Goal: Task Accomplishment & Management: Use online tool/utility

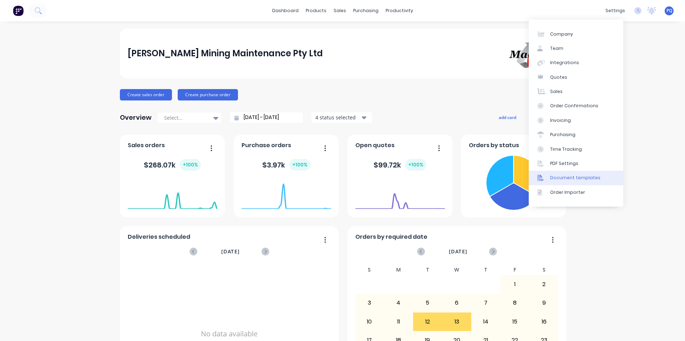
click at [556, 175] on div "Document templates" at bounding box center [575, 178] width 50 height 6
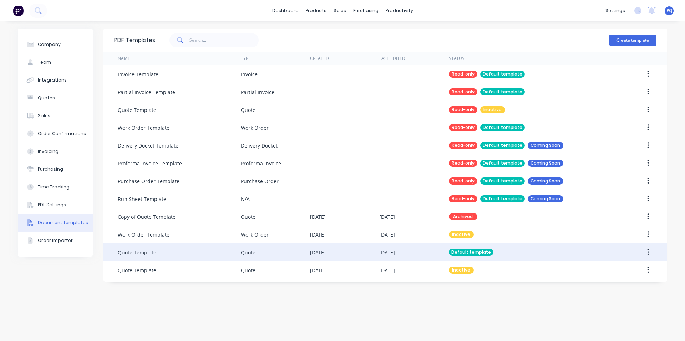
click at [188, 253] on div "Quote Template" at bounding box center [179, 253] width 123 height 18
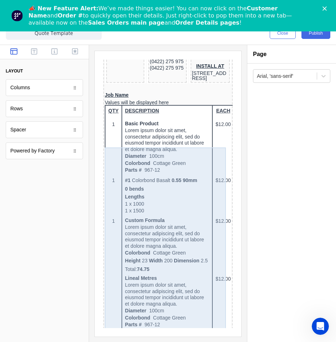
scroll to position [75, 0]
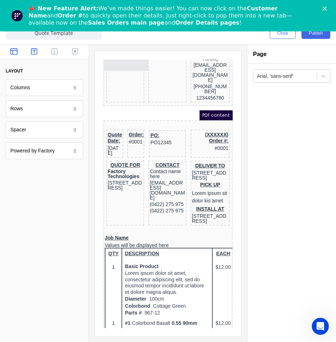
click at [32, 51] on icon "button" at bounding box center [34, 51] width 6 height 7
click at [48, 51] on button "button" at bounding box center [55, 52] width 16 height 9
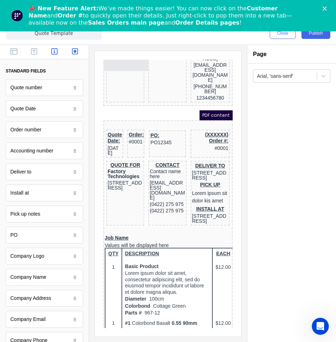
click at [73, 51] on icon "button" at bounding box center [75, 51] width 6 height 7
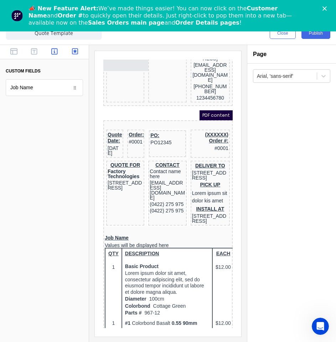
click at [60, 52] on button "button" at bounding box center [55, 52] width 16 height 9
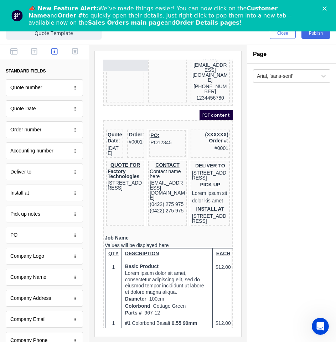
scroll to position [281, 0]
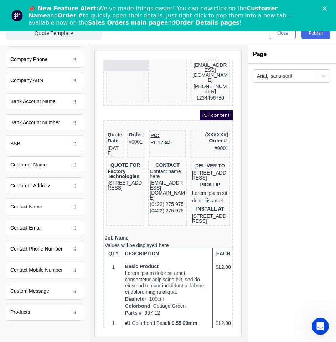
click at [327, 8] on polygon "Close" at bounding box center [325, 8] width 4 height 4
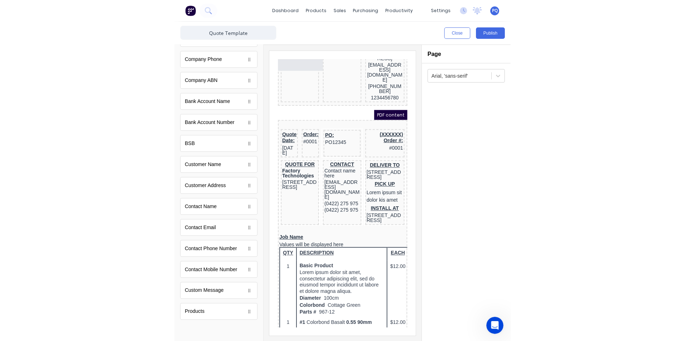
scroll to position [0, 0]
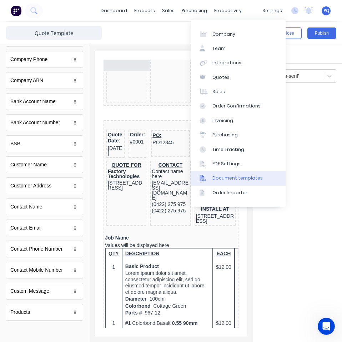
click at [220, 182] on link "Document templates" at bounding box center [238, 178] width 95 height 14
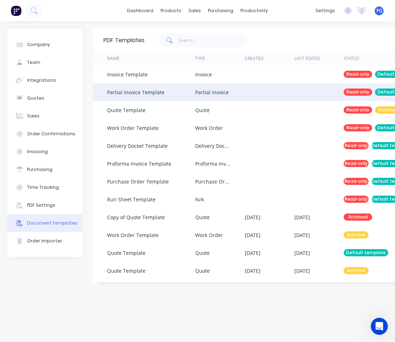
click at [184, 88] on div "Partial Invoice Template" at bounding box center [151, 92] width 88 height 18
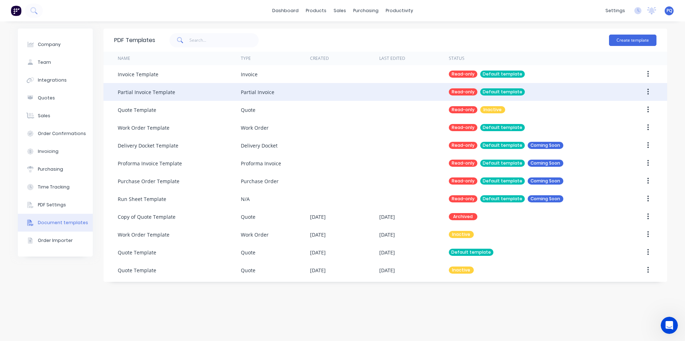
click at [650, 92] on button "button" at bounding box center [648, 92] width 17 height 13
click at [640, 106] on div "Duplicate" at bounding box center [622, 111] width 55 height 10
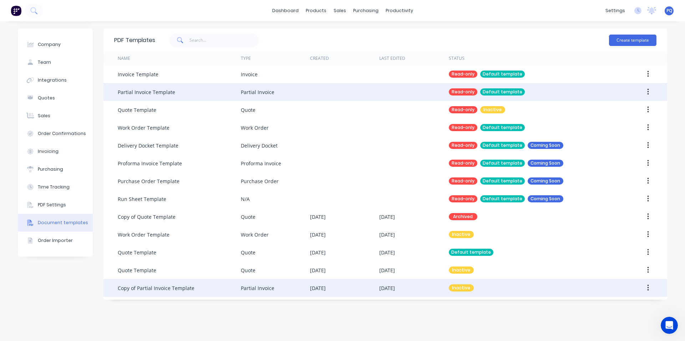
click at [167, 283] on div "Copy of Partial Invoice Template" at bounding box center [179, 288] width 123 height 18
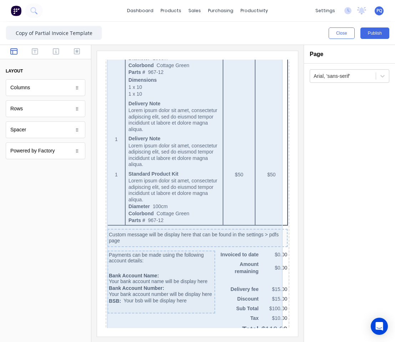
scroll to position [592, 0]
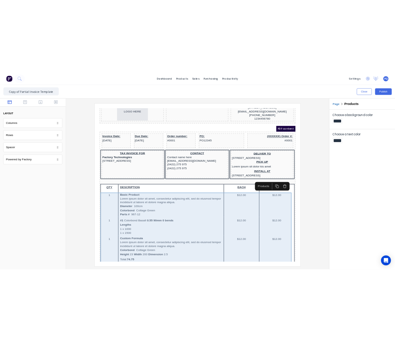
scroll to position [0, 0]
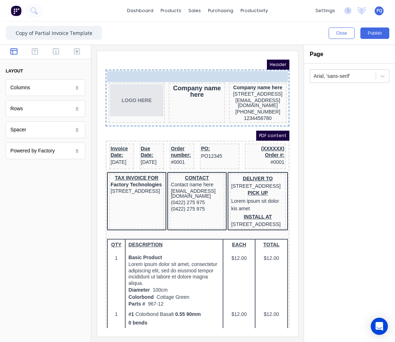
drag, startPoint x: 159, startPoint y: 70, endPoint x: 237, endPoint y: 70, distance: 78.1
click at [237, 70] on body "Header TAX INVOICE NUMBER #0001 TAX INVOICE NUMBER #0001 LOGO HERE Company name…" at bounding box center [189, 185] width 184 height 268
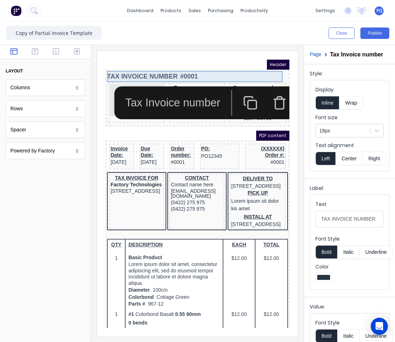
click at [172, 70] on div "TAX INVOICE NUMBER #0001" at bounding box center [188, 67] width 181 height 11
click at [378, 164] on button "Right" at bounding box center [375, 159] width 24 height 14
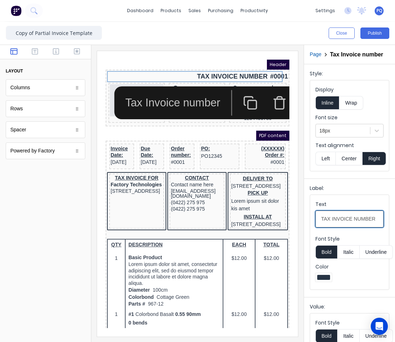
click at [355, 227] on input "TAX INVOICE NUMBER" at bounding box center [349, 219] width 68 height 17
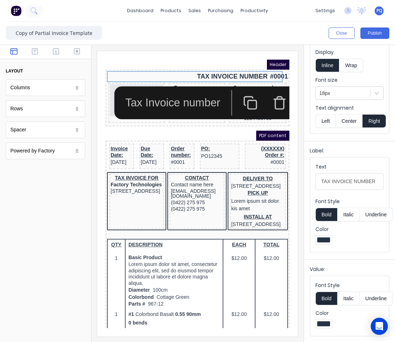
click at [349, 59] on button "Wrap" at bounding box center [351, 66] width 24 height 14
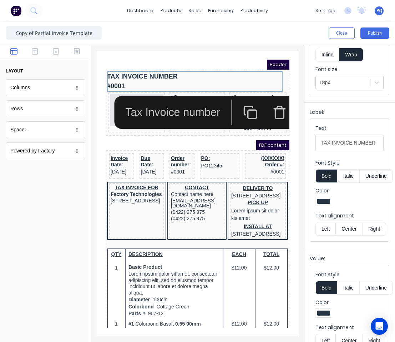
click at [369, 235] on button "Right" at bounding box center [375, 229] width 24 height 14
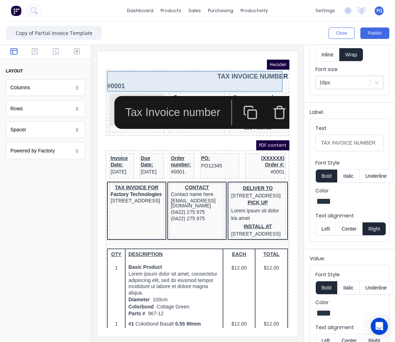
click at [110, 78] on div "TAX INVOICE NUMBER #0001" at bounding box center [188, 72] width 181 height 21
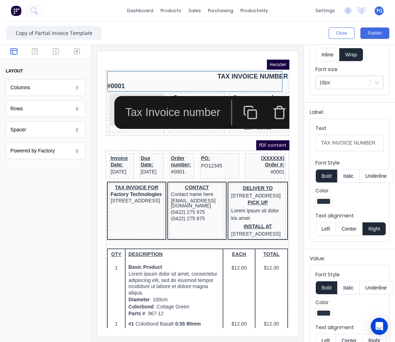
click at [376, 234] on button "Right" at bounding box center [375, 229] width 24 height 14
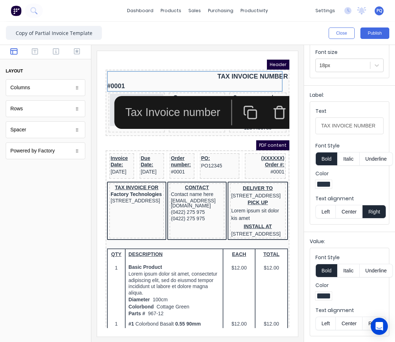
click at [366, 316] on button "Right" at bounding box center [375, 323] width 24 height 14
click at [320, 152] on button "Bold" at bounding box center [326, 159] width 22 height 14
click at [365, 170] on label "Color" at bounding box center [349, 173] width 68 height 7
click at [369, 154] on button "Underline" at bounding box center [376, 159] width 33 height 14
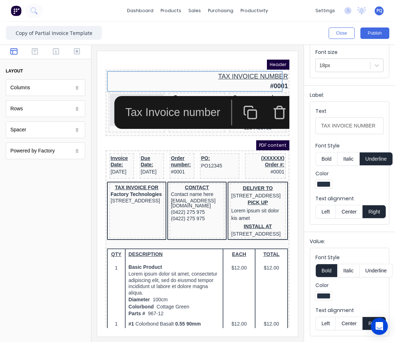
click at [369, 154] on button "Underline" at bounding box center [376, 159] width 33 height 14
click at [130, 137] on div "PDF content" at bounding box center [189, 137] width 184 height 10
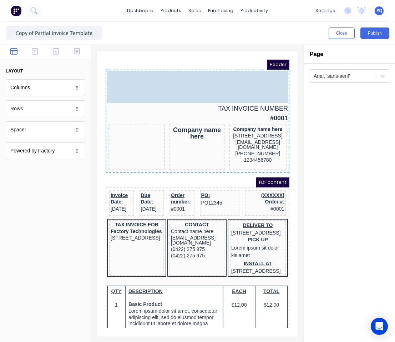
drag, startPoint x: 125, startPoint y: 110, endPoint x: 116, endPoint y: 89, distance: 23.2
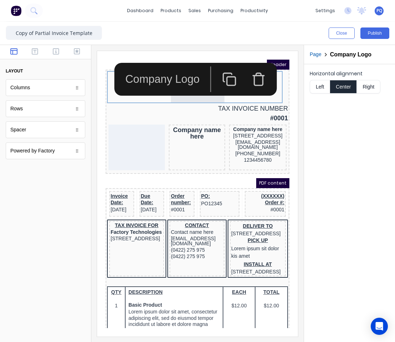
click at [316, 86] on button "Left" at bounding box center [320, 87] width 20 height 14
click at [308, 136] on div "Horizontal alignment Left Center Right" at bounding box center [349, 203] width 91 height 278
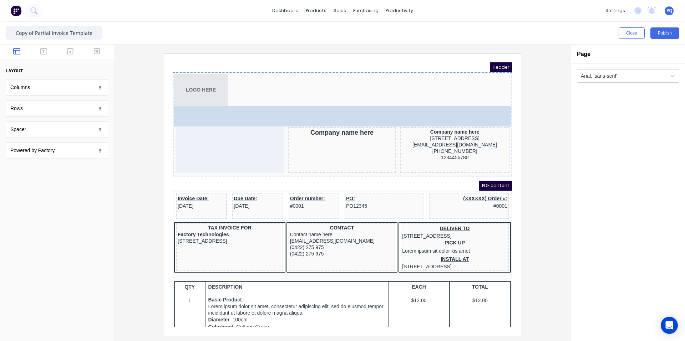
click at [477, 106] on body "Header LOGO HERE TAX INVOICE NUMBER #0001 TAX INVOICE NUMBER #0001 Company name…" at bounding box center [334, 186] width 340 height 265
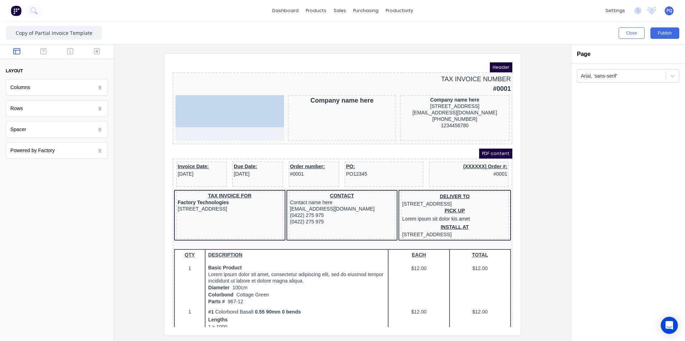
drag, startPoint x: 207, startPoint y: 77, endPoint x: 216, endPoint y: 109, distance: 33.5
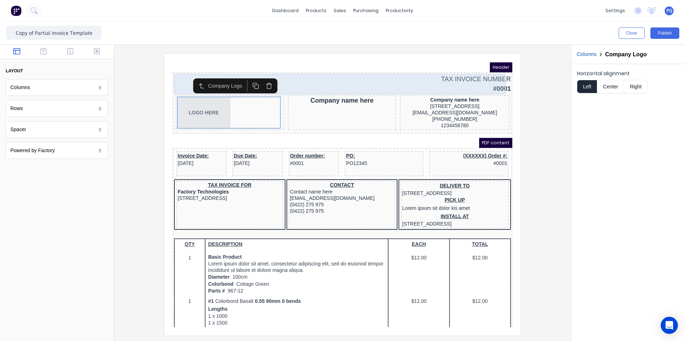
click at [330, 72] on div "TAX INVOICE NUMBER #0001" at bounding box center [334, 75] width 337 height 21
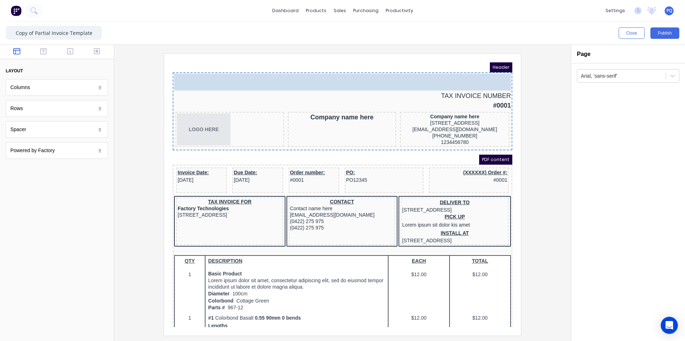
drag, startPoint x: 44, startPoint y: 93, endPoint x: 297, endPoint y: 85, distance: 253.1
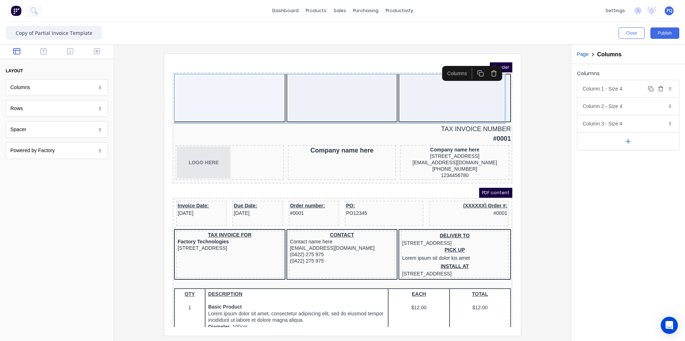
click at [614, 90] on div "Column 1 - Size 4 Duplicate Delete" at bounding box center [628, 88] width 102 height 17
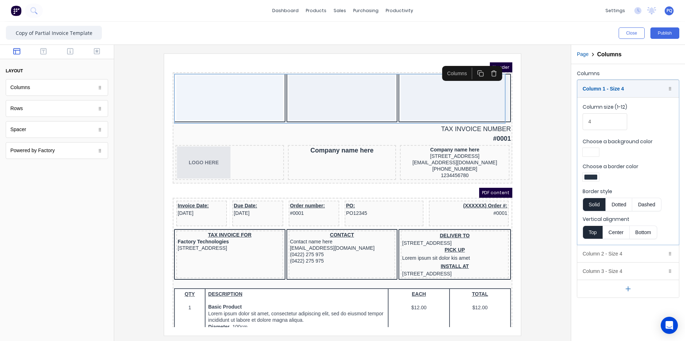
click at [589, 179] on div at bounding box center [590, 177] width 13 height 5
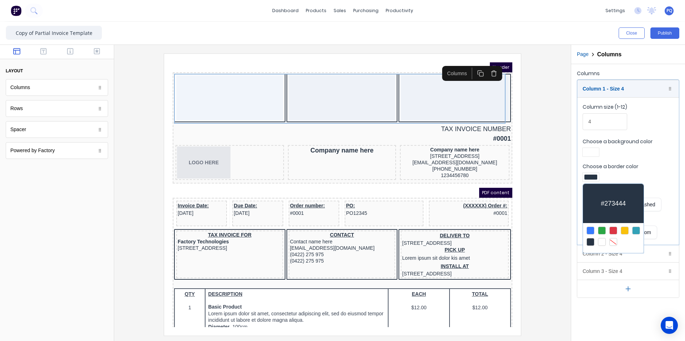
click at [611, 241] on div at bounding box center [613, 242] width 8 height 8
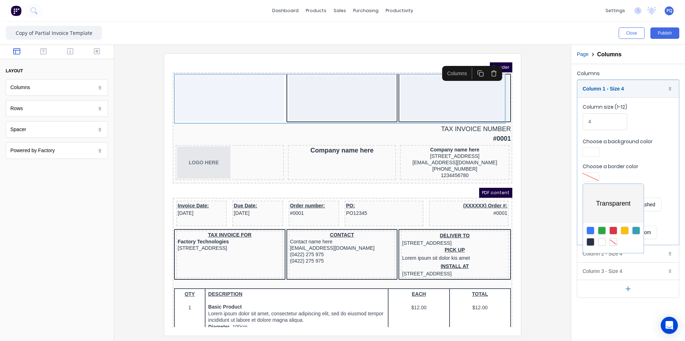
click at [634, 157] on div at bounding box center [342, 170] width 685 height 341
click at [623, 254] on div "Column 2 - Size 4 Duplicate Delete" at bounding box center [628, 253] width 102 height 17
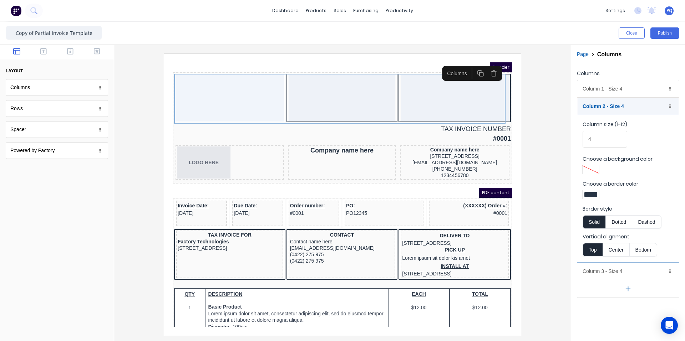
click at [591, 198] on div at bounding box center [591, 195] width 16 height 9
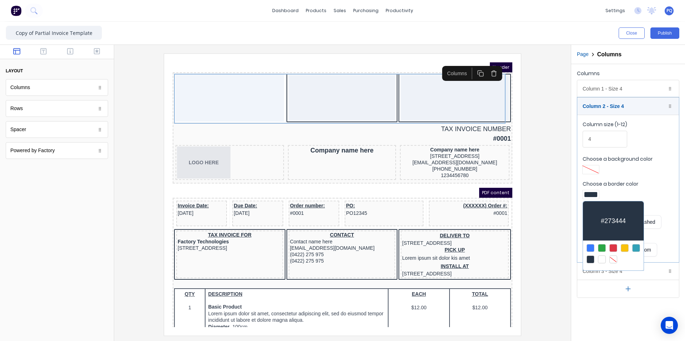
drag, startPoint x: 610, startPoint y: 257, endPoint x: 615, endPoint y: 251, distance: 7.4
click at [611, 257] on div at bounding box center [613, 260] width 8 height 8
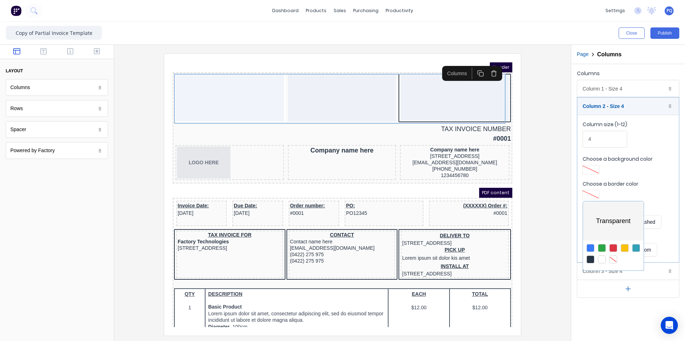
click at [638, 305] on div at bounding box center [342, 170] width 685 height 341
click at [638, 276] on div "Column 3 - Size 4 Duplicate Delete" at bounding box center [628, 271] width 102 height 17
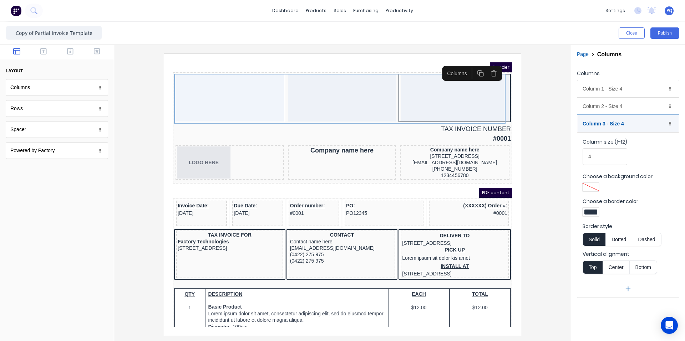
click at [593, 211] on div at bounding box center [590, 212] width 13 height 5
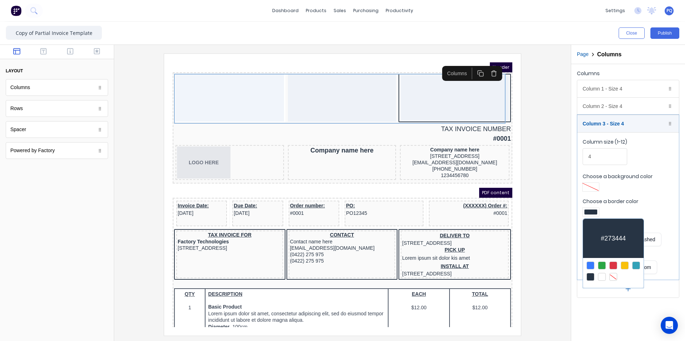
click at [612, 276] on div at bounding box center [613, 277] width 8 height 8
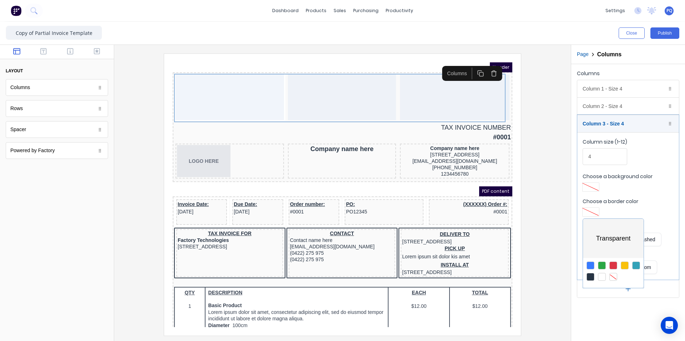
click at [612, 314] on div at bounding box center [342, 170] width 685 height 341
click at [626, 90] on div "Column 1 - Size 4 Duplicate Delete" at bounding box center [628, 88] width 102 height 17
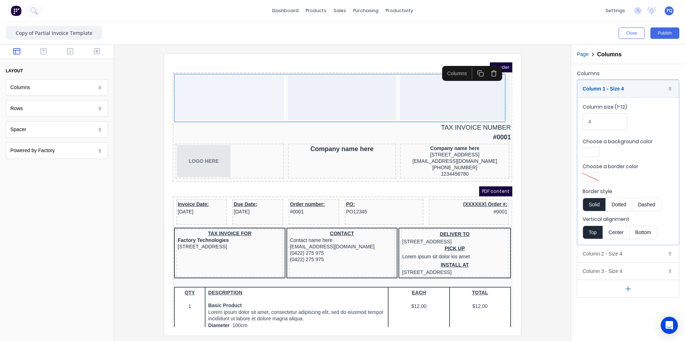
click at [590, 152] on div at bounding box center [590, 152] width 13 height 5
drag, startPoint x: 616, startPoint y: 212, endPoint x: 611, endPoint y: 242, distance: 30.4
click at [616, 213] on div at bounding box center [613, 217] width 8 height 8
click at [607, 303] on div at bounding box center [342, 170] width 685 height 341
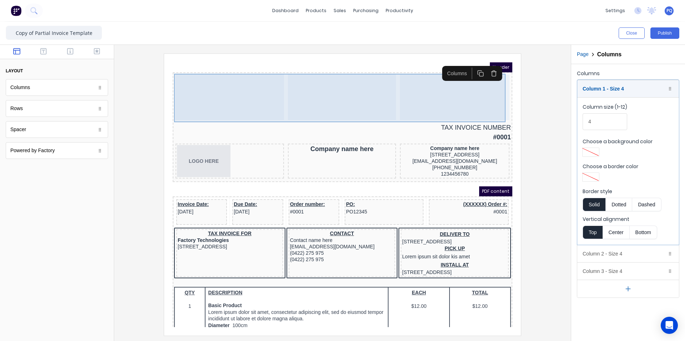
click at [435, 93] on div at bounding box center [446, 89] width 110 height 46
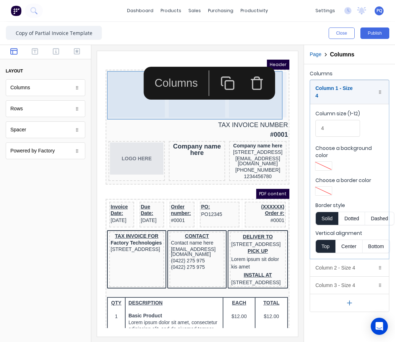
click at [123, 101] on div at bounding box center [128, 86] width 56 height 46
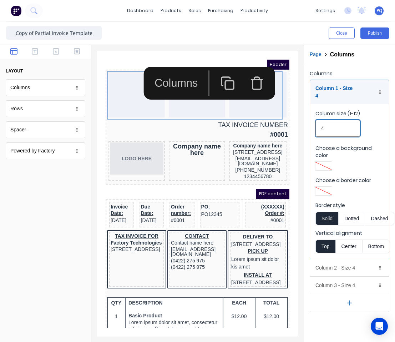
drag, startPoint x: 330, startPoint y: 123, endPoint x: 292, endPoint y: 128, distance: 38.1
click at [310, 126] on fieldset "Column size (1-12) 4 Choose a background color Choose a border color Border sty…" at bounding box center [349, 181] width 79 height 155
click at [36, 55] on icon "button" at bounding box center [35, 51] width 6 height 6
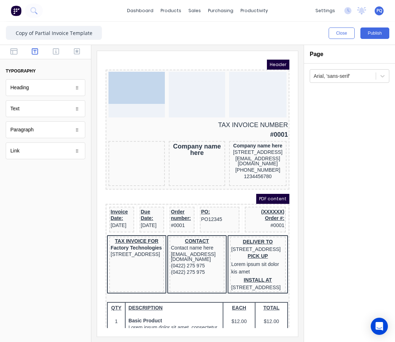
drag, startPoint x: 122, startPoint y: 160, endPoint x: 118, endPoint y: 94, distance: 66.2
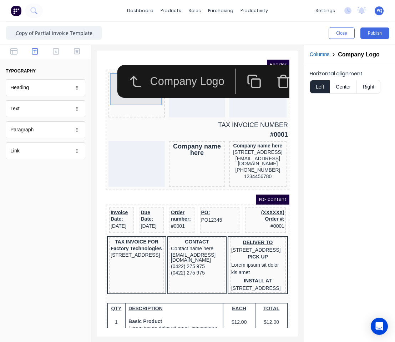
click at [331, 138] on div "Horizontal alignment Left Center Right" at bounding box center [349, 203] width 91 height 278
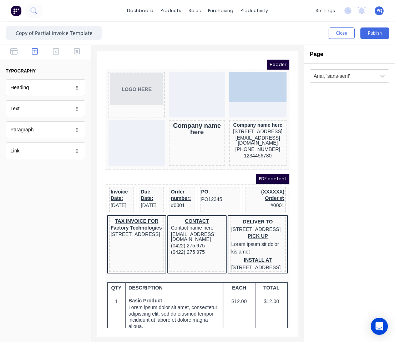
drag, startPoint x: 259, startPoint y: 121, endPoint x: 255, endPoint y: 86, distance: 35.1
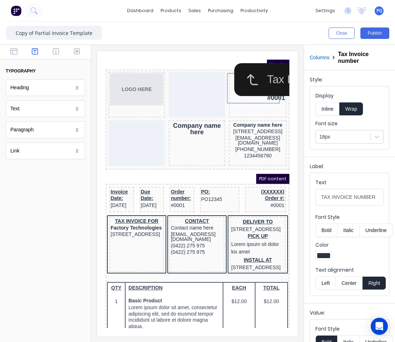
drag, startPoint x: 174, startPoint y: 53, endPoint x: 96, endPoint y: 2, distance: 93.8
click at [174, 53] on iframe at bounding box center [197, 193] width 201 height 285
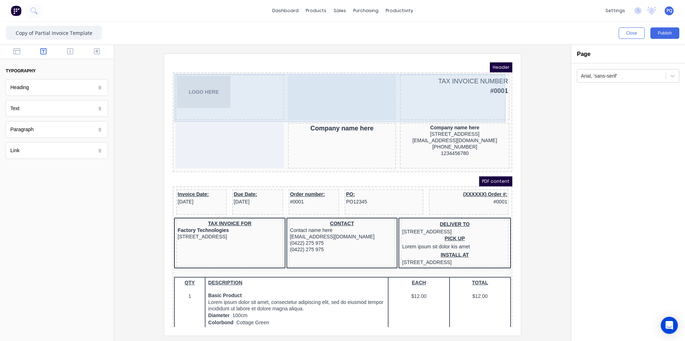
click at [345, 93] on div at bounding box center [333, 89] width 108 height 46
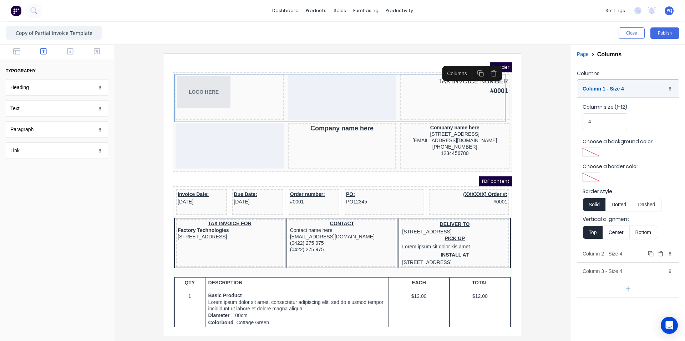
click at [595, 254] on div "Column 2 - Size 4 Duplicate Delete" at bounding box center [628, 253] width 102 height 17
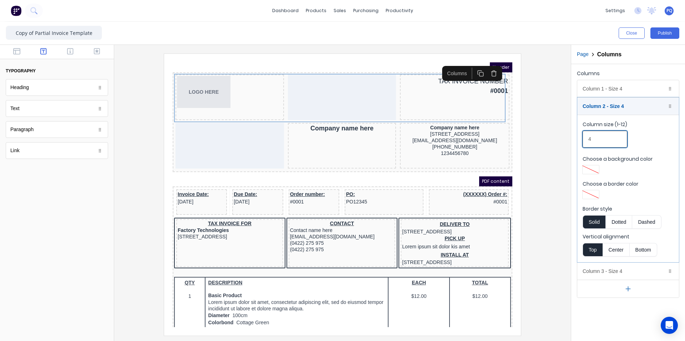
drag, startPoint x: 597, startPoint y: 145, endPoint x: 581, endPoint y: 144, distance: 15.7
click at [582, 144] on fieldset "Column size (1-12) 4 Choose a background color Choose a border color Border sty…" at bounding box center [628, 189] width 102 height 148
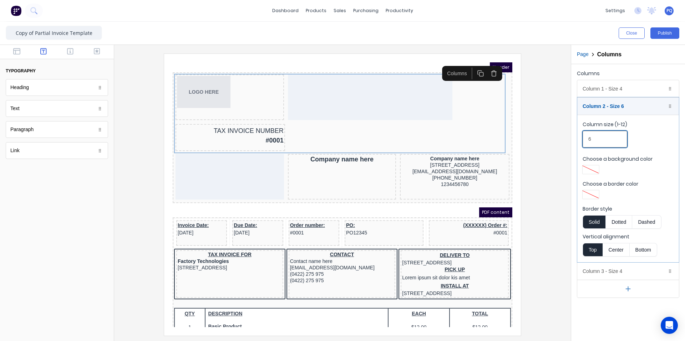
drag, startPoint x: 598, startPoint y: 141, endPoint x: 554, endPoint y: 141, distance: 44.2
click at [555, 141] on div "Close Publish Components typography Heading Heading Text Text Paragraph Paragra…" at bounding box center [342, 182] width 685 height 320
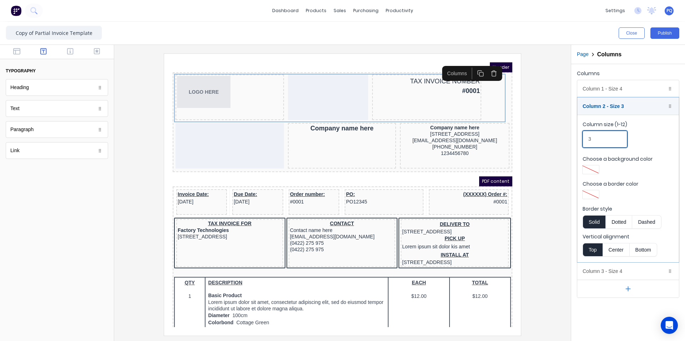
click at [576, 139] on div "Columns Column 1 - Size 4 Duplicate Delete Column size (1-12) 4 Choose a backgr…" at bounding box center [628, 183] width 114 height 238
type input "4"
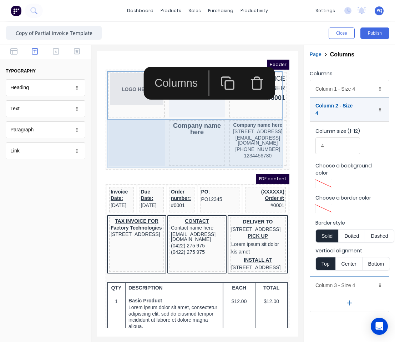
click at [132, 140] on div at bounding box center [128, 135] width 56 height 46
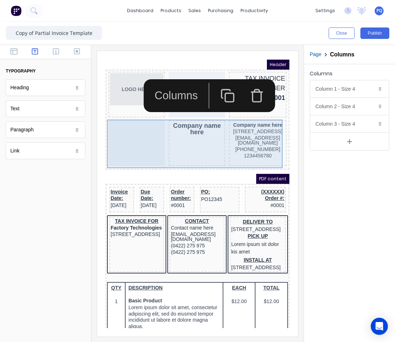
click at [186, 128] on div "Company name here" at bounding box center [188, 135] width 56 height 46
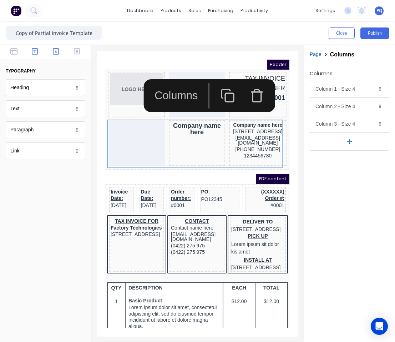
click at [49, 53] on button "button" at bounding box center [56, 52] width 17 height 9
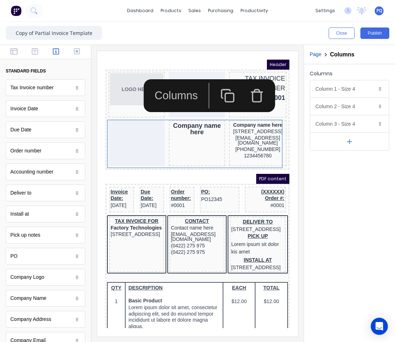
click at [54, 52] on icon "button" at bounding box center [56, 51] width 6 height 7
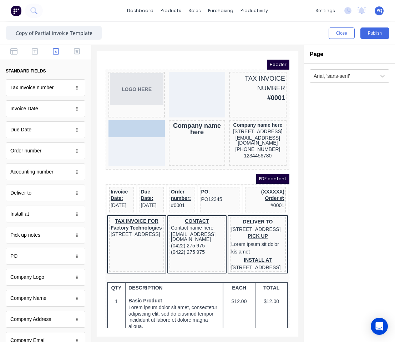
drag, startPoint x: 37, startPoint y: 198, endPoint x: 120, endPoint y: 137, distance: 103.1
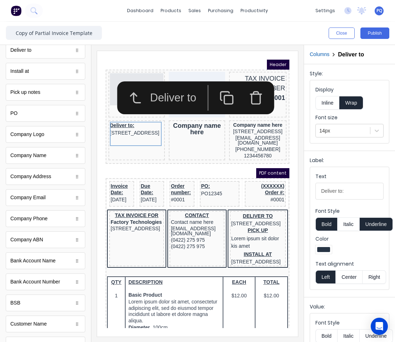
scroll to position [178, 0]
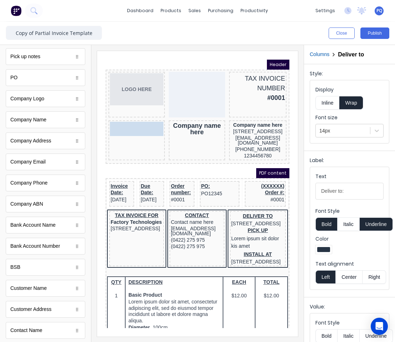
click at [117, 127] on body "Header LOGO HERE TAX INVOICE NUMBER #0001 Deliver to: 234 Beach Road Gold Coast…" at bounding box center [189, 185] width 184 height 268
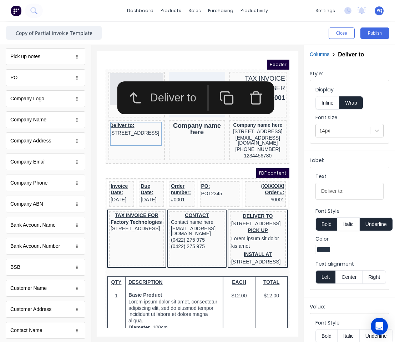
click at [245, 93] on icon "button" at bounding box center [247, 89] width 15 height 15
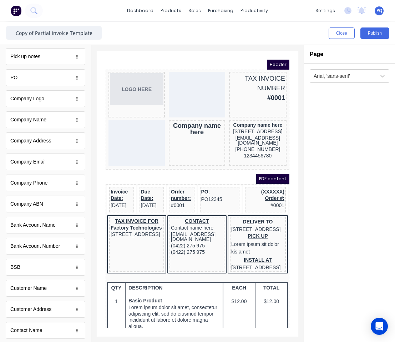
scroll to position [285, 0]
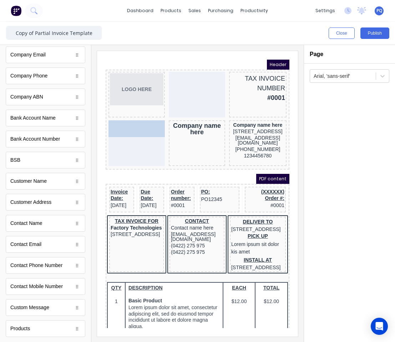
drag, startPoint x: 49, startPoint y: 184, endPoint x: 136, endPoint y: 133, distance: 100.6
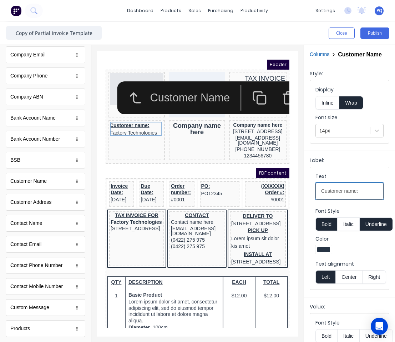
drag, startPoint x: 459, startPoint y: 245, endPoint x: 227, endPoint y: 182, distance: 240.0
type input "Invoice To"
click at [380, 229] on button "Underline" at bounding box center [376, 224] width 33 height 14
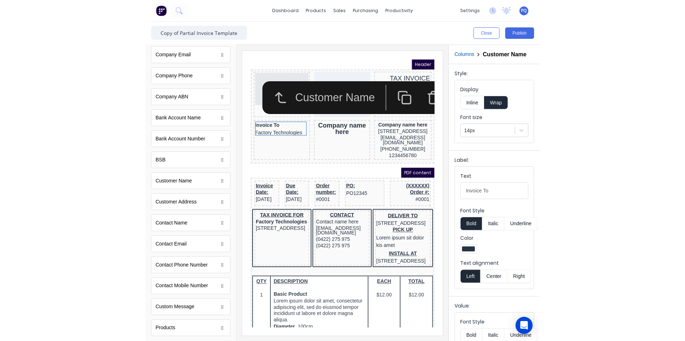
scroll to position [302, 0]
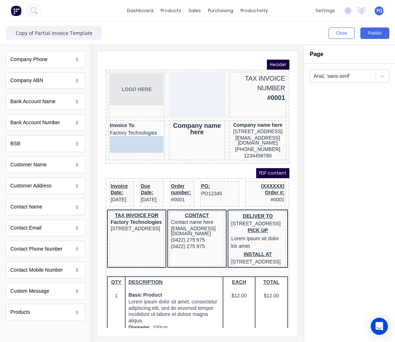
drag, startPoint x: 35, startPoint y: 192, endPoint x: 133, endPoint y: 144, distance: 109.6
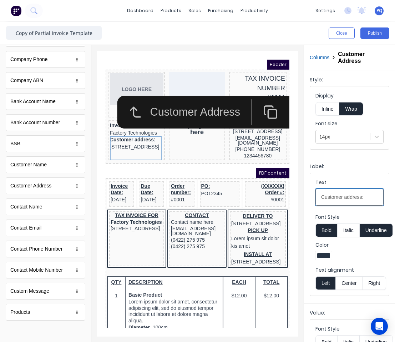
drag, startPoint x: 448, startPoint y: 248, endPoint x: 274, endPoint y: 186, distance: 185.2
type input "Address"
click at [371, 230] on button "Underline" at bounding box center [376, 230] width 33 height 14
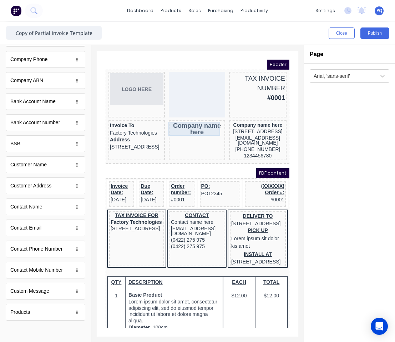
click at [182, 119] on div "Company name here" at bounding box center [189, 120] width 54 height 14
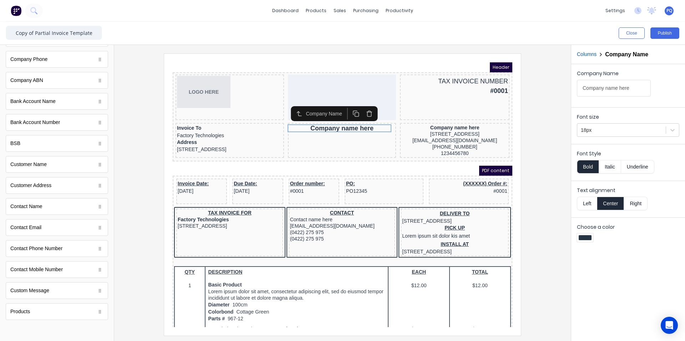
click at [362, 102] on icon "button" at bounding box center [360, 105] width 7 height 7
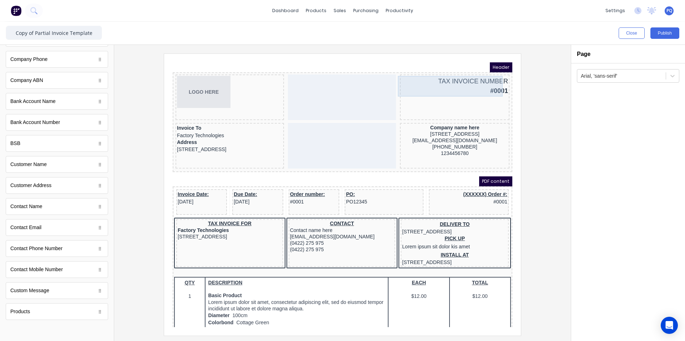
click at [470, 80] on div "TAX INVOICE NUMBER #0001" at bounding box center [446, 77] width 107 height 21
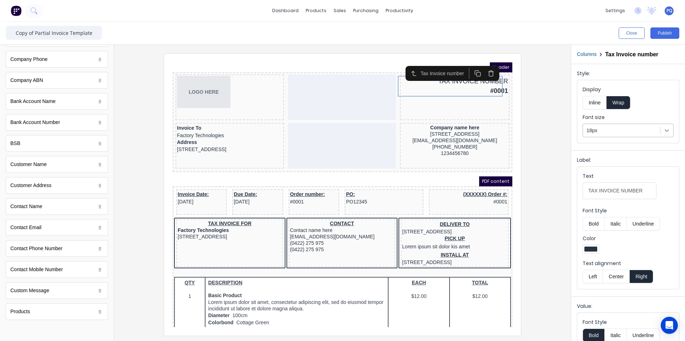
click at [663, 128] on icon at bounding box center [666, 130] width 7 height 7
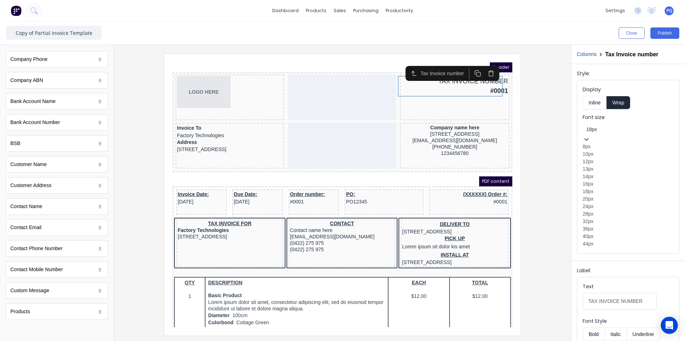
click at [616, 203] on div "20px" at bounding box center [628, 199] width 91 height 7
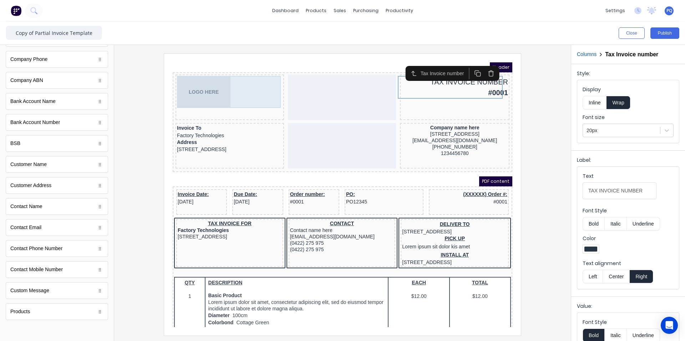
click at [182, 82] on div "LOGO HERE" at bounding box center [221, 83] width 106 height 32
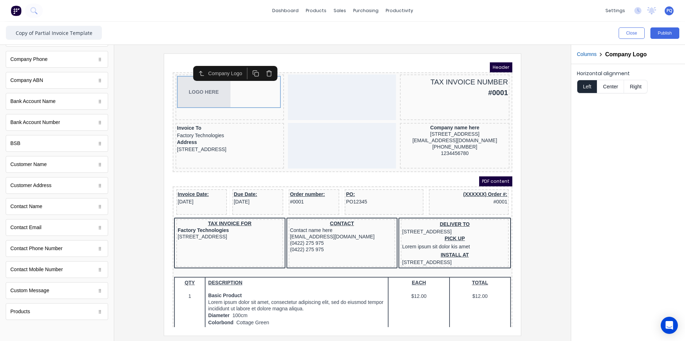
click at [608, 85] on button "Center" at bounding box center [610, 87] width 27 height 14
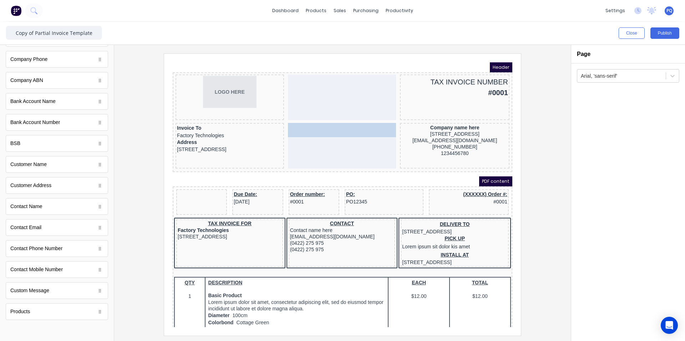
drag, startPoint x: 202, startPoint y: 189, endPoint x: 324, endPoint y: 127, distance: 136.9
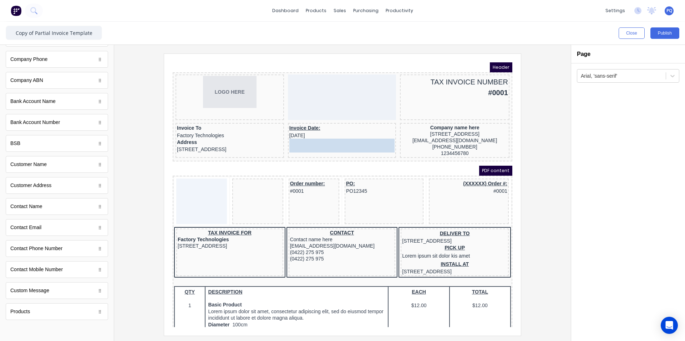
drag, startPoint x: 241, startPoint y: 187, endPoint x: 313, endPoint y: 140, distance: 86.3
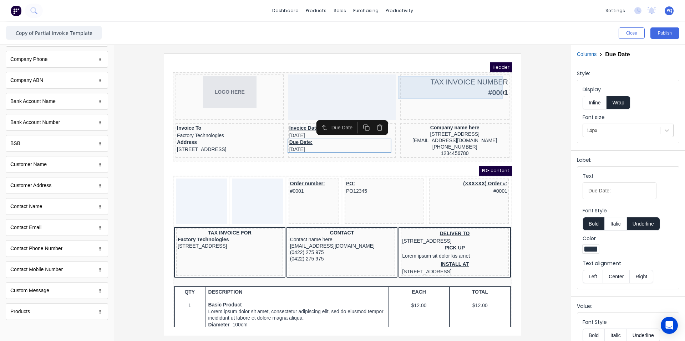
click at [463, 77] on div "TAX INVOICE NUMBER #0001" at bounding box center [446, 78] width 107 height 23
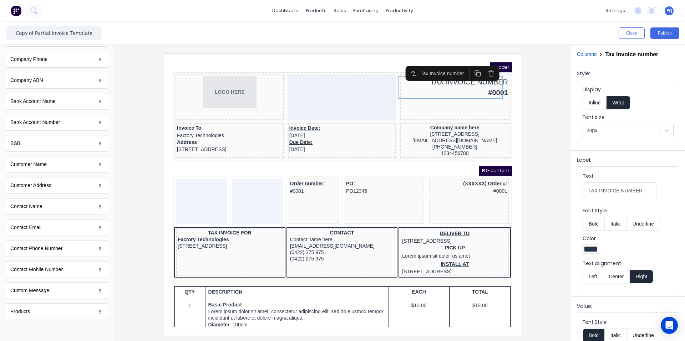
click at [472, 65] on rect "button" at bounding box center [470, 66] width 4 height 4
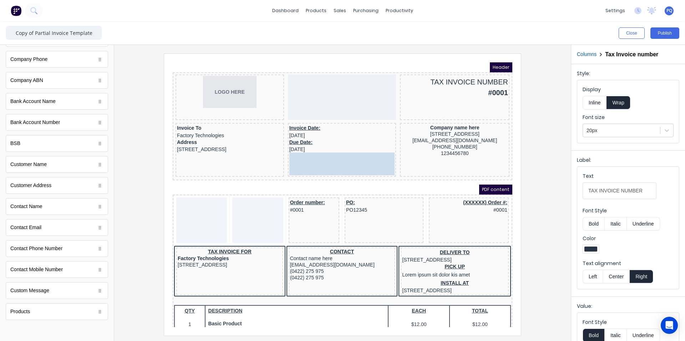
drag, startPoint x: 475, startPoint y: 104, endPoint x: 316, endPoint y: 160, distance: 168.7
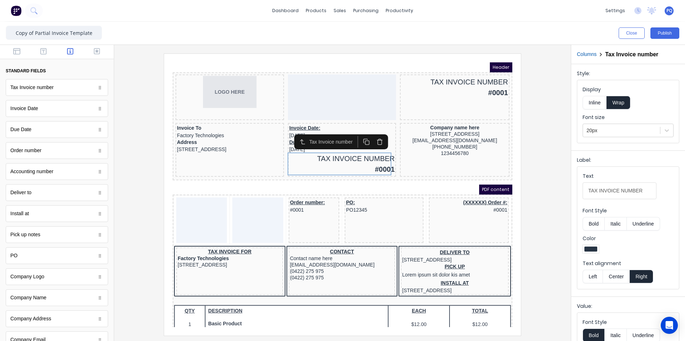
scroll to position [71, 0]
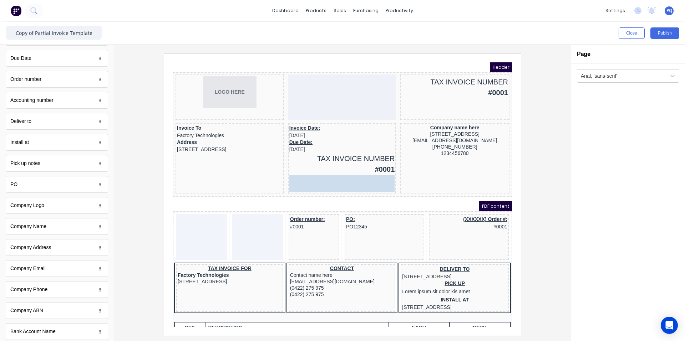
drag, startPoint x: 46, startPoint y: 191, endPoint x: 153, endPoint y: 117, distance: 129.8
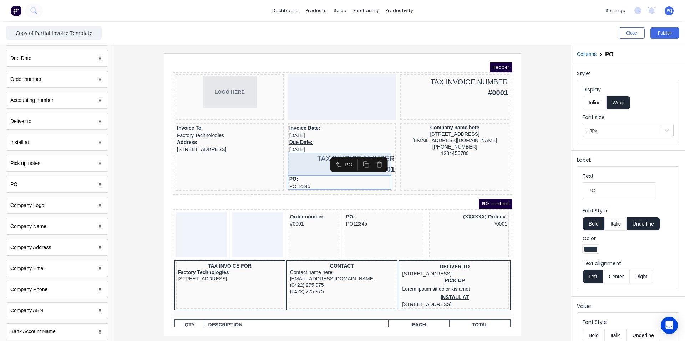
click at [301, 158] on div "TAX INVOICE NUMBER #0001" at bounding box center [334, 155] width 106 height 23
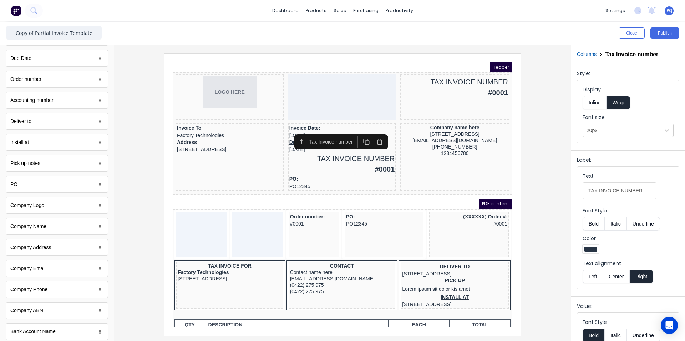
click at [597, 277] on button "Left" at bounding box center [593, 277] width 20 height 14
click at [288, 117] on div "Invoice Date: 29/10/2024" at bounding box center [334, 123] width 106 height 14
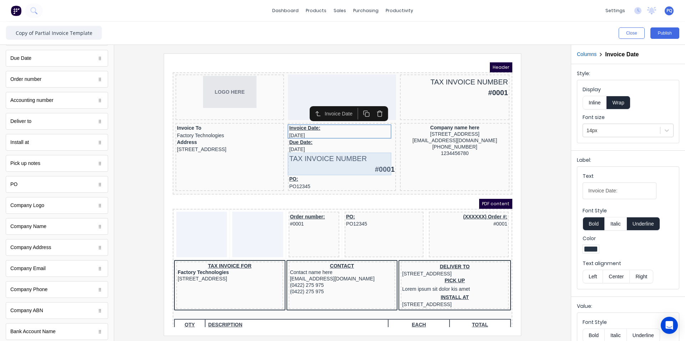
click at [324, 151] on div "TAX INVOICE NUMBER #0001" at bounding box center [334, 155] width 106 height 23
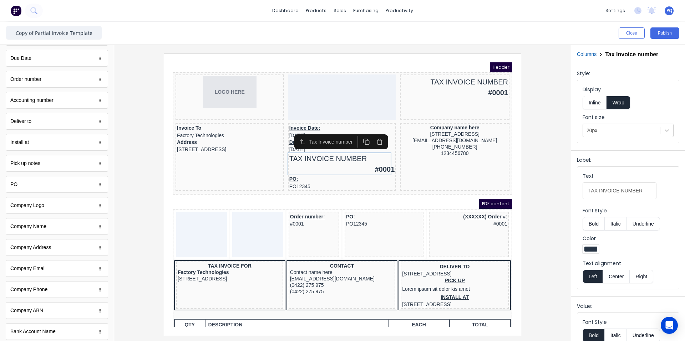
scroll to position [65, 0]
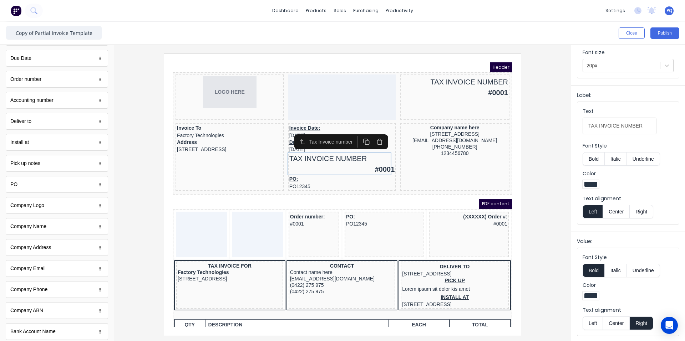
click at [593, 323] on button "Left" at bounding box center [593, 324] width 20 height 14
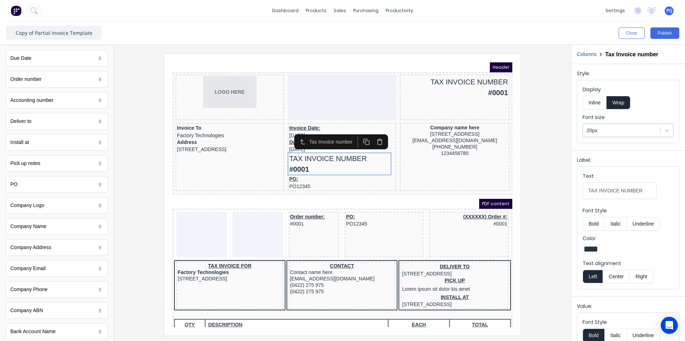
click at [615, 131] on div at bounding box center [622, 130] width 70 height 9
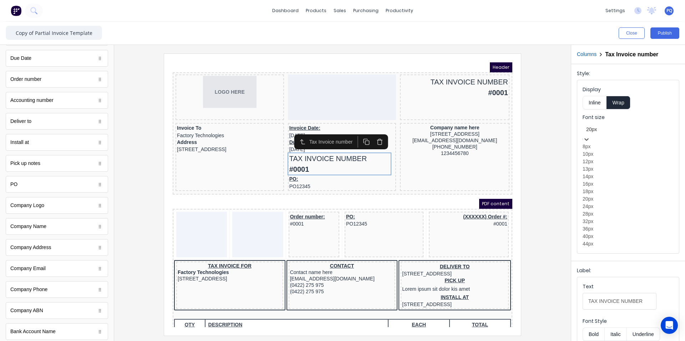
scroll to position [4, 0]
click at [604, 181] on div "14px" at bounding box center [628, 176] width 91 height 7
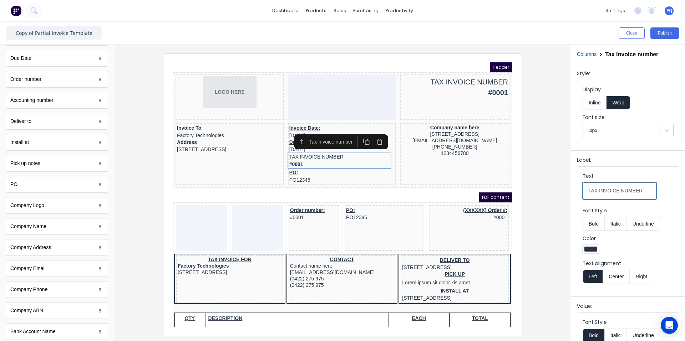
drag, startPoint x: 642, startPoint y: 190, endPoint x: 538, endPoint y: 182, distance: 103.4
click at [538, 182] on div "Close Publish Components standard fields Tax Invoice number Tax Invoice number …" at bounding box center [342, 182] width 685 height 320
type input "Invoice Number"
click at [598, 224] on button "Bold" at bounding box center [594, 224] width 22 height 14
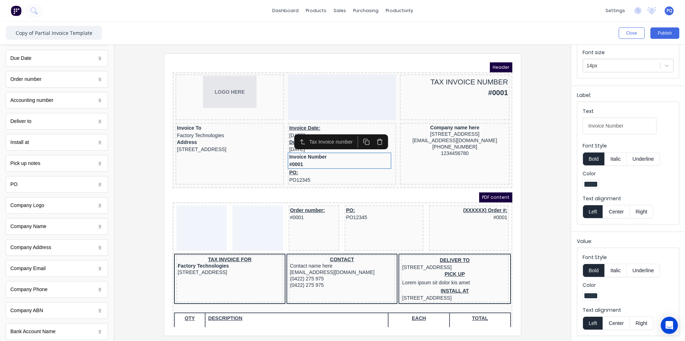
click at [596, 271] on button "Bold" at bounding box center [594, 271] width 22 height 14
click at [284, 159] on div "Invoice Number #0001" at bounding box center [334, 152] width 106 height 16
click at [285, 170] on div "PO: PO12345" at bounding box center [334, 168] width 106 height 14
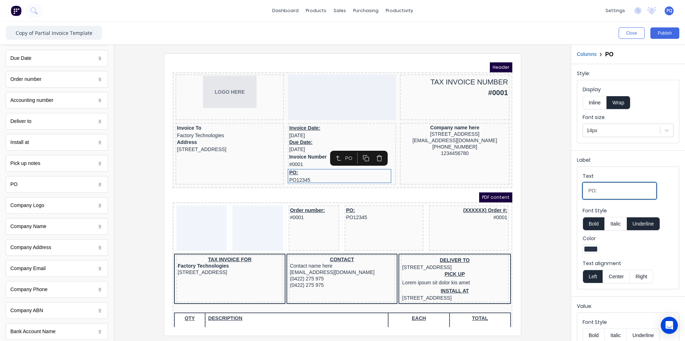
click at [572, 184] on div "Label: Text PO: Font Style Bold Italic Underline Color Text alignment Left Cent…" at bounding box center [628, 222] width 114 height 143
click at [647, 225] on button "Underline" at bounding box center [643, 224] width 33 height 14
click at [634, 191] on input "Purchase Order Nunber" at bounding box center [620, 191] width 74 height 17
type input "Purchase Order Number"
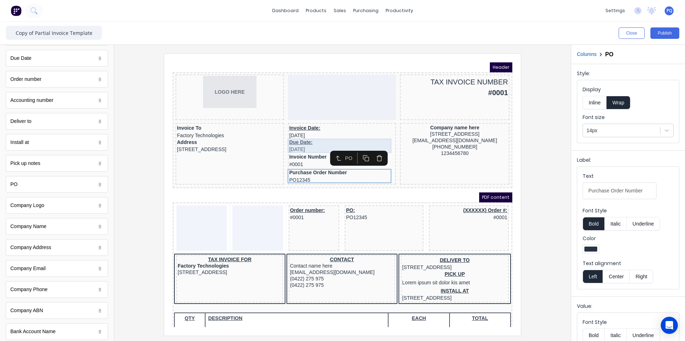
click at [294, 137] on div "Due Date: 29/10/2024" at bounding box center [334, 137] width 106 height 14
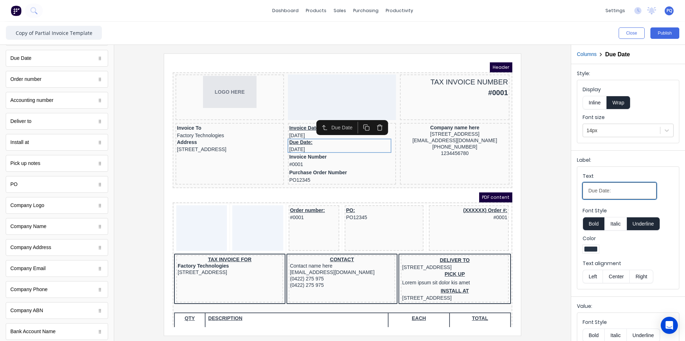
click at [589, 191] on input "Due Date:" at bounding box center [620, 191] width 74 height 17
type input "Invoice Due Date"
click at [631, 227] on button "Underline" at bounding box center [643, 224] width 33 height 14
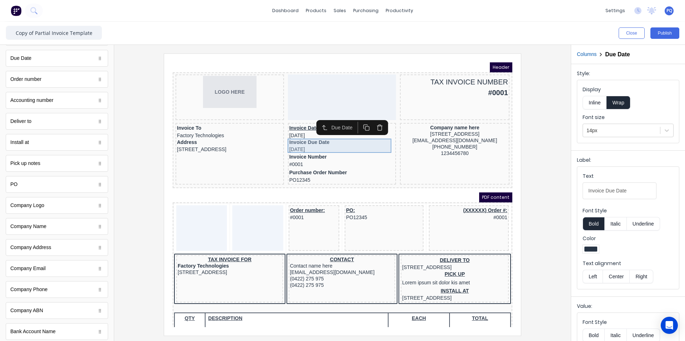
click at [294, 121] on div "Invoice Date: 29/10/2024" at bounding box center [334, 123] width 106 height 14
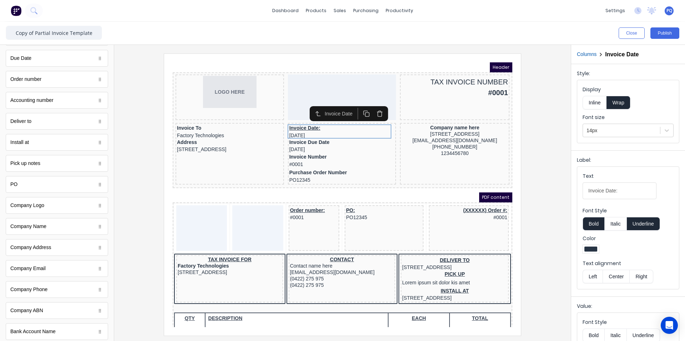
drag, startPoint x: 644, startPoint y: 224, endPoint x: 619, endPoint y: 208, distance: 30.1
click at [644, 224] on button "Underline" at bounding box center [643, 224] width 33 height 14
click at [618, 194] on input "Invoice Date:" at bounding box center [620, 191] width 74 height 17
type input "Invoice Date"
click at [442, 118] on div "Company name here" at bounding box center [446, 119] width 107 height 6
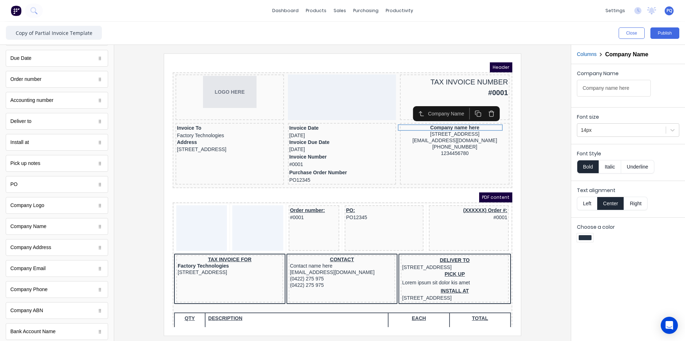
click at [487, 105] on button "button" at bounding box center [482, 105] width 13 height 12
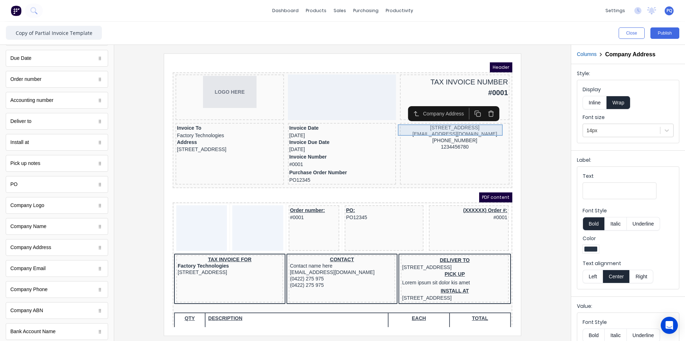
click at [461, 122] on div "[STREET_ADDRESS]" at bounding box center [446, 119] width 107 height 6
click at [485, 106] on icon "button" at bounding box center [482, 105] width 7 height 7
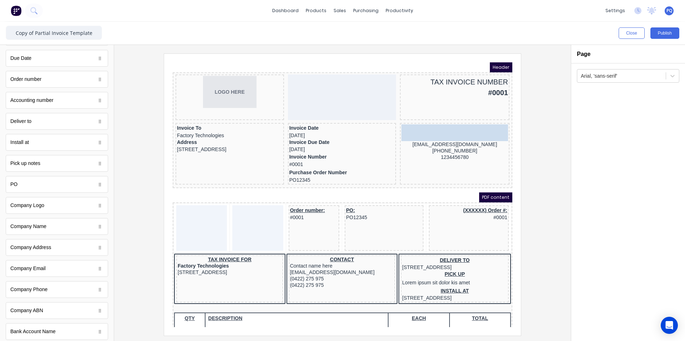
drag, startPoint x: 40, startPoint y: 229, endPoint x: 294, endPoint y: 60, distance: 305.3
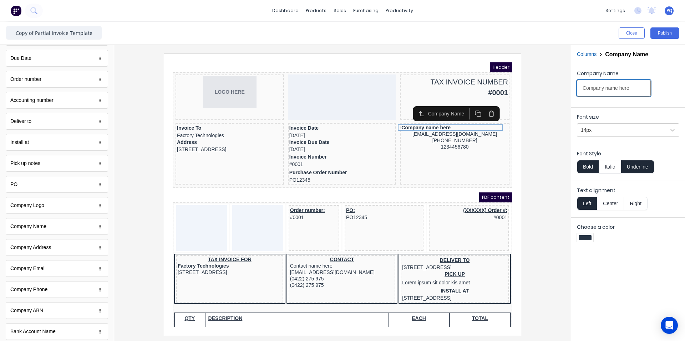
click at [617, 94] on input "Company name here" at bounding box center [614, 88] width 74 height 17
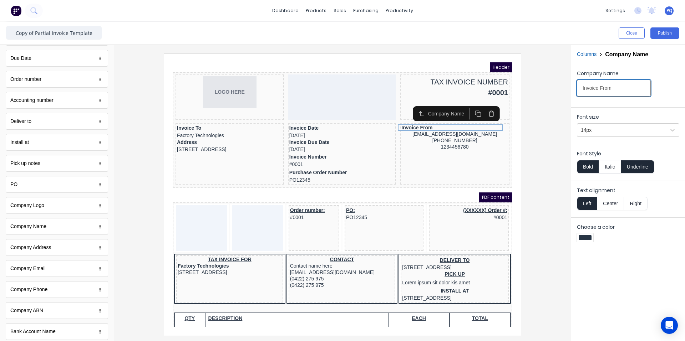
type input "Invoice From"
click at [630, 162] on button "Underline" at bounding box center [637, 167] width 33 height 14
click at [441, 127] on div "[EMAIL_ADDRESS][DOMAIN_NAME]" at bounding box center [446, 125] width 107 height 6
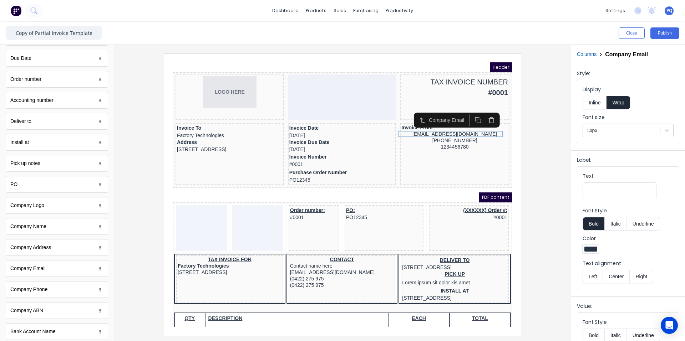
click at [592, 276] on button "Left" at bounding box center [593, 277] width 20 height 14
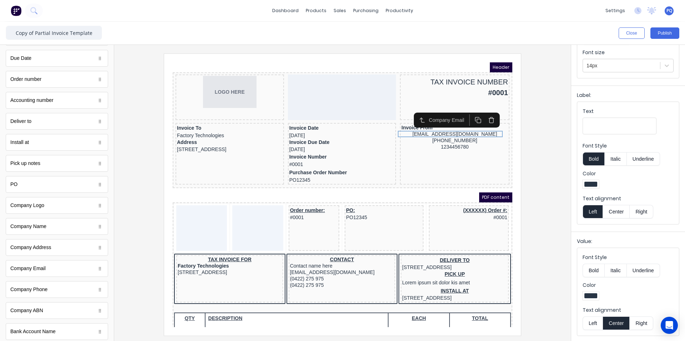
click at [591, 320] on button "Left" at bounding box center [593, 324] width 20 height 14
click at [460, 132] on div "(042) 2222 3333" at bounding box center [446, 132] width 107 height 6
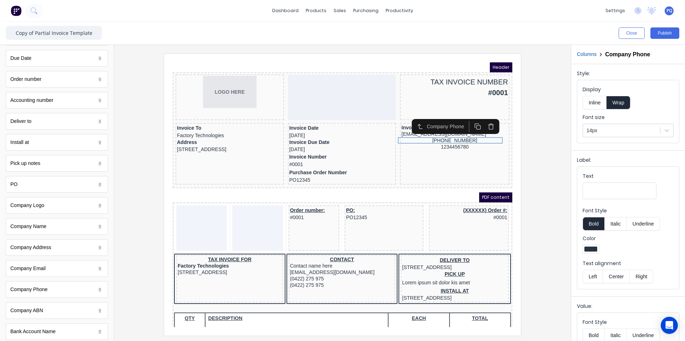
click at [592, 277] on button "Left" at bounding box center [593, 277] width 20 height 14
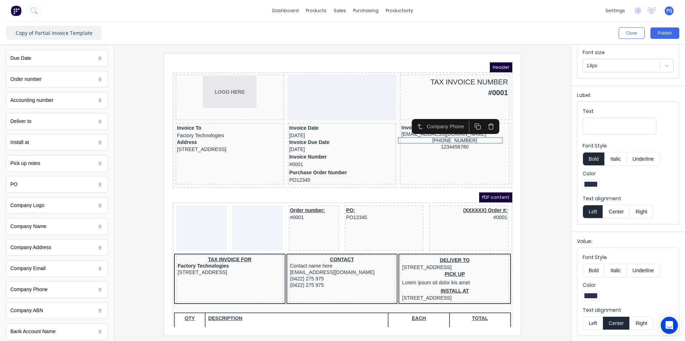
click at [594, 321] on button "Left" at bounding box center [593, 324] width 20 height 14
click at [460, 138] on div "1234456780" at bounding box center [446, 138] width 107 height 6
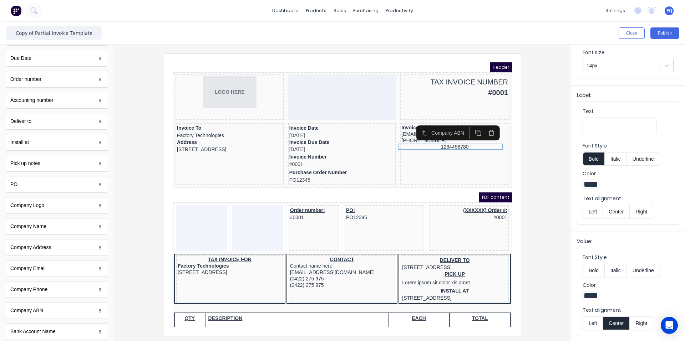
click at [590, 323] on button "Left" at bounding box center [593, 324] width 20 height 14
click at [590, 212] on button "Left" at bounding box center [593, 212] width 20 height 14
click at [400, 136] on div "1234456780" at bounding box center [446, 138] width 107 height 6
click at [609, 126] on input "Text" at bounding box center [620, 126] width 74 height 17
type input "ABN"
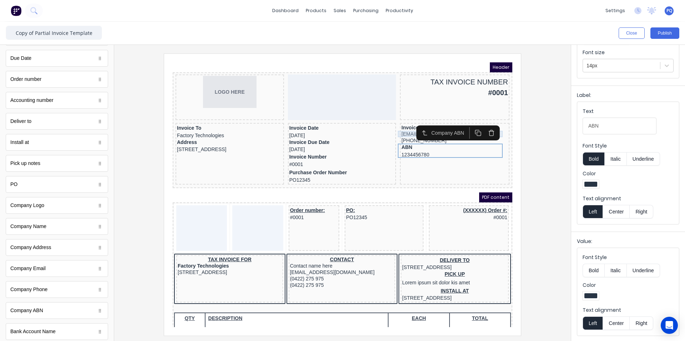
click at [398, 126] on div "[EMAIL_ADDRESS][DOMAIN_NAME]" at bounding box center [446, 125] width 107 height 6
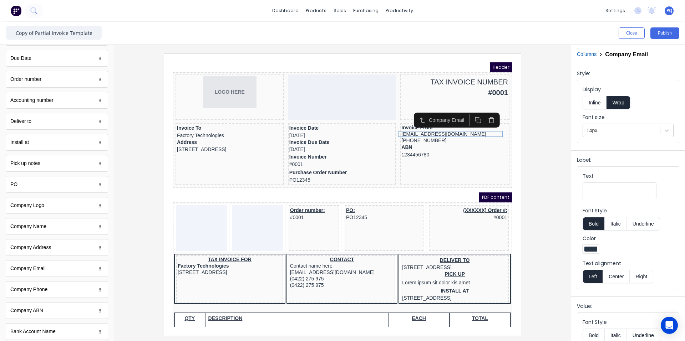
click at [481, 112] on icon "button" at bounding box center [482, 111] width 7 height 7
click at [482, 112] on icon "button" at bounding box center [482, 111] width 7 height 7
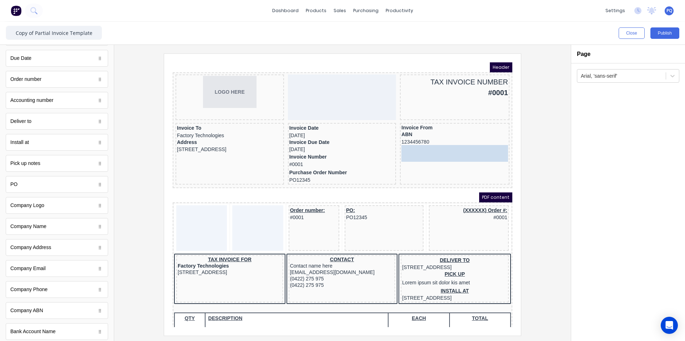
drag, startPoint x: 44, startPoint y: 245, endPoint x: 279, endPoint y: 81, distance: 286.8
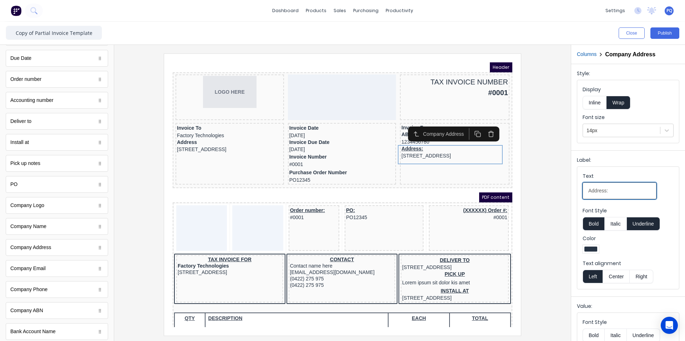
click at [615, 188] on input "Address:" at bounding box center [620, 191] width 74 height 17
type input "Address"
click at [663, 231] on fieldset "Text Address Font Style Bold Italic Underline Color Text alignment Left Center …" at bounding box center [628, 228] width 102 height 122
click at [657, 227] on button "Underline" at bounding box center [643, 224] width 33 height 14
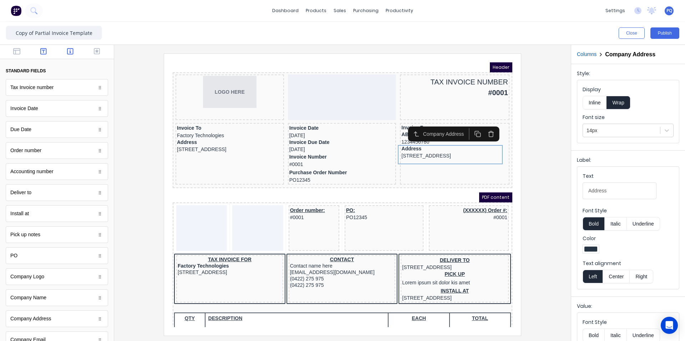
click at [43, 53] on icon "button" at bounding box center [43, 51] width 6 height 7
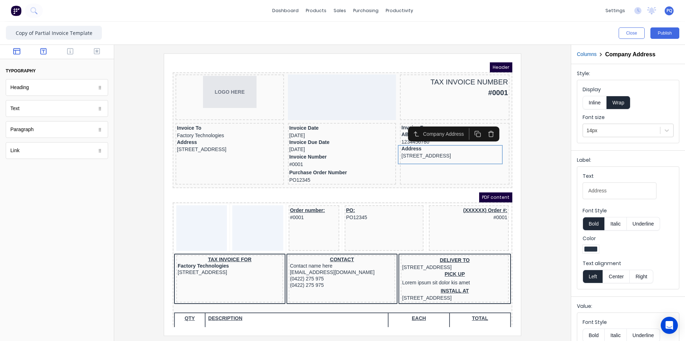
click at [17, 51] on icon "button" at bounding box center [16, 51] width 7 height 7
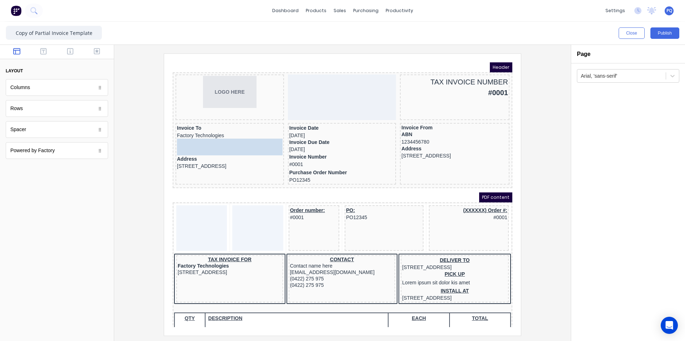
drag, startPoint x: 38, startPoint y: 131, endPoint x: 204, endPoint y: 136, distance: 166.7
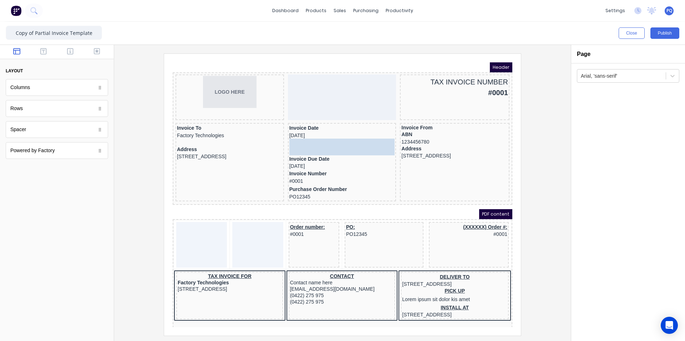
drag, startPoint x: 32, startPoint y: 135, endPoint x: 320, endPoint y: 135, distance: 288.6
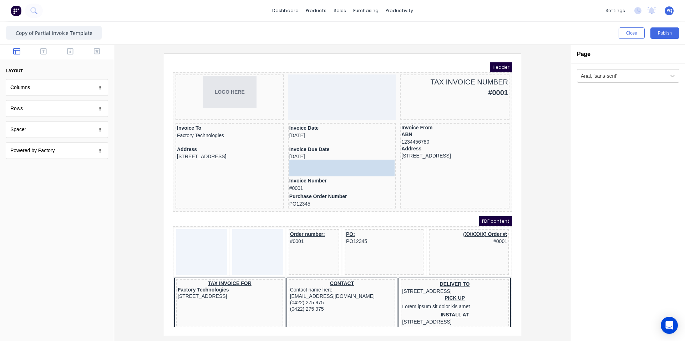
drag, startPoint x: 36, startPoint y: 135, endPoint x: 321, endPoint y: 157, distance: 286.0
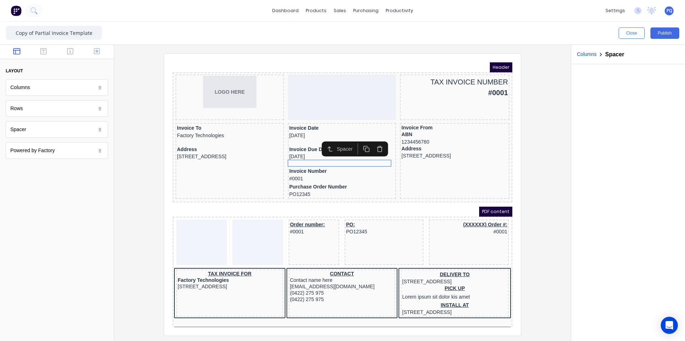
click at [359, 141] on icon "button" at bounding box center [357, 140] width 7 height 7
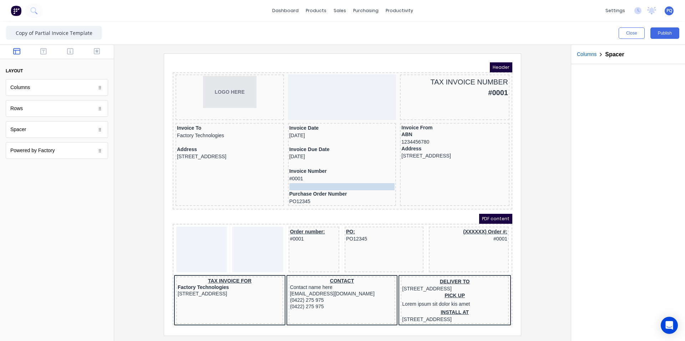
drag, startPoint x: 338, startPoint y: 162, endPoint x: 337, endPoint y: 176, distance: 14.3
click at [357, 164] on icon "button" at bounding box center [357, 164] width 7 height 7
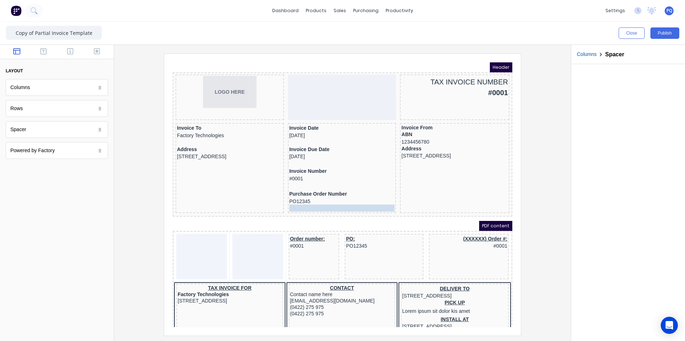
drag, startPoint x: 339, startPoint y: 186, endPoint x: 338, endPoint y: 197, distance: 11.1
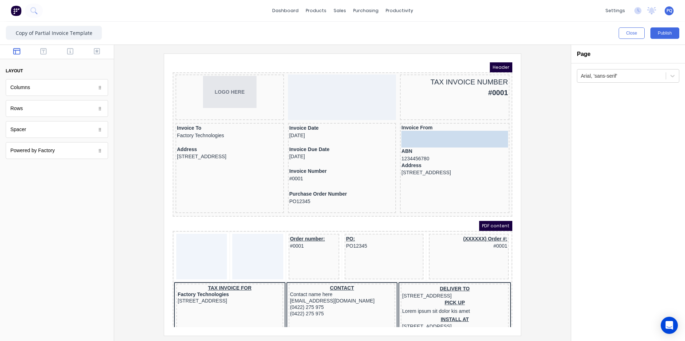
drag, startPoint x: 35, startPoint y: 129, endPoint x: 263, endPoint y: 63, distance: 238.0
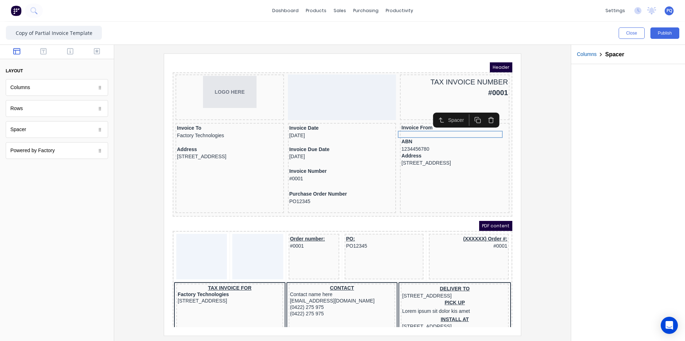
click at [471, 112] on icon "button" at bounding box center [469, 111] width 7 height 7
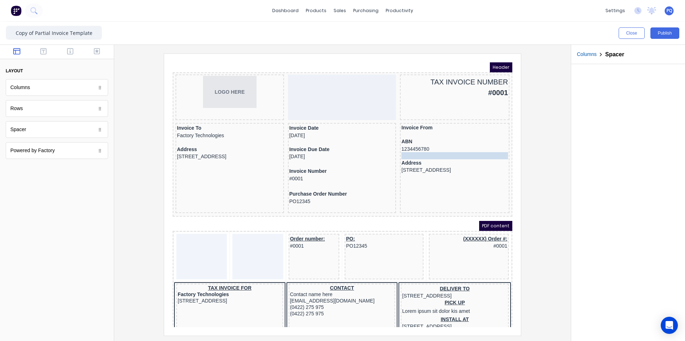
drag, startPoint x: 437, startPoint y: 141, endPoint x: 437, endPoint y: 148, distance: 6.4
click at [562, 210] on div at bounding box center [342, 193] width 457 height 296
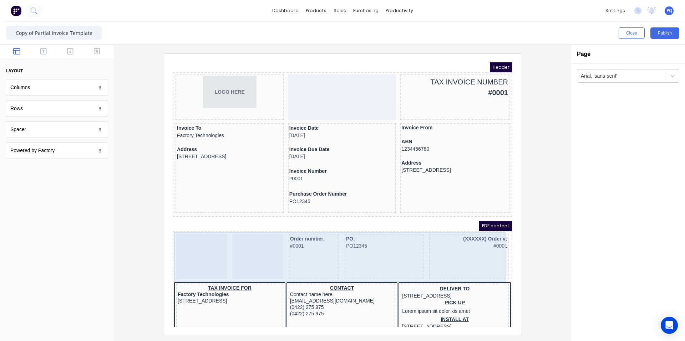
click at [301, 243] on div "Order number: #0001" at bounding box center [305, 248] width 51 height 46
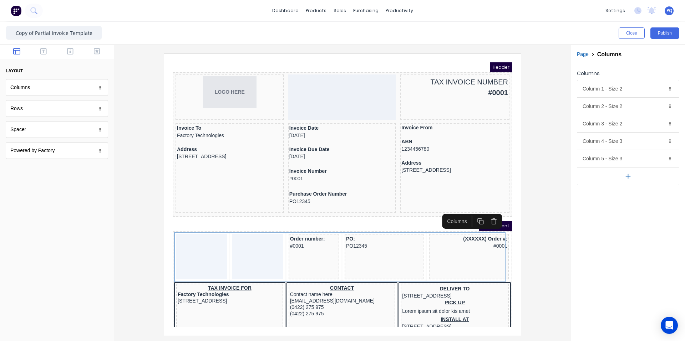
click at [486, 213] on icon "button" at bounding box center [485, 213] width 7 height 7
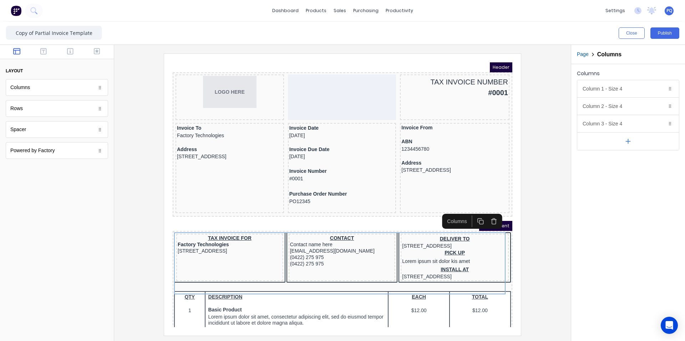
scroll to position [143, 0]
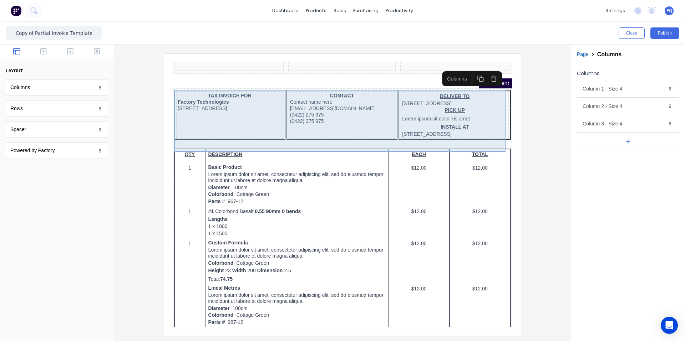
click at [386, 123] on div "TAX INVOICE FOR Factory Technologies 234 Beach Road Gold Coast, Queensland, Aus…" at bounding box center [334, 107] width 337 height 52
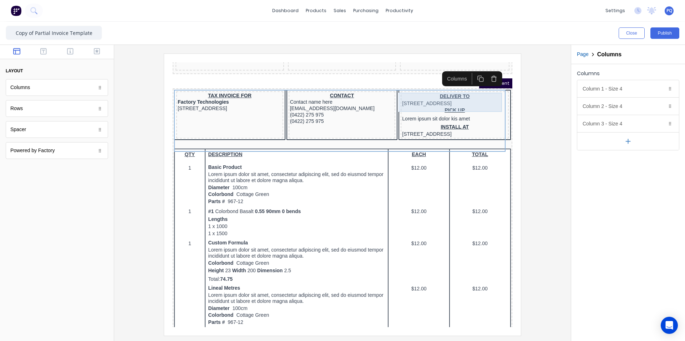
click at [453, 89] on div "DELIVER TO 234 Beach Road Gold Coast, Queensland, Australia" at bounding box center [446, 91] width 105 height 14
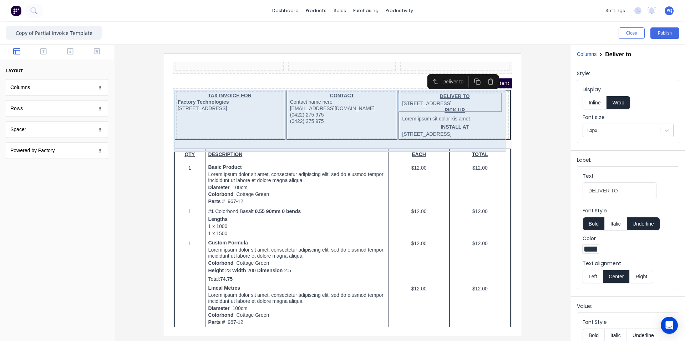
click at [349, 131] on div "CONTACT Contact name here xxxxxxx@xxxxx.com (0422) 275 975 (0422) 275 975" at bounding box center [333, 107] width 107 height 48
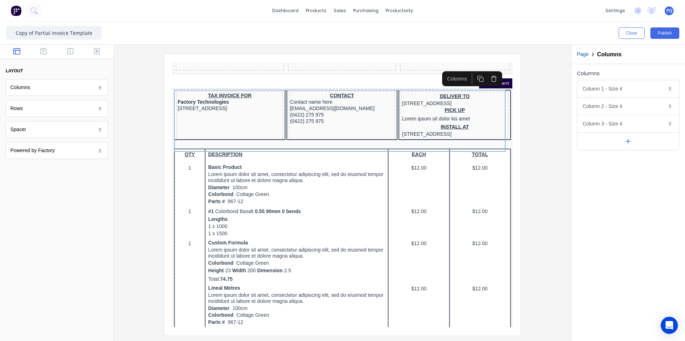
click at [488, 70] on icon "button" at bounding box center [485, 70] width 7 height 7
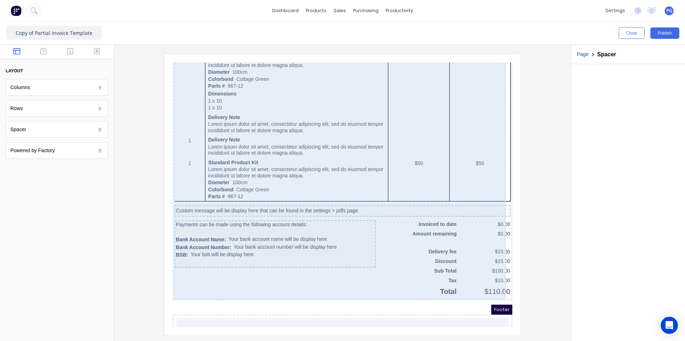
scroll to position [460, 0]
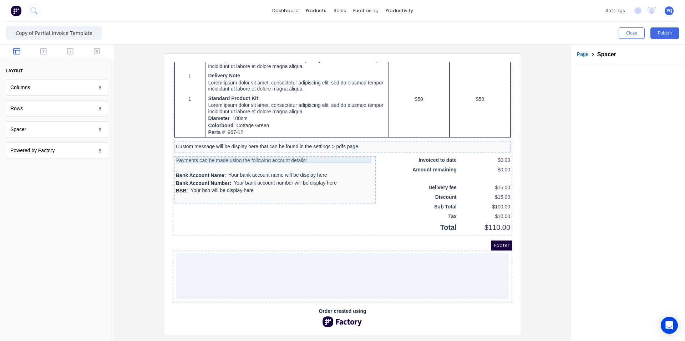
click at [333, 149] on div "Payments can be made using the following account details:" at bounding box center [266, 152] width 198 height 6
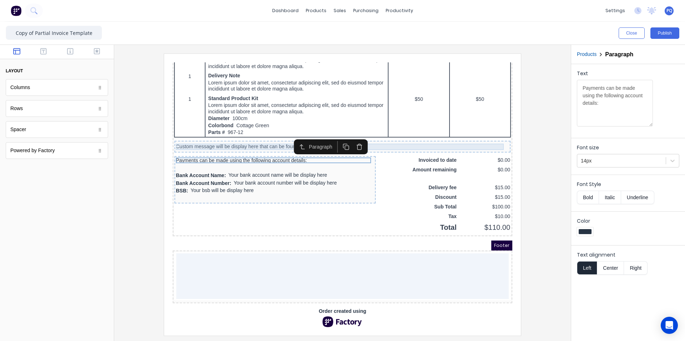
click at [389, 135] on div "Custom message will be display here that can be found in the settings > pdfs pa…" at bounding box center [333, 138] width 333 height 6
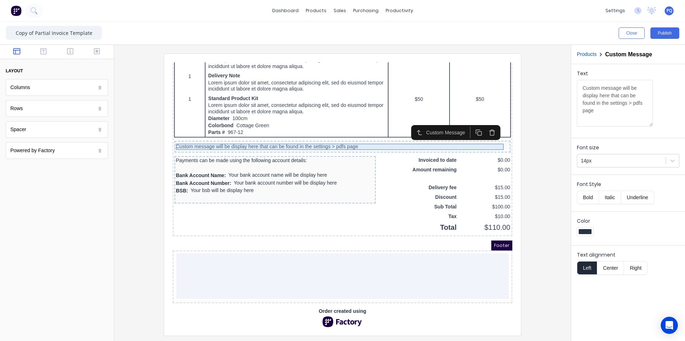
click at [351, 135] on div "Custom message will be display here that can be found in the settings > pdfs pa…" at bounding box center [333, 138] width 333 height 6
click at [487, 121] on icon "button" at bounding box center [483, 124] width 7 height 7
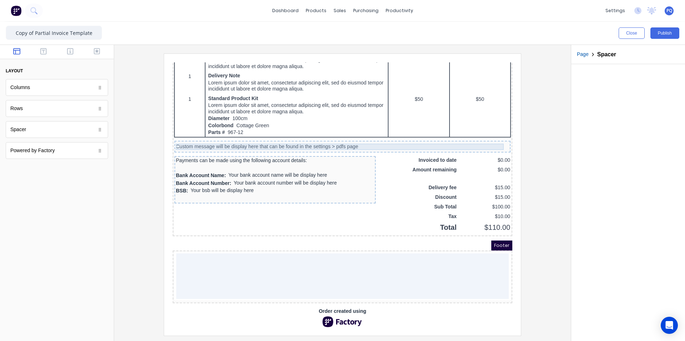
click at [357, 136] on div "Custom message will be display here that can be found in the settings > pdfs pa…" at bounding box center [333, 138] width 333 height 6
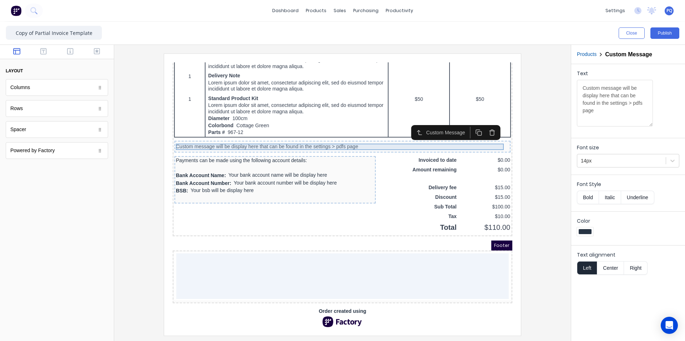
click at [348, 137] on div "Custom message will be display here that can be found in the settings > pdfs pa…" at bounding box center [333, 138] width 333 height 6
click at [348, 136] on div "Custom message will be display here that can be found in the settings > pdfs pa…" at bounding box center [333, 138] width 333 height 6
drag, startPoint x: 629, startPoint y: 114, endPoint x: 532, endPoint y: 66, distance: 107.7
click at [532, 66] on div "Close Publish Components layout Columns Columns Rows Rows Spacer Spacer Powered…" at bounding box center [342, 182] width 685 height 320
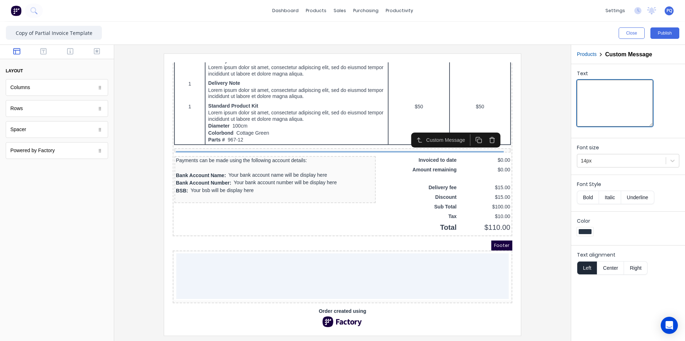
scroll to position [452, 0]
click at [305, 224] on div "QTY DESCRIPTION EACH TOTAL 1 Basic Product Lorem ipsum dolor sit amet, consecte…" at bounding box center [334, 0] width 340 height 455
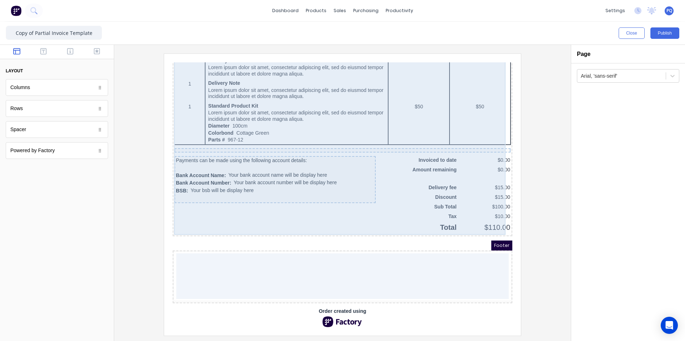
click at [226, 140] on div at bounding box center [334, 142] width 336 height 4
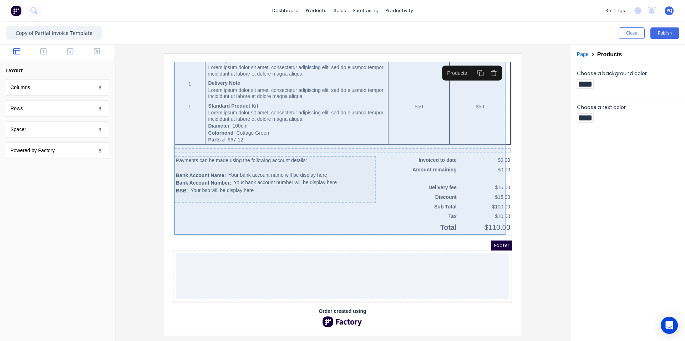
click at [271, 142] on div "QTY DESCRIPTION EACH TOTAL 1 Basic Product Lorem ipsum dolor sit amet, consecte…" at bounding box center [334, 4] width 337 height 445
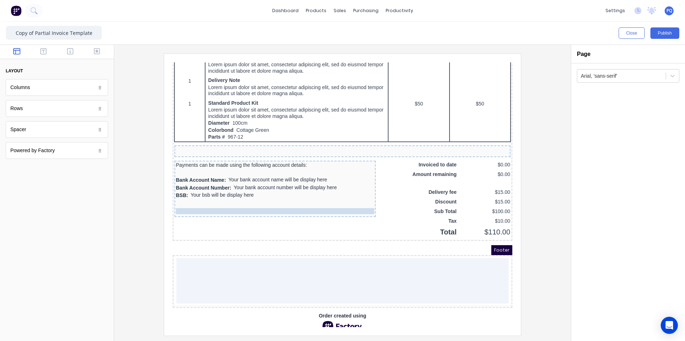
drag, startPoint x: 339, startPoint y: 150, endPoint x: 330, endPoint y: 218, distance: 68.8
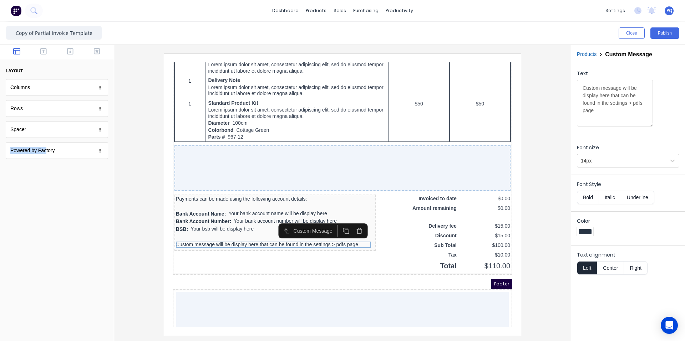
drag, startPoint x: 41, startPoint y: 140, endPoint x: 45, endPoint y: 139, distance: 4.1
click at [44, 141] on div "Columns Columns Rows Rows Spacer Spacer Powered by Factory Powered by Factory" at bounding box center [57, 119] width 102 height 80
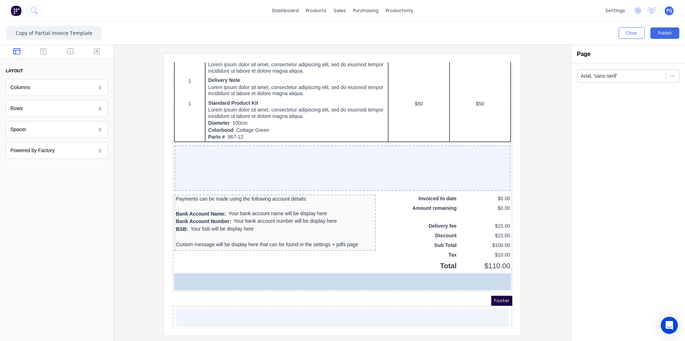
drag, startPoint x: 46, startPoint y: 134, endPoint x: 198, endPoint y: 198, distance: 164.9
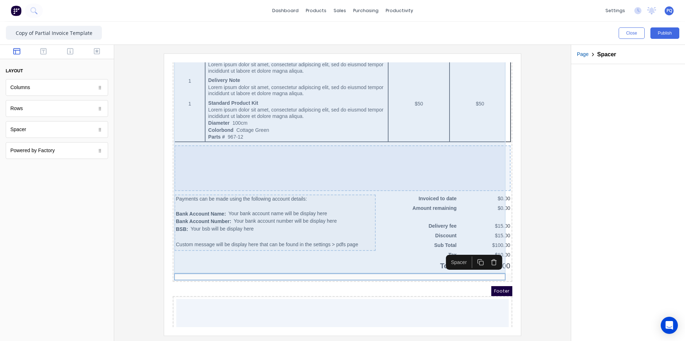
scroll to position [501, 0]
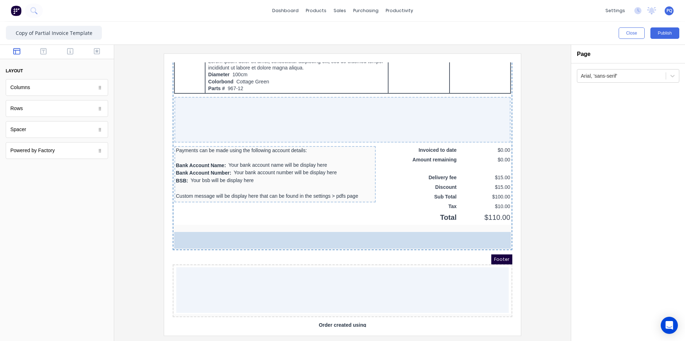
drag, startPoint x: 35, startPoint y: 84, endPoint x: 199, endPoint y: 172, distance: 186.1
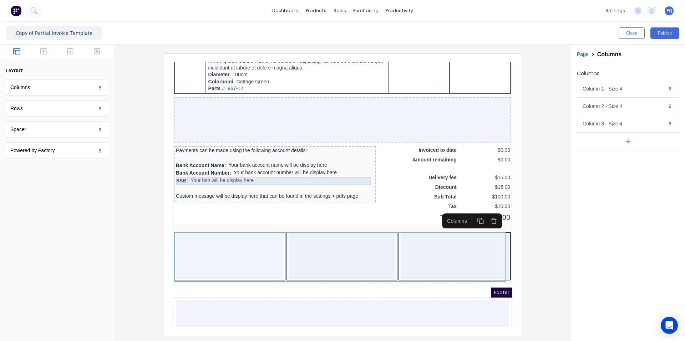
click at [294, 171] on div "BSB: Your bsb will be display here" at bounding box center [266, 173] width 198 height 8
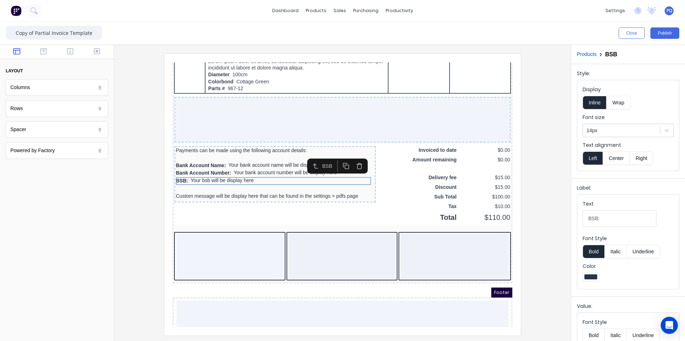
click at [346, 157] on button "button" at bounding box center [350, 158] width 13 height 12
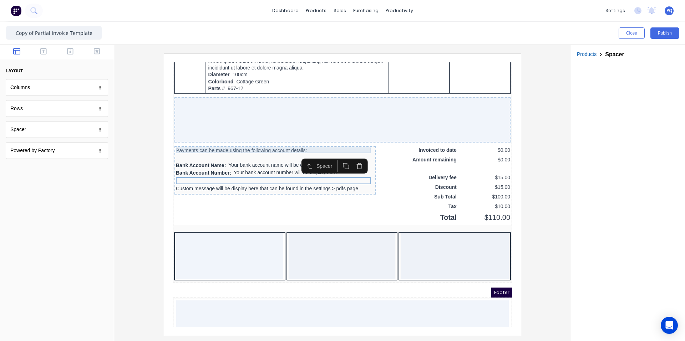
click at [296, 141] on div "Payments can be made using the following account details:" at bounding box center [266, 142] width 198 height 6
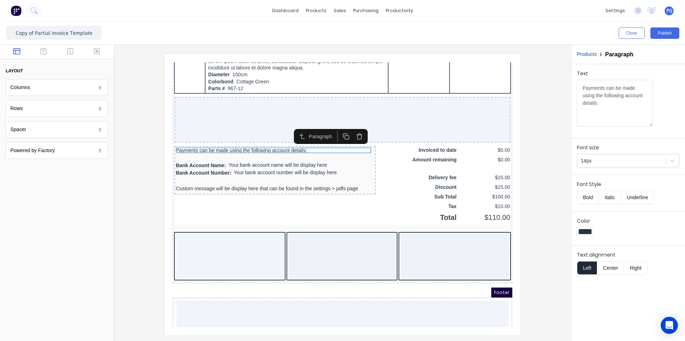
click at [352, 131] on icon "button" at bounding box center [351, 128] width 7 height 7
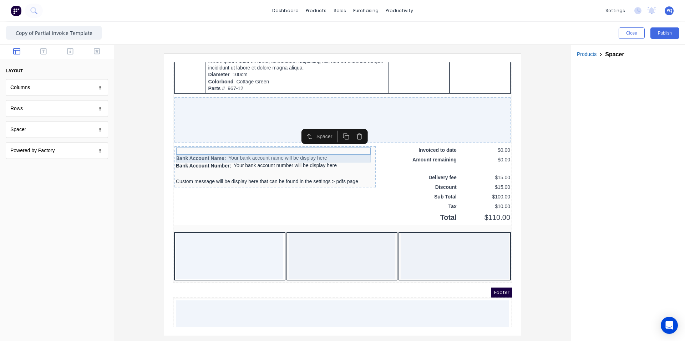
click at [323, 147] on div "Bank Account Name: Your bank account name will be display here" at bounding box center [266, 150] width 198 height 8
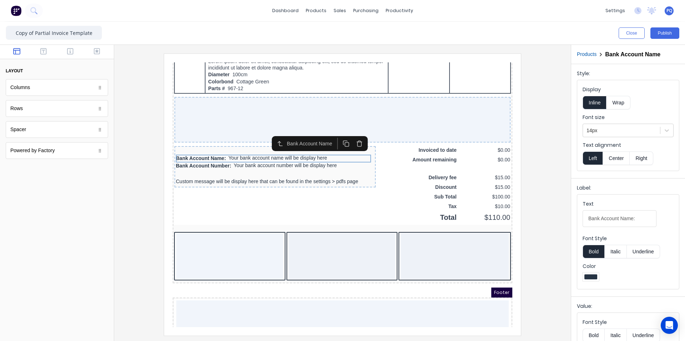
click at [350, 133] on icon "button" at bounding box center [351, 135] width 7 height 7
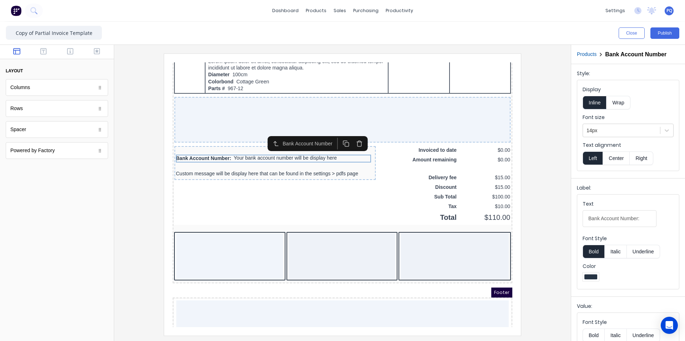
click at [350, 135] on icon "button" at bounding box center [351, 135] width 7 height 7
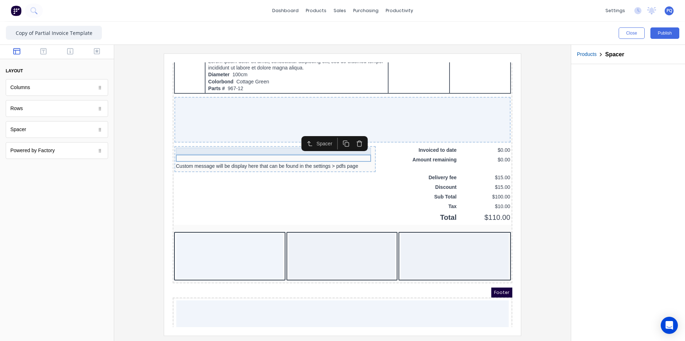
click at [269, 139] on div at bounding box center [266, 142] width 198 height 7
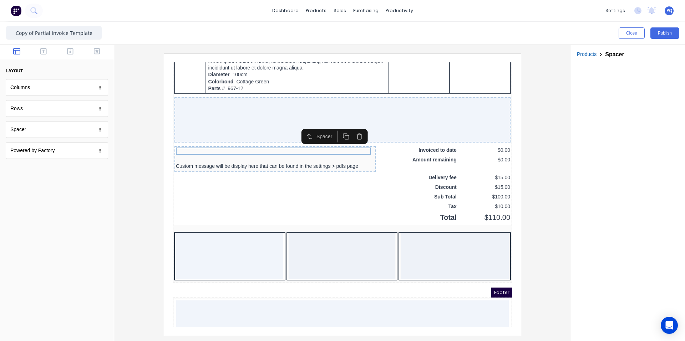
click at [351, 125] on icon "button" at bounding box center [351, 128] width 7 height 7
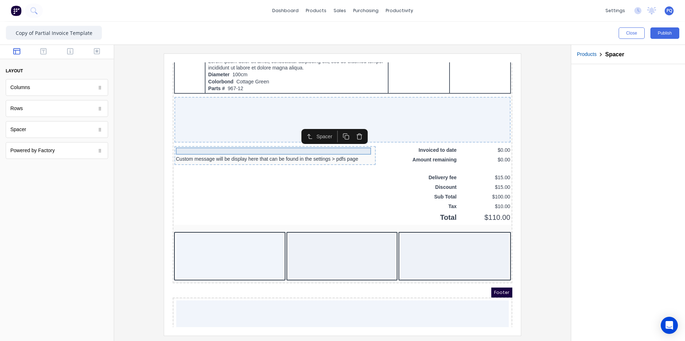
click at [325, 143] on div at bounding box center [266, 142] width 198 height 7
click at [351, 125] on icon "button" at bounding box center [351, 128] width 7 height 7
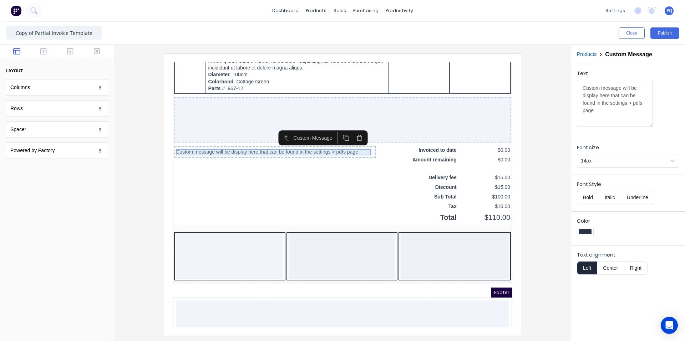
click at [331, 142] on div "Custom message will be display here that can be found in the settings > pdfs pa…" at bounding box center [266, 144] width 198 height 6
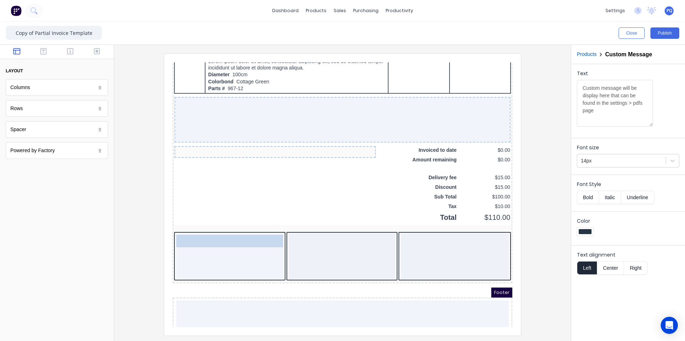
drag, startPoint x: 302, startPoint y: 142, endPoint x: 229, endPoint y: 241, distance: 123.3
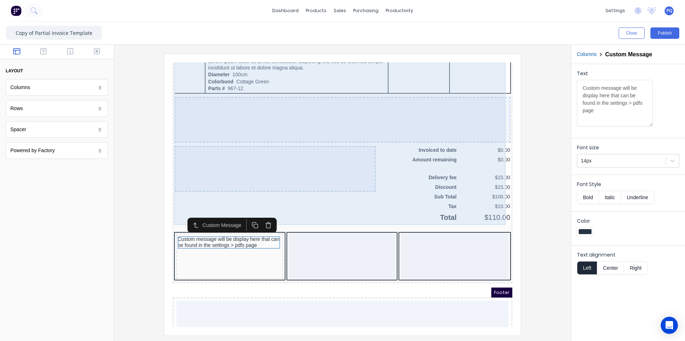
click at [340, 157] on div at bounding box center [266, 161] width 201 height 46
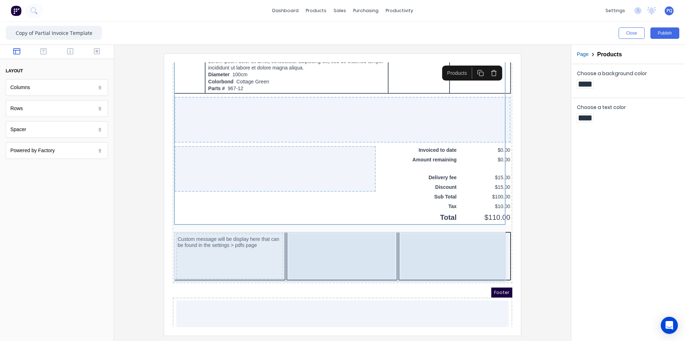
drag, startPoint x: 293, startPoint y: 250, endPoint x: 289, endPoint y: 251, distance: 3.7
click at [293, 251] on div at bounding box center [333, 248] width 107 height 46
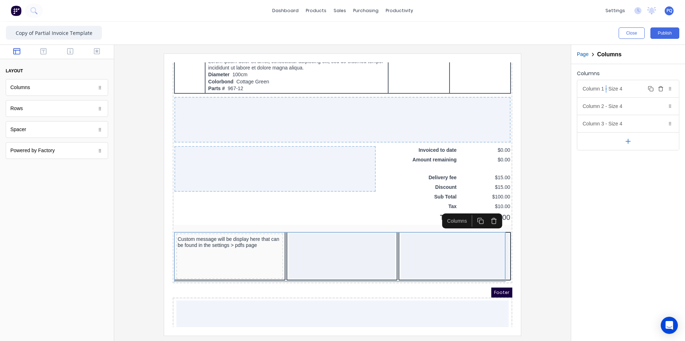
click at [607, 91] on div "Column 1 - Size 4 Duplicate Delete" at bounding box center [628, 88] width 102 height 17
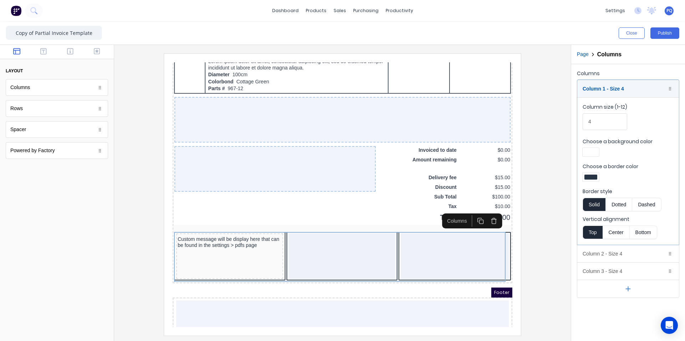
click at [598, 174] on div at bounding box center [591, 177] width 16 height 9
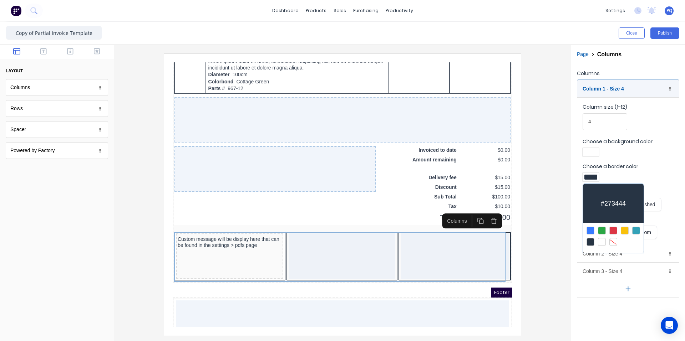
click at [613, 239] on div at bounding box center [613, 242] width 8 height 8
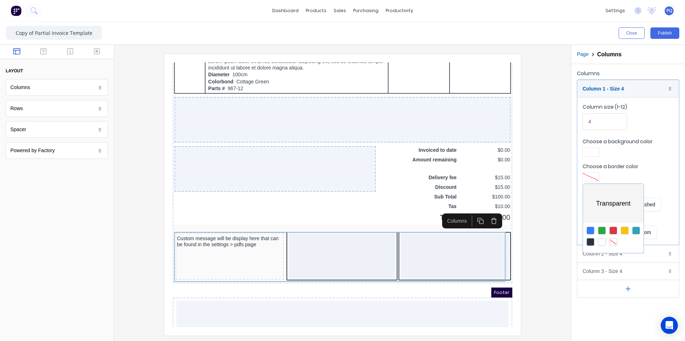
click at [619, 171] on div at bounding box center [342, 170] width 685 height 341
click at [615, 249] on div "Column 2 - Size 4 Duplicate Delete" at bounding box center [628, 253] width 102 height 17
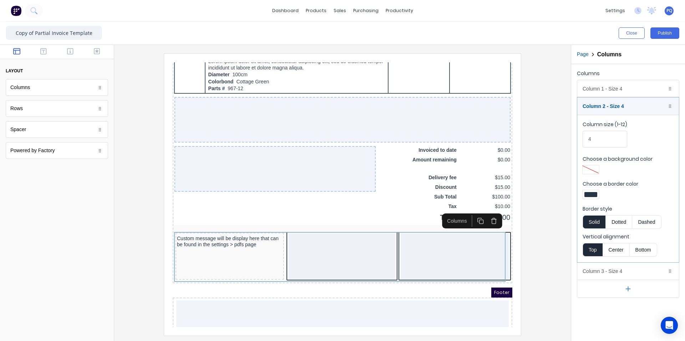
click at [591, 193] on div at bounding box center [590, 194] width 13 height 5
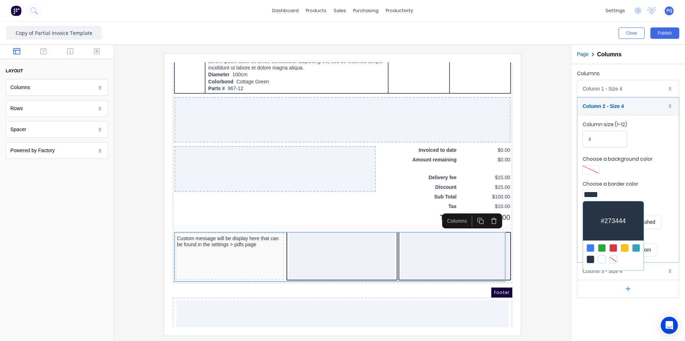
click at [613, 261] on div at bounding box center [613, 260] width 8 height 8
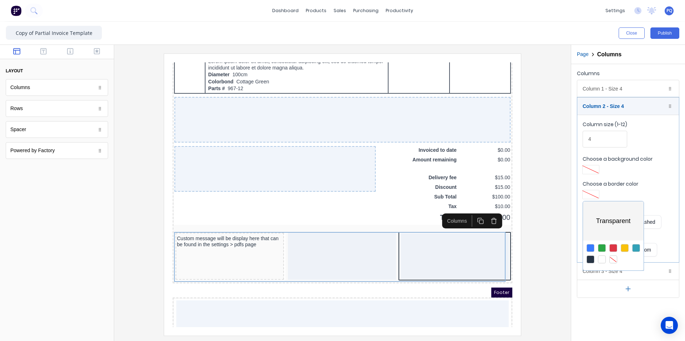
click at [630, 193] on div at bounding box center [342, 170] width 685 height 341
click at [625, 269] on div "Column 3 - Size 4 Duplicate Delete" at bounding box center [628, 271] width 102 height 17
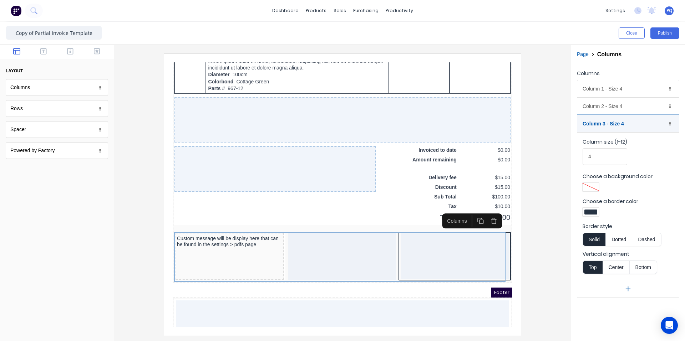
click at [595, 213] on div at bounding box center [590, 212] width 13 height 5
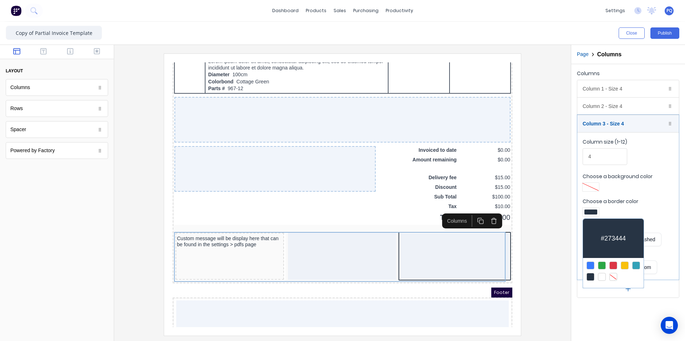
click at [614, 273] on div at bounding box center [613, 277] width 8 height 8
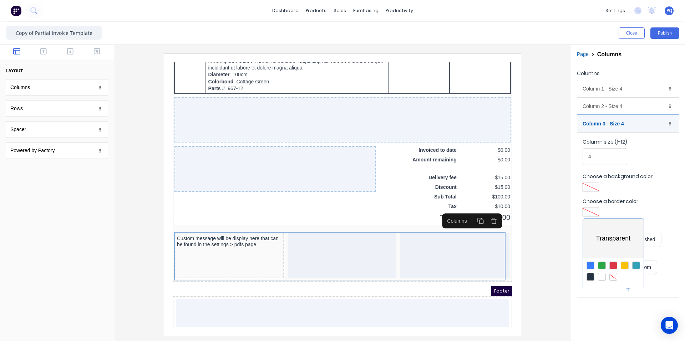
click at [598, 84] on div at bounding box center [342, 170] width 685 height 341
click at [599, 89] on div "Column 1 - Size 4 Duplicate Delete" at bounding box center [628, 88] width 102 height 17
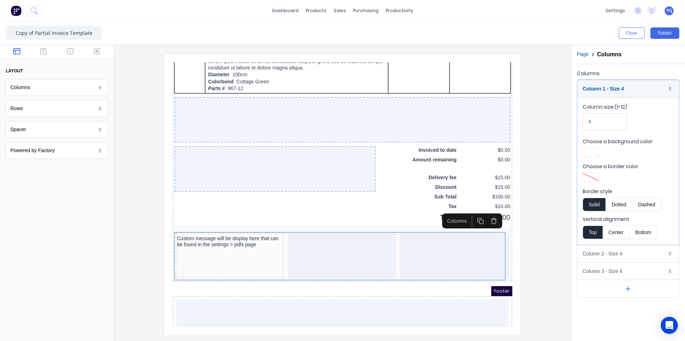
click at [593, 152] on div at bounding box center [590, 152] width 13 height 5
click at [613, 216] on div at bounding box center [613, 217] width 8 height 8
drag, startPoint x: 602, startPoint y: 296, endPoint x: 603, endPoint y: 302, distance: 6.2
click at [602, 296] on div at bounding box center [342, 170] width 685 height 341
click at [603, 313] on div "Columns Column 1 - Size 4 Duplicate Delete Column size (1-12) 4 Choose a backgr…" at bounding box center [628, 202] width 114 height 277
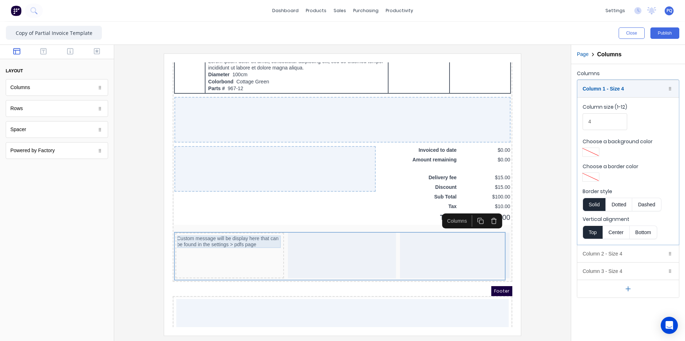
click at [204, 233] on div "Custom message will be display here that can be found in the settings > pdfs pa…" at bounding box center [221, 233] width 106 height 12
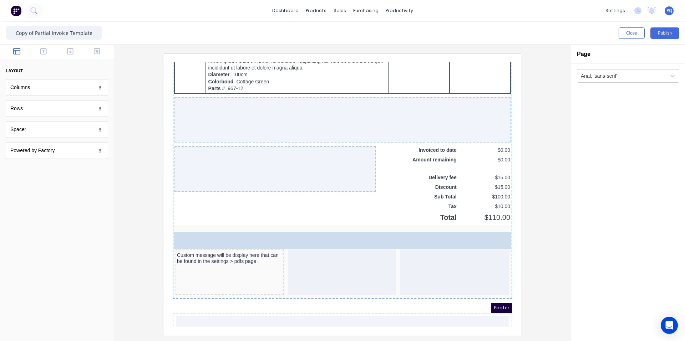
drag, startPoint x: 104, startPoint y: 137, endPoint x: 291, endPoint y: 233, distance: 209.8
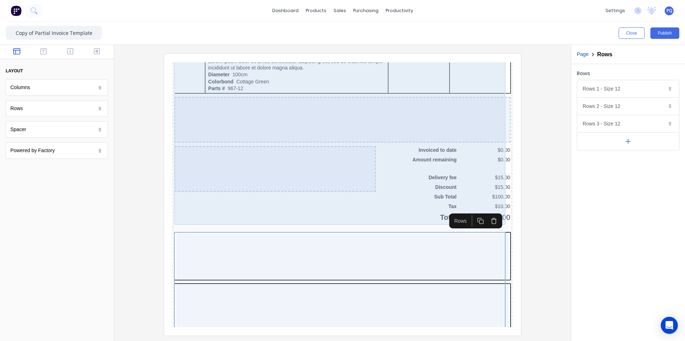
scroll to position [643, 0]
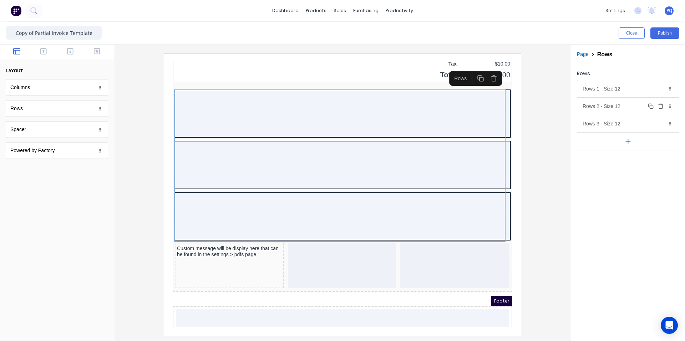
click at [662, 108] on icon "button" at bounding box center [660, 107] width 3 height 4
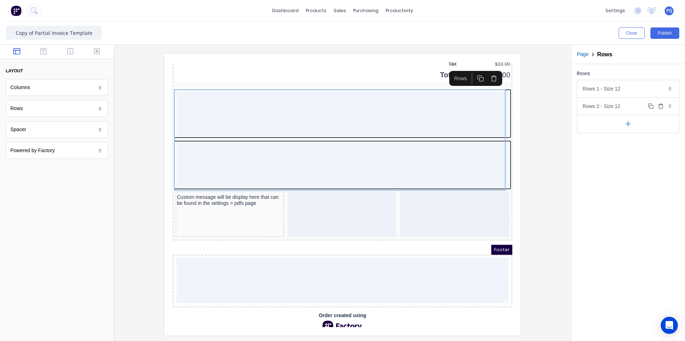
click at [662, 108] on icon "button" at bounding box center [660, 107] width 3 height 4
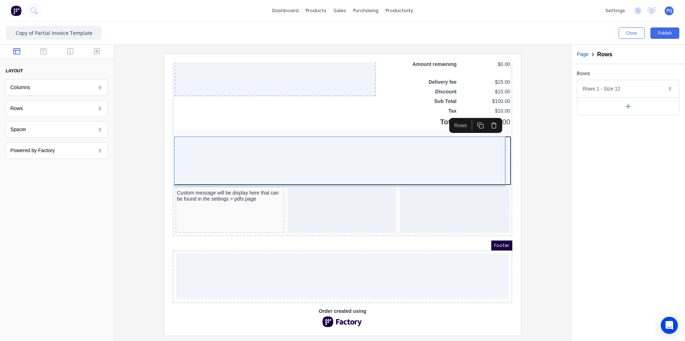
click at [662, 108] on button "button" at bounding box center [628, 106] width 102 height 18
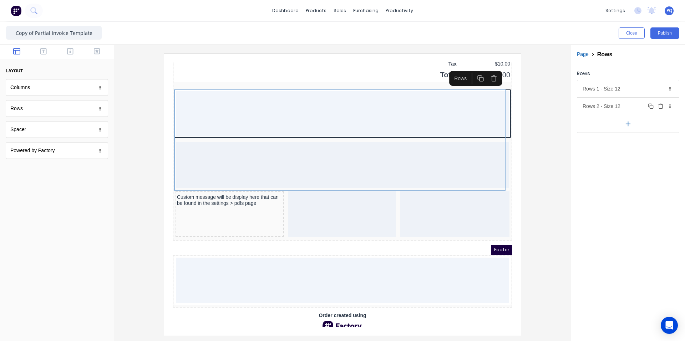
click at [662, 108] on icon "button" at bounding box center [660, 107] width 3 height 4
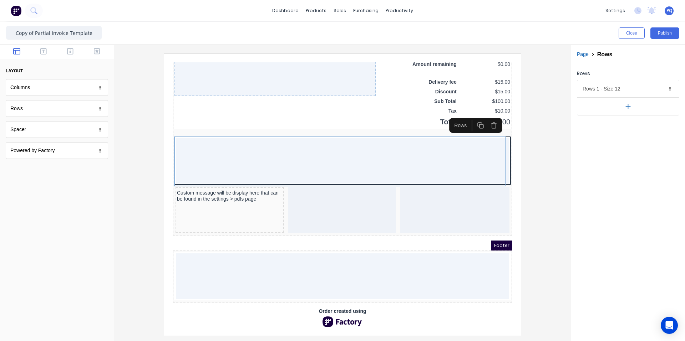
click at [643, 164] on div "Rows Rows 1 - Size 12 Duplicate Delete Row size (1-12) 12 Choose a background c…" at bounding box center [628, 202] width 114 height 277
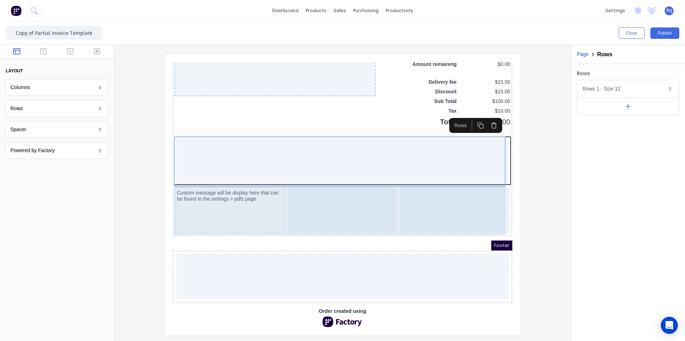
scroll to position [563, 0]
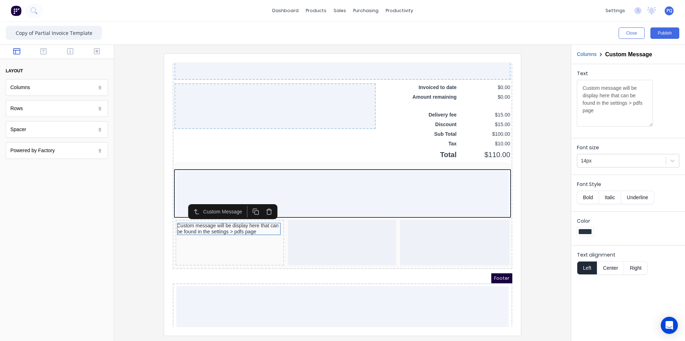
click at [247, 202] on icon "button" at bounding box center [247, 203] width 7 height 7
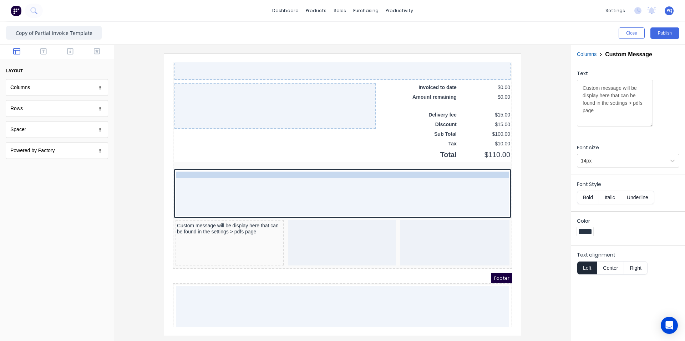
drag, startPoint x: 240, startPoint y: 233, endPoint x: 244, endPoint y: 165, distance: 67.9
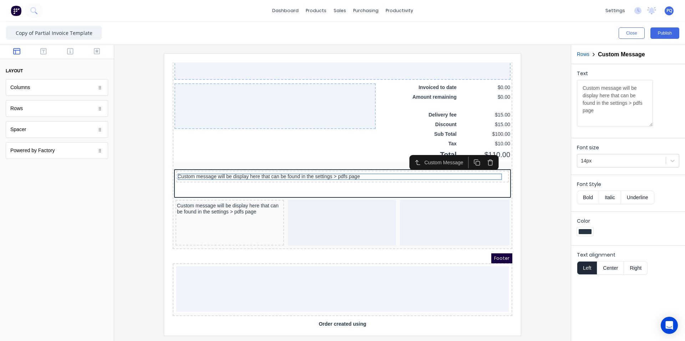
click at [483, 155] on icon "button" at bounding box center [481, 154] width 7 height 7
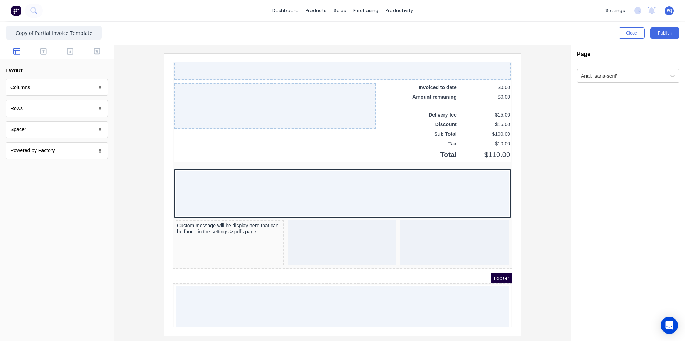
click at [45, 59] on div at bounding box center [57, 52] width 114 height 14
click at [41, 51] on icon "button" at bounding box center [43, 51] width 6 height 7
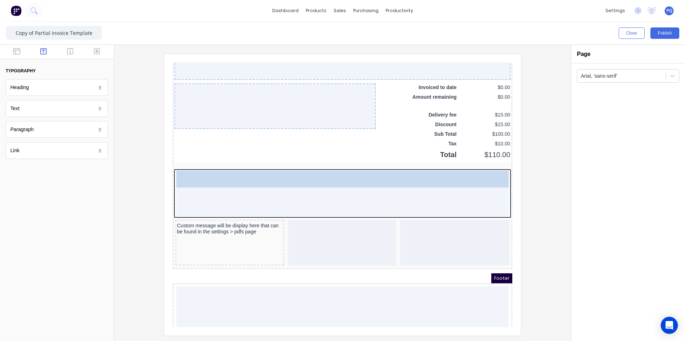
drag, startPoint x: 29, startPoint y: 93, endPoint x: 261, endPoint y: 196, distance: 254.3
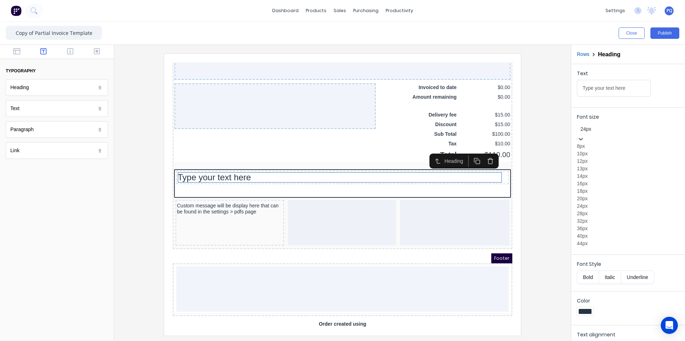
click at [603, 125] on div "24px" at bounding box center [628, 129] width 102 height 12
click at [599, 195] on div "18px" at bounding box center [628, 191] width 102 height 7
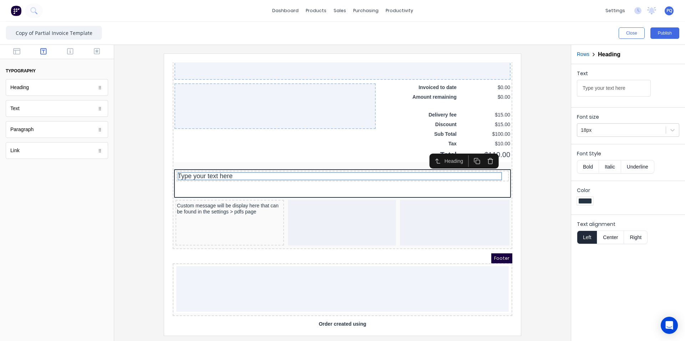
click at [591, 163] on button "Bold" at bounding box center [588, 167] width 22 height 14
drag, startPoint x: 629, startPoint y: 91, endPoint x: 515, endPoint y: 77, distance: 115.3
click at [515, 77] on div "Close Publish Components typography Heading Heading Text Text Paragraph Paragra…" at bounding box center [342, 182] width 685 height 320
type input "Payment Advice"
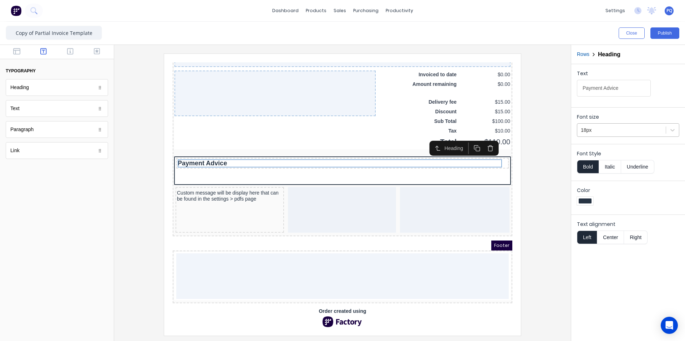
click at [619, 125] on div "18px" at bounding box center [621, 131] width 88 height 12
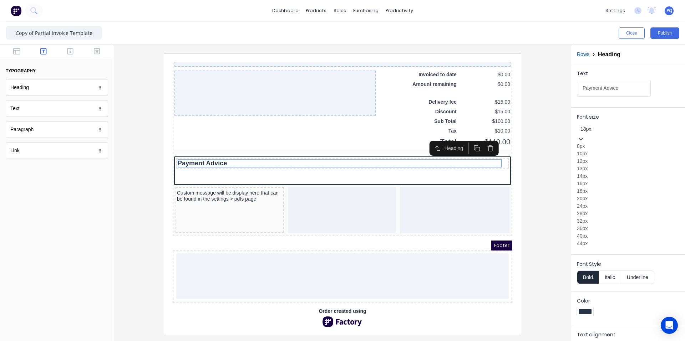
click at [593, 188] on div "16px" at bounding box center [628, 183] width 102 height 7
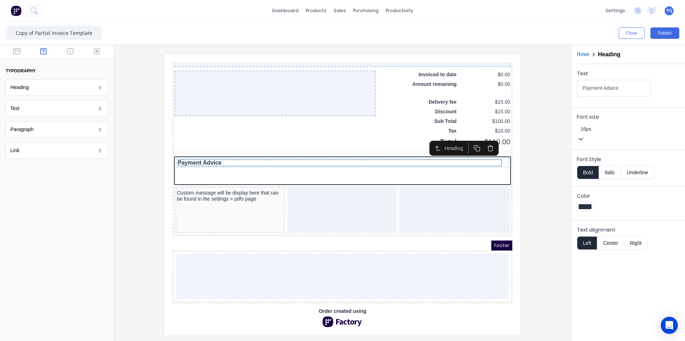
click at [588, 283] on div "Text Payment Advice Font size option 16px, selected. 16px Font Style Bold Itali…" at bounding box center [628, 202] width 114 height 277
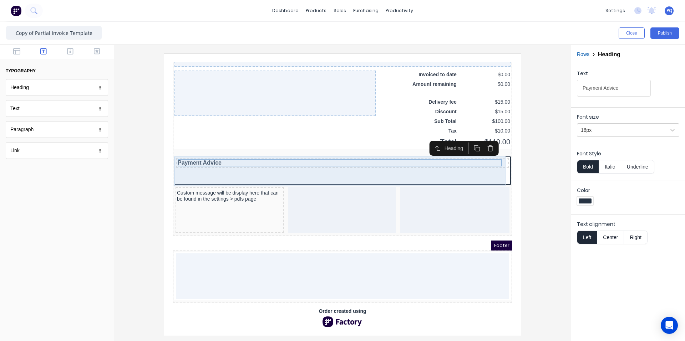
click at [483, 167] on div "Payment Advice" at bounding box center [334, 163] width 337 height 30
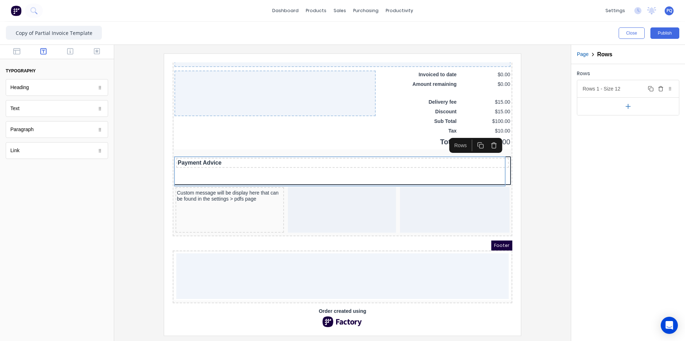
click at [609, 92] on div "Rows 1 - Size 12 Duplicate Delete" at bounding box center [628, 88] width 102 height 17
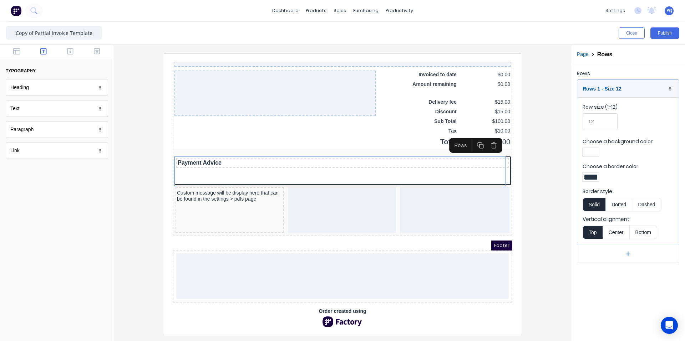
click at [584, 179] on div at bounding box center [591, 177] width 16 height 9
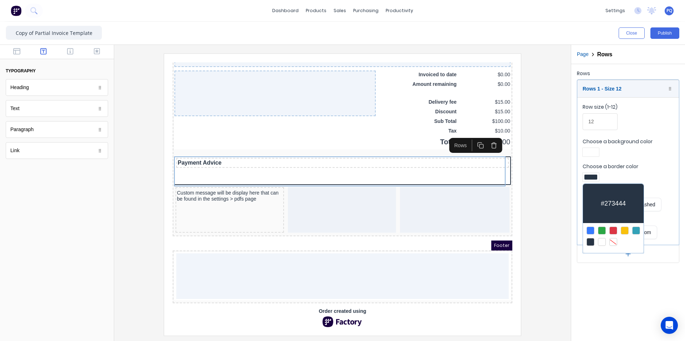
click at [614, 241] on div at bounding box center [613, 242] width 8 height 8
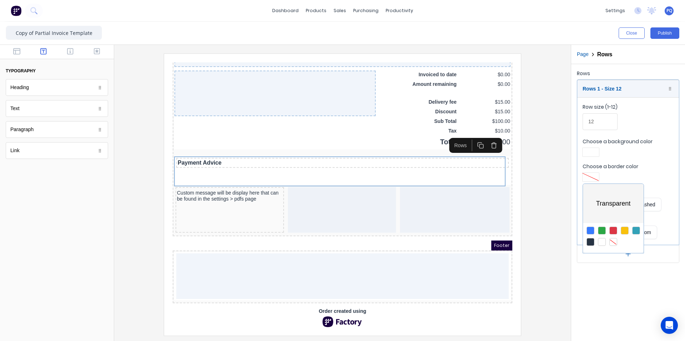
click at [609, 300] on div at bounding box center [342, 170] width 685 height 341
click at [591, 151] on div at bounding box center [590, 152] width 13 height 5
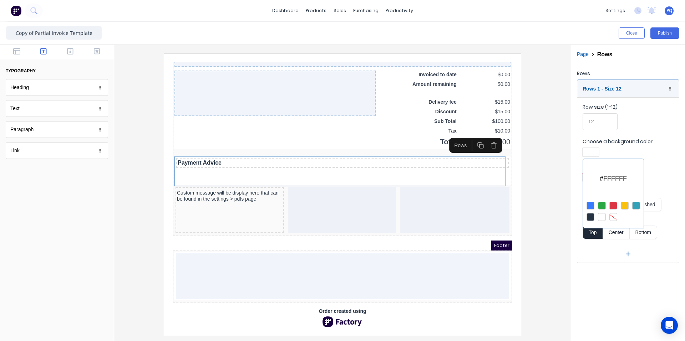
click at [612, 218] on div at bounding box center [613, 217] width 8 height 8
click at [612, 295] on div at bounding box center [342, 170] width 685 height 341
click at [544, 212] on div at bounding box center [342, 195] width 445 height 282
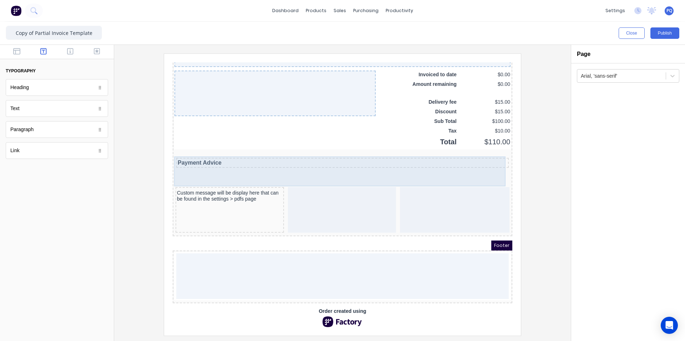
click at [217, 158] on div "Payment Advice" at bounding box center [334, 163] width 337 height 30
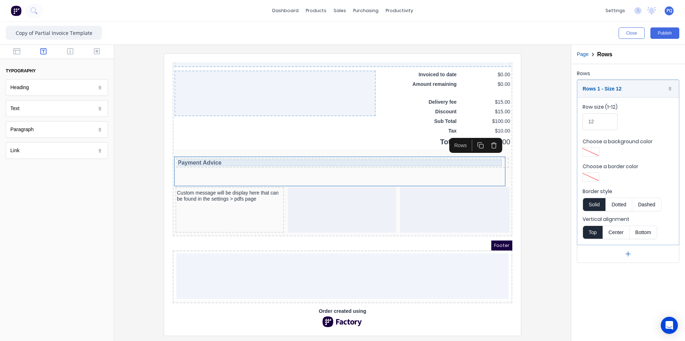
click at [217, 151] on div "Payment Advice" at bounding box center [334, 154] width 330 height 7
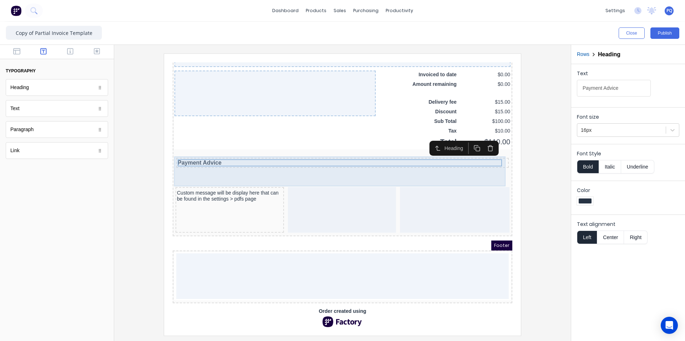
click at [437, 160] on div "Payment Advice" at bounding box center [334, 163] width 337 height 30
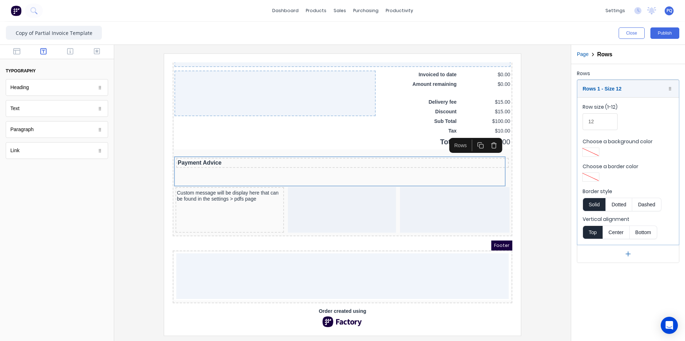
click at [485, 135] on icon "button" at bounding box center [485, 135] width 5 height 0
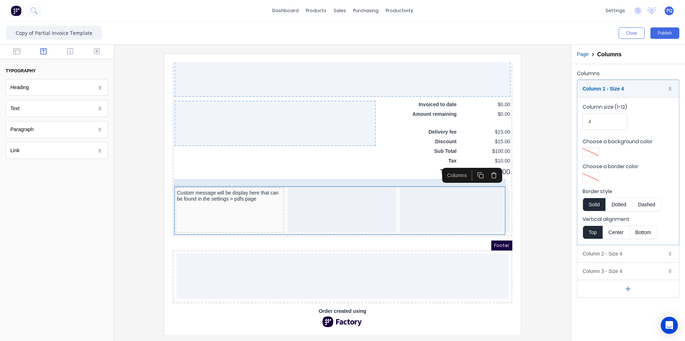
click at [218, 171] on div at bounding box center [334, 174] width 337 height 7
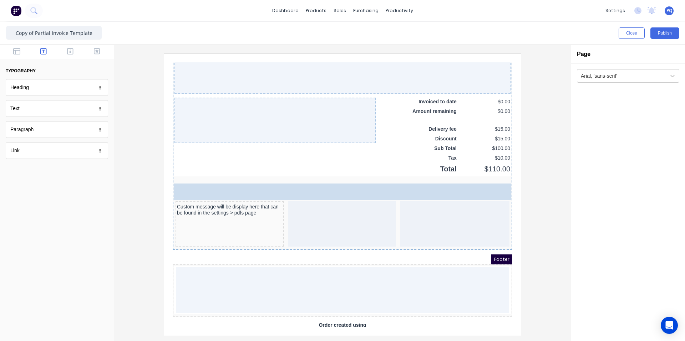
drag, startPoint x: 34, startPoint y: 92, endPoint x: 49, endPoint y: 136, distance: 45.9
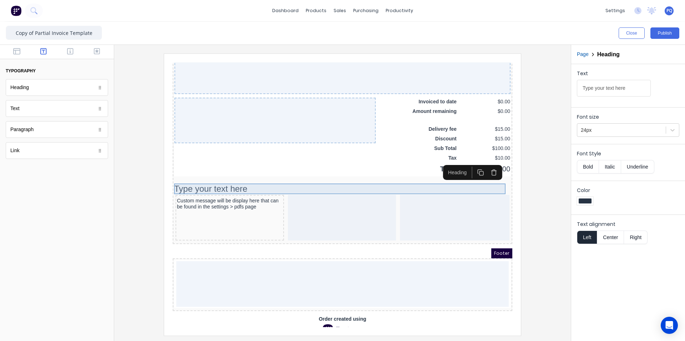
click at [235, 179] on div "Type your text here" at bounding box center [334, 180] width 337 height 11
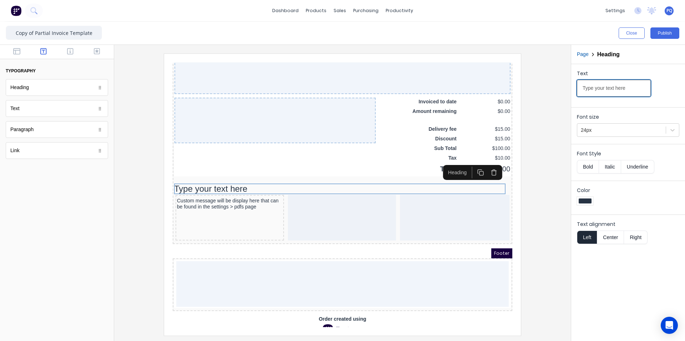
drag, startPoint x: 703, startPoint y: 127, endPoint x: 446, endPoint y: 56, distance: 266.2
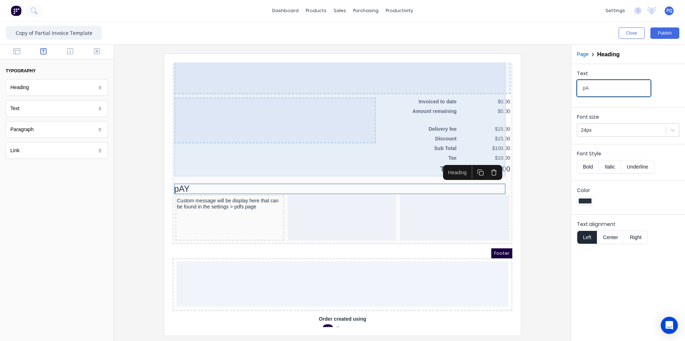
type input "p"
type input "P"
type input "a"
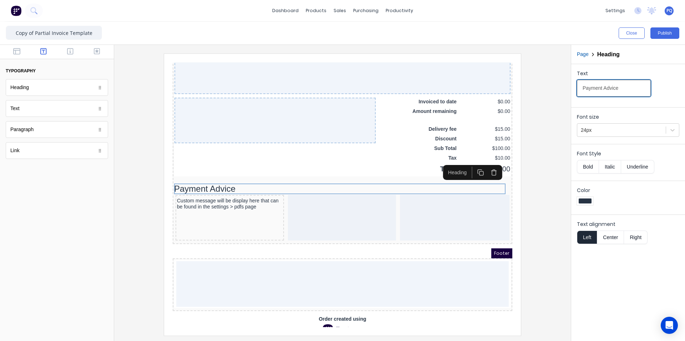
type input "Payment Advice"
click at [602, 138] on div "Font size 24px" at bounding box center [628, 124] width 114 height 34
click at [605, 132] on div at bounding box center [621, 130] width 81 height 9
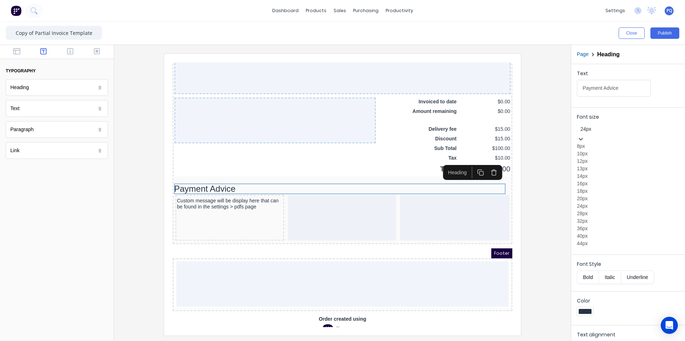
scroll to position [17, 0]
click at [607, 195] on div "18px" at bounding box center [628, 191] width 102 height 7
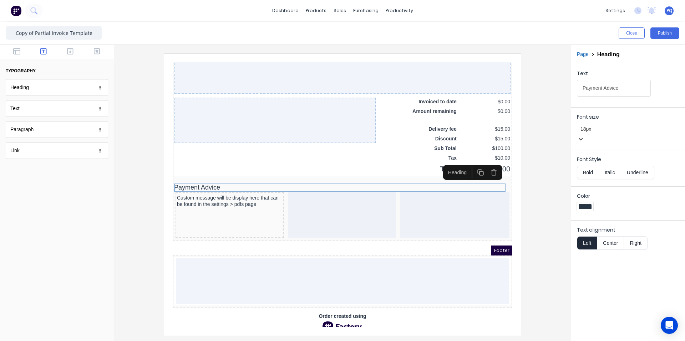
click at [585, 168] on button "Bold" at bounding box center [588, 173] width 22 height 14
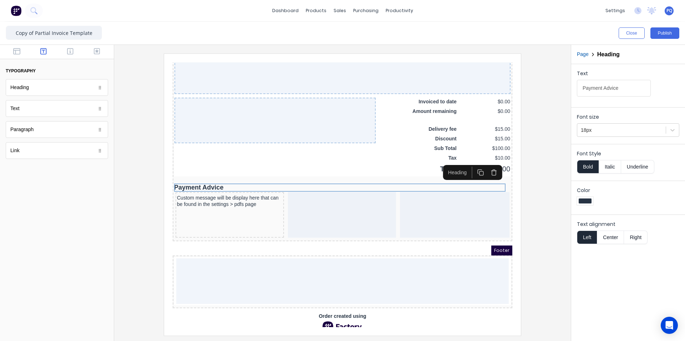
click at [605, 306] on div "Text Payment Advice Font size 18px Font Style Bold Italic Underline Color Text …" at bounding box center [628, 202] width 114 height 277
click at [289, 242] on div "Footer" at bounding box center [334, 242] width 340 height 10
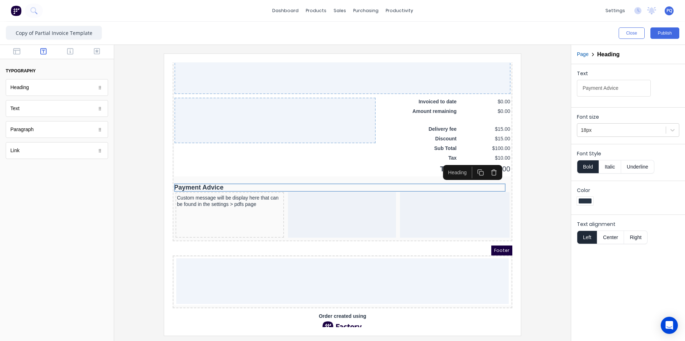
click at [550, 184] on div at bounding box center [342, 195] width 445 height 282
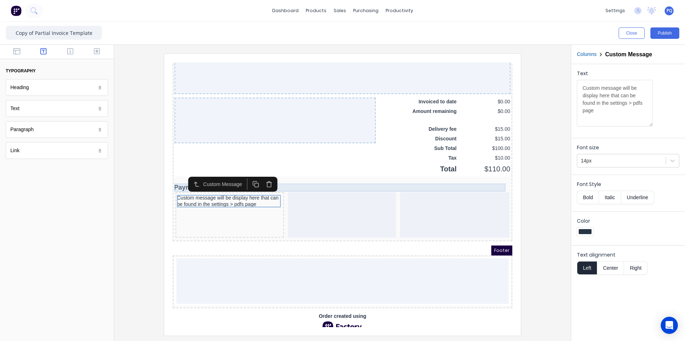
click at [321, 180] on div "Payment Advice" at bounding box center [334, 179] width 337 height 8
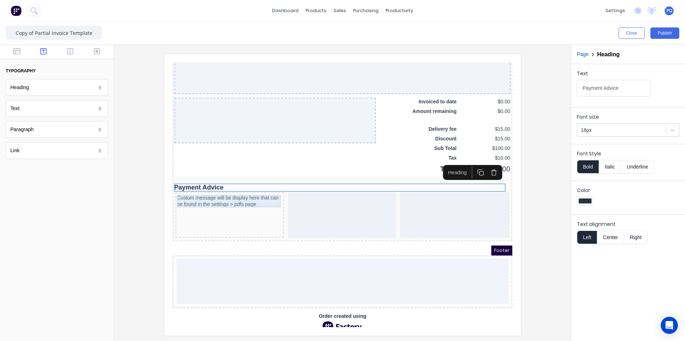
click at [240, 193] on div "Custom message will be display here that can be found in the settings > pdfs pa…" at bounding box center [221, 193] width 106 height 12
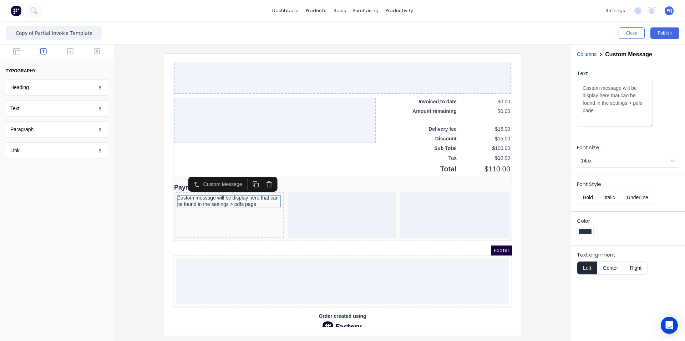
click at [263, 173] on icon "button" at bounding box center [260, 175] width 7 height 7
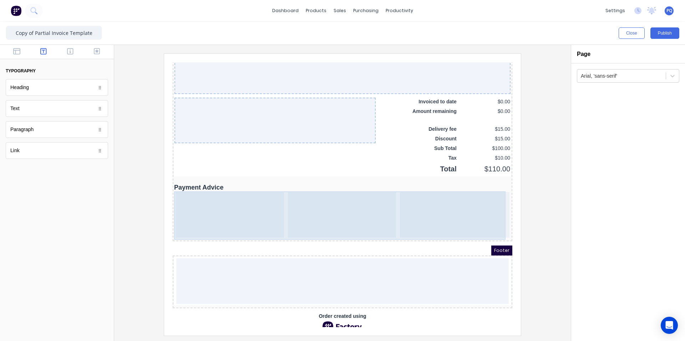
click at [353, 197] on div at bounding box center [333, 207] width 108 height 46
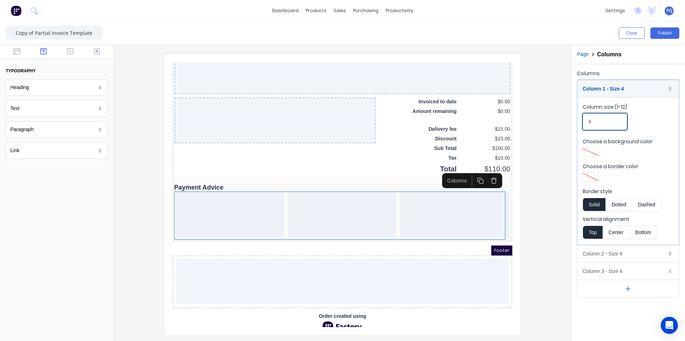
drag, startPoint x: 598, startPoint y: 118, endPoint x: 560, endPoint y: 117, distance: 37.8
click at [560, 117] on div "Close Publish Components typography Heading Heading Text Text Paragraph Paragra…" at bounding box center [342, 182] width 685 height 320
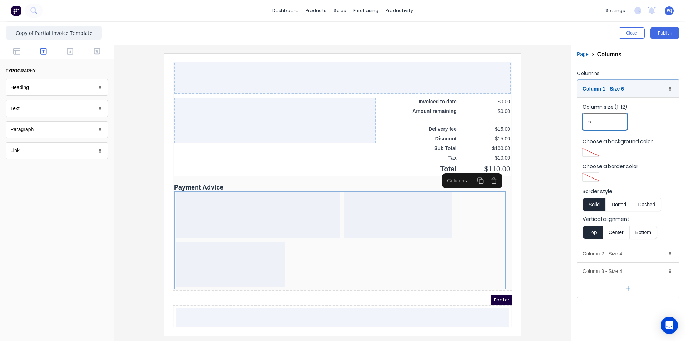
drag, startPoint x: 594, startPoint y: 121, endPoint x: 588, endPoint y: 121, distance: 5.8
click at [588, 121] on input "6" at bounding box center [605, 121] width 45 height 17
type input "5"
click at [615, 257] on div "Column 2 - Size 4 Duplicate Delete" at bounding box center [628, 253] width 102 height 17
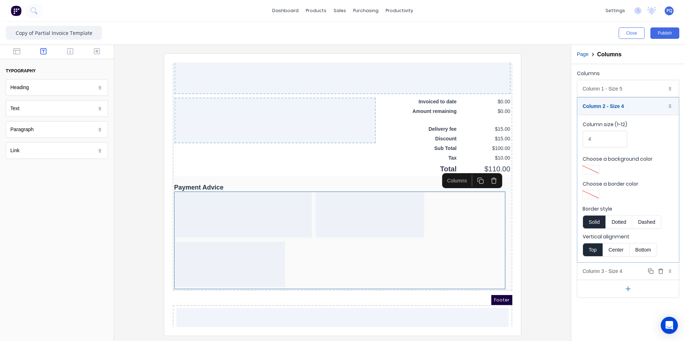
click at [618, 268] on div "Column 3 - Size 4 Duplicate Delete" at bounding box center [628, 271] width 102 height 17
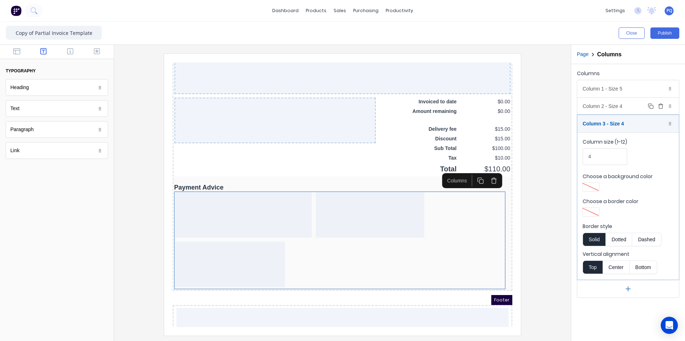
click at [628, 108] on div "Column 2 - Size 4 Duplicate Delete" at bounding box center [628, 106] width 102 height 17
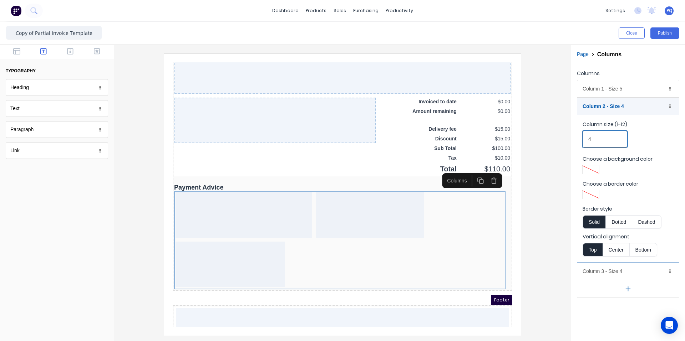
drag, startPoint x: 598, startPoint y: 140, endPoint x: 579, endPoint y: 141, distance: 19.0
click at [585, 140] on input "4" at bounding box center [605, 139] width 45 height 17
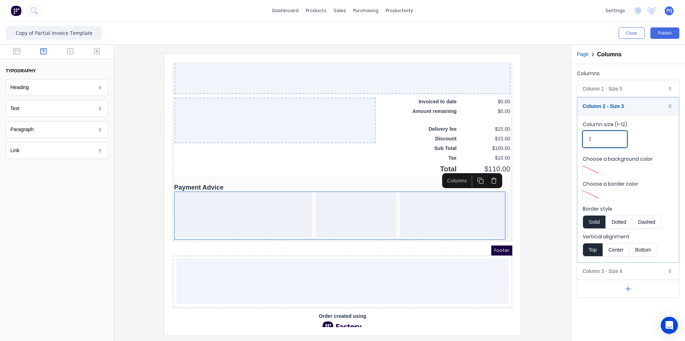
type input "3"
click at [520, 208] on iframe at bounding box center [342, 195] width 357 height 282
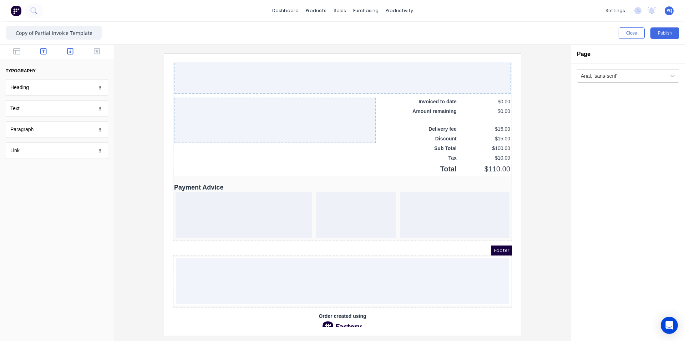
click at [73, 48] on icon "button" at bounding box center [70, 51] width 6 height 7
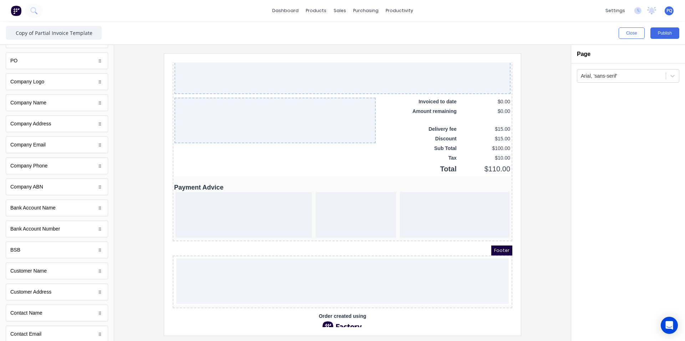
scroll to position [159, 0]
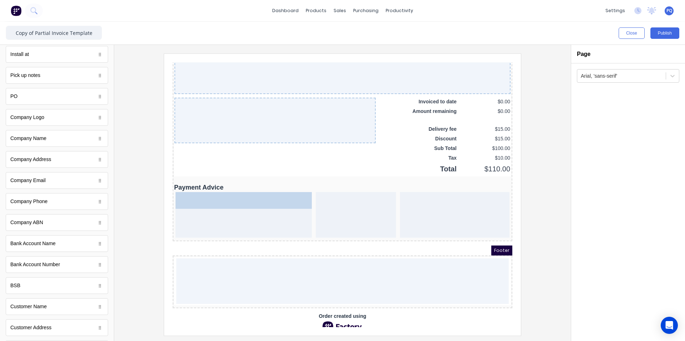
drag, startPoint x: 40, startPoint y: 142, endPoint x: 214, endPoint y: 222, distance: 191.6
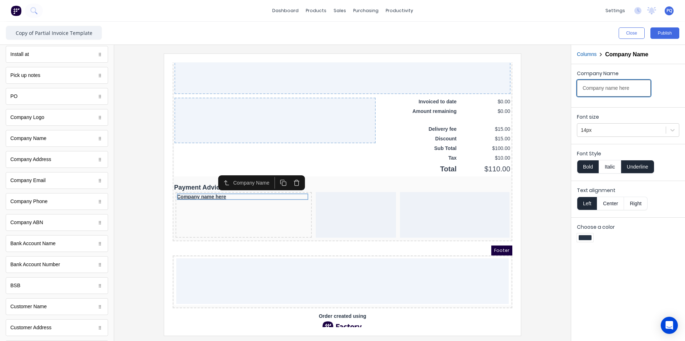
drag, startPoint x: 718, startPoint y: 134, endPoint x: 471, endPoint y: 65, distance: 255.7
type input "To"
click at [645, 165] on button "Underline" at bounding box center [637, 167] width 33 height 14
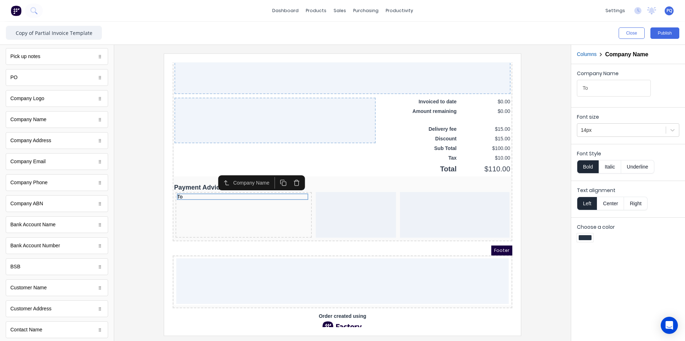
scroll to position [302, 0]
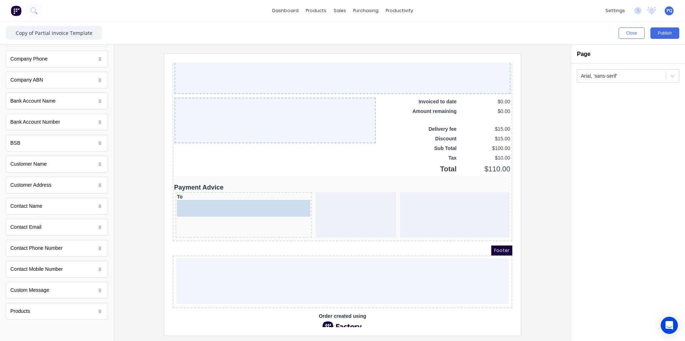
drag, startPoint x: 67, startPoint y: 292, endPoint x: 54, endPoint y: 142, distance: 150.4
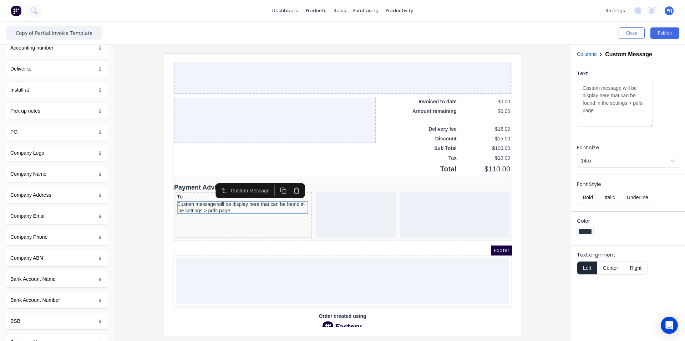
scroll to position [0, 0]
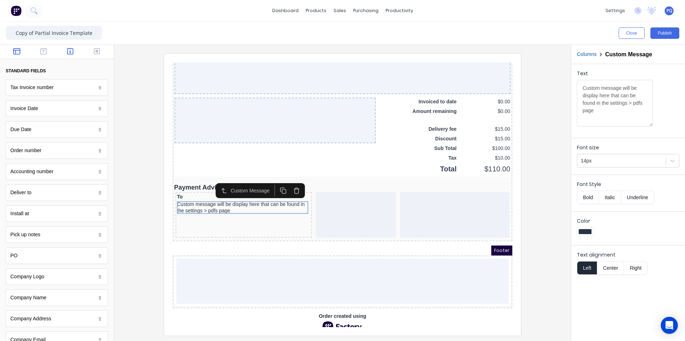
click at [14, 53] on icon "button" at bounding box center [16, 51] width 7 height 7
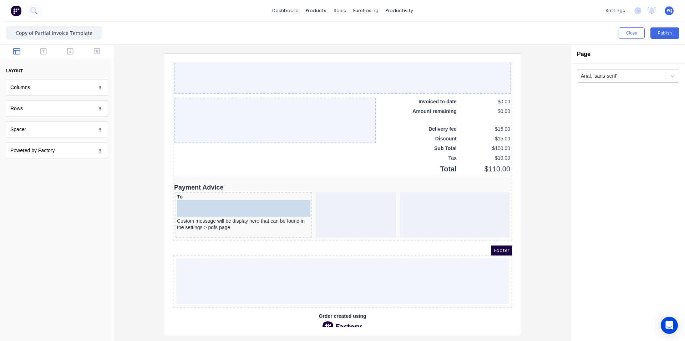
drag, startPoint x: 118, startPoint y: 160, endPoint x: 41, endPoint y: 149, distance: 77.1
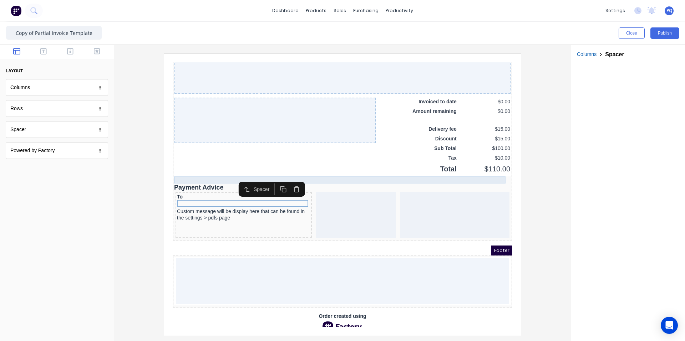
click at [396, 173] on div at bounding box center [334, 171] width 337 height 7
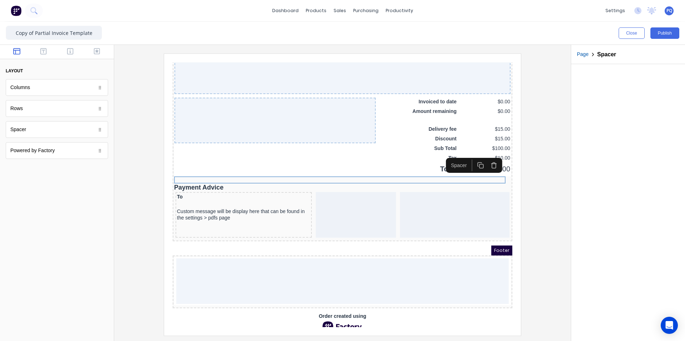
click at [471, 155] on icon "button" at bounding box center [472, 157] width 7 height 7
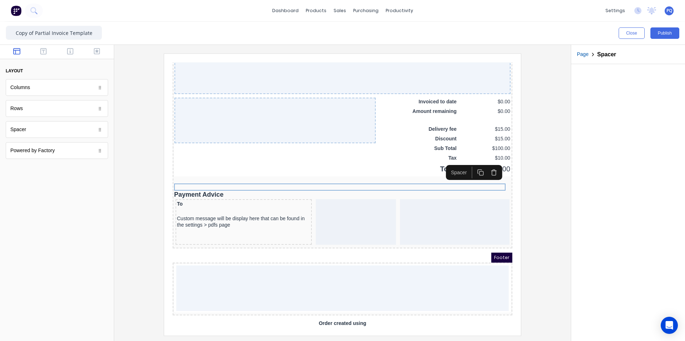
click at [475, 165] on rect "button" at bounding box center [473, 165] width 4 height 4
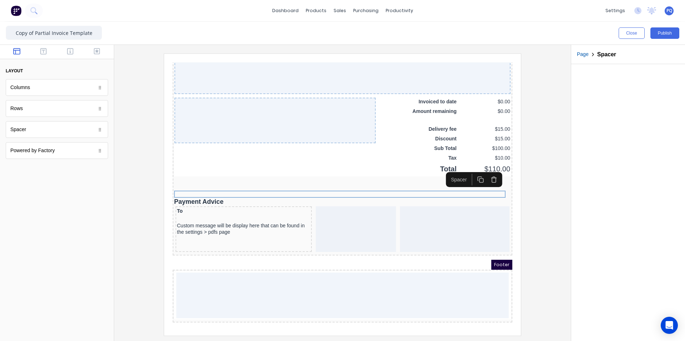
click at [535, 188] on div at bounding box center [342, 195] width 445 height 282
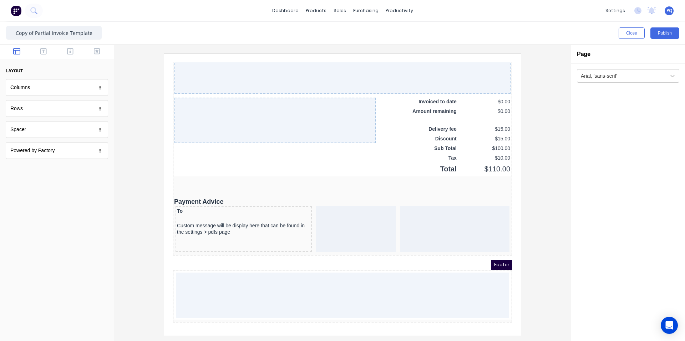
scroll to position [571, 0]
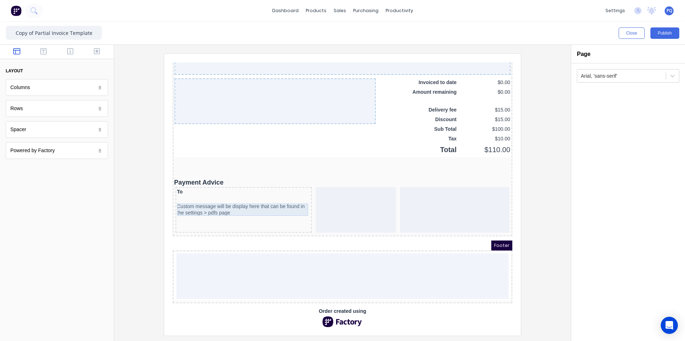
click at [233, 196] on div "Custom message will be display here that can be found in the settings > pdfs pa…" at bounding box center [234, 201] width 133 height 12
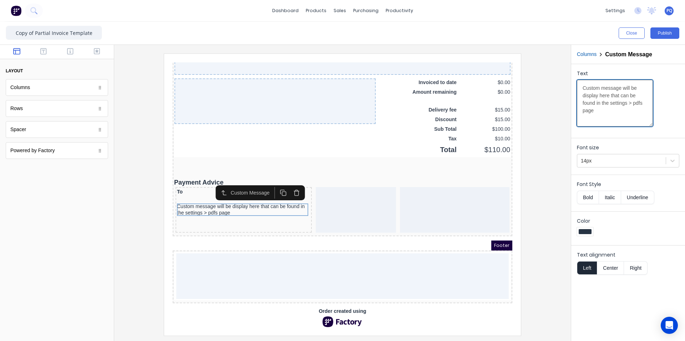
drag, startPoint x: 630, startPoint y: 111, endPoint x: 567, endPoint y: 71, distance: 74.5
click at [567, 71] on div "Close Publish Components layout Columns Columns Rows Rows Spacer Spacer Powered…" at bounding box center [342, 182] width 685 height 320
paste textarea "For Direct Deposit: BSB 066 508 Account 10485681 Reference: Invoice Number Remi…"
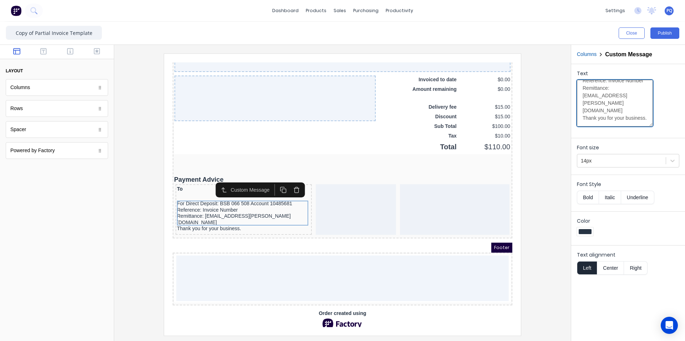
type textarea "For Direct Deposit: BSB 066 508 Account 10485681 Reference: Invoice Number Remi…"
click at [174, 187] on div at bounding box center [234, 187] width 133 height 7
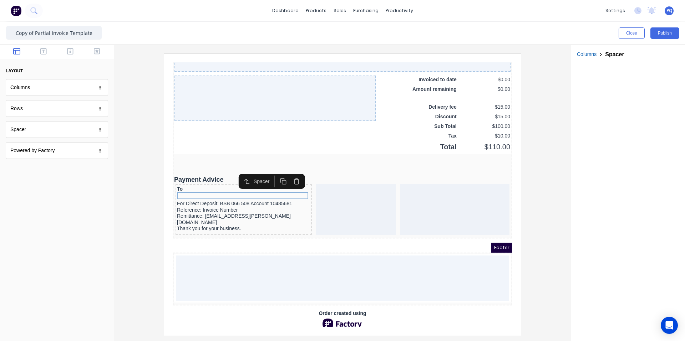
click at [274, 175] on rect "button" at bounding box center [276, 174] width 4 height 4
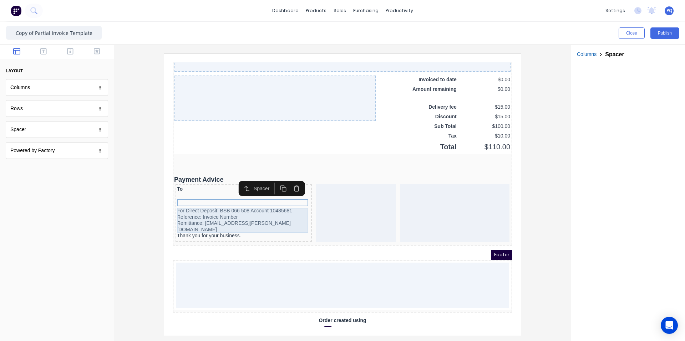
drag, startPoint x: 228, startPoint y: 211, endPoint x: 392, endPoint y: 178, distance: 167.8
click at [228, 212] on div "For Direct Deposit: BSB 066 508 Account 10485681 Reference: Invoice Number Remi…" at bounding box center [234, 214] width 133 height 31
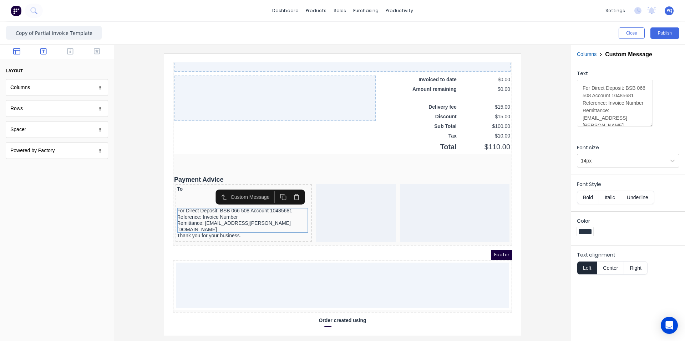
click at [46, 53] on icon "button" at bounding box center [43, 51] width 6 height 7
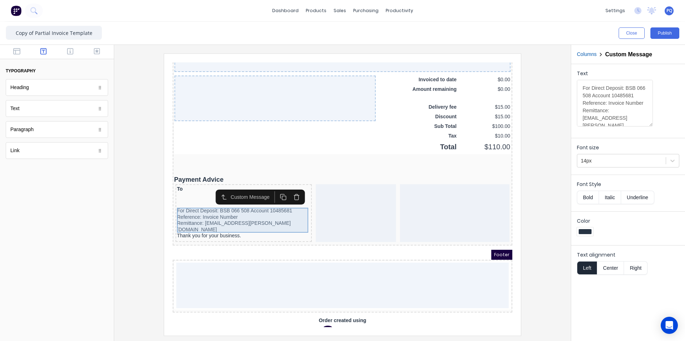
click at [257, 214] on div "For Direct Deposit: BSB 066 508 Account 10485681 Reference: Invoice Number Remi…" at bounding box center [234, 214] width 133 height 31
click at [276, 190] on icon "button" at bounding box center [275, 188] width 7 height 7
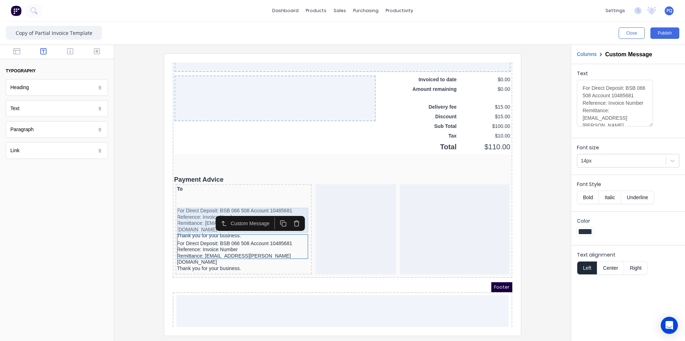
click at [187, 213] on div "For Direct Deposit: BSB 066 508 Account 10485681 Reference: Invoice Number Remi…" at bounding box center [234, 214] width 133 height 31
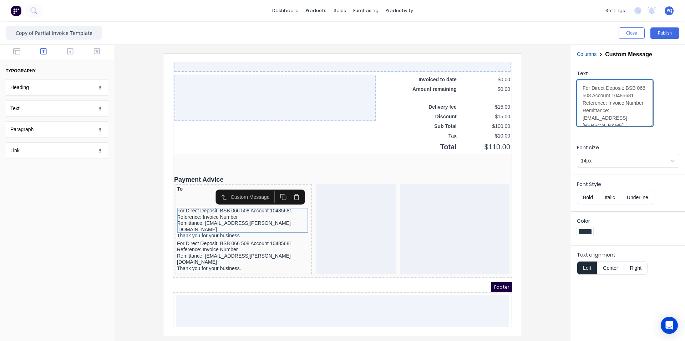
drag, startPoint x: 610, startPoint y: 114, endPoint x: 604, endPoint y: 102, distance: 13.4
click at [604, 102] on textarea "For Direct Deposit: BSB 066 508 Account 10485681 Reference: Invoice Number Remi…" at bounding box center [615, 103] width 76 height 47
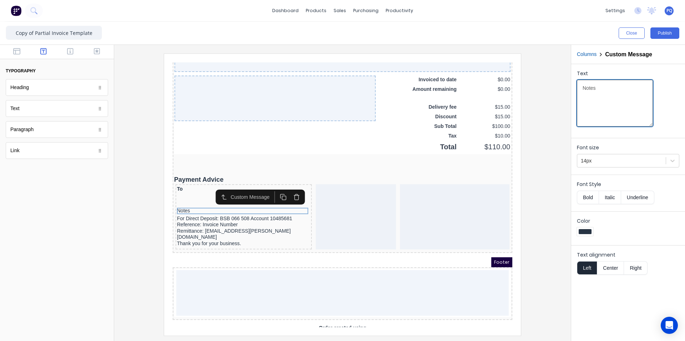
type textarea "Notes"
click at [597, 200] on button "Bold" at bounding box center [588, 198] width 22 height 14
click at [647, 193] on button "Underline" at bounding box center [637, 198] width 33 height 14
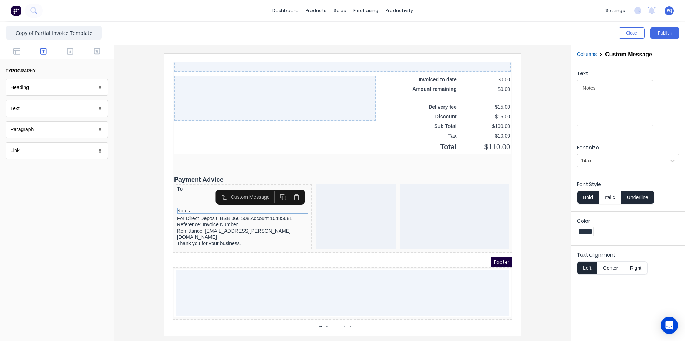
click at [647, 193] on button "Underline" at bounding box center [637, 198] width 33 height 14
click at [583, 192] on button "Bold" at bounding box center [588, 198] width 22 height 14
click at [584, 195] on button "Bold" at bounding box center [588, 198] width 22 height 14
click at [540, 191] on div at bounding box center [342, 195] width 445 height 282
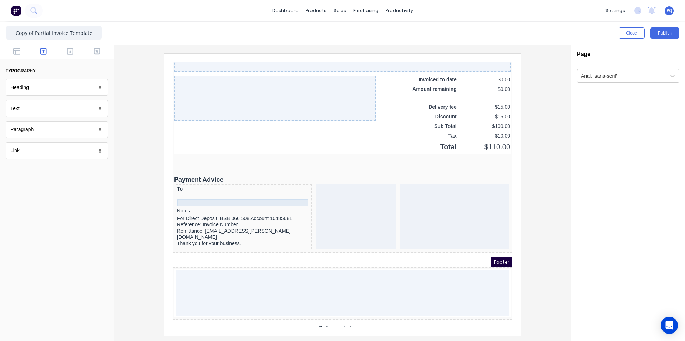
click at [176, 197] on div at bounding box center [234, 194] width 133 height 7
click at [176, 201] on div "Notes" at bounding box center [234, 202] width 133 height 6
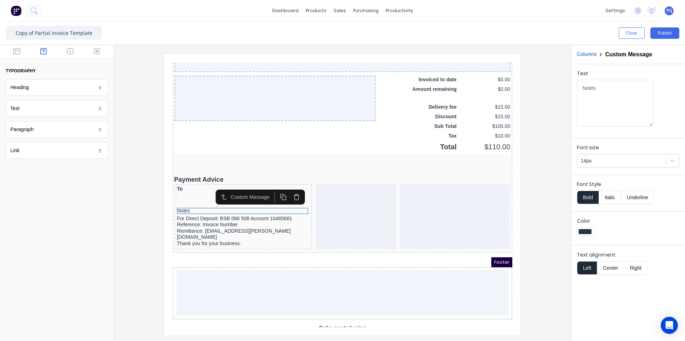
click at [614, 197] on button "Italic" at bounding box center [610, 198] width 22 height 14
click at [614, 196] on button "Italic" at bounding box center [610, 198] width 22 height 14
click at [593, 196] on button "Bold" at bounding box center [588, 198] width 22 height 14
click at [646, 202] on button "Underline" at bounding box center [637, 198] width 33 height 14
click at [643, 202] on button "Underline" at bounding box center [637, 198] width 33 height 14
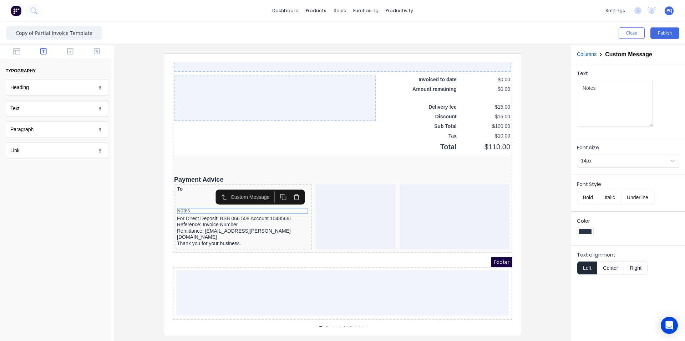
click at [584, 198] on button "Bold" at bounding box center [588, 198] width 22 height 14
click at [613, 270] on button "Center" at bounding box center [610, 269] width 27 height 14
click at [611, 270] on button "Center" at bounding box center [610, 269] width 27 height 14
click at [586, 268] on button "Left" at bounding box center [587, 269] width 20 height 14
click at [603, 92] on textarea "Notes" at bounding box center [615, 103] width 76 height 47
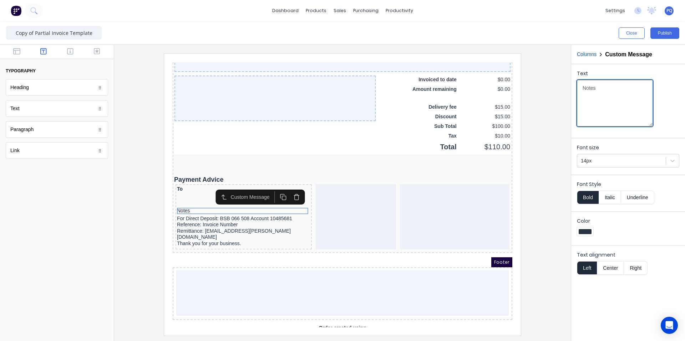
drag, startPoint x: 576, startPoint y: 85, endPoint x: 566, endPoint y: 85, distance: 10.0
click at [574, 85] on div "Text Notes" at bounding box center [628, 99] width 114 height 71
type textarea "n"
type textarea "Notes"
click at [543, 170] on div at bounding box center [342, 195] width 445 height 282
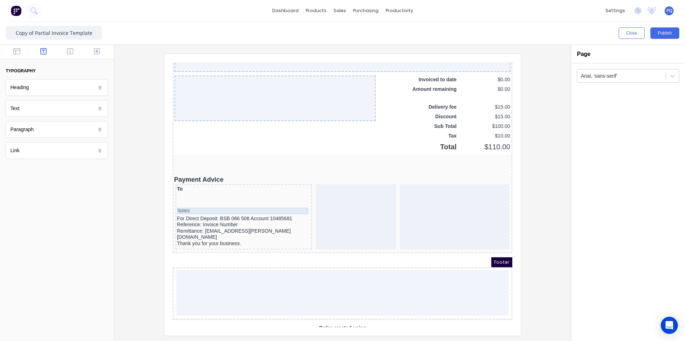
click at [177, 201] on div "Notes" at bounding box center [234, 202] width 133 height 6
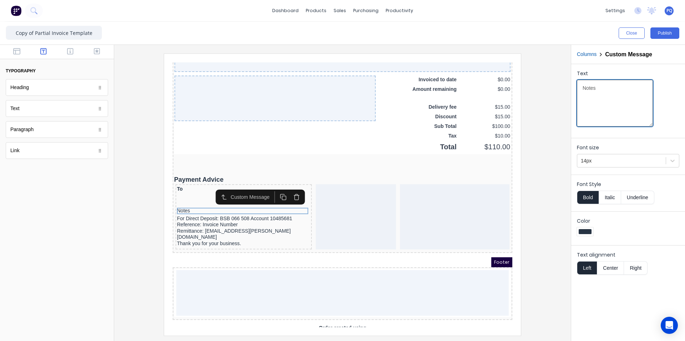
click at [610, 84] on textarea "Notes" at bounding box center [615, 103] width 76 height 47
drag, startPoint x: 612, startPoint y: 117, endPoint x: 595, endPoint y: 106, distance: 19.8
click at [595, 106] on textarea "Notes:" at bounding box center [615, 103] width 76 height 47
type textarea "Notes:"
click at [610, 198] on button "Italic" at bounding box center [610, 198] width 22 height 14
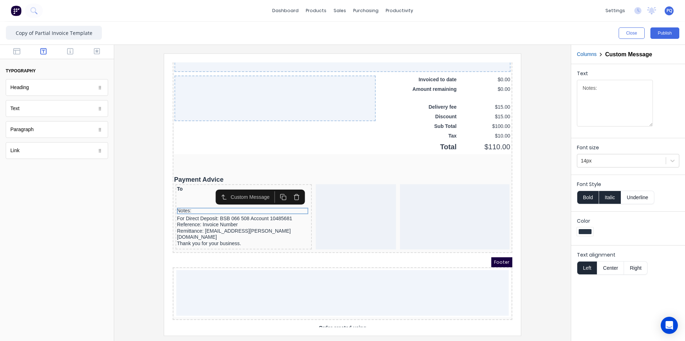
click at [593, 197] on button "Bold" at bounding box center [588, 198] width 22 height 14
click at [633, 198] on button "Underline" at bounding box center [637, 198] width 33 height 14
click at [624, 199] on button "Underline" at bounding box center [637, 198] width 33 height 14
click at [591, 198] on button "Bold" at bounding box center [588, 198] width 22 height 14
drag, startPoint x: 598, startPoint y: 198, endPoint x: 590, endPoint y: 199, distance: 7.2
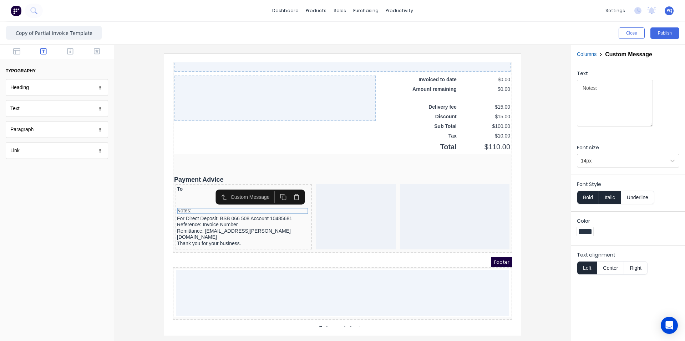
click at [592, 198] on button "Bold" at bounding box center [588, 198] width 22 height 14
click at [609, 199] on button "Italic" at bounding box center [610, 198] width 22 height 14
click at [631, 201] on button "Underline" at bounding box center [637, 198] width 33 height 14
click at [582, 199] on button "Bold" at bounding box center [588, 198] width 22 height 14
click at [661, 34] on button "Publish" at bounding box center [664, 32] width 29 height 11
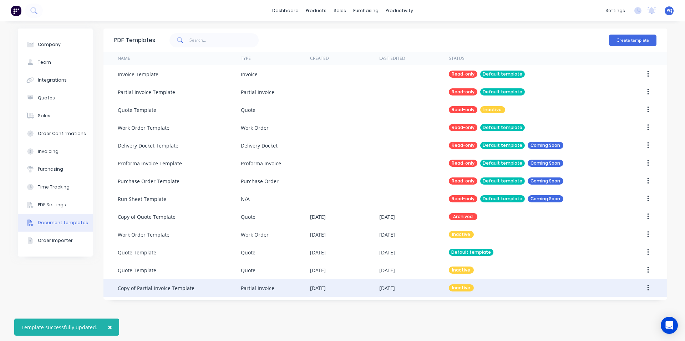
click at [179, 288] on div "Copy of Partial Invoice Template" at bounding box center [156, 288] width 77 height 7
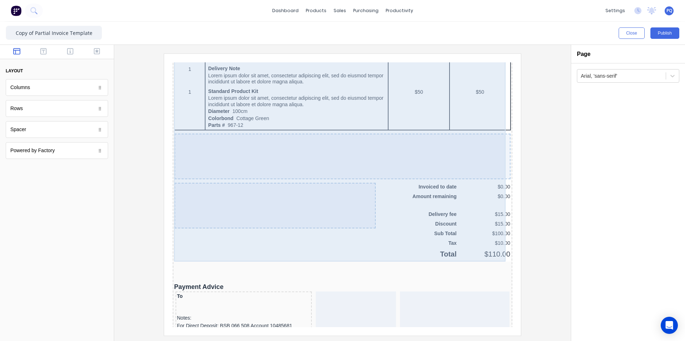
scroll to position [585, 0]
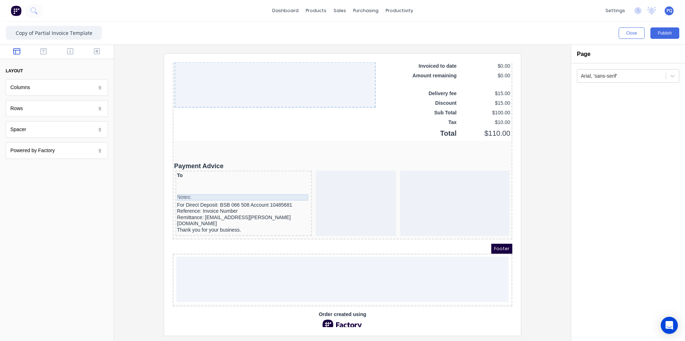
click at [176, 188] on div "Notes:" at bounding box center [234, 189] width 133 height 6
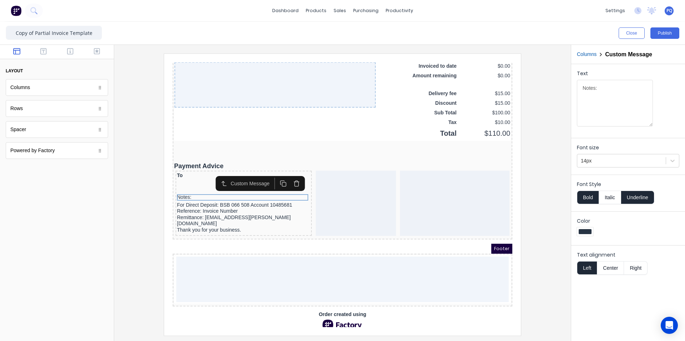
click at [632, 195] on button "Underline" at bounding box center [637, 198] width 33 height 14
click at [235, 189] on div "Notes:" at bounding box center [234, 189] width 133 height 6
click at [290, 175] on icon "button" at bounding box center [288, 175] width 4 height 4
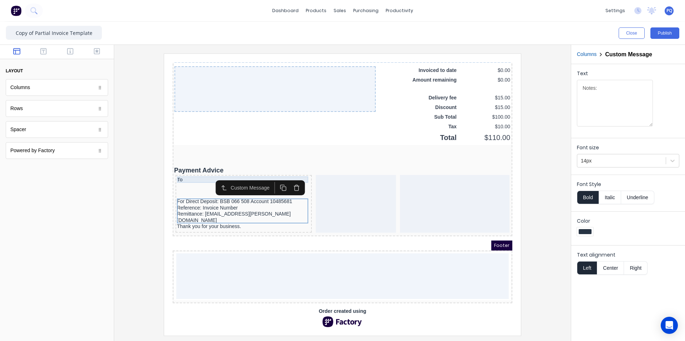
scroll to position [577, 0]
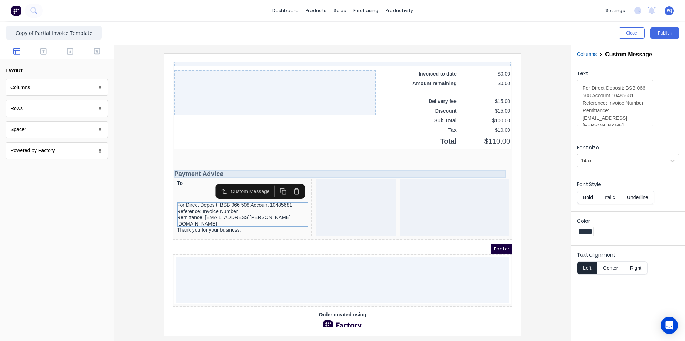
click at [196, 166] on div "Payment Advice" at bounding box center [334, 166] width 337 height 8
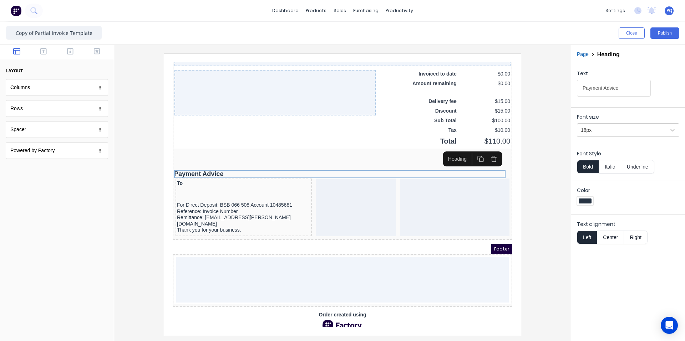
click at [470, 150] on icon "button" at bounding box center [472, 150] width 7 height 7
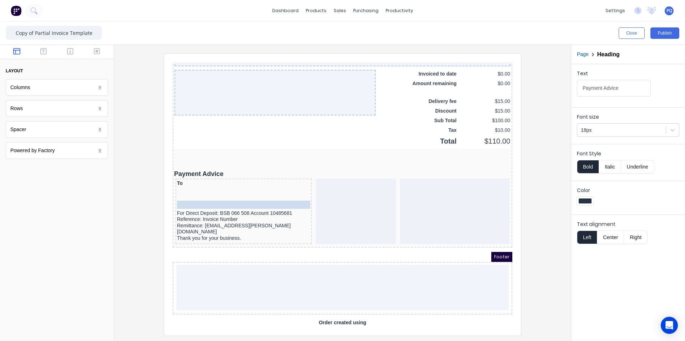
drag, startPoint x: 241, startPoint y: 173, endPoint x: 235, endPoint y: 201, distance: 29.2
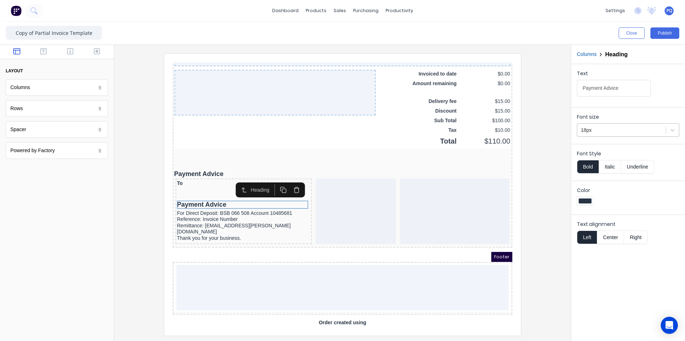
click at [618, 131] on div at bounding box center [621, 130] width 81 height 9
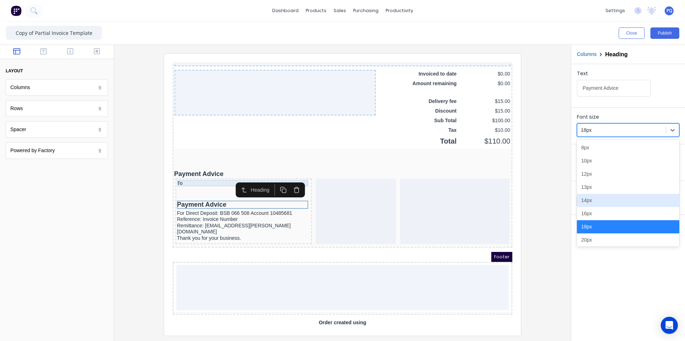
click at [189, 174] on div "To" at bounding box center [234, 175] width 133 height 6
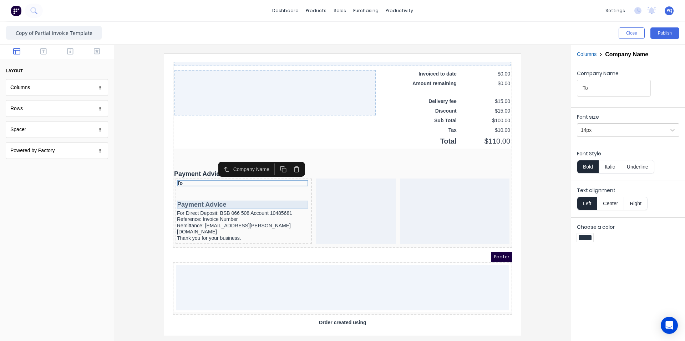
click at [176, 197] on div "Payment Advice" at bounding box center [234, 196] width 133 height 8
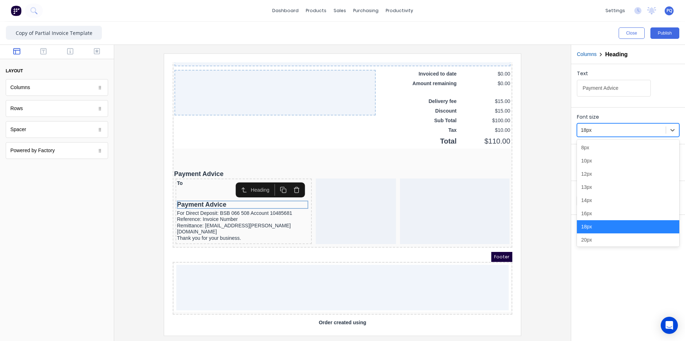
click at [605, 130] on div at bounding box center [621, 130] width 81 height 9
click at [592, 201] on div "14px" at bounding box center [628, 200] width 102 height 13
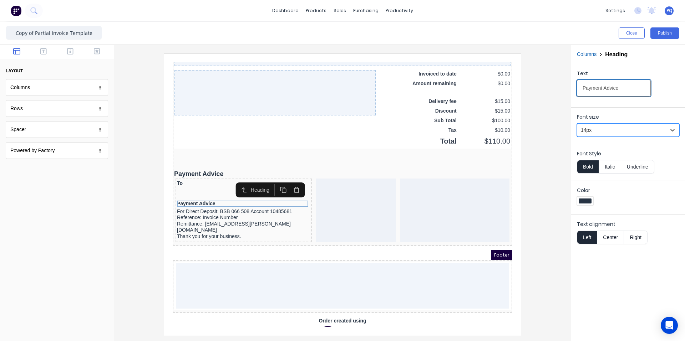
drag, startPoint x: 619, startPoint y: 89, endPoint x: 465, endPoint y: 53, distance: 158.7
click at [465, 50] on div "Close Publish Components layout Columns Columns Rows Rows Spacer Spacer Powered…" at bounding box center [342, 182] width 685 height 320
type input "n"
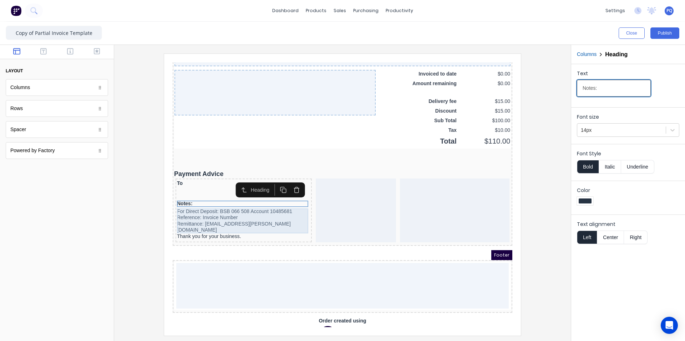
type input "Notes:"
click at [205, 215] on div "For Direct Deposit: BSB 066 508 Account 10485681 Reference: Invoice Number Remi…" at bounding box center [234, 215] width 133 height 31
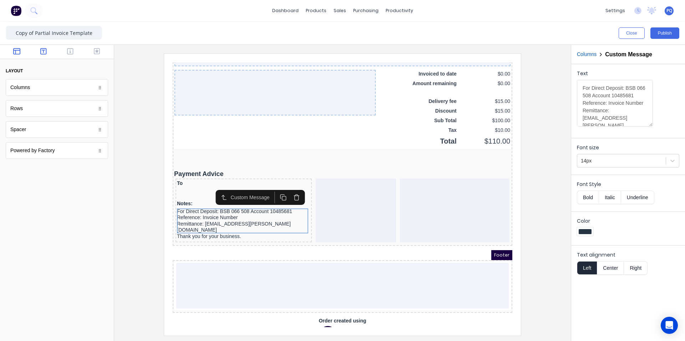
click at [44, 55] on button "button" at bounding box center [43, 52] width 22 height 9
click at [70, 54] on icon "button" at bounding box center [70, 51] width 6 height 7
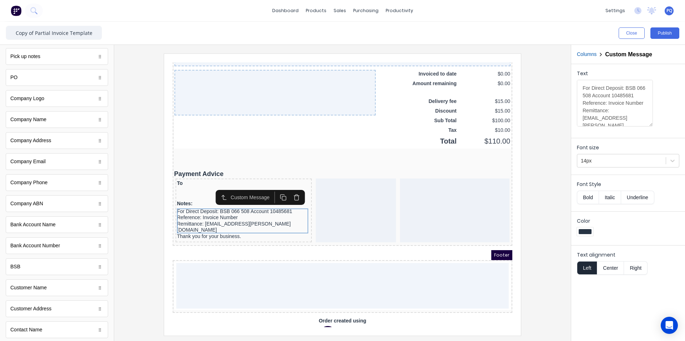
scroll to position [214, 0]
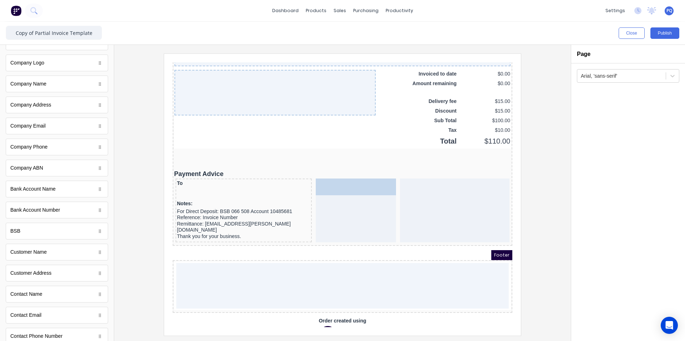
drag, startPoint x: 61, startPoint y: 252, endPoint x: 364, endPoint y: 187, distance: 309.1
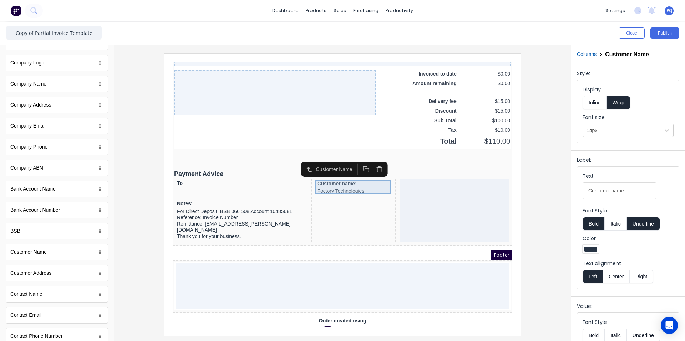
click at [354, 181] on div "Customer name: Factory Technologies" at bounding box center [347, 179] width 77 height 14
click at [594, 100] on button "Inline" at bounding box center [595, 103] width 24 height 14
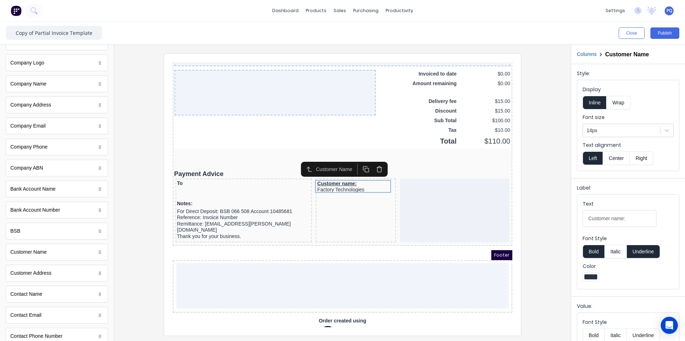
click at [624, 104] on button "Wrap" at bounding box center [619, 103] width 24 height 14
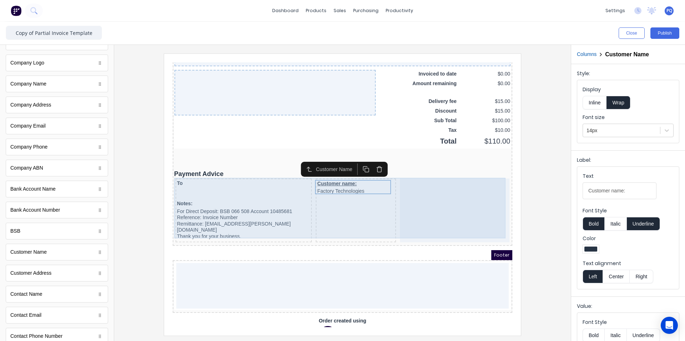
click at [459, 203] on div at bounding box center [446, 202] width 110 height 64
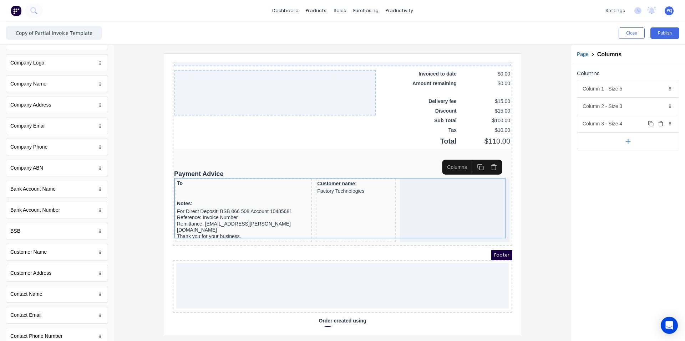
click at [661, 123] on icon "button" at bounding box center [661, 124] width 6 height 6
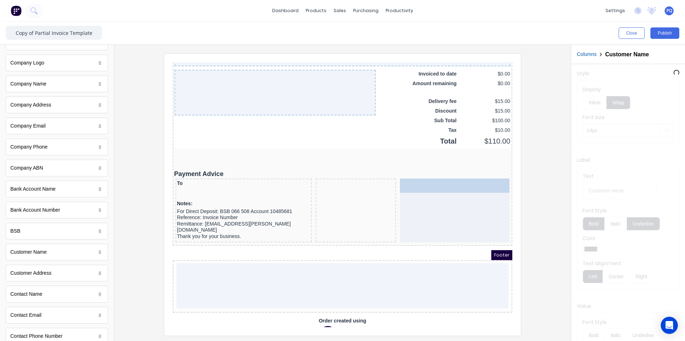
drag, startPoint x: 347, startPoint y: 181, endPoint x: 429, endPoint y: 182, distance: 81.7
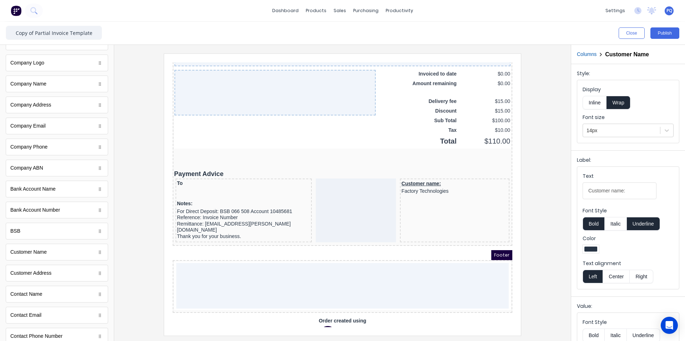
click at [351, 208] on div at bounding box center [347, 202] width 80 height 64
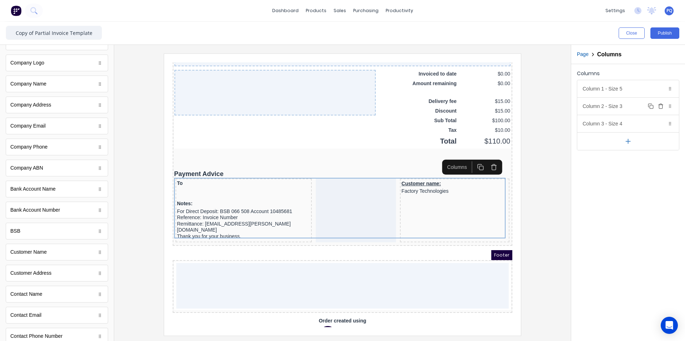
click at [629, 104] on div "Column 2 - Size 3 Duplicate Delete" at bounding box center [628, 106] width 102 height 17
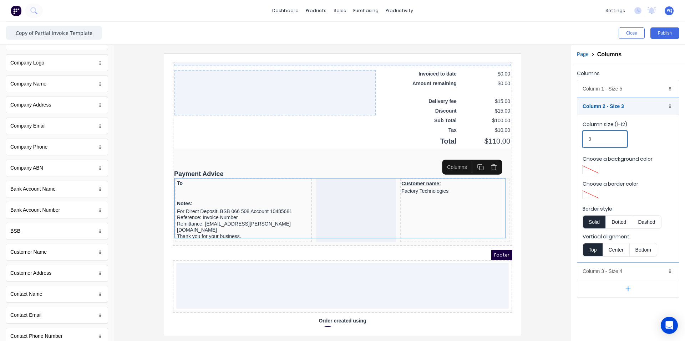
drag, startPoint x: 574, startPoint y: 140, endPoint x: 544, endPoint y: 140, distance: 30.3
click at [546, 140] on div "Close Publish Components standard fields Tax Invoice number Tax Invoice number …" at bounding box center [342, 182] width 685 height 320
type input "2"
click at [594, 271] on div "Column 3 - Size 4 Duplicate Delete" at bounding box center [628, 271] width 102 height 17
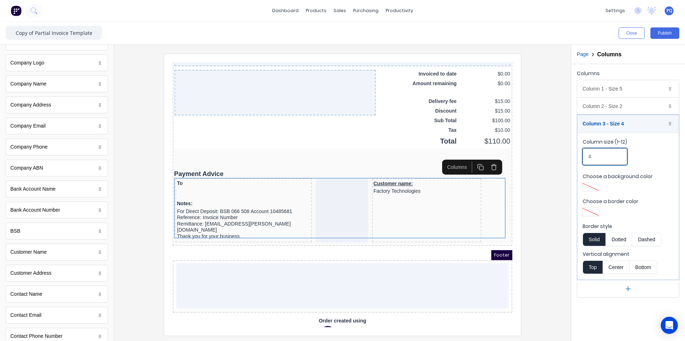
drag, startPoint x: 604, startPoint y: 155, endPoint x: 549, endPoint y: 151, distance: 55.5
click at [551, 149] on div "Close Publish Components standard fields Tax Invoice number Tax Invoice number …" at bounding box center [342, 182] width 685 height 320
type input "5"
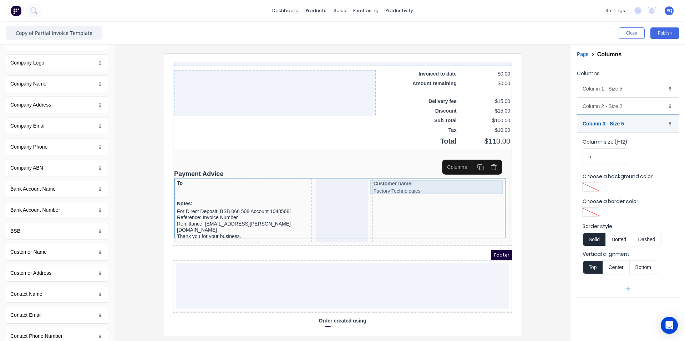
click at [436, 182] on div "Customer name: Factory Technologies" at bounding box center [432, 179] width 135 height 14
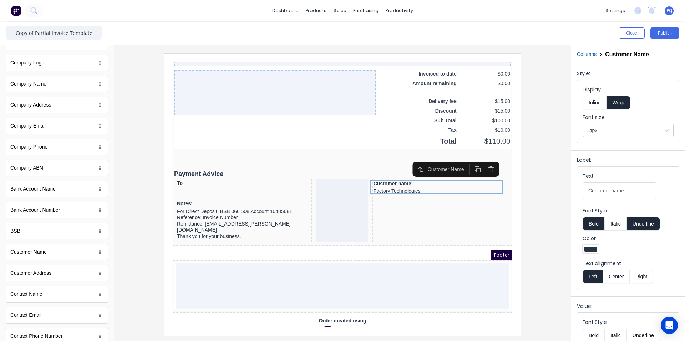
click at [599, 104] on button "Inline" at bounding box center [595, 103] width 24 height 14
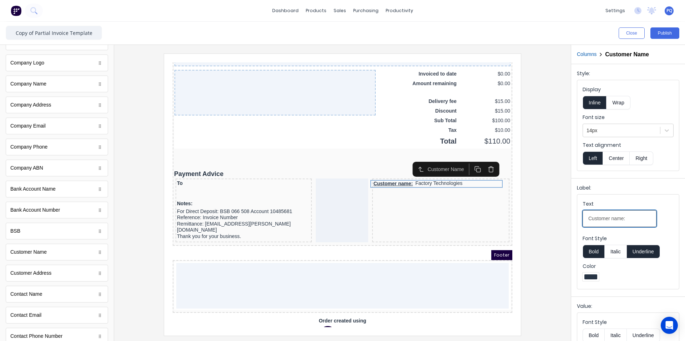
drag, startPoint x: 628, startPoint y: 222, endPoint x: 612, endPoint y: 220, distance: 15.8
click at [612, 220] on input "Customer name:" at bounding box center [620, 219] width 74 height 17
type input "Customer"
click at [654, 255] on button "Underline" at bounding box center [643, 252] width 33 height 14
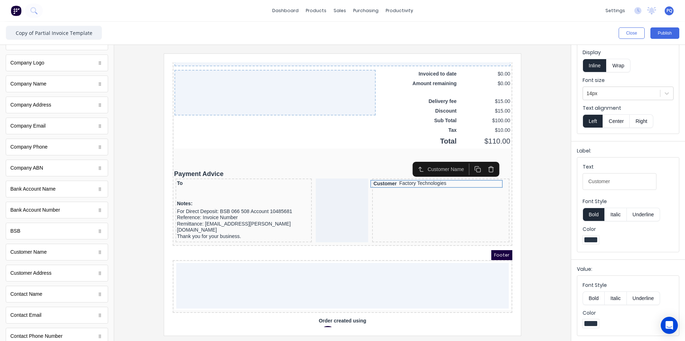
click at [598, 285] on label "Font Style" at bounding box center [628, 285] width 91 height 7
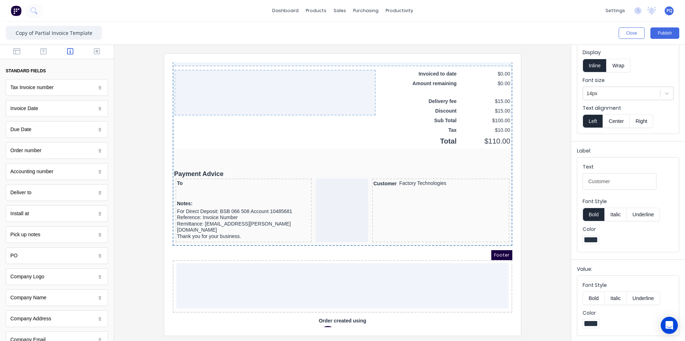
scroll to position [0, 0]
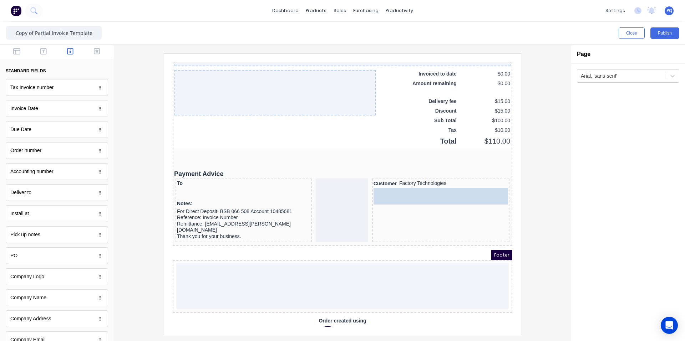
drag, startPoint x: 41, startPoint y: 94, endPoint x: 428, endPoint y: 202, distance: 401.8
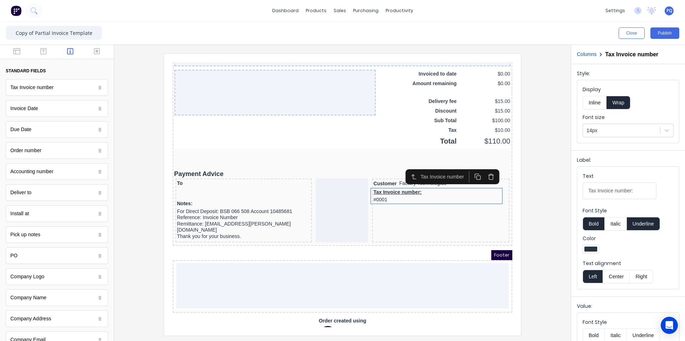
click at [597, 101] on button "Inline" at bounding box center [595, 103] width 24 height 14
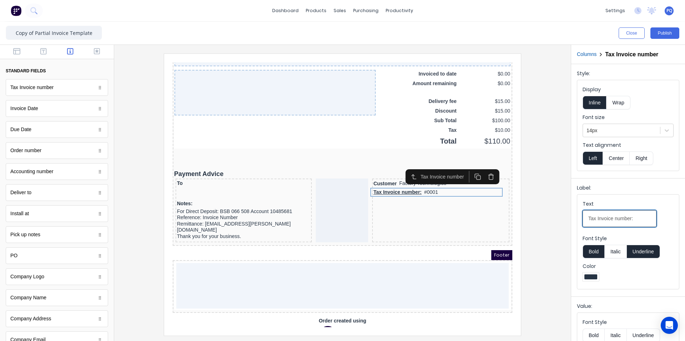
drag, startPoint x: 597, startPoint y: 219, endPoint x: 558, endPoint y: 216, distance: 39.0
click at [558, 216] on div "Close Publish Components standard fields Tax Invoice number Tax Invoice number …" at bounding box center [342, 182] width 685 height 320
click at [637, 219] on input "Invoice number:" at bounding box center [620, 219] width 74 height 17
type input "Invoice number"
click at [633, 257] on button "Underline" at bounding box center [643, 252] width 33 height 14
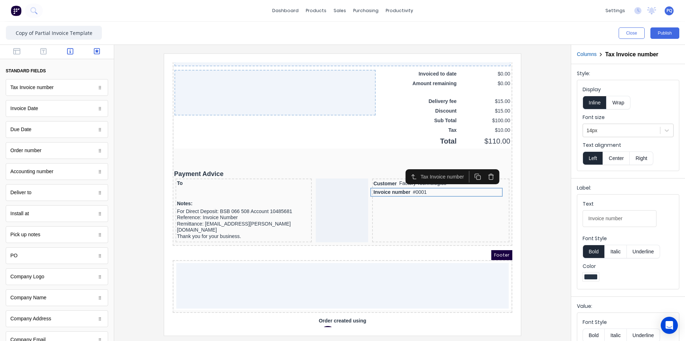
click at [100, 52] on button "button" at bounding box center [97, 52] width 22 height 9
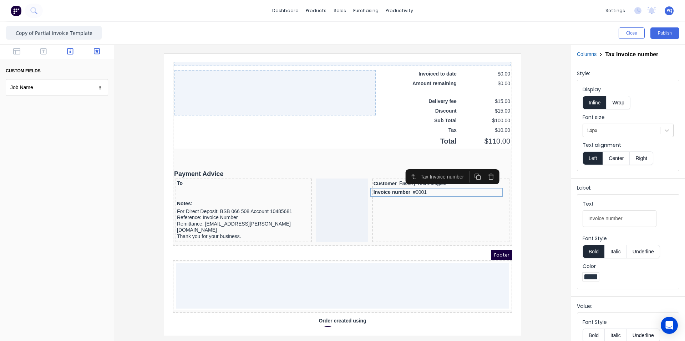
click at [67, 51] on icon "button" at bounding box center [70, 51] width 6 height 7
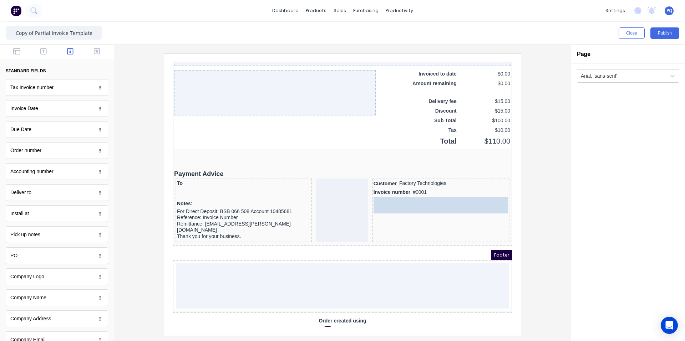
drag, startPoint x: 93, startPoint y: 149, endPoint x: 438, endPoint y: 207, distance: 349.4
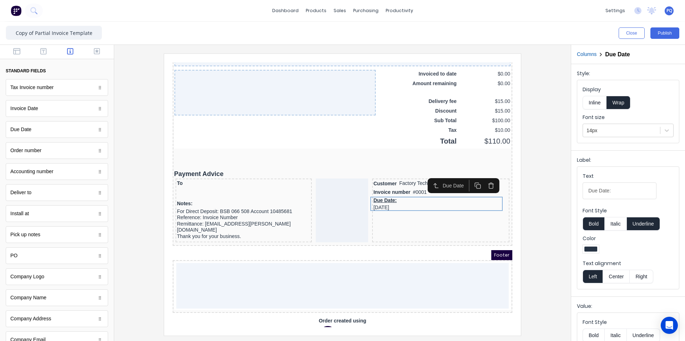
click at [645, 225] on button "Underline" at bounding box center [643, 224] width 33 height 14
click at [588, 103] on button "Inline" at bounding box center [595, 103] width 24 height 14
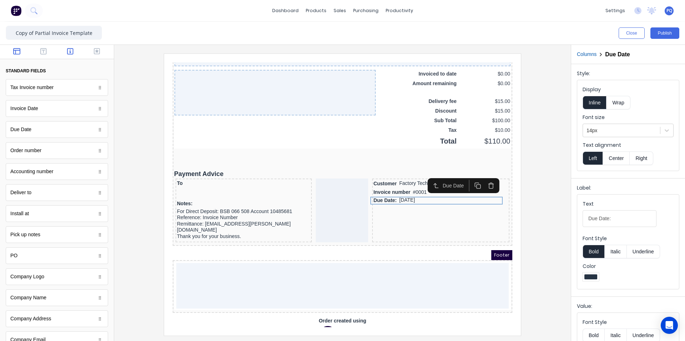
click at [20, 55] on button "button" at bounding box center [17, 52] width 22 height 9
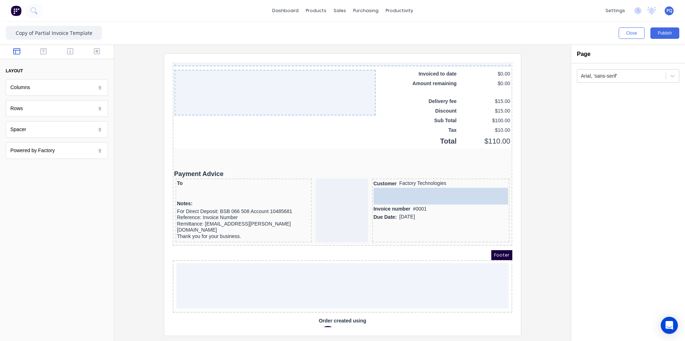
drag, startPoint x: 84, startPoint y: 141, endPoint x: 444, endPoint y: 190, distance: 363.3
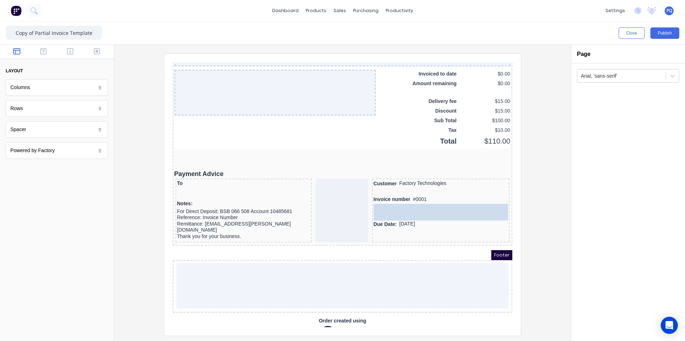
drag, startPoint x: 252, startPoint y: 163, endPoint x: 458, endPoint y: 204, distance: 209.8
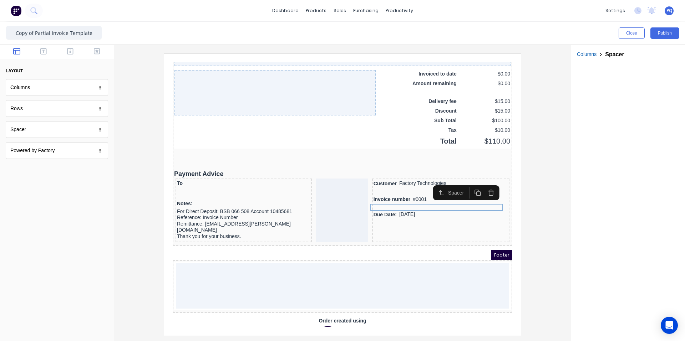
click at [539, 222] on div at bounding box center [342, 195] width 445 height 282
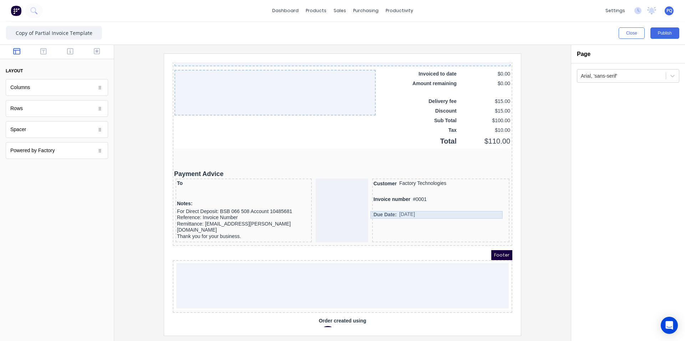
click at [431, 203] on div "Due Date: 29/10/2024" at bounding box center [432, 207] width 135 height 8
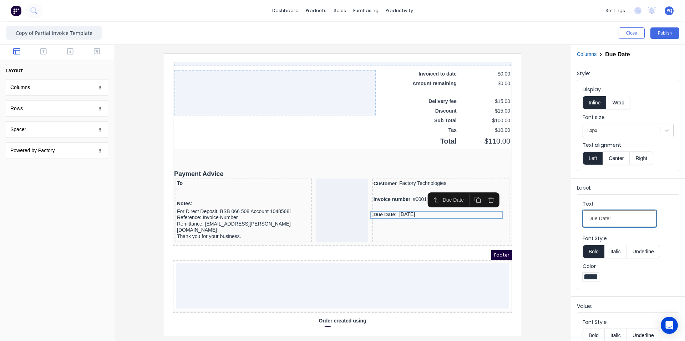
click at [618, 217] on input "Due Date:" at bounding box center [620, 219] width 74 height 17
type input "Due Date"
click at [536, 194] on div at bounding box center [342, 195] width 445 height 282
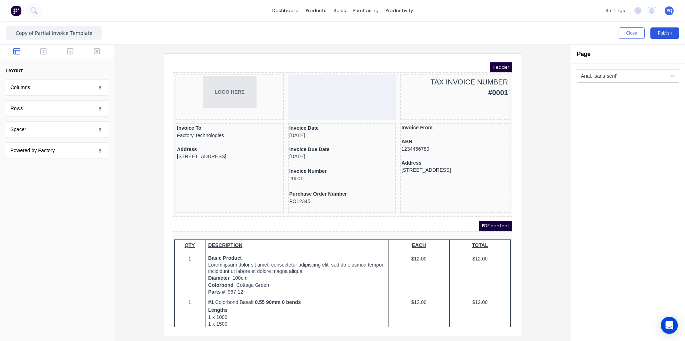
click at [667, 35] on button "Publish" at bounding box center [664, 32] width 29 height 11
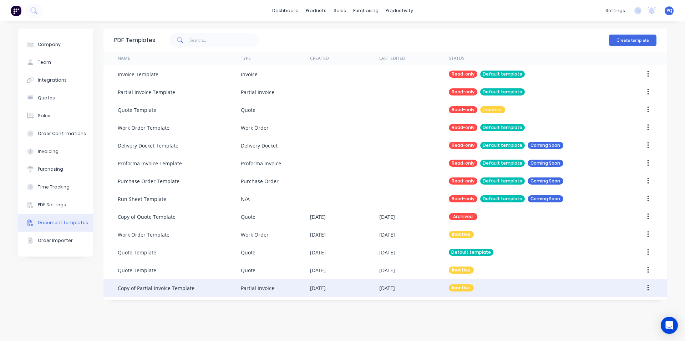
click at [163, 292] on div "Copy of Partial Invoice Template" at bounding box center [156, 288] width 77 height 7
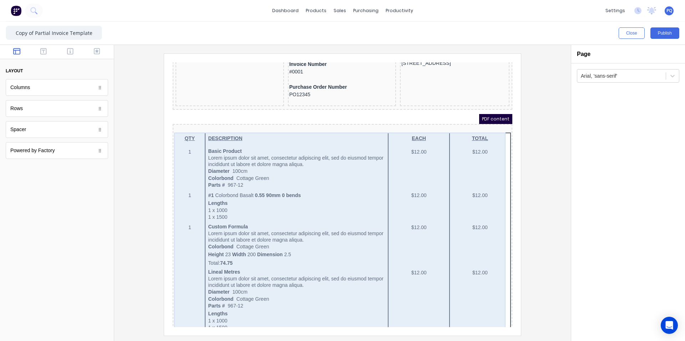
scroll to position [71, 0]
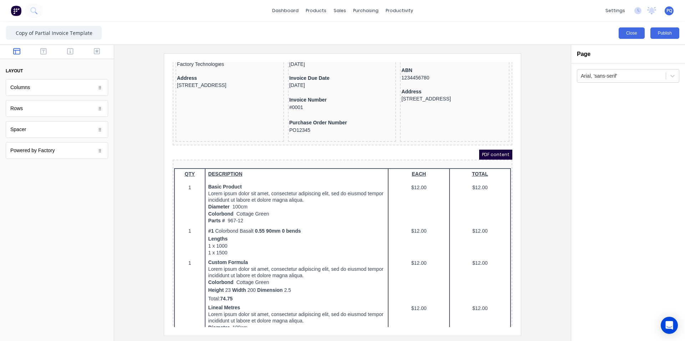
click at [624, 36] on button "Close" at bounding box center [632, 32] width 26 height 11
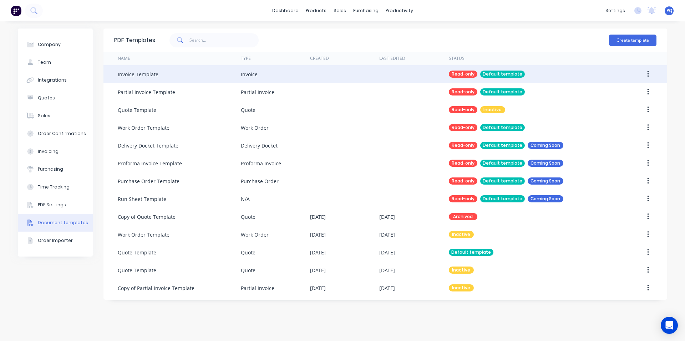
click at [253, 73] on div "Invoice" at bounding box center [249, 74] width 17 height 7
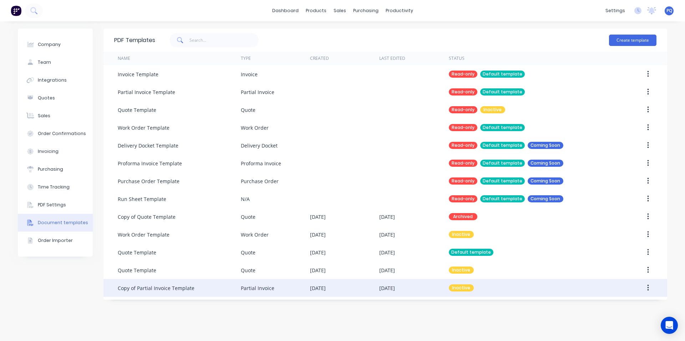
click at [174, 290] on div "Copy of Partial Invoice Template" at bounding box center [156, 288] width 77 height 7
click at [648, 288] on icon "button" at bounding box center [647, 288] width 1 height 6
click at [616, 319] on div "Make default" at bounding box center [622, 321] width 55 height 10
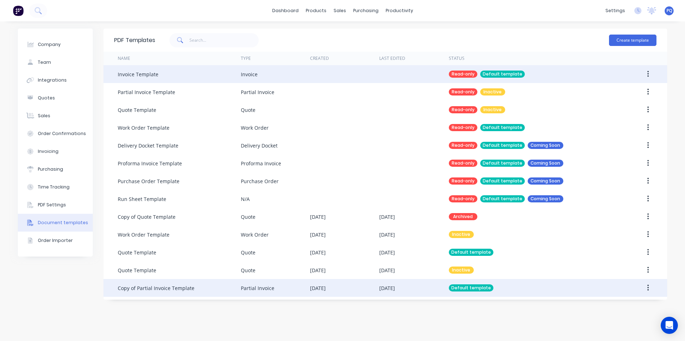
click at [649, 75] on button "button" at bounding box center [648, 74] width 17 height 13
click at [632, 90] on div "Duplicate" at bounding box center [622, 93] width 55 height 10
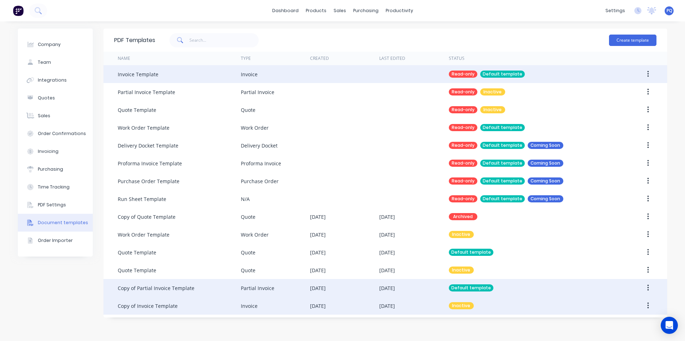
click at [650, 306] on button "button" at bounding box center [648, 306] width 17 height 13
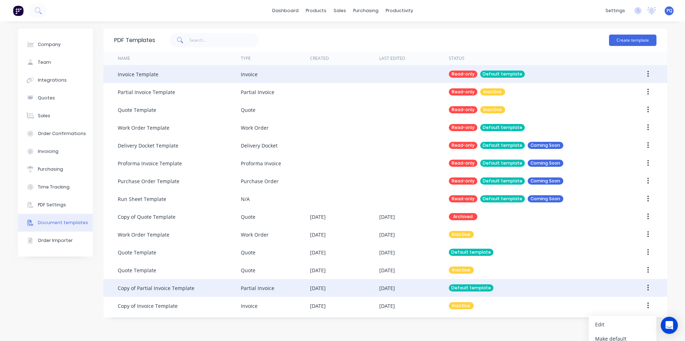
click at [613, 338] on div "Make default" at bounding box center [622, 339] width 55 height 10
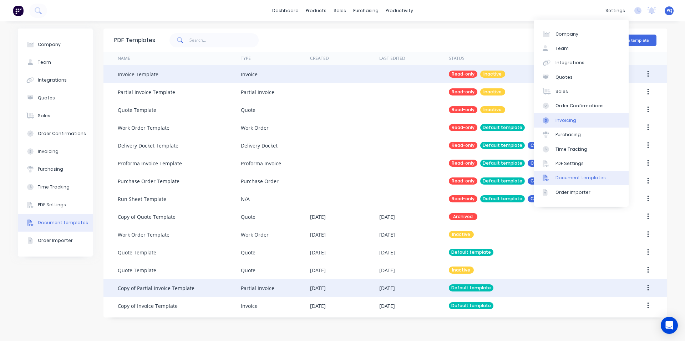
click at [561, 123] on div "Invoicing" at bounding box center [566, 120] width 21 height 6
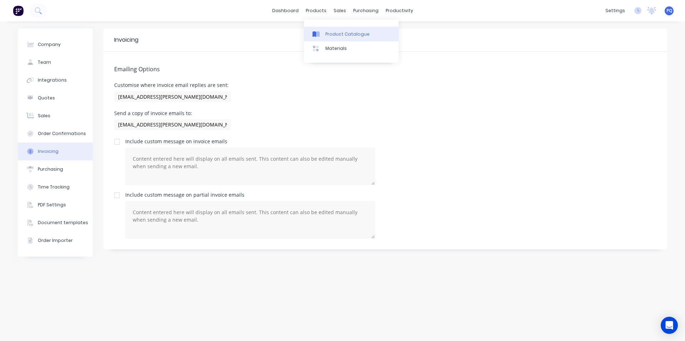
click at [321, 32] on div at bounding box center [318, 34] width 11 height 6
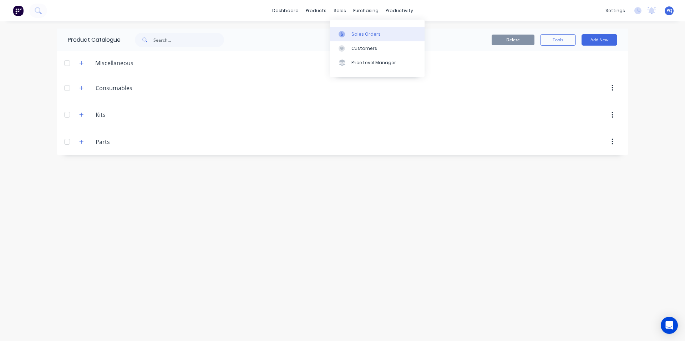
click at [341, 34] on icon at bounding box center [342, 34] width 6 height 6
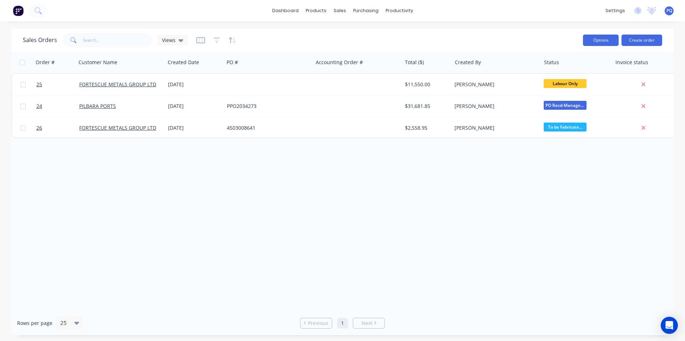
click at [594, 44] on button "Options" at bounding box center [601, 40] width 36 height 11
click at [564, 41] on div "Sales Orders Views" at bounding box center [300, 39] width 554 height 17
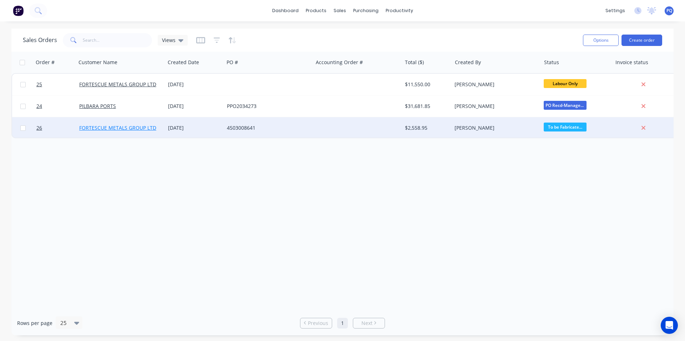
click at [134, 130] on link "FORTESCUE METALS GROUP LTD" at bounding box center [117, 128] width 77 height 7
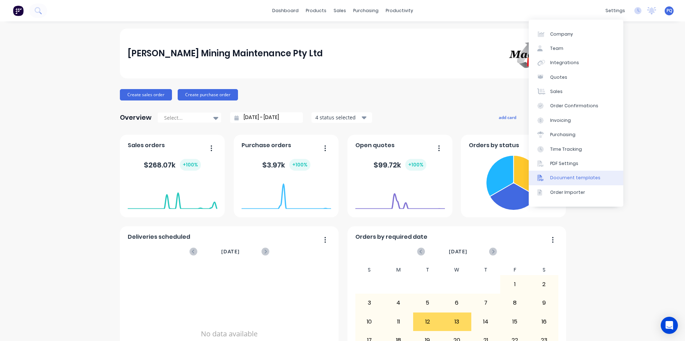
click at [552, 178] on div "Document templates" at bounding box center [575, 178] width 50 height 6
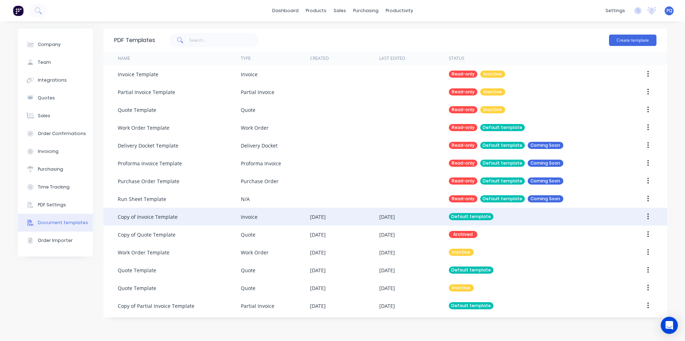
click at [283, 219] on div "Invoice" at bounding box center [275, 217] width 69 height 18
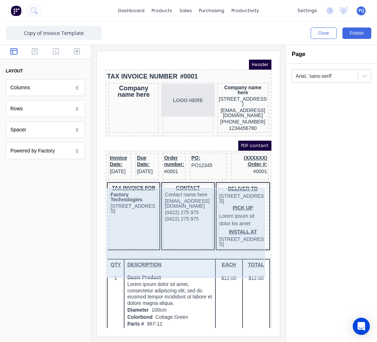
click at [190, 240] on div "CONTACT Contact name here [EMAIL_ADDRESS][DOMAIN_NAME] (0422) 275 975 (0422) 27…" at bounding box center [179, 207] width 49 height 65
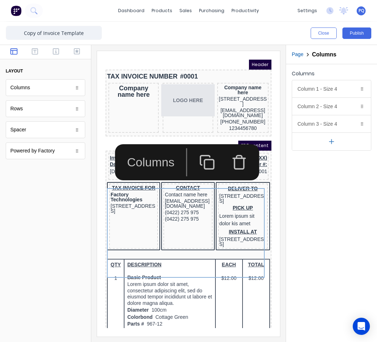
click at [228, 164] on button "button" at bounding box center [231, 154] width 32 height 28
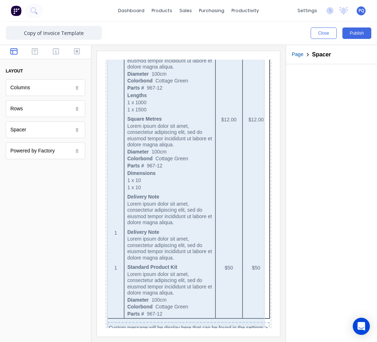
scroll to position [512, 0]
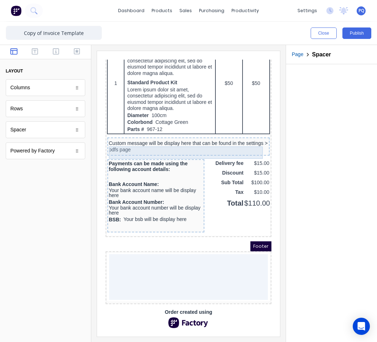
click at [137, 139] on div "Custom message will be display here that can be found in the settings > pdfs pa…" at bounding box center [179, 138] width 159 height 12
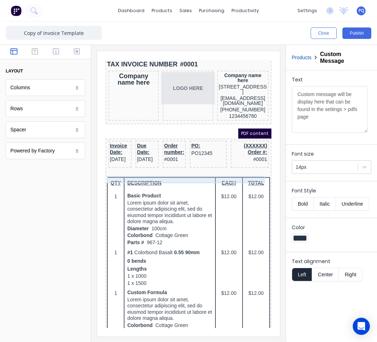
scroll to position [0, 0]
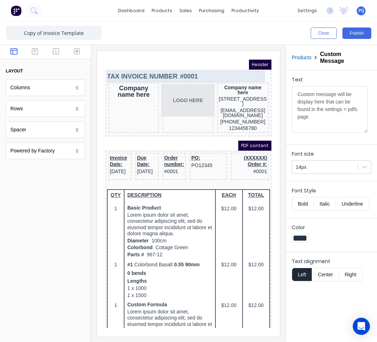
click at [112, 66] on div "TAX INVOICE NUMBER #0001" at bounding box center [179, 67] width 163 height 11
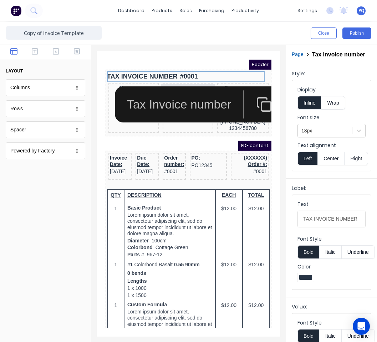
click at [148, 141] on div "PDF content" at bounding box center [180, 137] width 166 height 10
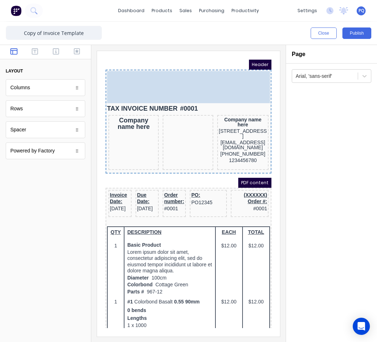
drag, startPoint x: 175, startPoint y: 93, endPoint x: 229, endPoint y: 67, distance: 59.5
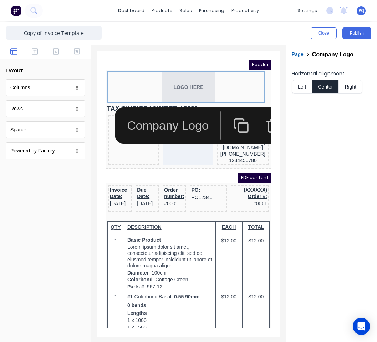
click at [346, 86] on button "Right" at bounding box center [351, 87] width 24 height 14
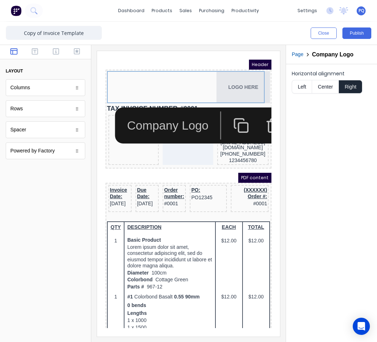
click at [231, 59] on iframe at bounding box center [188, 193] width 183 height 285
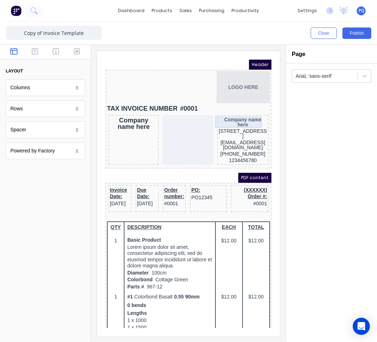
click at [241, 112] on div "Company name here" at bounding box center [234, 113] width 49 height 11
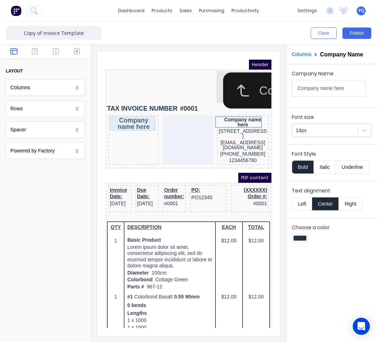
click at [108, 115] on div "Company name here" at bounding box center [124, 115] width 47 height 14
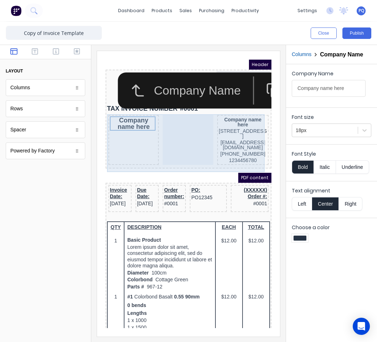
click at [172, 130] on div at bounding box center [179, 131] width 50 height 50
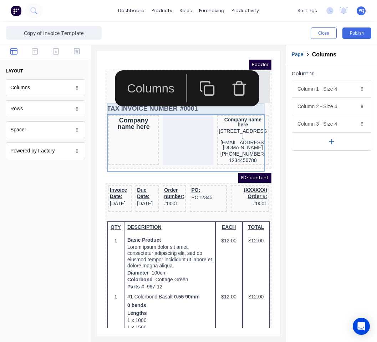
click at [165, 102] on div "TAX INVOICE NUMBER #0001" at bounding box center [179, 100] width 163 height 11
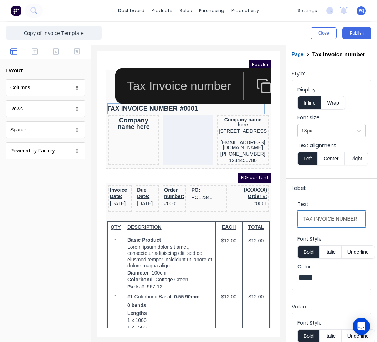
drag, startPoint x: 333, startPoint y: 225, endPoint x: 495, endPoint y: 233, distance: 162.5
click at [377, 233] on html "dashboard products sales purchasing productivity dashboard products Product Cat…" at bounding box center [188, 171] width 377 height 342
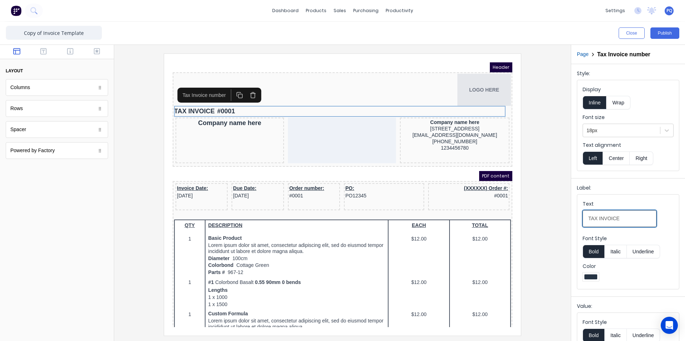
type input "TAX INVOICE"
click at [248, 91] on button "button" at bounding box center [244, 87] width 13 height 12
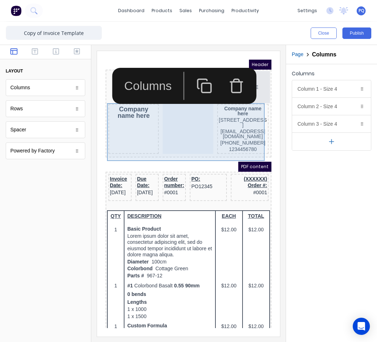
click at [173, 140] on div at bounding box center [179, 120] width 50 height 50
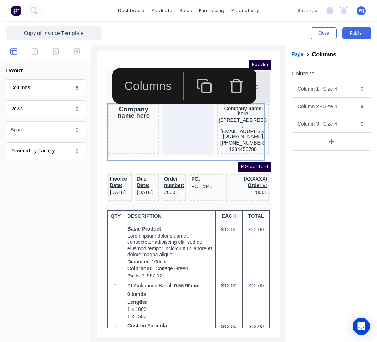
click at [164, 55] on iframe at bounding box center [188, 193] width 183 height 285
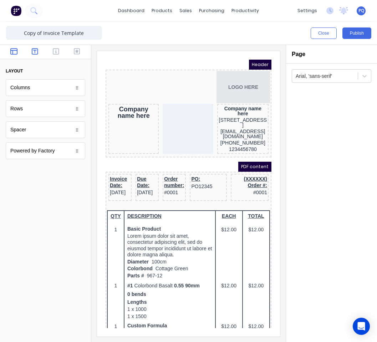
click at [31, 55] on button "button" at bounding box center [35, 52] width 17 height 9
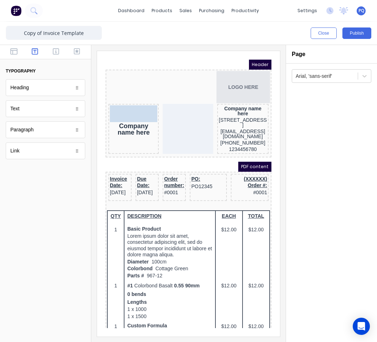
drag, startPoint x: 31, startPoint y: 92, endPoint x: 23, endPoint y: 54, distance: 39.4
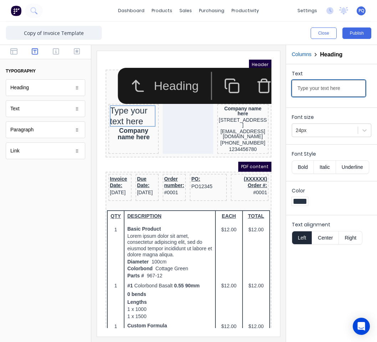
drag, startPoint x: 346, startPoint y: 89, endPoint x: 124, endPoint y: 0, distance: 239.2
click at [227, 59] on div "Close Publish Components typography Heading Heading Text Text Paragraph Paragra…" at bounding box center [188, 182] width 377 height 320
type input "TAX INVOICE"
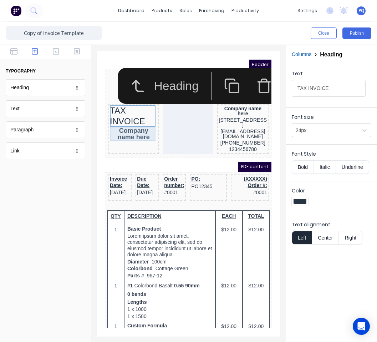
click at [127, 129] on div "Company name here" at bounding box center [124, 125] width 47 height 14
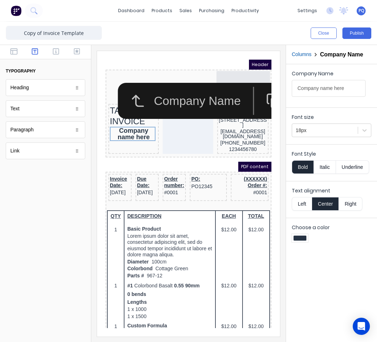
click at [212, 98] on div "Company Name" at bounding box center [193, 92] width 95 height 18
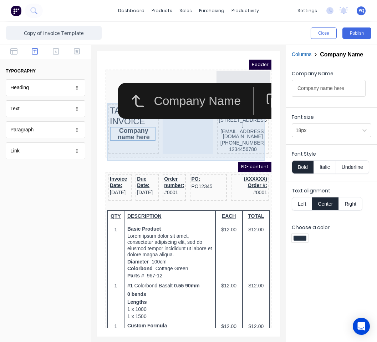
click at [151, 137] on div "TAX INVOICE Company name here Company name here 234 Beach Road Gold Coast, Quee…" at bounding box center [179, 121] width 163 height 53
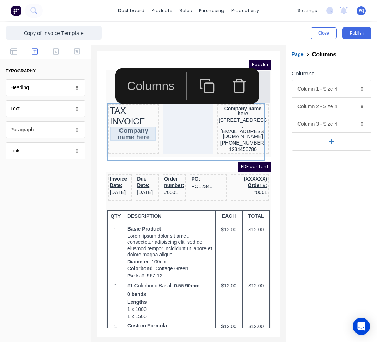
click at [137, 127] on div "Company name here" at bounding box center [124, 125] width 47 height 14
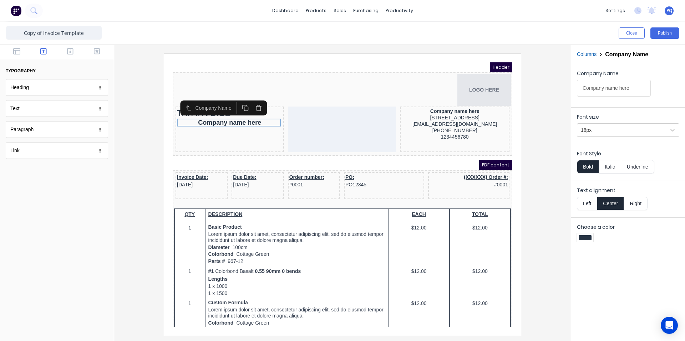
click at [251, 96] on button "button" at bounding box center [249, 99] width 13 height 12
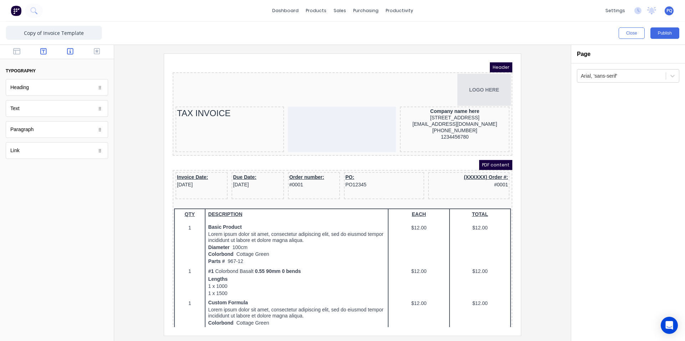
click at [68, 51] on icon "button" at bounding box center [70, 51] width 6 height 6
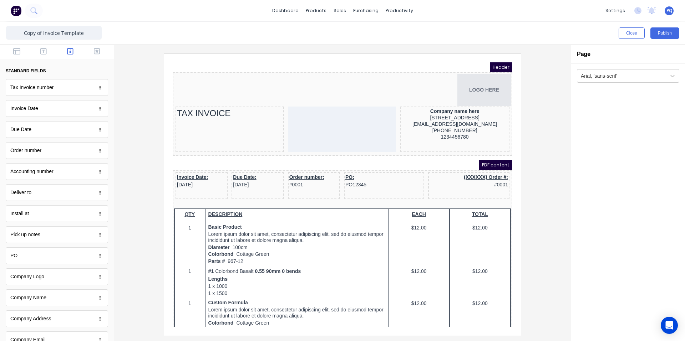
scroll to position [302, 0]
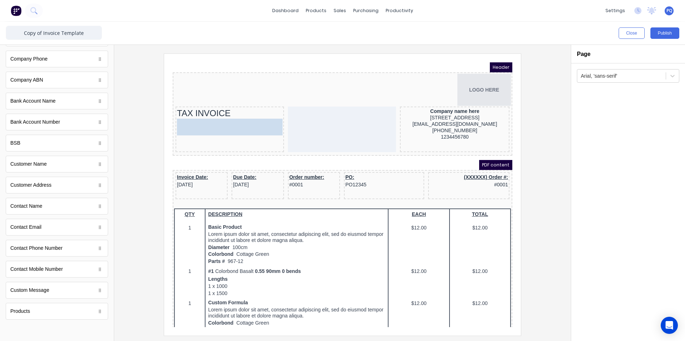
drag, startPoint x: 61, startPoint y: 162, endPoint x: 61, endPoint y: 69, distance: 93.8
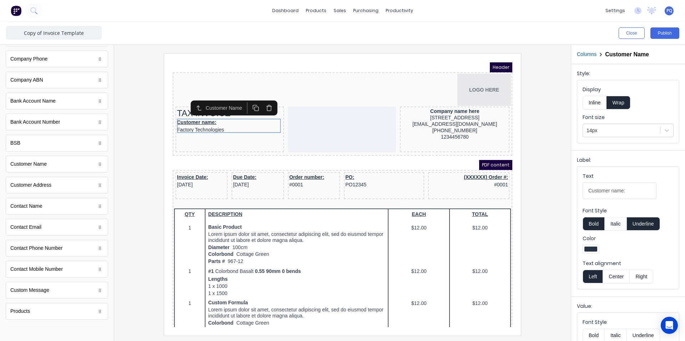
click at [594, 104] on button "Inline" at bounding box center [595, 103] width 24 height 14
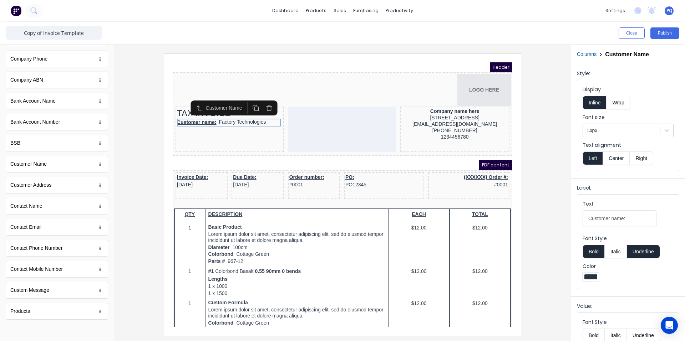
click at [615, 156] on button "Center" at bounding box center [616, 159] width 27 height 14
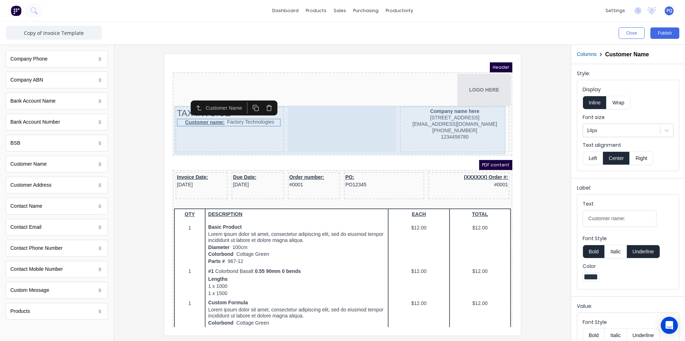
click at [349, 126] on div at bounding box center [333, 121] width 108 height 46
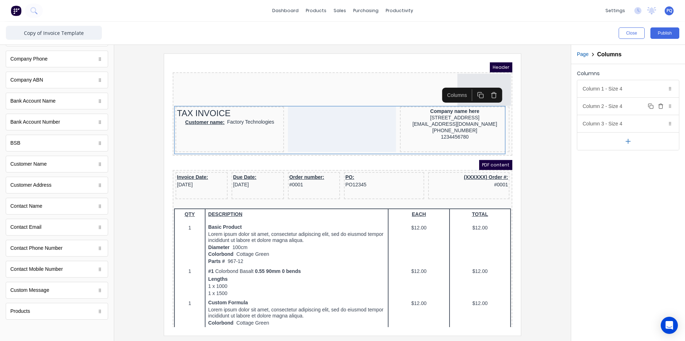
click at [628, 107] on div "Column 2 - Size 4 Duplicate Delete" at bounding box center [628, 106] width 102 height 17
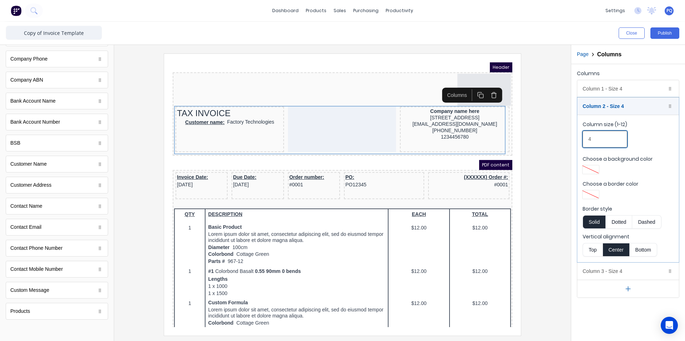
click at [559, 136] on div "Close Publish Components standard fields Tax Invoice number Tax Invoice number …" at bounding box center [342, 182] width 685 height 320
drag, startPoint x: 612, startPoint y: 143, endPoint x: 552, endPoint y: 137, distance: 60.2
click at [559, 138] on div "Close Publish Components standard fields Tax Invoice number Tax Invoice number …" at bounding box center [342, 182] width 685 height 320
type input "3"
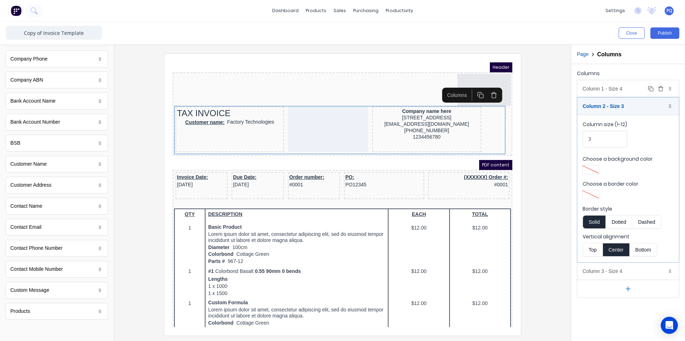
click at [620, 84] on div "Column 1 - Size 4 Duplicate Delete" at bounding box center [628, 88] width 102 height 17
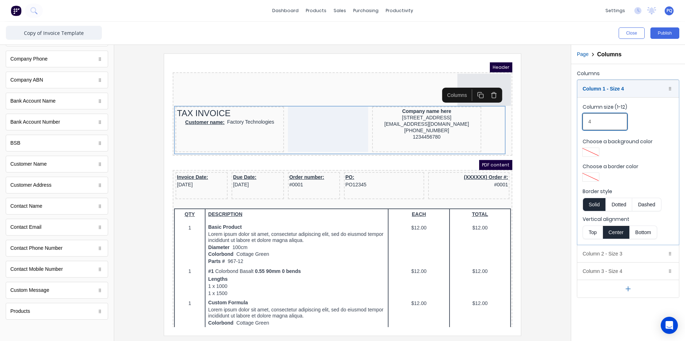
click at [578, 121] on fieldset "Column size (1-12) 4 Choose a background color Choose a border color Border sty…" at bounding box center [628, 171] width 102 height 148
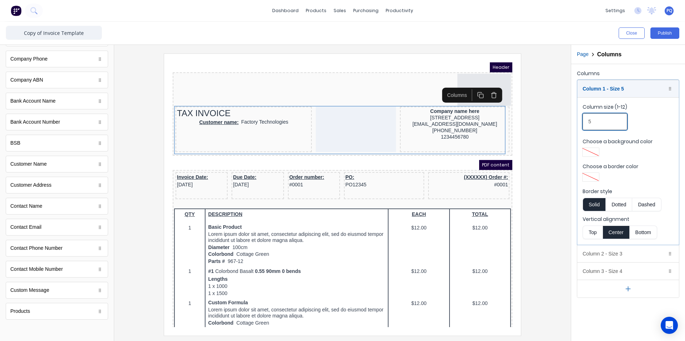
type input "5"
click at [249, 112] on div "Customer name: Factory Technologies" at bounding box center [234, 114] width 133 height 8
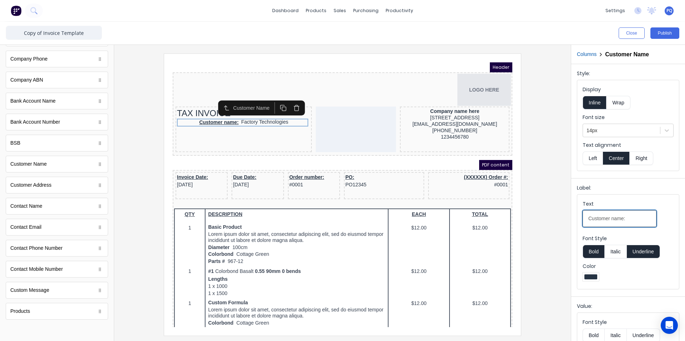
drag, startPoint x: 633, startPoint y: 221, endPoint x: 515, endPoint y: 209, distance: 118.7
click at [515, 211] on div "Close Publish Components standard fields Tax Invoice number Tax Invoice number …" at bounding box center [342, 182] width 685 height 320
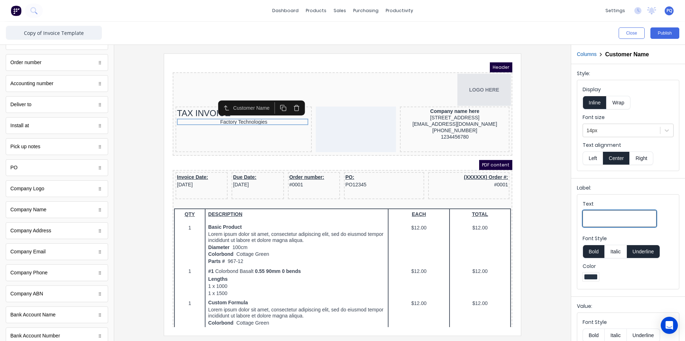
scroll to position [0, 0]
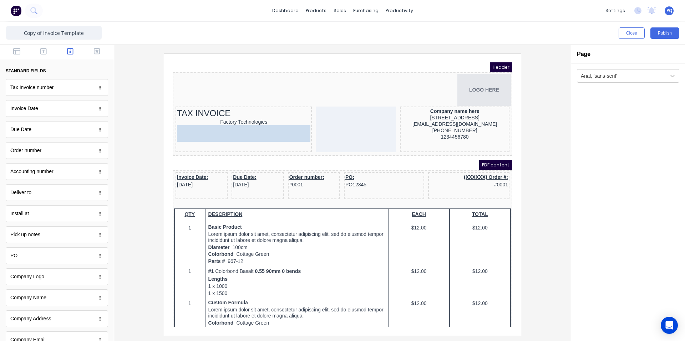
drag, startPoint x: 29, startPoint y: 198, endPoint x: 74, endPoint y: 70, distance: 135.4
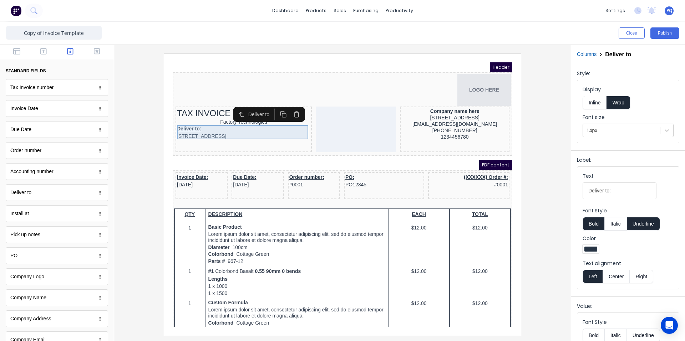
click at [256, 124] on div "Deliver to: 234 Beach Road Gold Coast, Queensland, Australia" at bounding box center [234, 124] width 133 height 14
click at [288, 102] on button "button" at bounding box center [288, 106] width 13 height 12
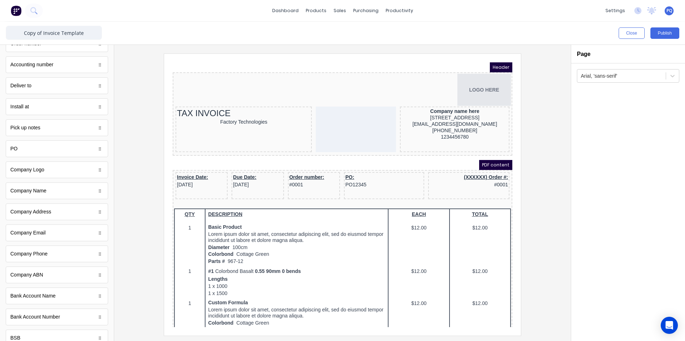
scroll to position [178, 0]
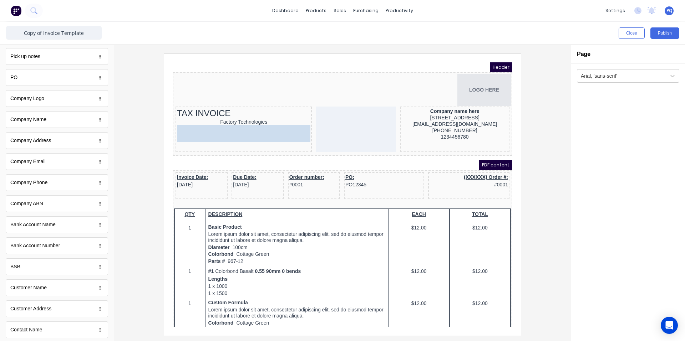
drag, startPoint x: 148, startPoint y: 143, endPoint x: 32, endPoint y: 138, distance: 115.7
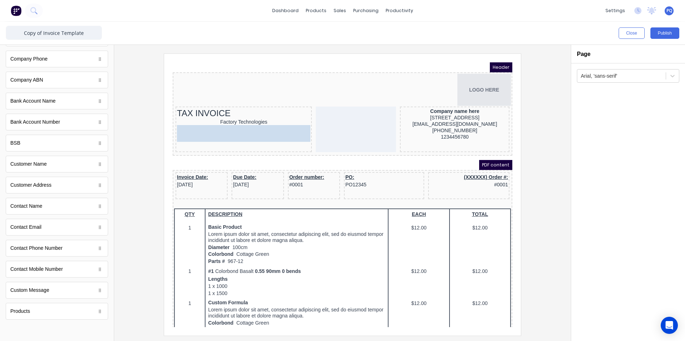
drag, startPoint x: 39, startPoint y: 189, endPoint x: 82, endPoint y: 76, distance: 120.9
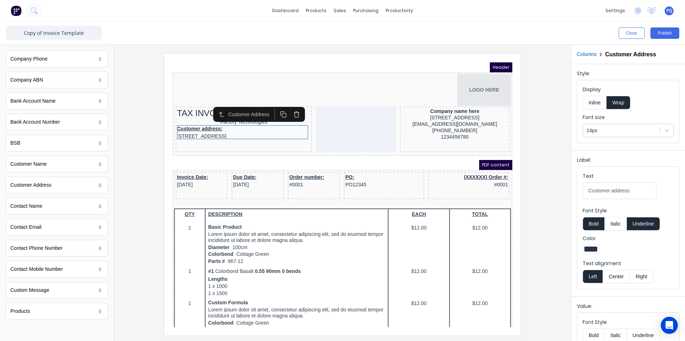
click at [597, 106] on button "Inline" at bounding box center [595, 103] width 24 height 14
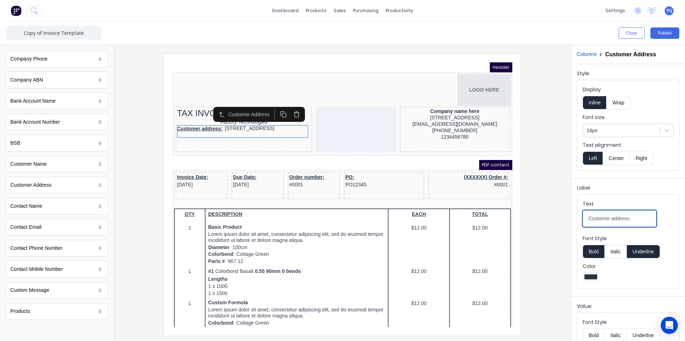
drag, startPoint x: 614, startPoint y: 219, endPoint x: 563, endPoint y: 217, distance: 50.7
click at [564, 217] on div "Close Publish Components standard fields Tax Invoice number Tax Invoice number …" at bounding box center [342, 182] width 685 height 320
click at [618, 161] on button "Center" at bounding box center [616, 159] width 27 height 14
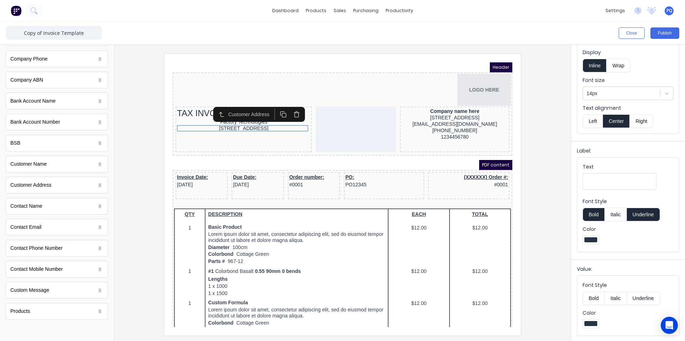
click at [136, 149] on div at bounding box center [342, 195] width 445 height 282
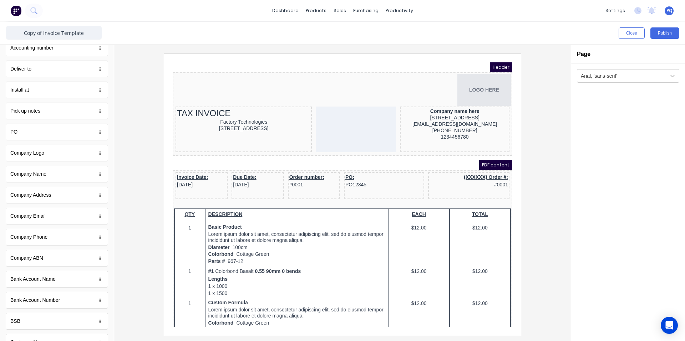
scroll to position [0, 0]
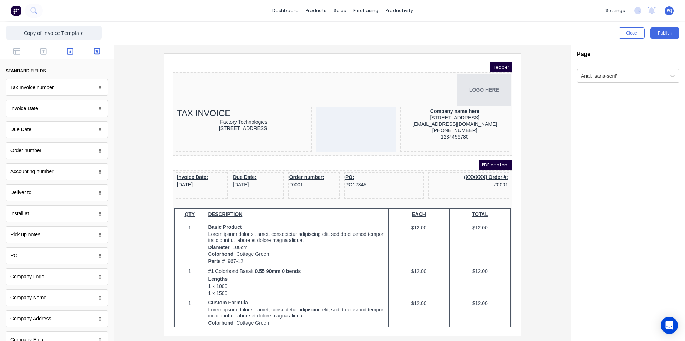
click at [87, 55] on button "button" at bounding box center [97, 52] width 22 height 9
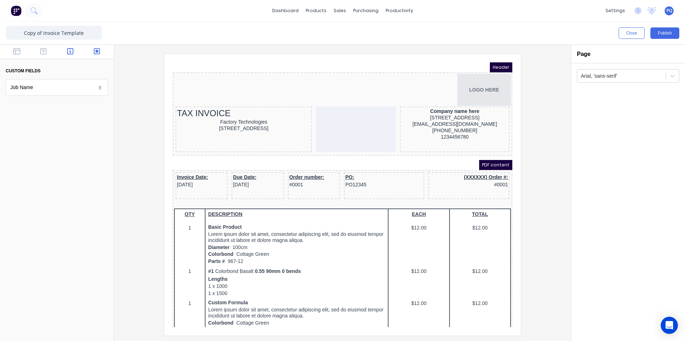
click at [71, 54] on icon "button" at bounding box center [70, 51] width 6 height 7
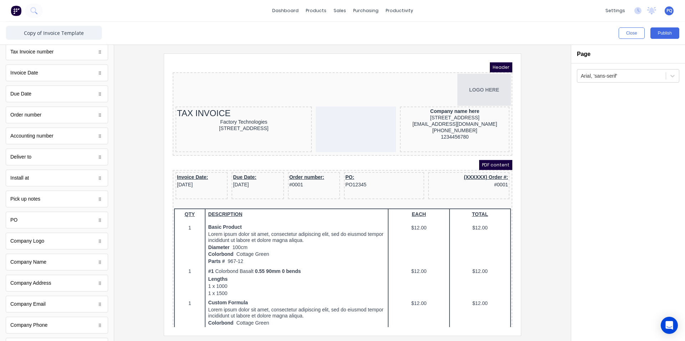
scroll to position [107, 0]
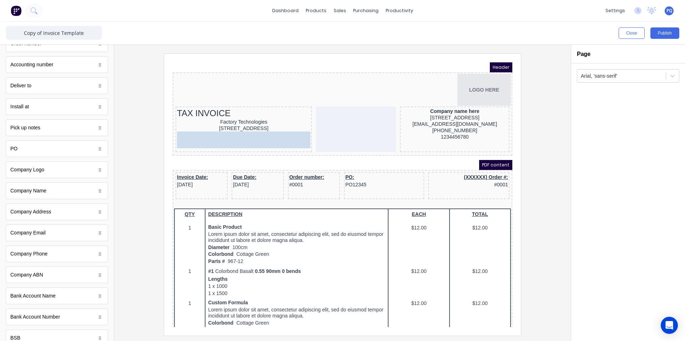
drag, startPoint x: 55, startPoint y: 277, endPoint x: 88, endPoint y: 71, distance: 208.1
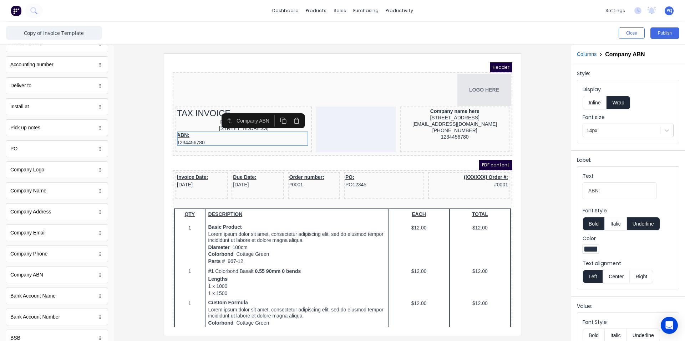
click at [604, 98] on button "Inline" at bounding box center [595, 103] width 24 height 14
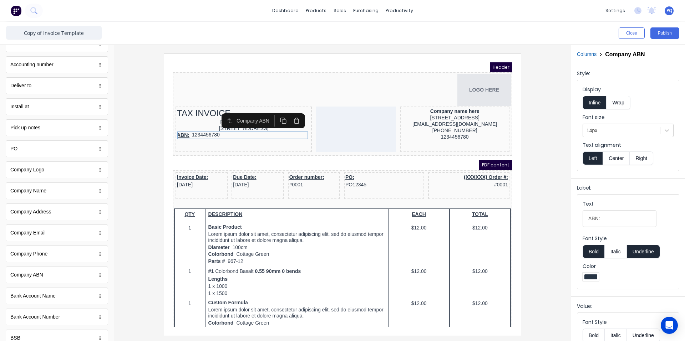
click at [623, 158] on button "Center" at bounding box center [616, 159] width 27 height 14
click at [641, 255] on button "Underline" at bounding box center [643, 252] width 33 height 14
click at [599, 253] on button "Bold" at bounding box center [594, 252] width 22 height 14
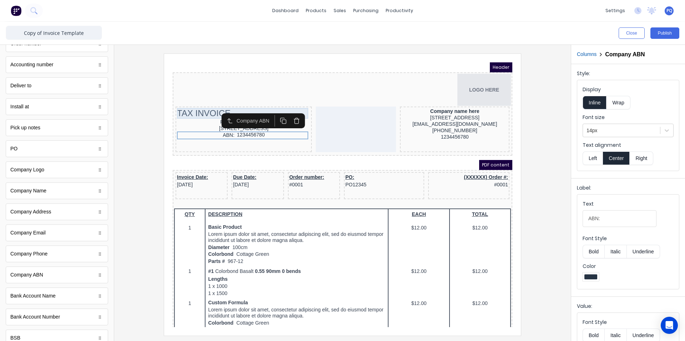
click at [194, 101] on div "TAX INVOICE" at bounding box center [234, 105] width 133 height 11
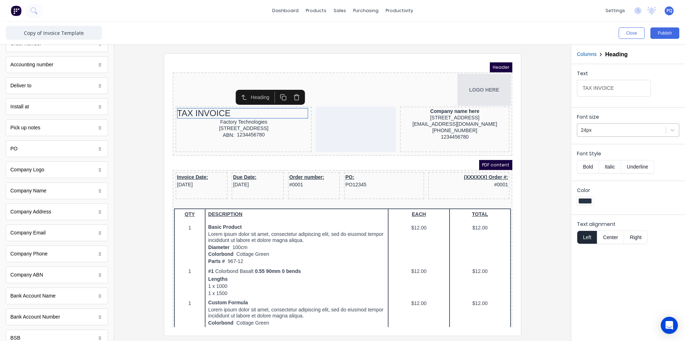
click at [610, 136] on div "24px" at bounding box center [621, 131] width 88 height 12
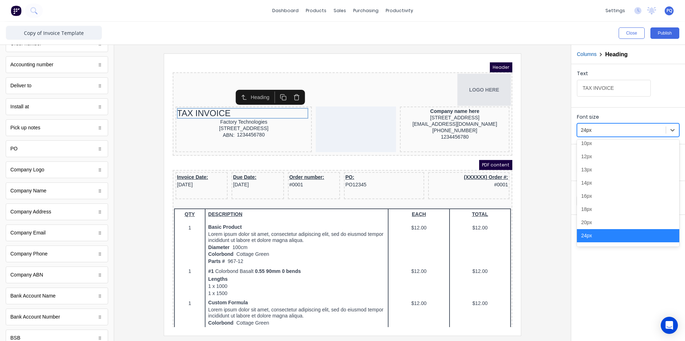
scroll to position [53, 0]
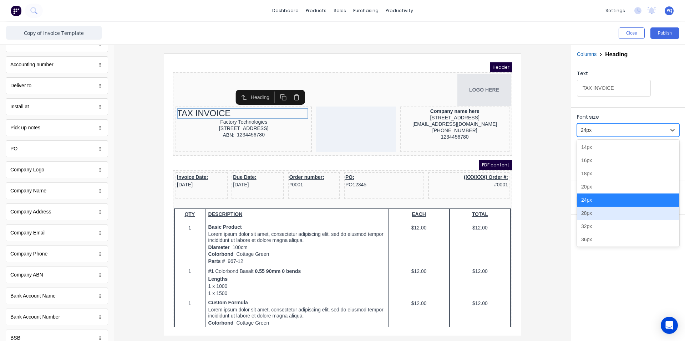
click at [612, 211] on div "28px" at bounding box center [628, 213] width 102 height 13
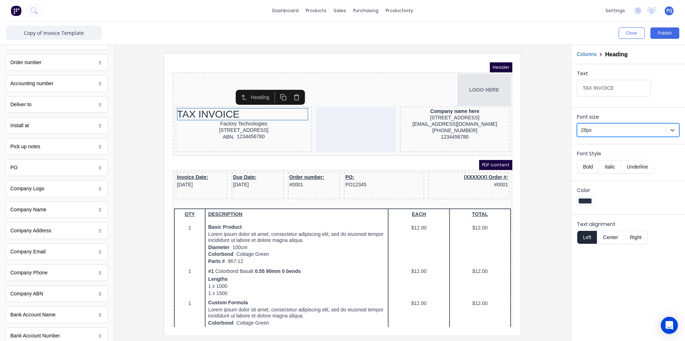
scroll to position [0, 0]
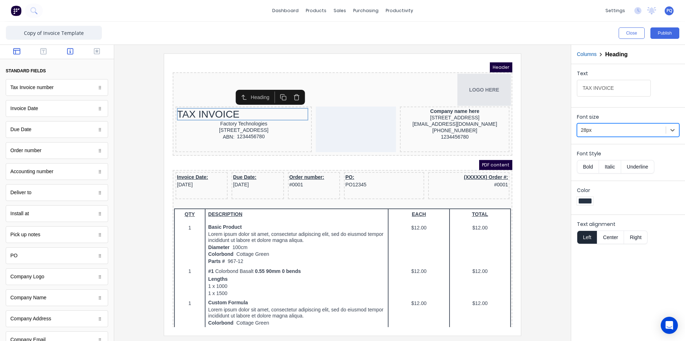
click at [13, 48] on icon "button" at bounding box center [16, 51] width 7 height 7
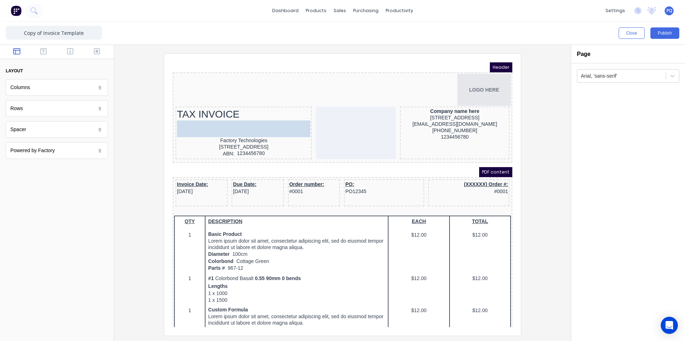
drag, startPoint x: 32, startPoint y: 133, endPoint x: 330, endPoint y: 145, distance: 297.4
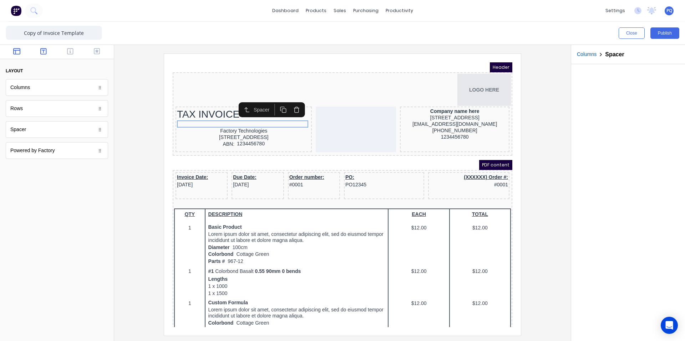
click at [47, 49] on button "button" at bounding box center [43, 52] width 22 height 9
click at [69, 53] on icon "button" at bounding box center [70, 51] width 6 height 7
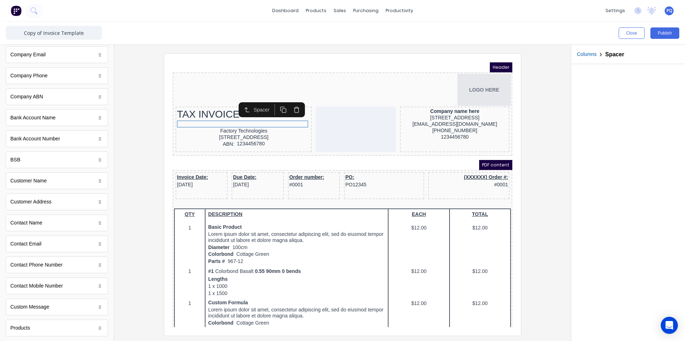
scroll to position [302, 0]
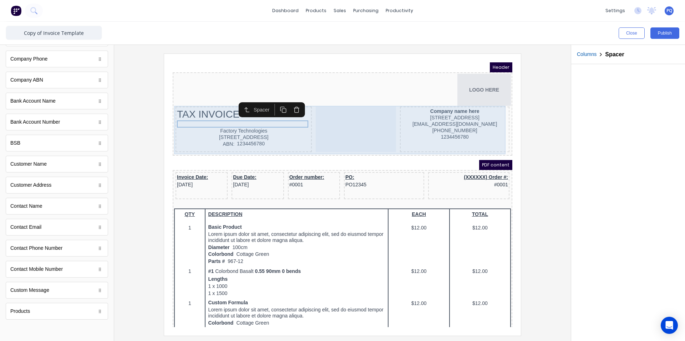
click at [359, 122] on div at bounding box center [347, 121] width 80 height 46
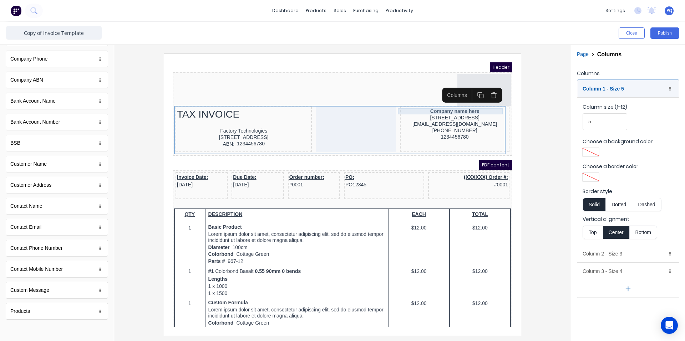
click at [427, 103] on div "Company name here" at bounding box center [446, 103] width 107 height 6
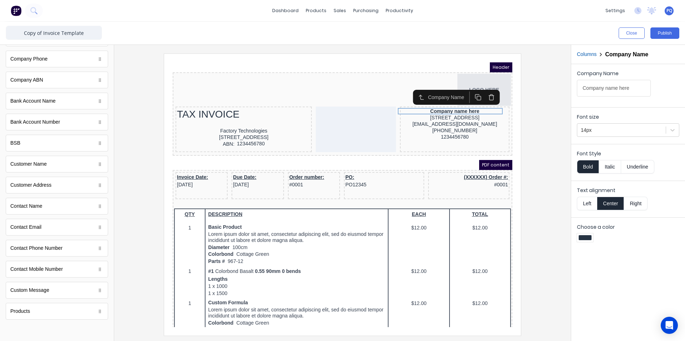
click at [590, 202] on button "Left" at bounding box center [587, 204] width 20 height 14
click at [435, 106] on div "[STREET_ADDRESS]" at bounding box center [446, 109] width 107 height 6
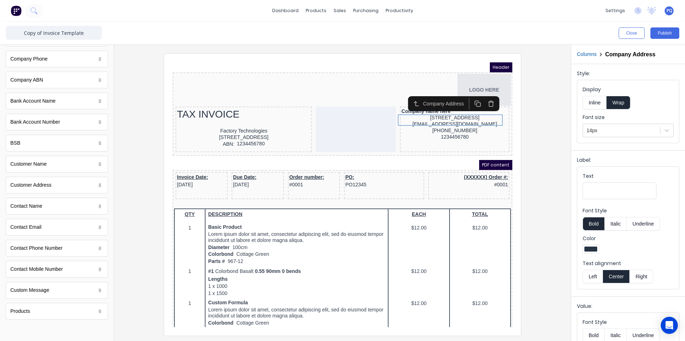
click at [587, 285] on fieldset "Text Font Style Bold Italic Underline Color Text alignment Left Center Right" at bounding box center [628, 228] width 102 height 122
click at [589, 282] on button "Left" at bounding box center [593, 277] width 20 height 14
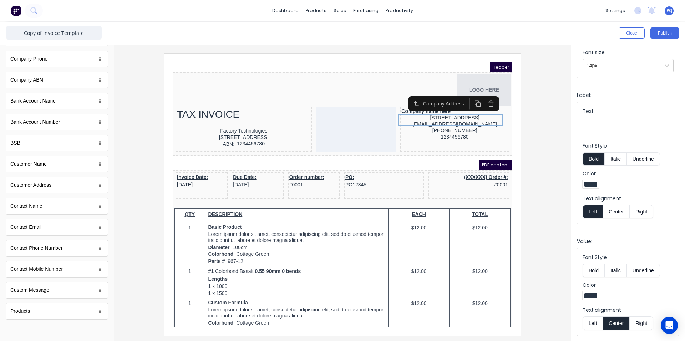
click at [596, 317] on button "Left" at bounding box center [593, 324] width 20 height 14
drag, startPoint x: 438, startPoint y: 122, endPoint x: 437, endPoint y: 115, distance: 7.2
click at [438, 119] on div "[EMAIL_ADDRESS][DOMAIN_NAME]" at bounding box center [446, 115] width 107 height 6
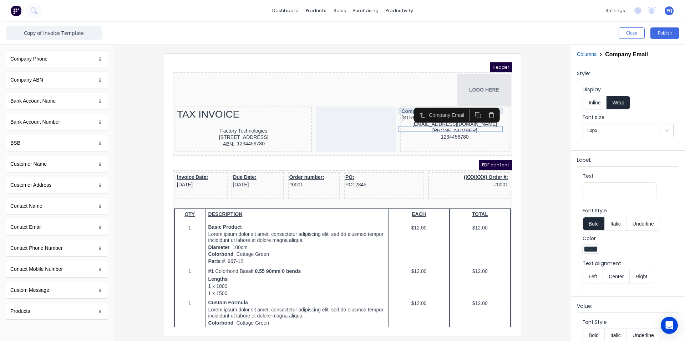
click at [399, 104] on div "Company name here" at bounding box center [446, 103] width 107 height 6
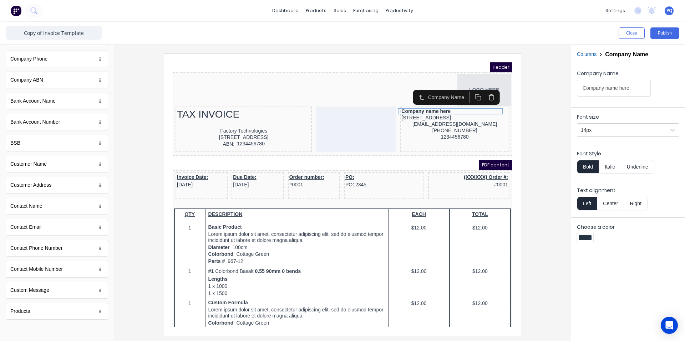
click at [587, 164] on button "Bold" at bounding box center [588, 167] width 22 height 14
click at [643, 168] on button "Underline" at bounding box center [637, 167] width 33 height 14
click at [455, 119] on div "[EMAIL_ADDRESS][DOMAIN_NAME]" at bounding box center [446, 115] width 107 height 6
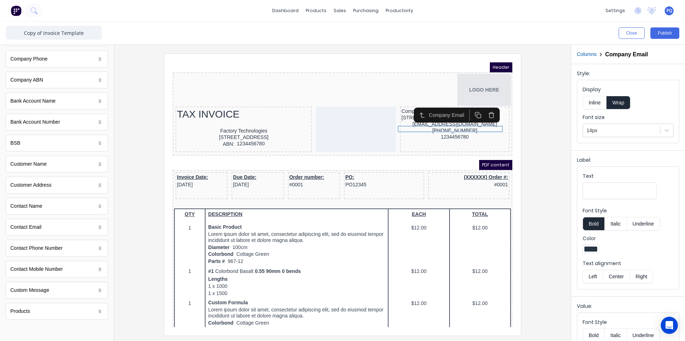
click at [482, 107] on icon "button" at bounding box center [482, 106] width 7 height 7
click at [484, 106] on icon "button" at bounding box center [482, 106] width 7 height 7
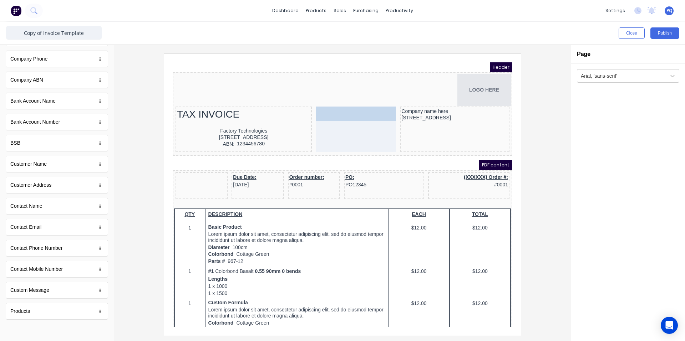
drag, startPoint x: 182, startPoint y: 174, endPoint x: 338, endPoint y: 114, distance: 166.7
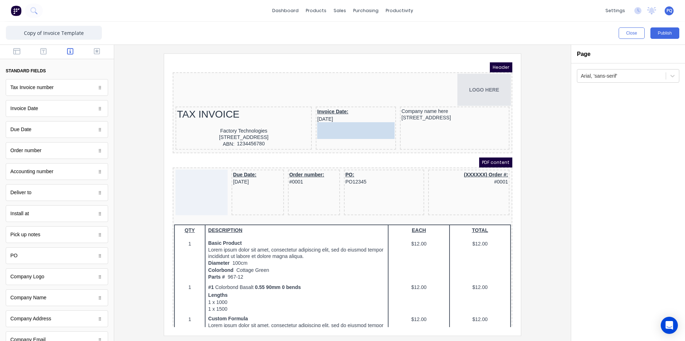
drag, startPoint x: 104, startPoint y: 96, endPoint x: 176, endPoint y: 63, distance: 79.3
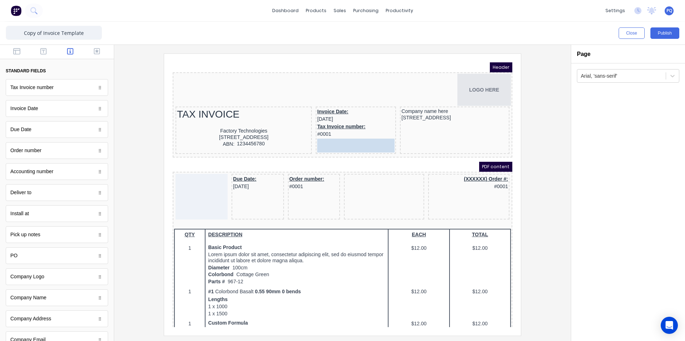
drag, startPoint x: 340, startPoint y: 168, endPoint x: 335, endPoint y: 130, distance: 38.1
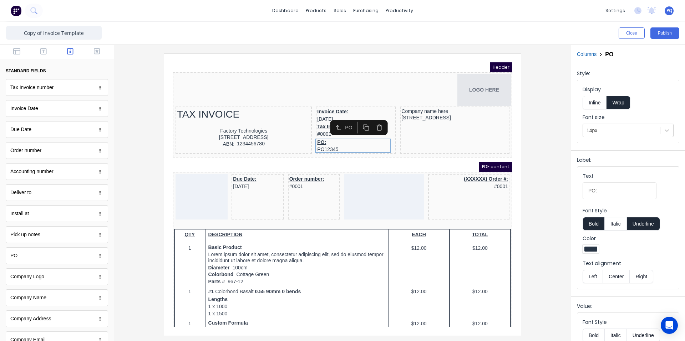
scroll to position [107, 0]
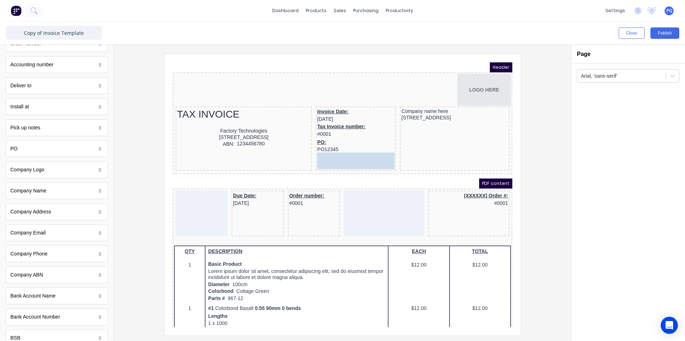
drag, startPoint x: 51, startPoint y: 280, endPoint x: 168, endPoint y: 95, distance: 218.9
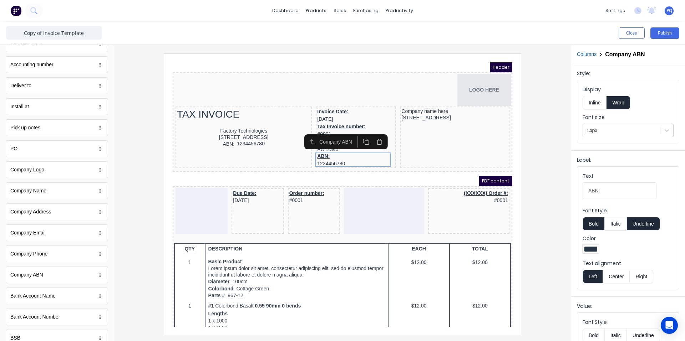
click at [420, 213] on div "(XXXXXX) Order #: #0001" at bounding box center [460, 203] width 81 height 46
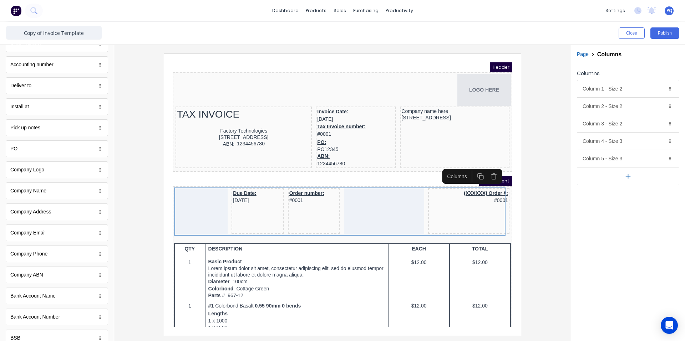
click at [489, 168] on button "button" at bounding box center [485, 168] width 13 height 12
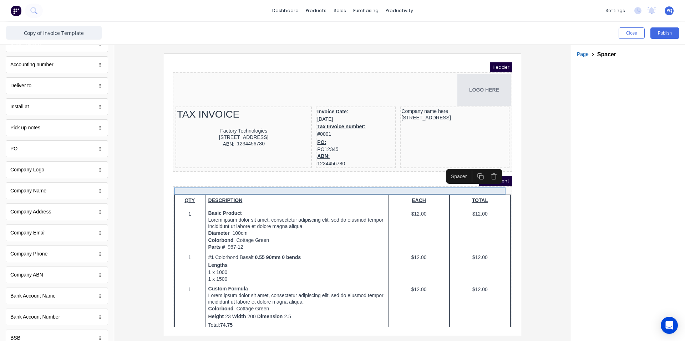
click at [379, 181] on div at bounding box center [334, 182] width 337 height 7
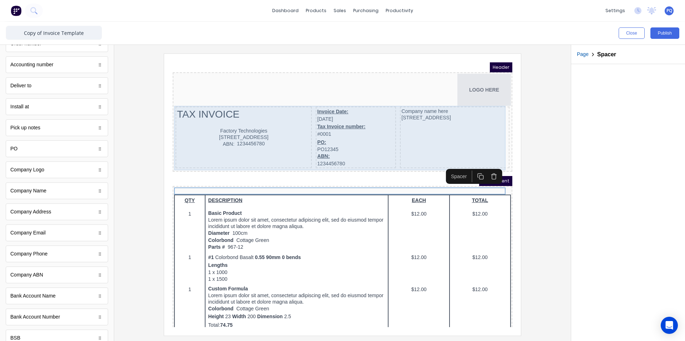
click at [291, 151] on div "TAX INVOICE Factory Technologies 234 Beach Road Gold Coast, Queensland, Austral…" at bounding box center [235, 129] width 136 height 62
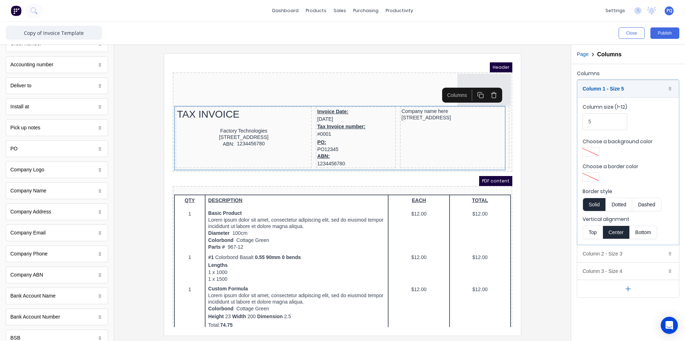
click at [614, 287] on button "button" at bounding box center [628, 289] width 102 height 18
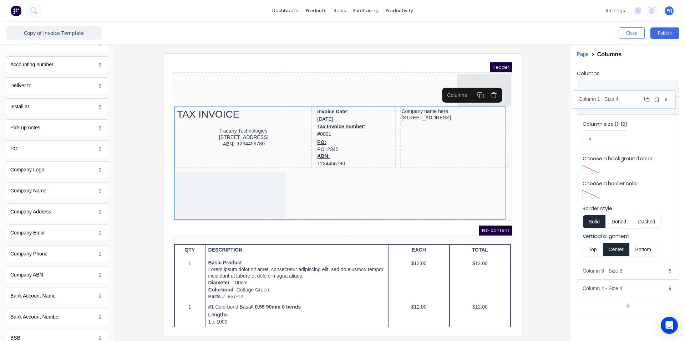
drag, startPoint x: 624, startPoint y: 290, endPoint x: 620, endPoint y: 102, distance: 188.8
click at [620, 102] on body "dashboard products sales purchasing productivity dashboard products Product Cat…" at bounding box center [342, 170] width 685 height 341
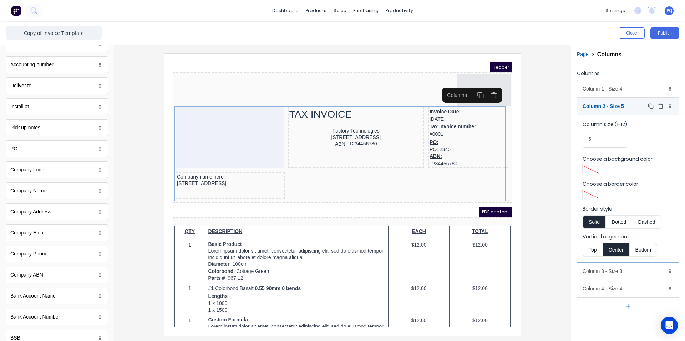
click at [628, 109] on div "Column 2 - Size 5 Duplicate Delete" at bounding box center [628, 106] width 102 height 17
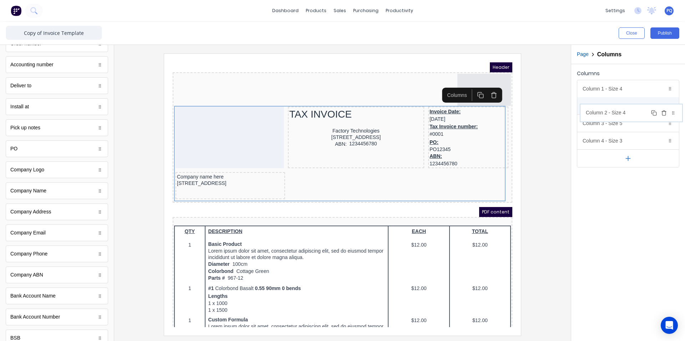
drag, startPoint x: 623, startPoint y: 142, endPoint x: 626, endPoint y: 111, distance: 31.6
click at [626, 111] on body "dashboard products sales purchasing productivity dashboard products Product Cat…" at bounding box center [342, 170] width 685 height 341
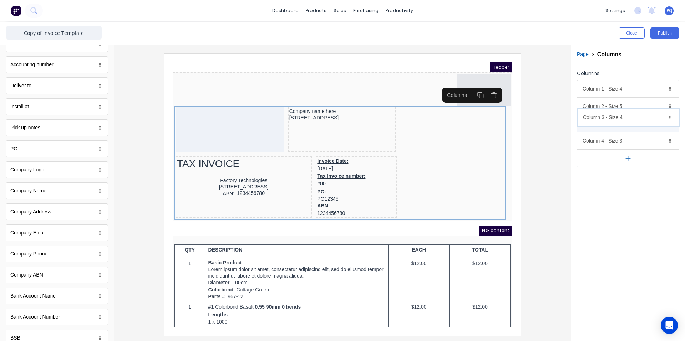
drag, startPoint x: 627, startPoint y: 109, endPoint x: 627, endPoint y: 122, distance: 12.8
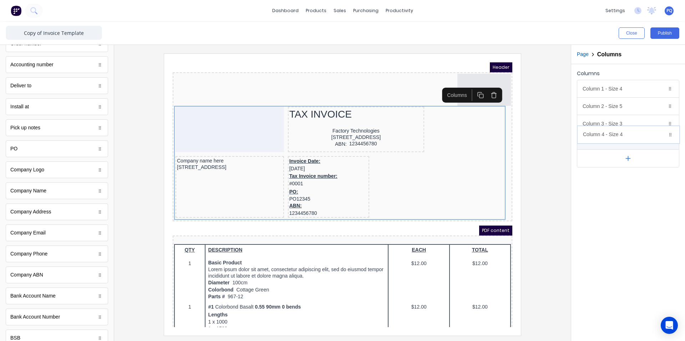
drag, startPoint x: 629, startPoint y: 137, endPoint x: 629, endPoint y: 143, distance: 6.1
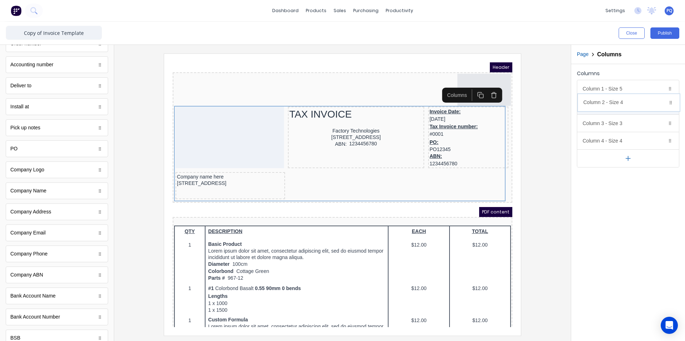
drag, startPoint x: 623, startPoint y: 91, endPoint x: 623, endPoint y: 106, distance: 15.0
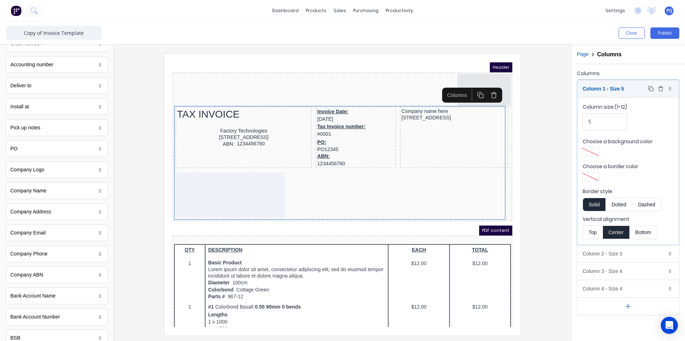
click at [633, 92] on div "Column 1 - Size 5 Duplicate Delete" at bounding box center [628, 88] width 102 height 17
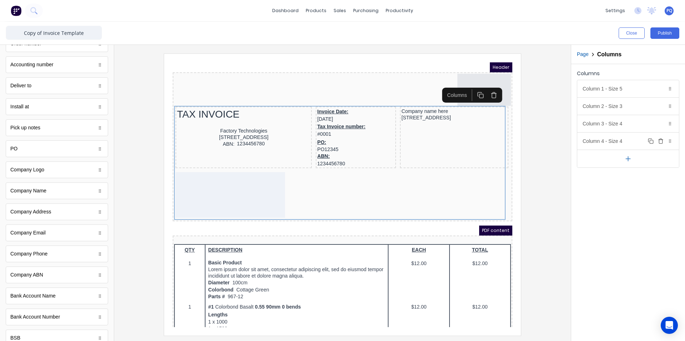
click at [620, 141] on div "Column 4 - Size 4 Duplicate Delete" at bounding box center [628, 141] width 102 height 17
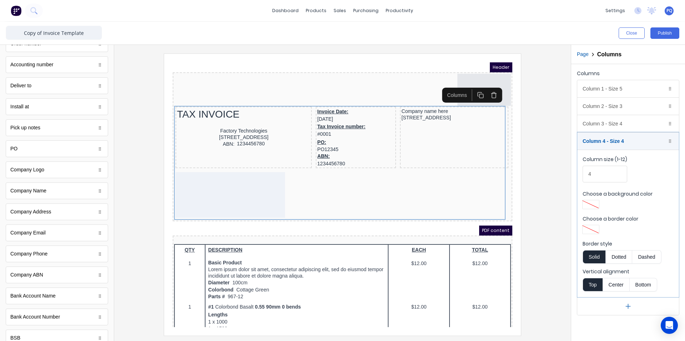
click at [593, 233] on div at bounding box center [591, 229] width 16 height 9
click at [612, 281] on div at bounding box center [613, 283] width 8 height 8
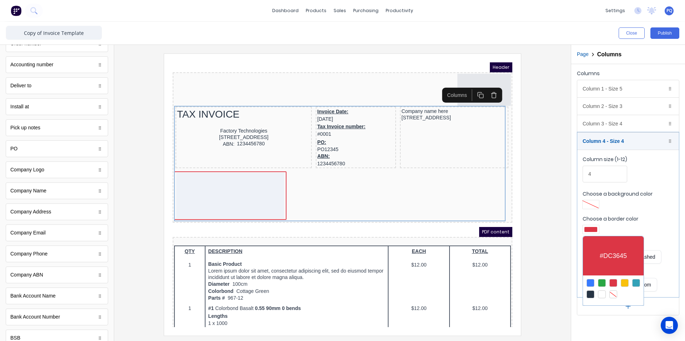
click at [591, 229] on div at bounding box center [342, 170] width 685 height 341
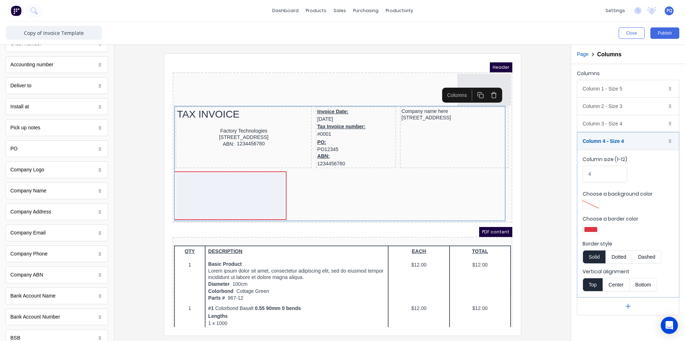
click at [588, 229] on div at bounding box center [590, 229] width 13 height 5
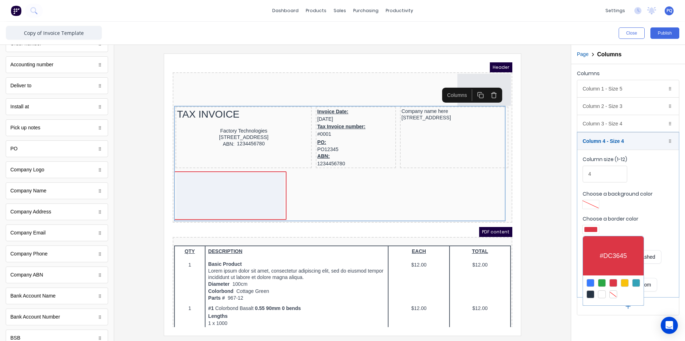
click at [614, 293] on div at bounding box center [613, 295] width 8 height 8
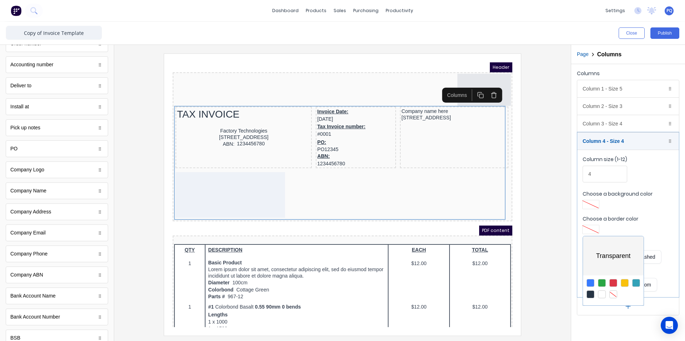
click at [560, 207] on div at bounding box center [342, 170] width 685 height 341
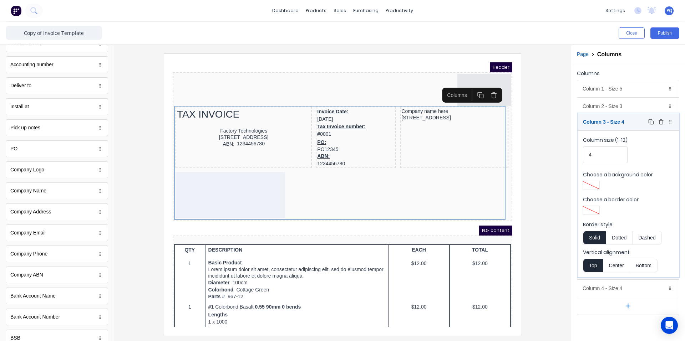
drag, startPoint x: 631, startPoint y: 141, endPoint x: 631, endPoint y: 122, distance: 18.9
click at [631, 122] on body "dashboard products sales purchasing productivity dashboard products Product Cat…" at bounding box center [342, 170] width 685 height 341
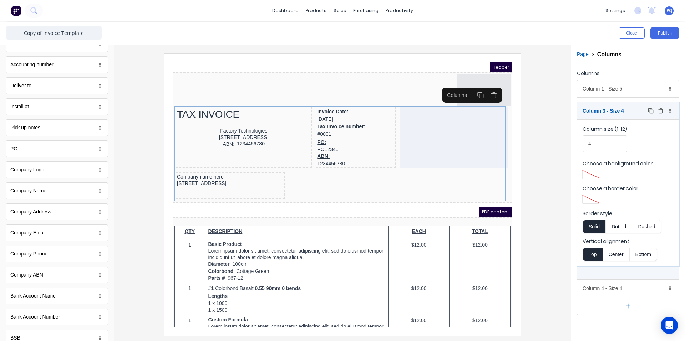
drag, startPoint x: 630, startPoint y: 125, endPoint x: 630, endPoint y: 109, distance: 15.3
click at [630, 109] on body "dashboard products sales purchasing productivity dashboard products Product Cat…" at bounding box center [342, 170] width 685 height 341
click at [631, 107] on body "dashboard products sales purchasing productivity dashboard products Product Cat…" at bounding box center [342, 170] width 685 height 341
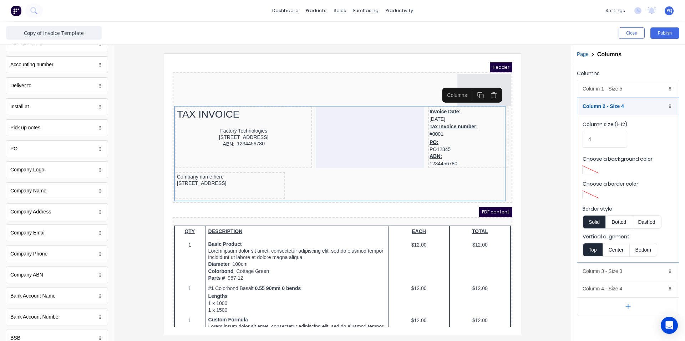
drag, startPoint x: 617, startPoint y: 325, endPoint x: 616, endPoint y: 220, distance: 104.9
click at [618, 325] on div "Columns Column 1 - Size 5 Duplicate Delete Column size (1-12) 5 Choose a backgr…" at bounding box center [628, 202] width 114 height 277
drag, startPoint x: 600, startPoint y: 143, endPoint x: 583, endPoint y: 141, distance: 18.0
click at [583, 141] on input "4" at bounding box center [605, 139] width 45 height 17
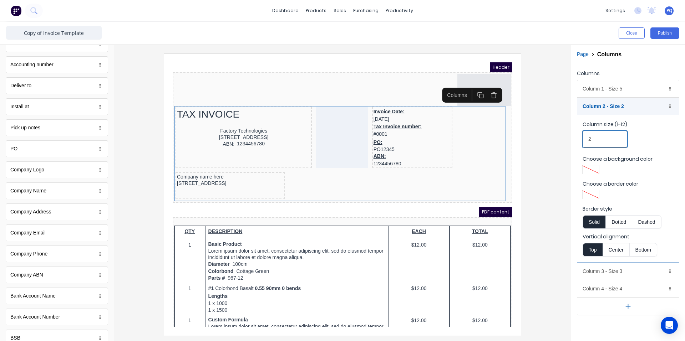
type input "2"
click at [623, 290] on div "Column 4 - Size 4 Duplicate Delete" at bounding box center [628, 288] width 102 height 17
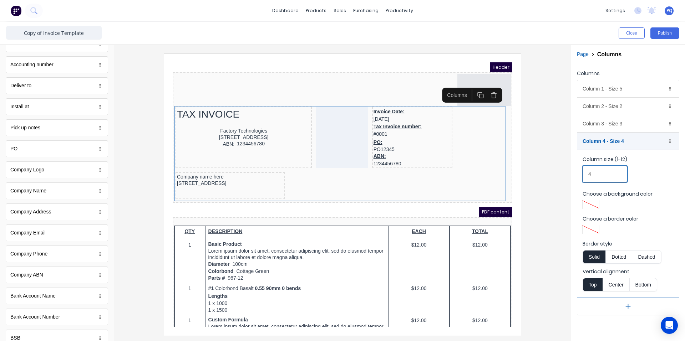
drag, startPoint x: 593, startPoint y: 177, endPoint x: 582, endPoint y: 176, distance: 11.5
click at [582, 176] on fieldset "Column size (1-12) 4 Choose a background color Choose a border color Border sty…" at bounding box center [628, 224] width 102 height 148
type input "3"
click at [607, 125] on div "Column 3 - Size 3 Duplicate Delete" at bounding box center [628, 123] width 102 height 17
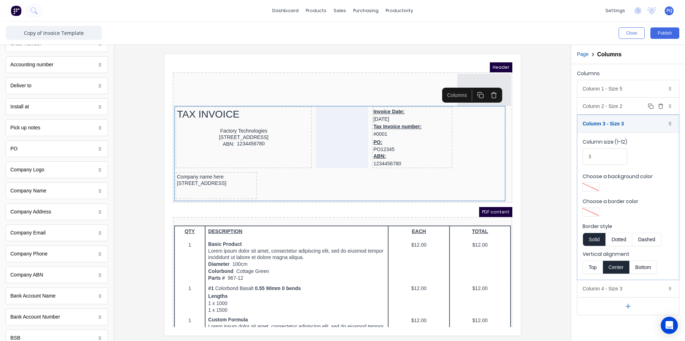
click at [608, 109] on div "Column 2 - Size 2 Duplicate Delete" at bounding box center [628, 106] width 102 height 17
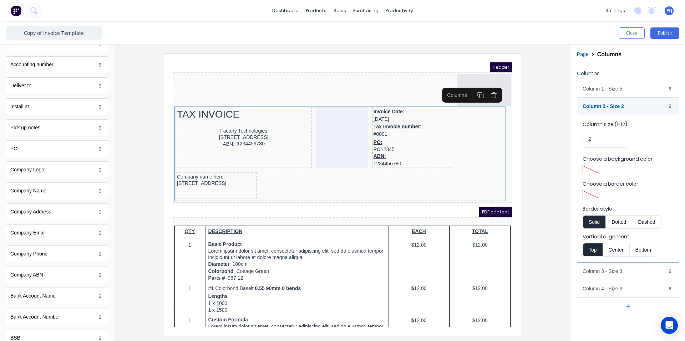
click at [559, 221] on div at bounding box center [342, 195] width 445 height 282
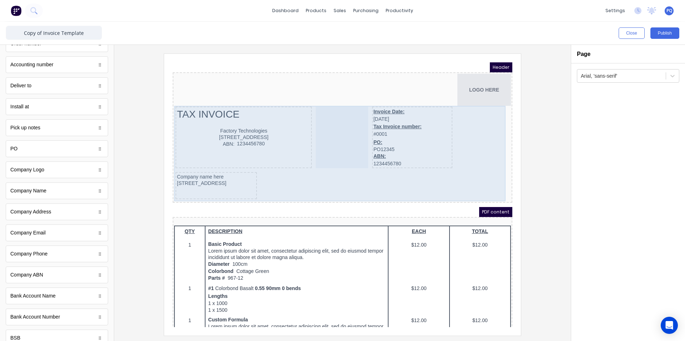
click at [320, 171] on div "TAX INVOICE Factory Technologies 234 Beach Road Gold Coast, Queensland, Austral…" at bounding box center [334, 145] width 337 height 96
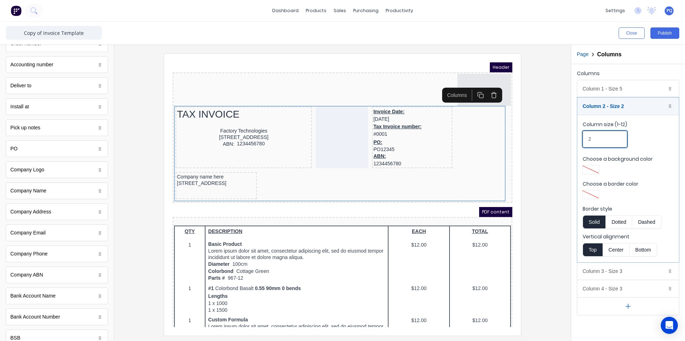
drag, startPoint x: 593, startPoint y: 140, endPoint x: 572, endPoint y: 142, distance: 20.5
click at [572, 142] on div "Columns Column 1 - Size 5 Duplicate Delete Column size (1-12) 5 Choose a backgr…" at bounding box center [628, 192] width 114 height 256
type input "2"
click at [617, 288] on div "Column 4 - Size 3 Duplicate Delete" at bounding box center [628, 288] width 102 height 17
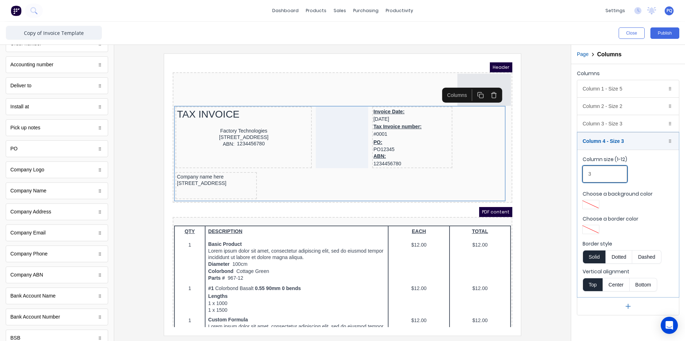
drag, startPoint x: 597, startPoint y: 177, endPoint x: 567, endPoint y: 173, distance: 30.3
click at [567, 173] on div "Close Publish Components standard fields Tax Invoice number Tax Invoice number …" at bounding box center [342, 182] width 685 height 320
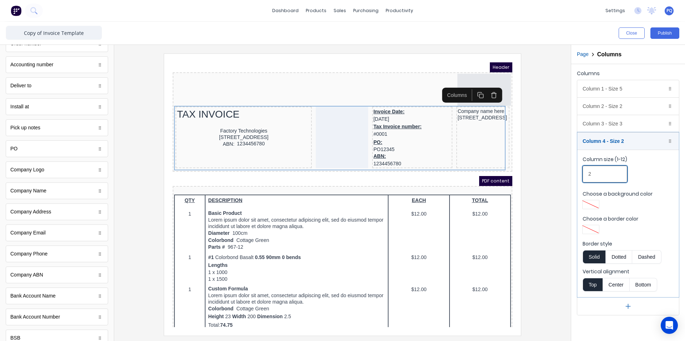
click at [579, 175] on fieldset "Column size (1-12) 2 Choose a background color Choose a border color Border sty…" at bounding box center [628, 224] width 102 height 148
type input "1"
click at [629, 122] on div "Column 3 - Size 3 Duplicate Delete" at bounding box center [628, 123] width 102 height 17
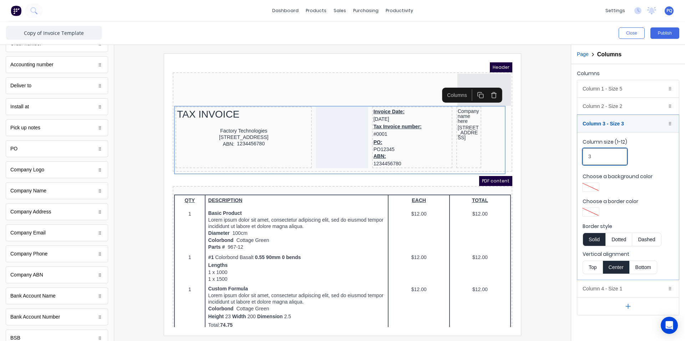
drag, startPoint x: 596, startPoint y: 158, endPoint x: 583, endPoint y: 156, distance: 12.6
click at [584, 156] on input "3" at bounding box center [605, 156] width 45 height 17
drag, startPoint x: 592, startPoint y: 160, endPoint x: 579, endPoint y: 156, distance: 13.1
click at [582, 158] on fieldset "Column size (1-12) 4 Choose a background color Choose a border color Border sty…" at bounding box center [628, 206] width 102 height 148
type input "3"
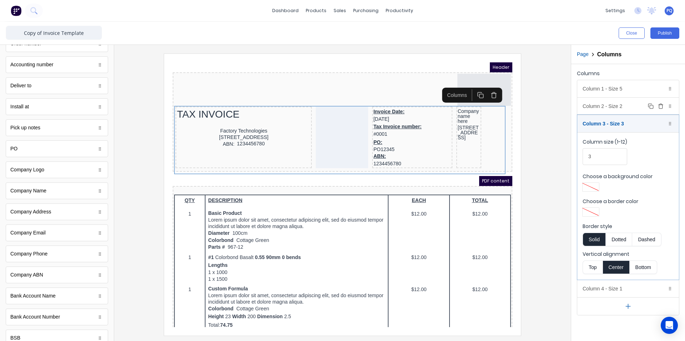
click at [604, 109] on div "Column 2 - Size 2 Duplicate Delete" at bounding box center [628, 106] width 102 height 17
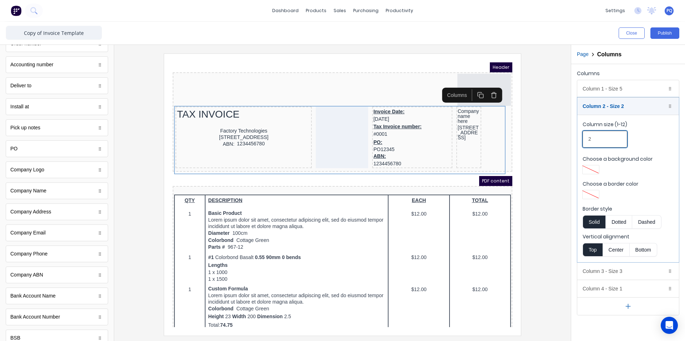
drag, startPoint x: 602, startPoint y: 141, endPoint x: 577, endPoint y: 140, distance: 24.6
click at [577, 140] on div "Column 1 - Size 5 Duplicate Delete Column size (1-12) 5 Choose a background col…" at bounding box center [628, 198] width 102 height 236
type input "4"
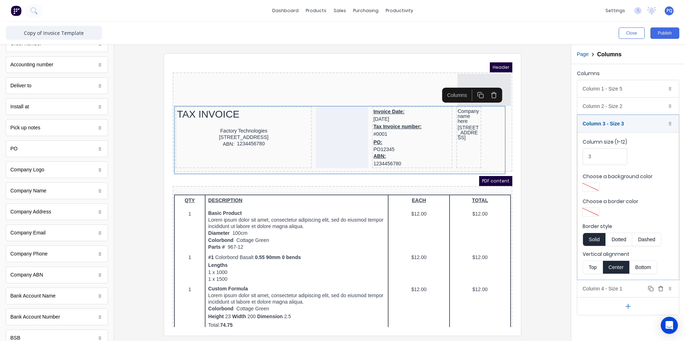
drag, startPoint x: 608, startPoint y: 285, endPoint x: 606, endPoint y: 279, distance: 5.5
click at [608, 285] on div "Column 4 - Size 1 Duplicate Delete" at bounding box center [628, 288] width 102 height 17
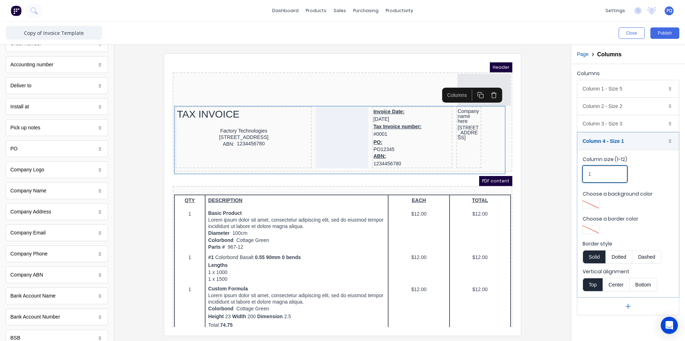
drag, startPoint x: 596, startPoint y: 175, endPoint x: 568, endPoint y: 174, distance: 27.9
click at [568, 174] on div "Close Publish Components standard fields Tax Invoice number Tax Invoice number …" at bounding box center [342, 182] width 685 height 320
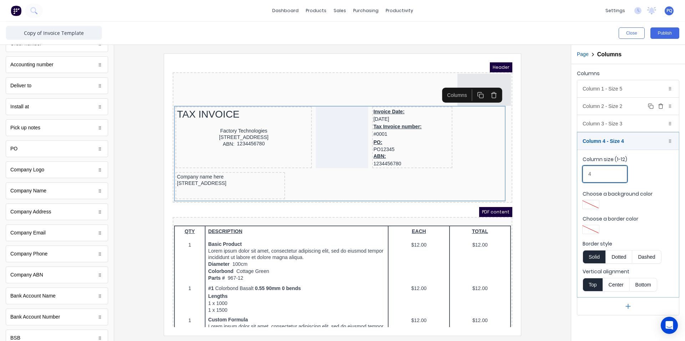
type input "4"
click at [611, 107] on div "Column 2 - Size 2 Duplicate Delete" at bounding box center [628, 106] width 102 height 17
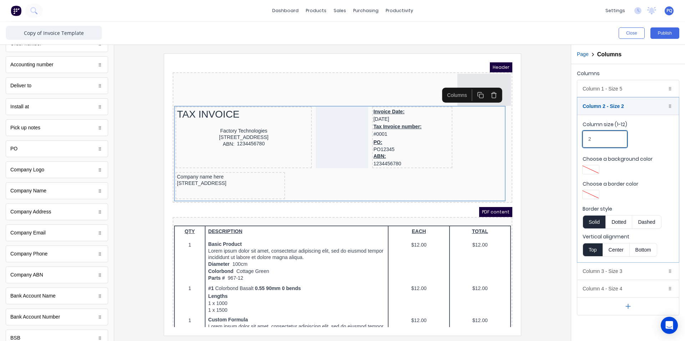
drag, startPoint x: 593, startPoint y: 137, endPoint x: 576, endPoint y: 139, distance: 17.6
click at [577, 138] on div "Columns Column 1 - Size 5 Duplicate Delete Column size (1-12) 5 Choose a backgr…" at bounding box center [628, 192] width 114 height 256
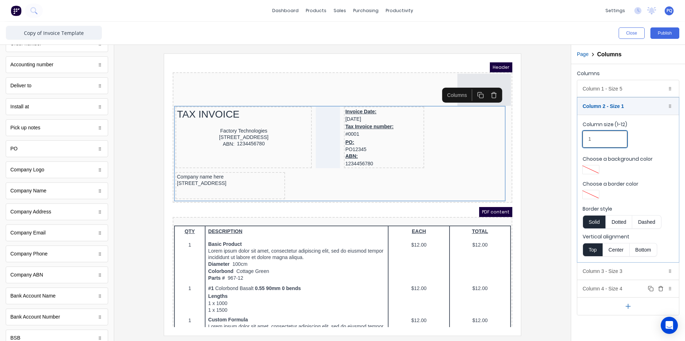
type input "1"
click at [591, 280] on div "Column 4 - Size 4 Duplicate Delete" at bounding box center [628, 288] width 102 height 17
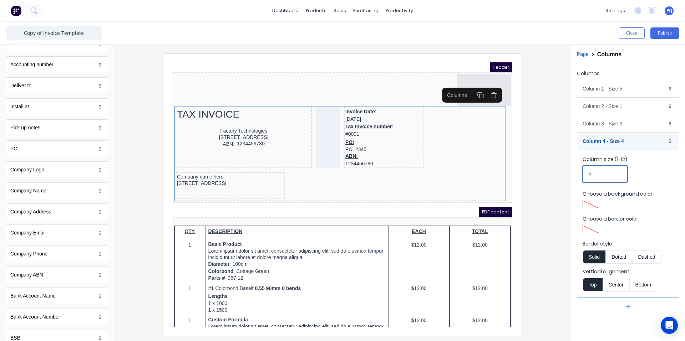
drag, startPoint x: 594, startPoint y: 174, endPoint x: 579, endPoint y: 172, distance: 15.2
click at [587, 174] on input "4" at bounding box center [605, 174] width 45 height 17
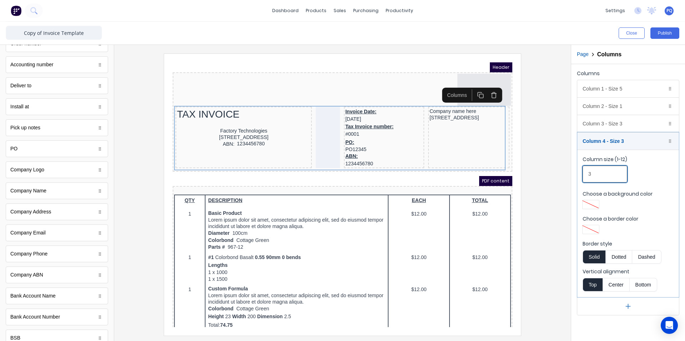
click at [587, 177] on input "3" at bounding box center [605, 174] width 45 height 17
type input "2"
click at [613, 103] on div "Column 2 - Size 1 Duplicate Delete" at bounding box center [628, 106] width 102 height 17
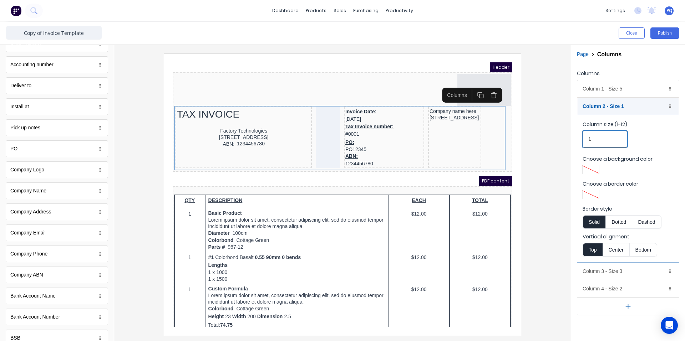
drag, startPoint x: 592, startPoint y: 137, endPoint x: 581, endPoint y: 138, distance: 10.4
click at [582, 138] on fieldset "Column size (1-12) 1 Choose a background color Choose a border color Border sty…" at bounding box center [628, 189] width 102 height 148
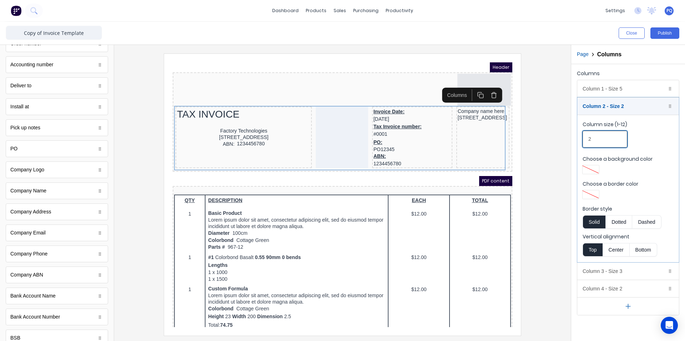
type input "2"
click at [539, 133] on div at bounding box center [342, 195] width 445 height 282
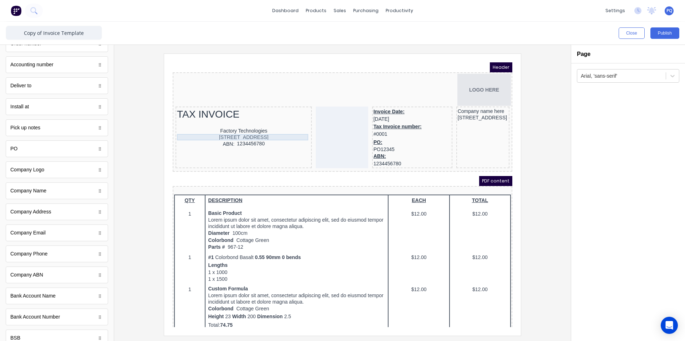
click at [204, 130] on div "[STREET_ADDRESS]" at bounding box center [234, 129] width 133 height 6
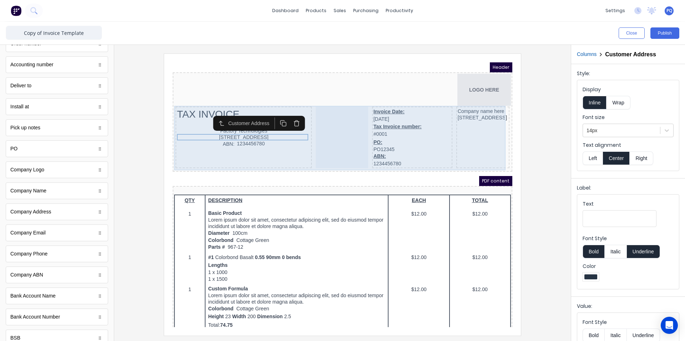
click at [334, 143] on div at bounding box center [333, 129] width 52 height 62
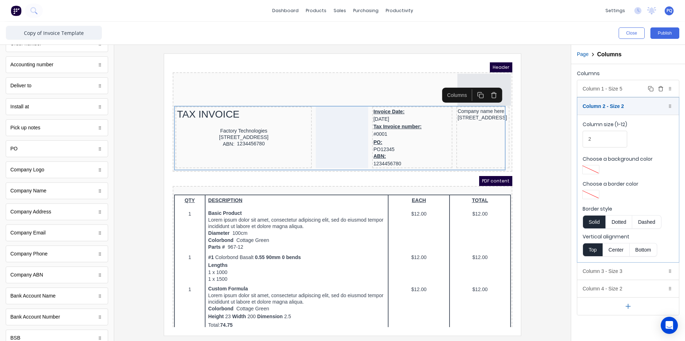
click at [623, 91] on div "Column 1 - Size 5 Duplicate Delete" at bounding box center [628, 88] width 102 height 17
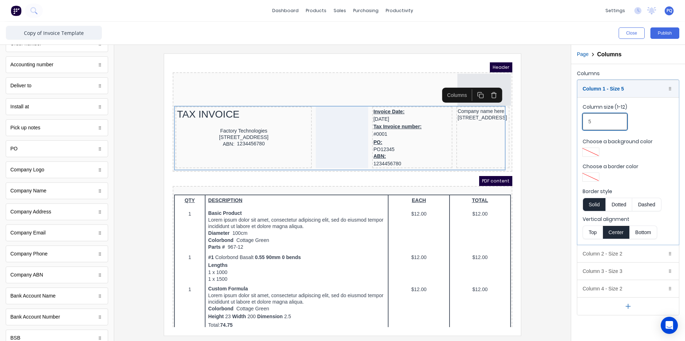
drag, startPoint x: 590, startPoint y: 120, endPoint x: 572, endPoint y: 118, distance: 18.6
click at [572, 118] on div "Columns Column 1 - Size 5 Duplicate Delete Column size (1-12) 5 Choose a backgr…" at bounding box center [628, 192] width 114 height 256
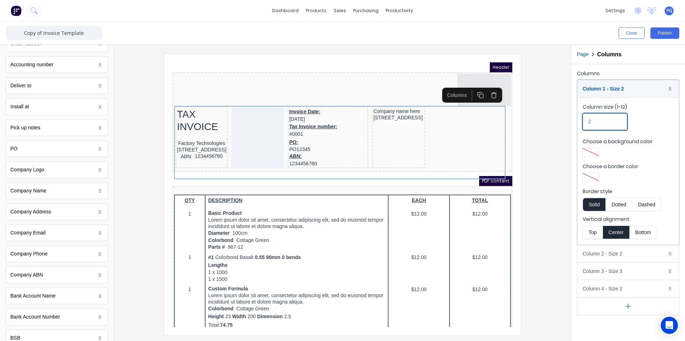
click at [580, 122] on fieldset "Column size (1-12) 2 Choose a background color Choose a border color Border sty…" at bounding box center [628, 171] width 102 height 148
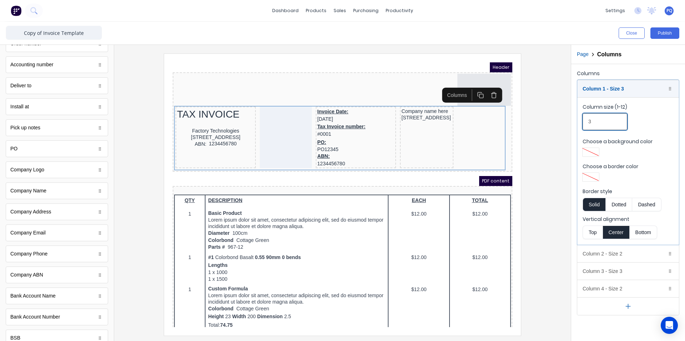
drag, startPoint x: 593, startPoint y: 121, endPoint x: 573, endPoint y: 119, distance: 20.1
click at [573, 119] on div "Columns Column 1 - Size 3 Duplicate Delete Column size (1-12) 3 Choose a backgr…" at bounding box center [628, 192] width 114 height 256
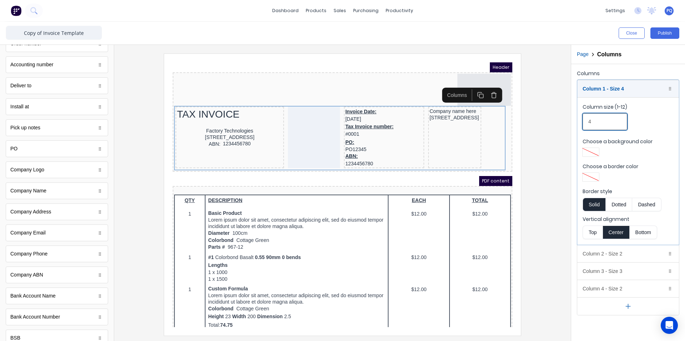
drag, startPoint x: 590, startPoint y: 122, endPoint x: 583, endPoint y: 121, distance: 7.6
click at [583, 121] on input "4" at bounding box center [605, 121] width 45 height 17
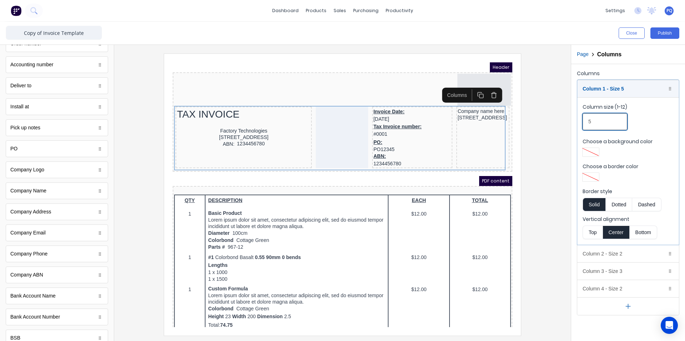
type input "5"
click at [199, 130] on div "[STREET_ADDRESS]" at bounding box center [234, 129] width 133 height 6
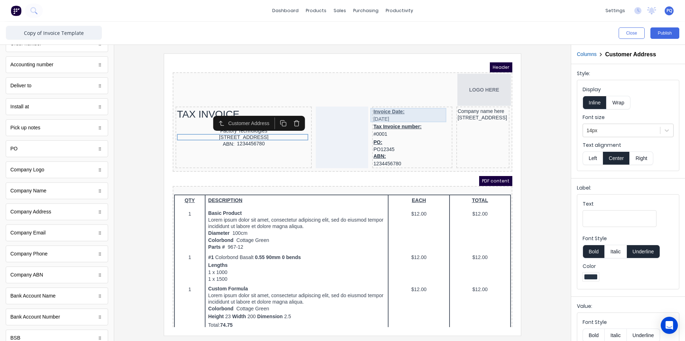
click at [372, 108] on div "Invoice Date: 29/10/2024" at bounding box center [403, 107] width 77 height 14
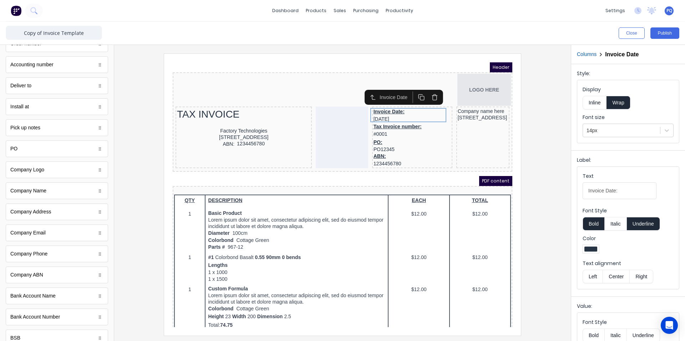
click at [648, 224] on button "Underline" at bounding box center [643, 224] width 33 height 14
click at [628, 191] on input "Invoice Date:" at bounding box center [620, 191] width 74 height 17
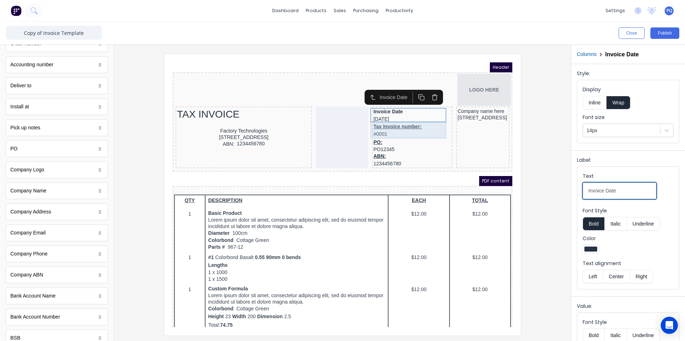
type input "Invoice Date"
click at [390, 117] on div "Tax Invoice number: #0001" at bounding box center [403, 122] width 77 height 16
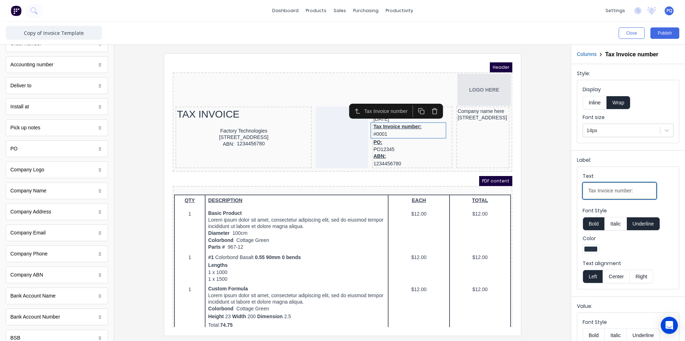
drag, startPoint x: 597, startPoint y: 193, endPoint x: 582, endPoint y: 190, distance: 15.3
click at [578, 190] on fieldset "Text Tax Invoice number: Font Style Bold Italic Underline Color Text alignment …" at bounding box center [628, 228] width 102 height 122
click at [635, 195] on input "Invoice number:" at bounding box center [620, 191] width 74 height 17
click at [649, 223] on button "Underline" at bounding box center [643, 224] width 33 height 14
click at [607, 191] on input "Invoice number" at bounding box center [620, 191] width 74 height 17
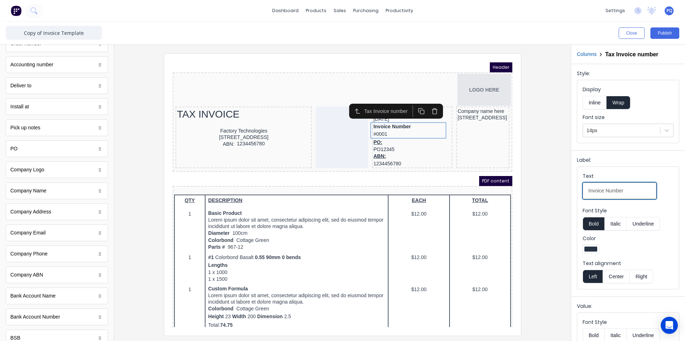
type input "Invoice Number"
click at [371, 131] on div "PO: PO12345" at bounding box center [403, 137] width 77 height 14
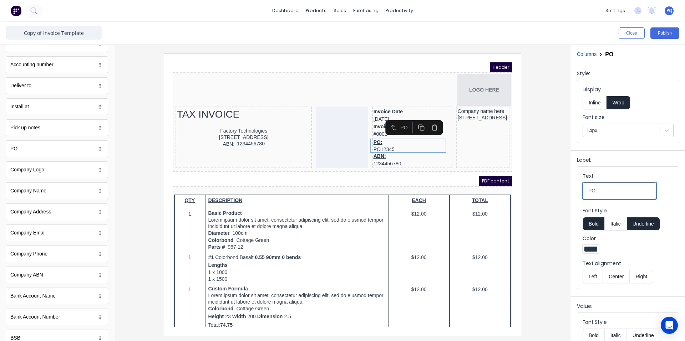
drag, startPoint x: 593, startPoint y: 192, endPoint x: 550, endPoint y: 189, distance: 43.3
click at [550, 189] on div "Close Publish Components standard fields Tax Invoice number Tax Invoice number …" at bounding box center [342, 182] width 685 height 320
click at [648, 217] on div "Font Style Bold Italic Underline" at bounding box center [628, 219] width 91 height 24
click at [630, 188] on input "Reference:" at bounding box center [620, 191] width 74 height 17
type input "Reference"
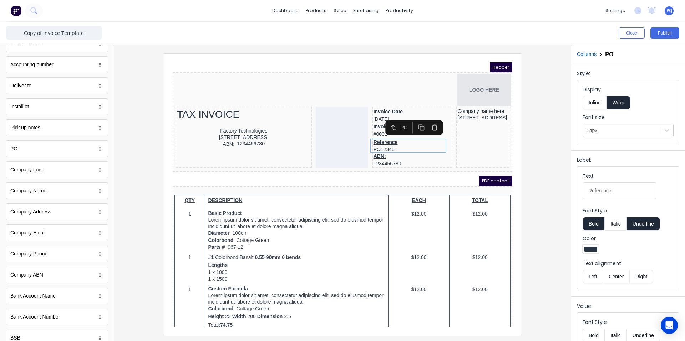
click at [636, 230] on button "Underline" at bounding box center [643, 224] width 33 height 14
click at [403, 154] on div "ABN: 1234456780" at bounding box center [403, 151] width 77 height 14
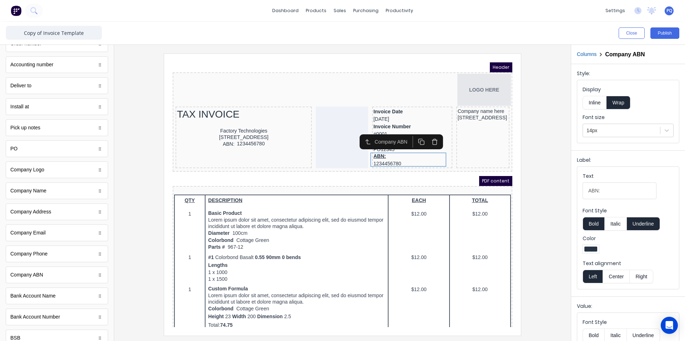
click at [649, 227] on button "Underline" at bounding box center [643, 224] width 33 height 14
click at [612, 190] on input "ABN:" at bounding box center [620, 191] width 74 height 17
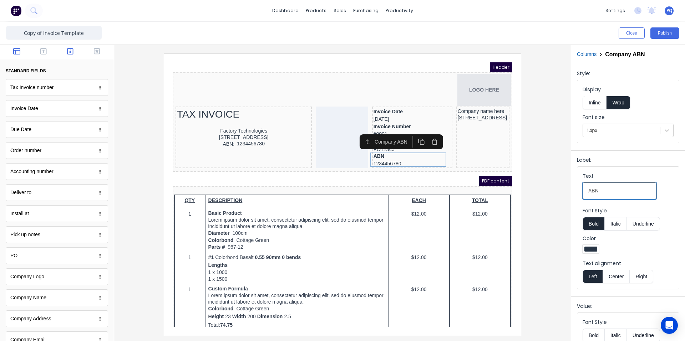
type input "ABN"
click at [15, 51] on icon "button" at bounding box center [16, 51] width 7 height 6
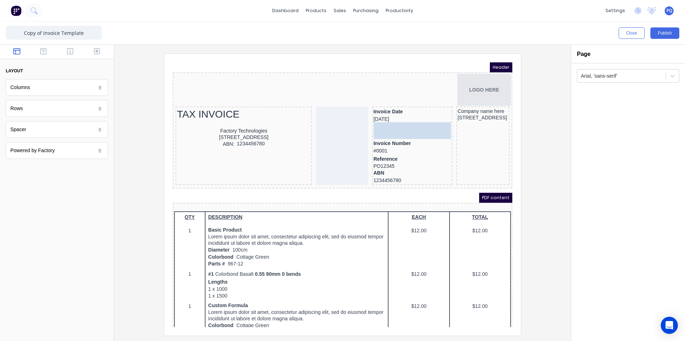
drag, startPoint x: 33, startPoint y: 135, endPoint x: 280, endPoint y: 78, distance: 253.7
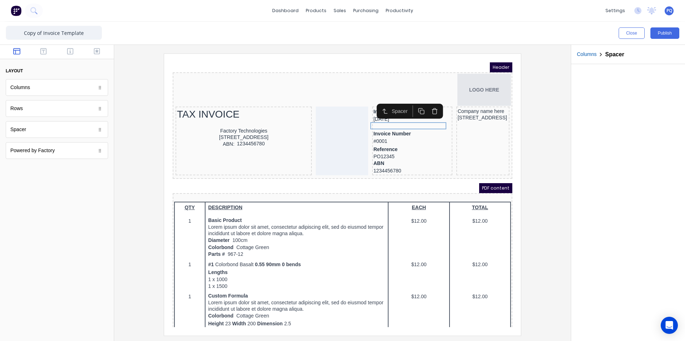
click at [413, 102] on rect "button" at bounding box center [414, 104] width 4 height 4
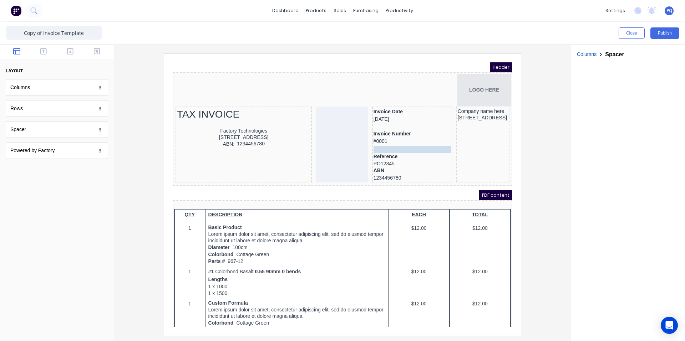
drag, startPoint x: 409, startPoint y: 124, endPoint x: 409, endPoint y: 140, distance: 16.1
click at [415, 126] on icon "button" at bounding box center [412, 126] width 7 height 7
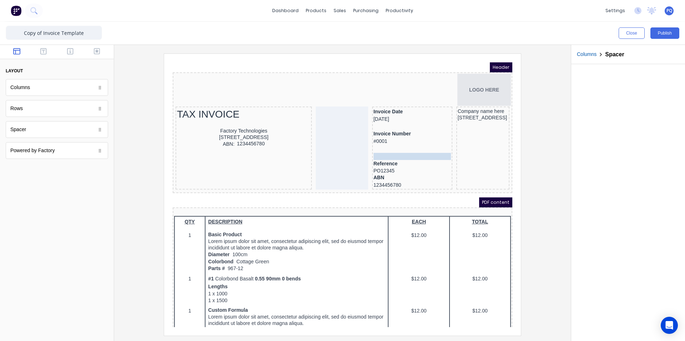
drag, startPoint x: 415, startPoint y: 148, endPoint x: 415, endPoint y: 163, distance: 15.3
click at [410, 163] on body "Header LOGO HERE TAX INVOICE Factory Technologies 234 Beach Road Gold Coast, Qu…" at bounding box center [334, 186] width 340 height 265
click at [417, 165] on div "Reference PO12345" at bounding box center [403, 159] width 77 height 14
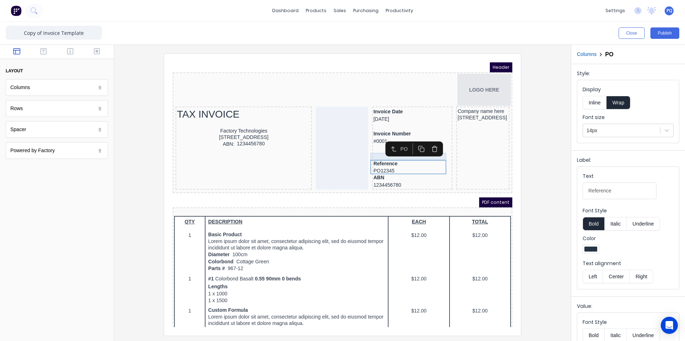
click at [366, 148] on div at bounding box center [403, 148] width 77 height 7
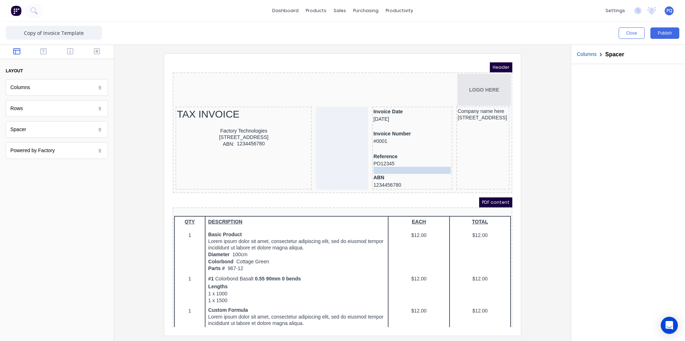
drag, startPoint x: 367, startPoint y: 146, endPoint x: 367, endPoint y: 164, distance: 17.5
click at [414, 147] on icon "button" at bounding box center [412, 147] width 7 height 7
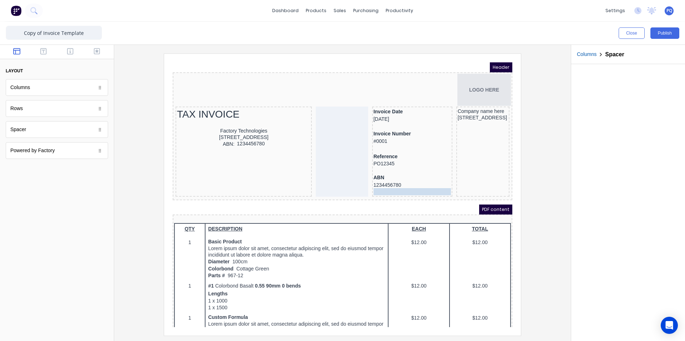
drag, startPoint x: 375, startPoint y: 171, endPoint x: 374, endPoint y: 184, distance: 13.2
click at [425, 166] on icon "button" at bounding box center [426, 166] width 2 height 1
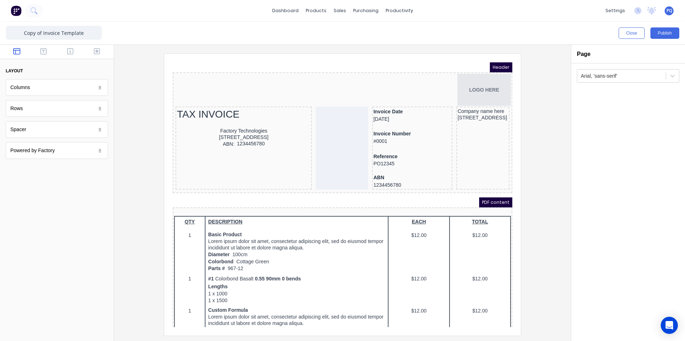
click at [549, 196] on div at bounding box center [342, 195] width 445 height 282
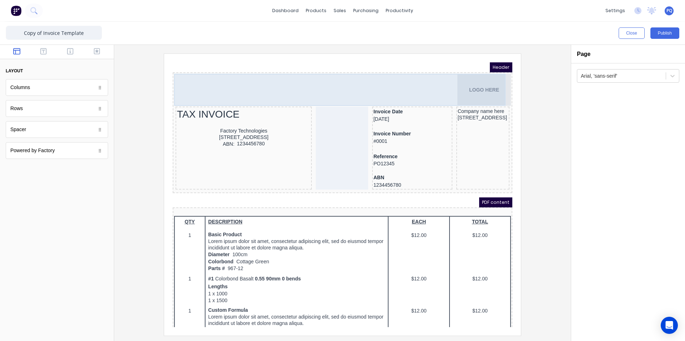
click at [481, 85] on div "LOGO HERE" at bounding box center [334, 81] width 337 height 32
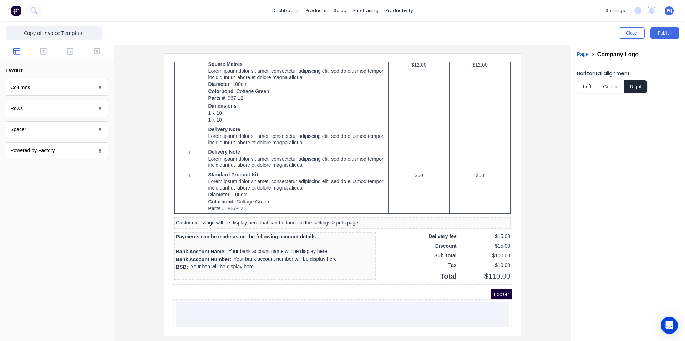
scroll to position [409, 0]
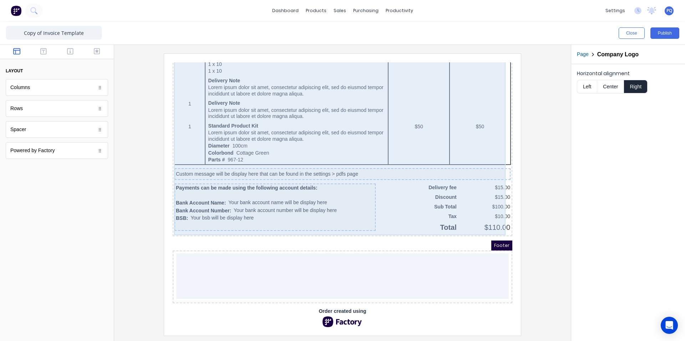
click at [341, 166] on div "Custom message will be display here that can be found in the settings > pdfs pa…" at bounding box center [334, 166] width 336 height 12
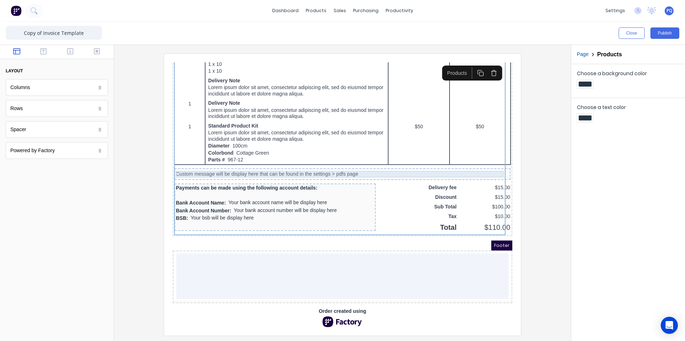
click at [364, 163] on div "Custom message will be display here that can be found in the settings > pdfs pa…" at bounding box center [333, 166] width 333 height 6
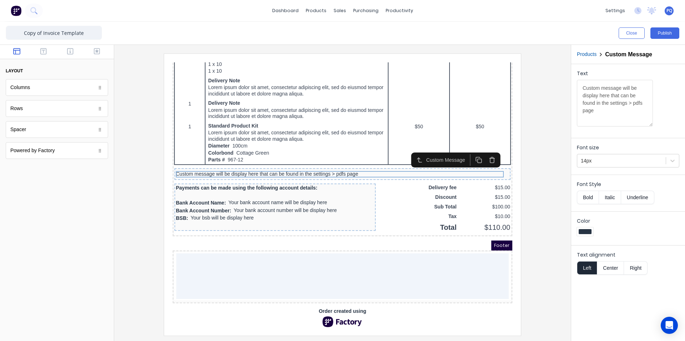
click at [485, 149] on icon "button" at bounding box center [483, 149] width 2 height 1
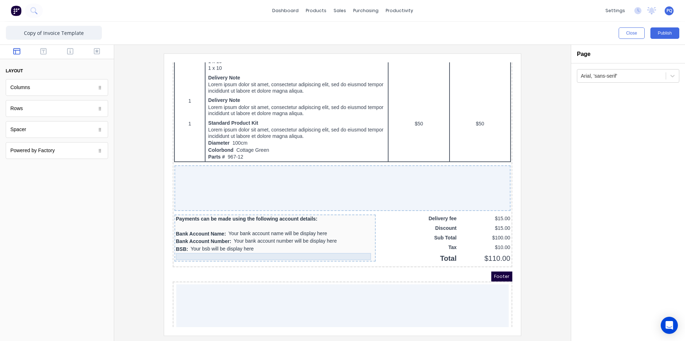
click at [328, 247] on div at bounding box center [266, 248] width 198 height 7
click at [351, 235] on icon "button" at bounding box center [351, 233] width 7 height 7
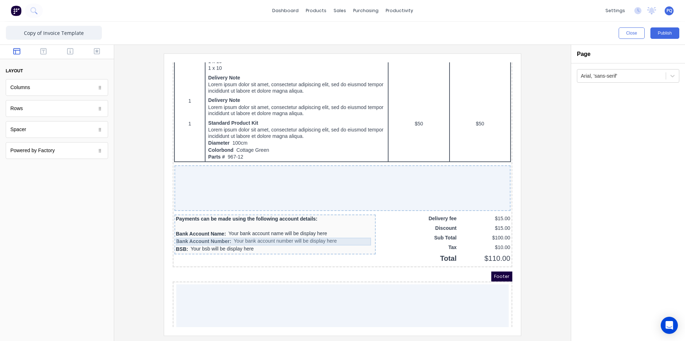
scroll to position [442, 0]
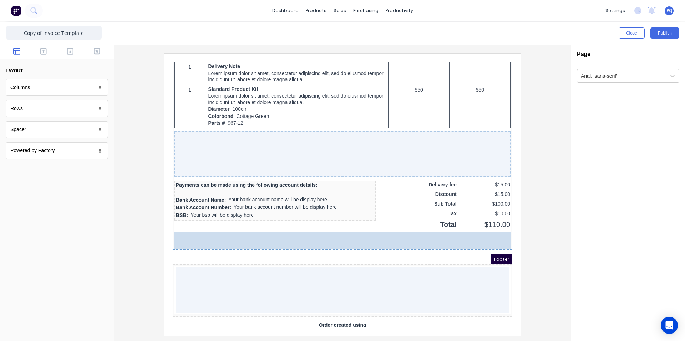
drag, startPoint x: 22, startPoint y: 112, endPoint x: 138, endPoint y: 188, distance: 138.6
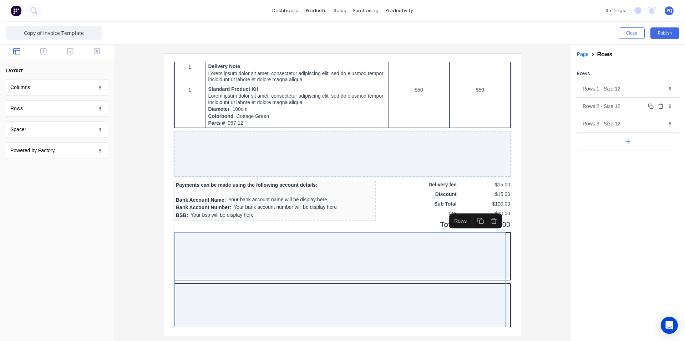
click at [661, 107] on icon "button" at bounding box center [661, 106] width 6 height 6
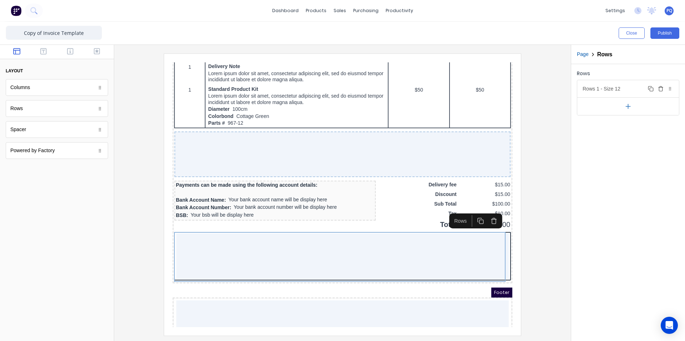
click at [604, 85] on div "Rows 1 - Size 12 Duplicate Delete" at bounding box center [628, 88] width 102 height 17
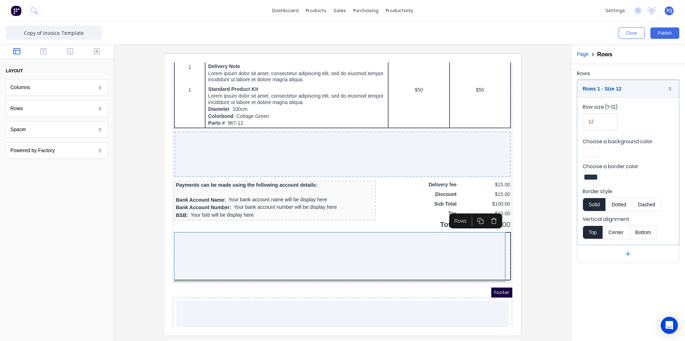
click at [595, 177] on div at bounding box center [590, 177] width 13 height 5
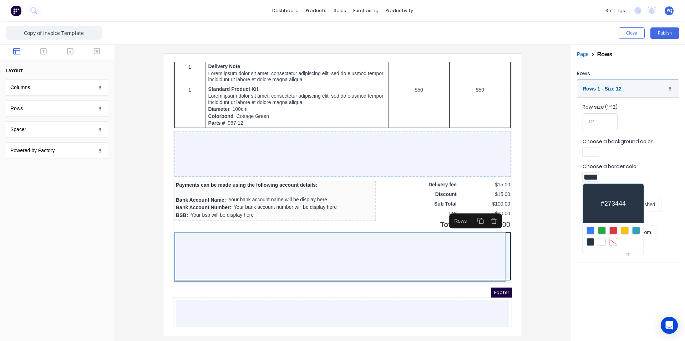
click at [613, 241] on div at bounding box center [613, 242] width 8 height 8
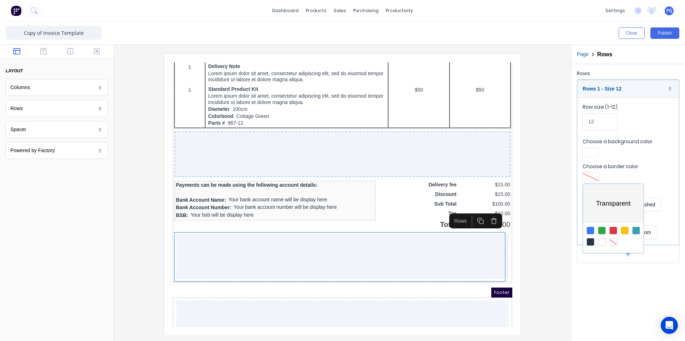
click at [617, 319] on div at bounding box center [342, 170] width 685 height 341
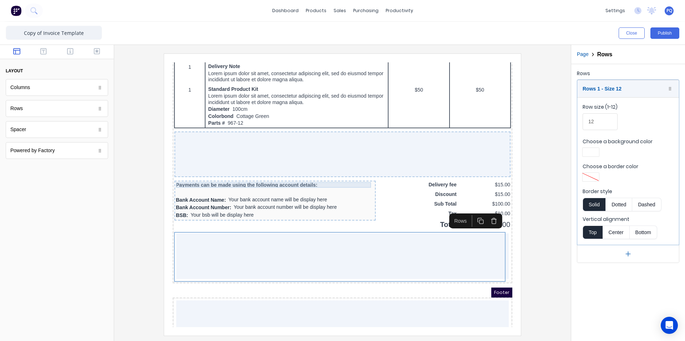
click at [243, 176] on div "Payments can be made using the following account details:" at bounding box center [266, 177] width 198 height 6
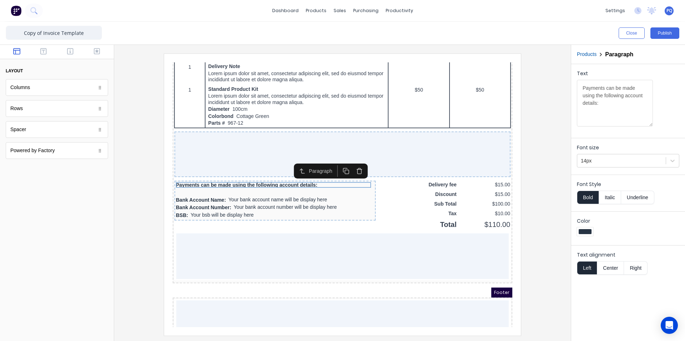
click at [352, 162] on icon "button" at bounding box center [351, 162] width 7 height 7
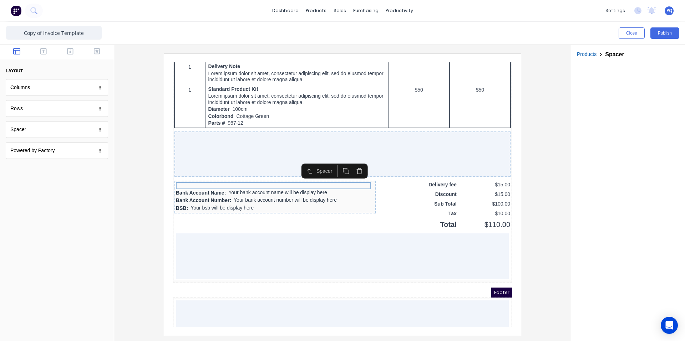
click at [351, 162] on icon "button" at bounding box center [351, 162] width 7 height 7
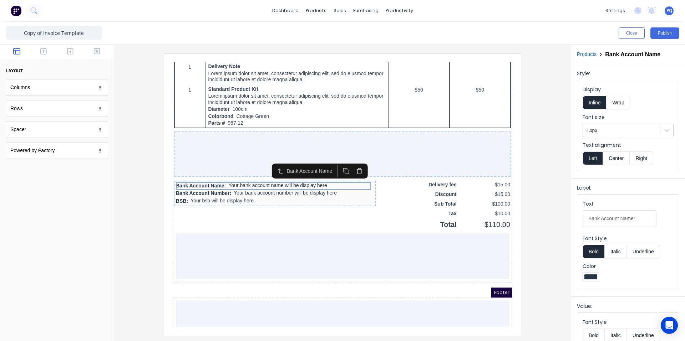
click at [351, 164] on icon "button" at bounding box center [351, 162] width 7 height 7
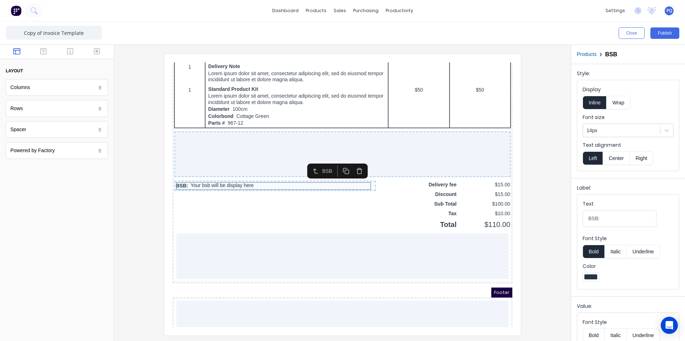
click at [351, 164] on icon "button" at bounding box center [351, 162] width 7 height 7
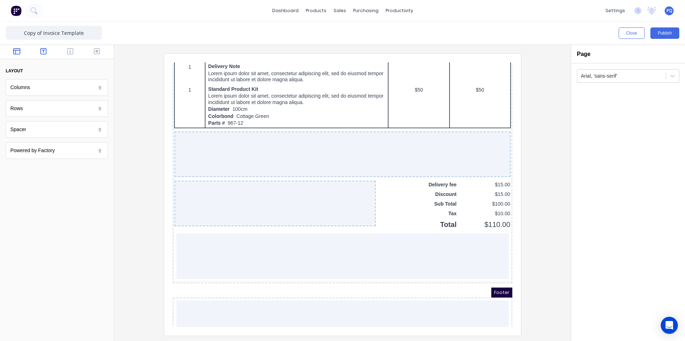
click at [45, 52] on icon "button" at bounding box center [43, 51] width 6 height 7
click at [67, 50] on icon "button" at bounding box center [70, 51] width 6 height 6
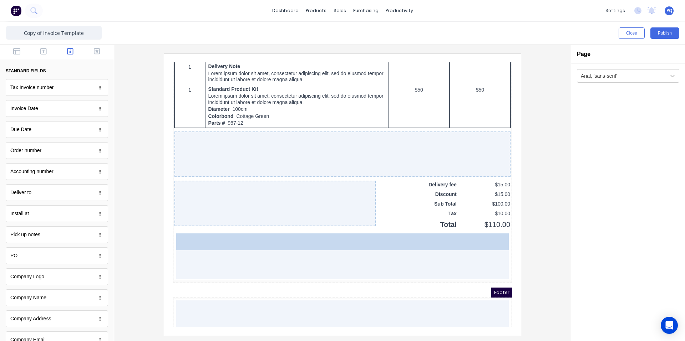
drag, startPoint x: 35, startPoint y: 130, endPoint x: 73, endPoint y: 175, distance: 59.1
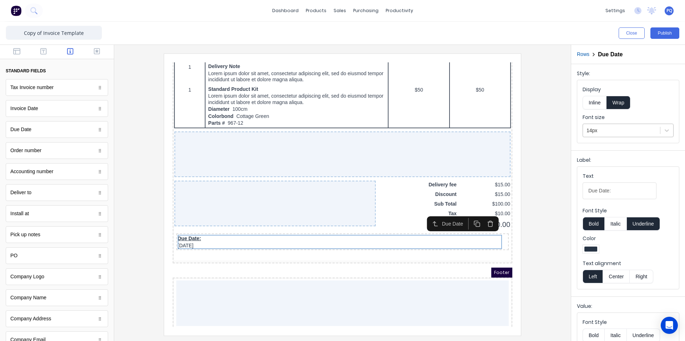
click at [606, 132] on div at bounding box center [622, 130] width 70 height 9
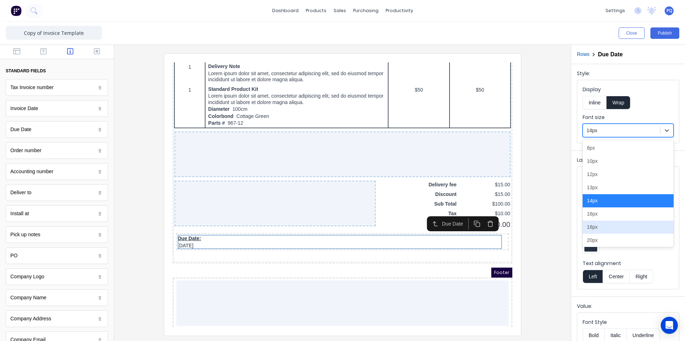
click at [595, 229] on div "18px" at bounding box center [628, 227] width 91 height 13
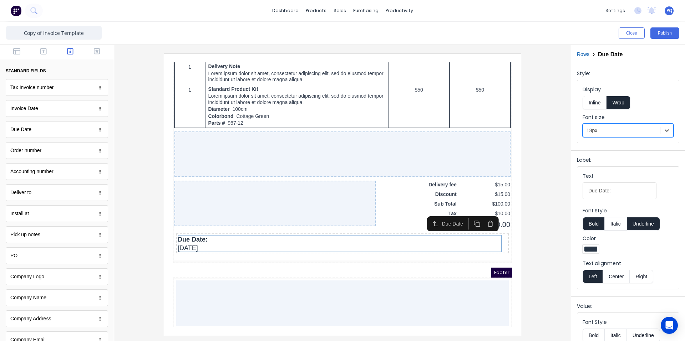
click at [597, 107] on button "Inline" at bounding box center [595, 103] width 24 height 14
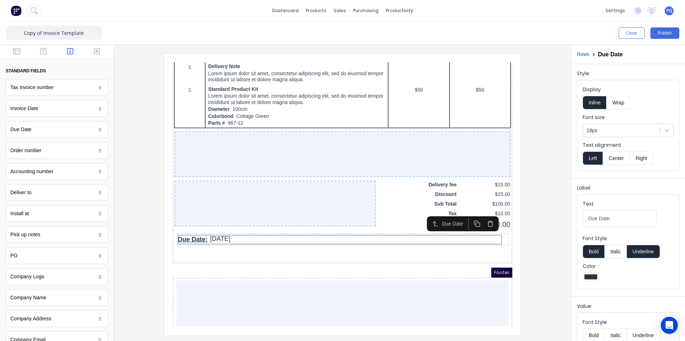
click at [645, 252] on button "Underline" at bounding box center [643, 252] width 33 height 14
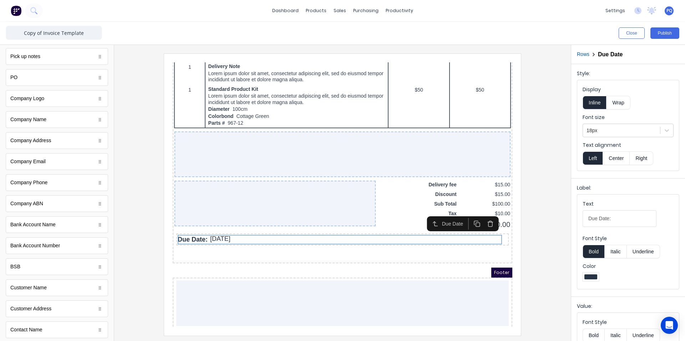
scroll to position [302, 0]
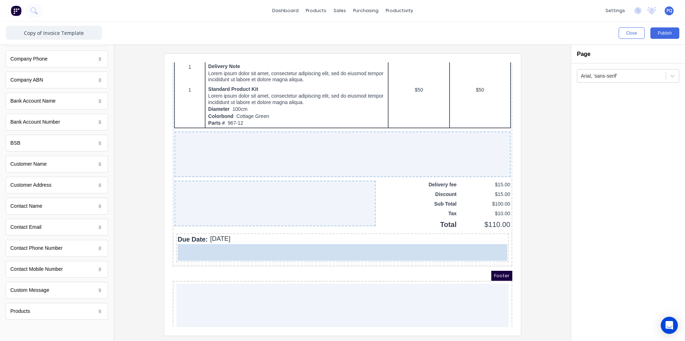
drag, startPoint x: 84, startPoint y: 288, endPoint x: 84, endPoint y: 185, distance: 103.5
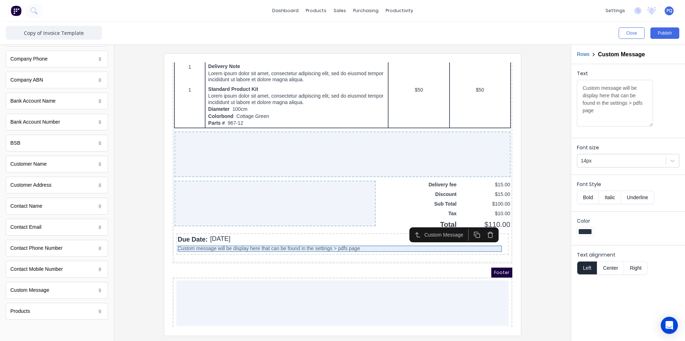
click at [349, 240] on div "Custom message will be display here that can be found in the settings > pdfs pa…" at bounding box center [334, 240] width 330 height 6
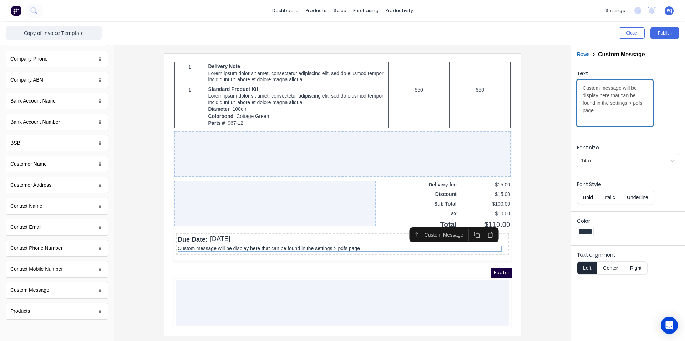
drag, startPoint x: 632, startPoint y: 113, endPoint x: 580, endPoint y: 87, distance: 57.6
click at [581, 87] on textarea "Custom message will be display here that can be found in the settings > pdfs pa…" at bounding box center [615, 103] width 76 height 47
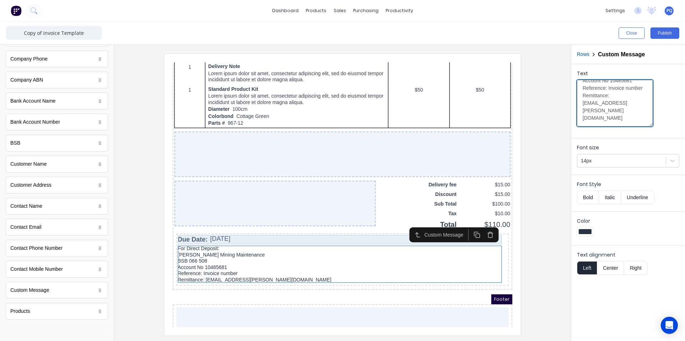
scroll to position [499, 0]
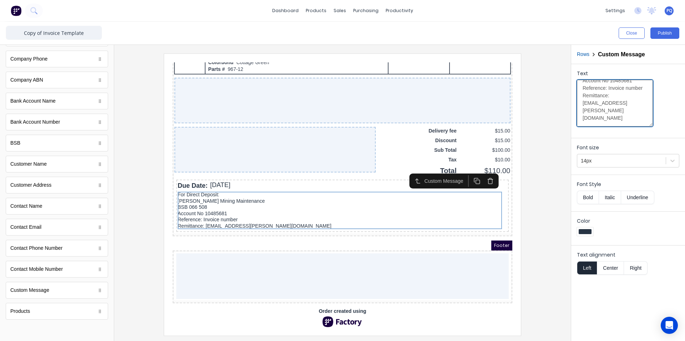
type textarea "For Direct Deposit: Madson Mining Maintenance BSB 066 508 Account No 10485681 R…"
click at [537, 215] on div at bounding box center [342, 195] width 445 height 282
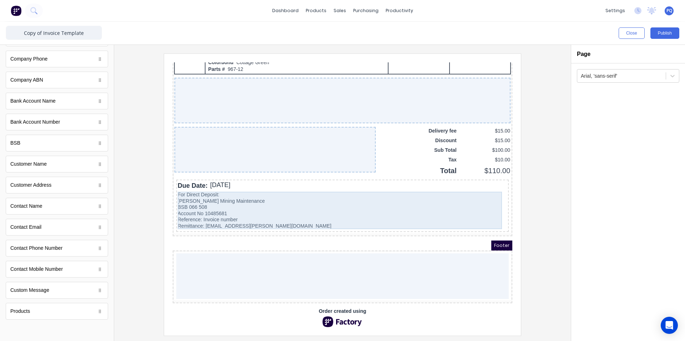
click at [187, 186] on div "For Direct Deposit: Madson Mining Maintenance BSB 066 508 Account No 10485681 R…" at bounding box center [334, 201] width 330 height 37
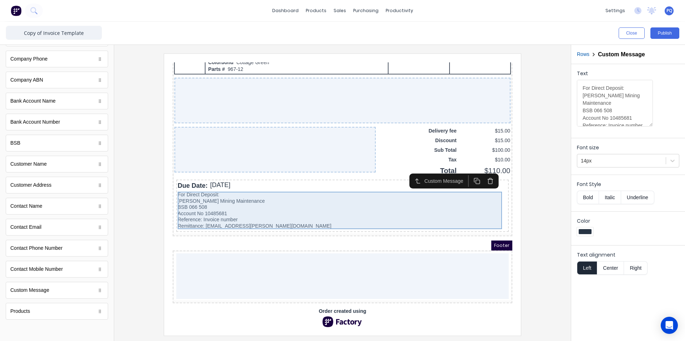
click at [187, 186] on div "For Direct Deposit: Madson Mining Maintenance BSB 066 508 Account No 10485681 R…" at bounding box center [334, 201] width 330 height 37
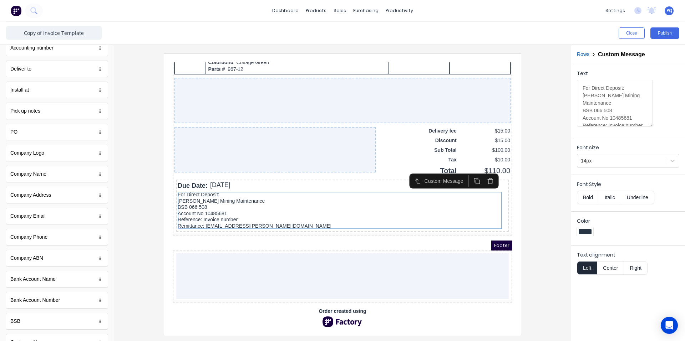
scroll to position [0, 0]
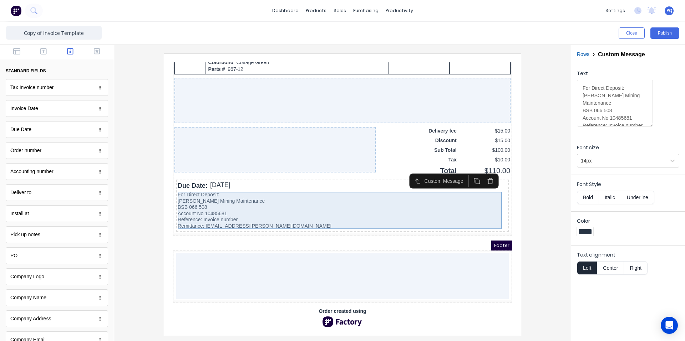
click at [193, 188] on div "For Direct Deposit: Madson Mining Maintenance BSB 066 508 Account No 10485681 R…" at bounding box center [334, 201] width 330 height 37
click at [245, 197] on div "For Direct Deposit: Madson Mining Maintenance BSB 066 508 Account No 10485681 R…" at bounding box center [334, 201] width 330 height 37
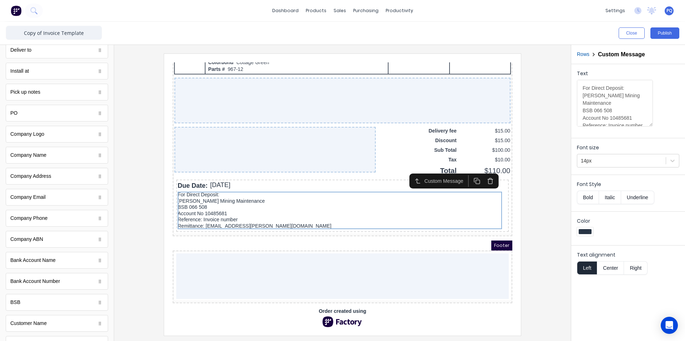
scroll to position [302, 0]
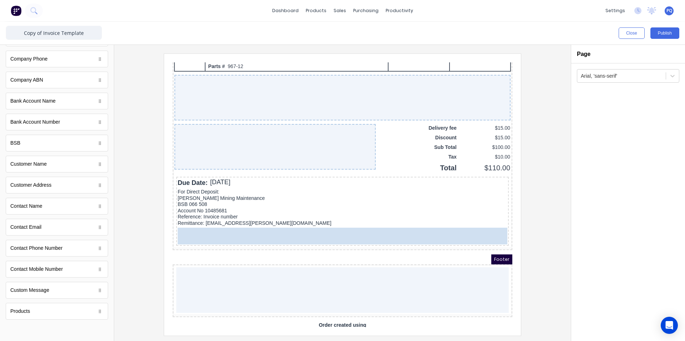
drag, startPoint x: 38, startPoint y: 148, endPoint x: 49, endPoint y: 168, distance: 22.5
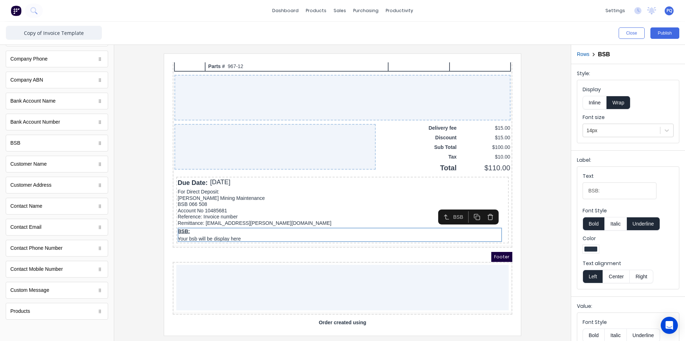
click at [595, 105] on button "Inline" at bounding box center [595, 103] width 24 height 14
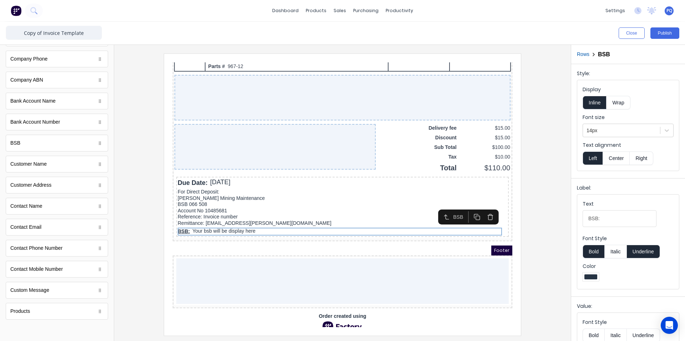
click at [643, 251] on button "Underline" at bounding box center [643, 252] width 33 height 14
click at [594, 253] on button "Bold" at bounding box center [594, 252] width 22 height 14
click at [602, 223] on input "BSB:" at bounding box center [620, 219] width 74 height 17
type input "BSB"
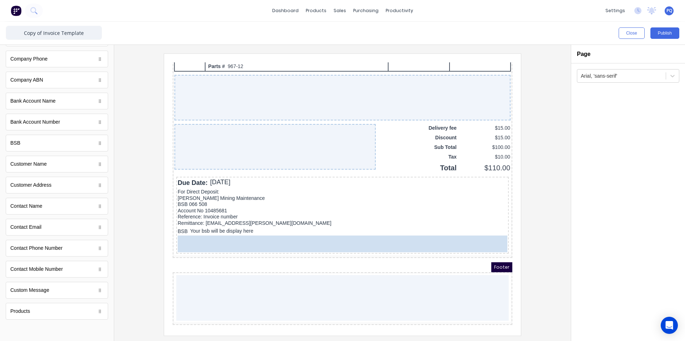
drag, startPoint x: 42, startPoint y: 122, endPoint x: 58, endPoint y: 181, distance: 60.4
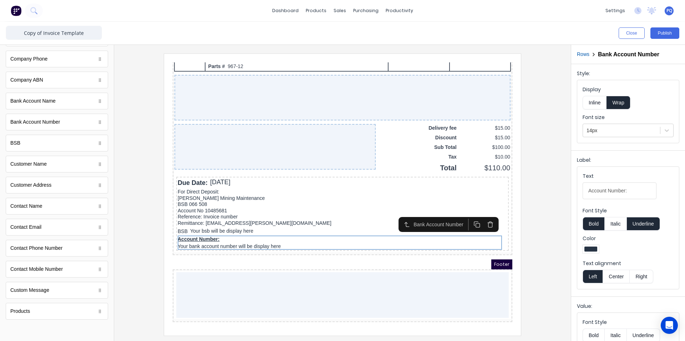
click at [641, 224] on button "Underline" at bounding box center [643, 224] width 33 height 14
click at [590, 223] on button "Bold" at bounding box center [594, 224] width 22 height 14
click at [590, 106] on button "Inline" at bounding box center [595, 103] width 24 height 14
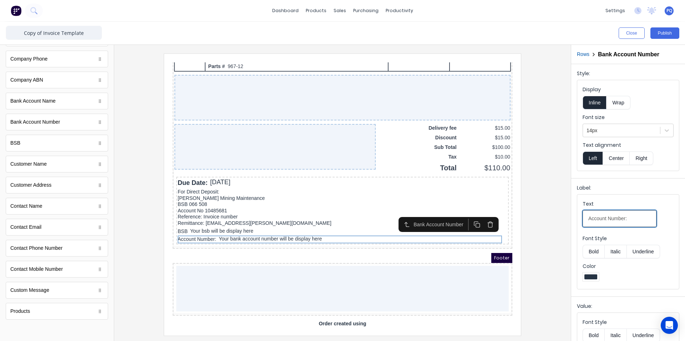
click at [611, 221] on input "Account Number:" at bounding box center [620, 219] width 74 height 17
type input "Account No"
click at [554, 219] on div at bounding box center [342, 195] width 445 height 282
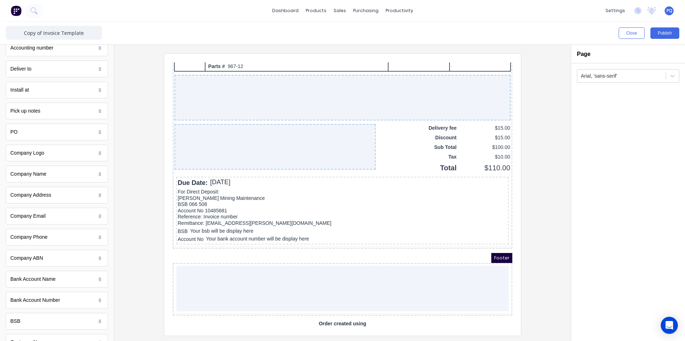
scroll to position [0, 0]
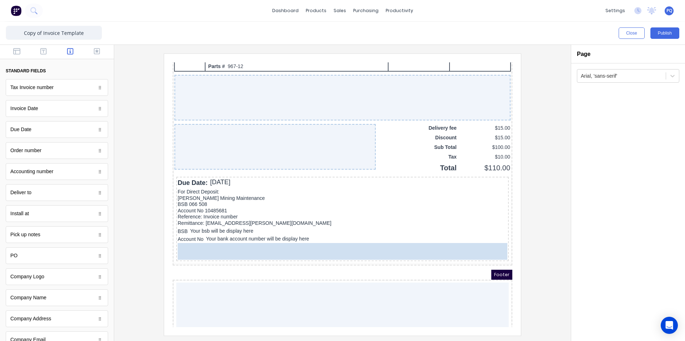
drag, startPoint x: 38, startPoint y: 262, endPoint x: 249, endPoint y: 182, distance: 225.3
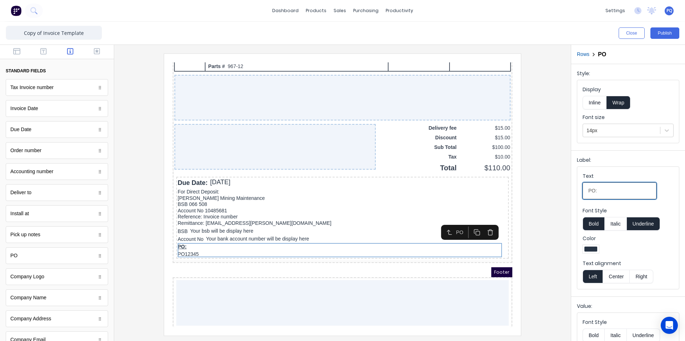
drag, startPoint x: 595, startPoint y: 191, endPoint x: 571, endPoint y: 192, distance: 24.3
click at [571, 192] on div "Label: Text PO: Font Style Bold Italic Underline Color Text alignment Left Cent…" at bounding box center [628, 222] width 114 height 143
type input "Reference"
drag, startPoint x: 640, startPoint y: 223, endPoint x: 629, endPoint y: 224, distance: 10.8
click at [640, 223] on button "Underline" at bounding box center [643, 224] width 33 height 14
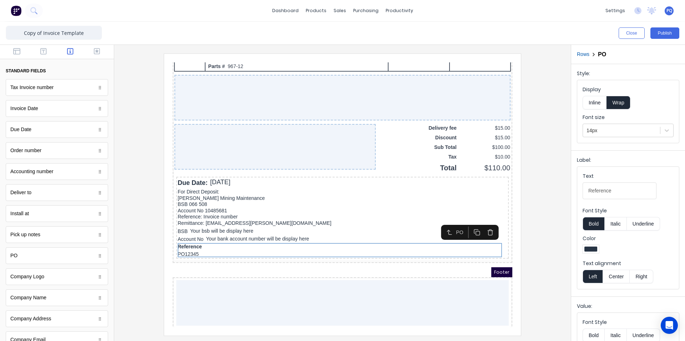
click at [590, 224] on button "Bold" at bounding box center [594, 224] width 22 height 14
click at [591, 105] on button "Inline" at bounding box center [595, 103] width 24 height 14
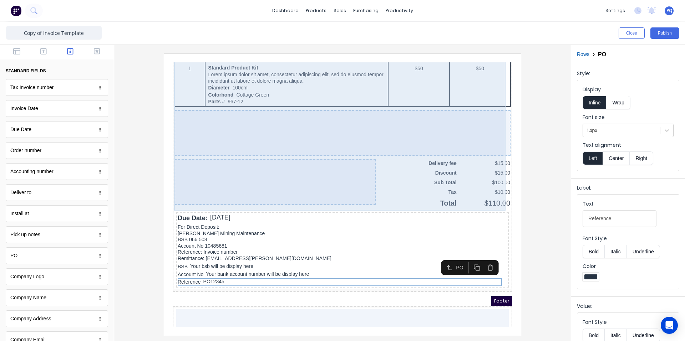
scroll to position [500, 0]
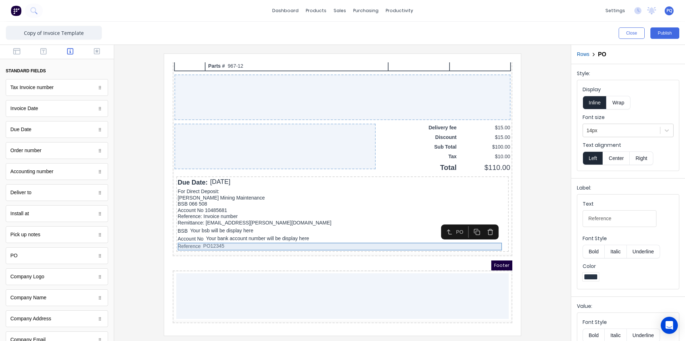
click at [209, 237] on div "Reference PO12345" at bounding box center [334, 238] width 330 height 8
click at [481, 222] on icon "button" at bounding box center [481, 222] width 5 height 0
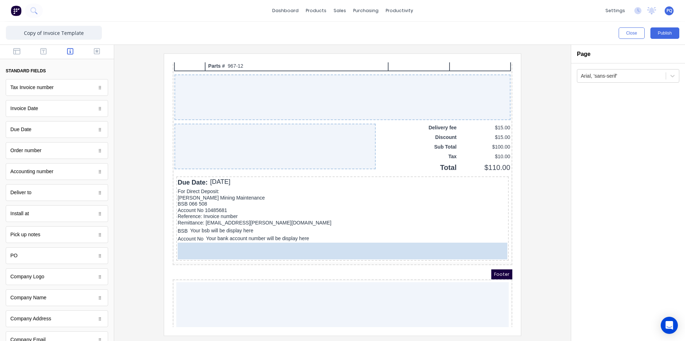
drag, startPoint x: 45, startPoint y: 88, endPoint x: 265, endPoint y: 243, distance: 268.6
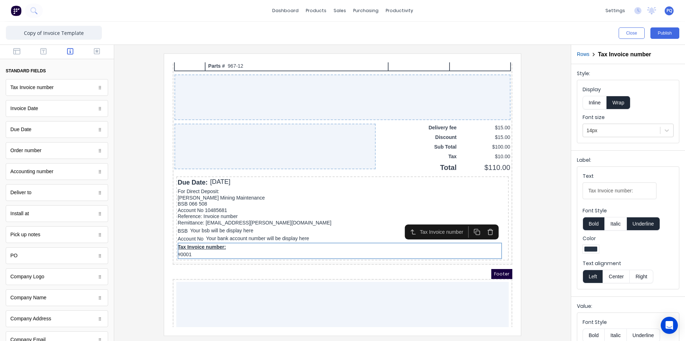
click at [596, 106] on button "Inline" at bounding box center [595, 103] width 24 height 14
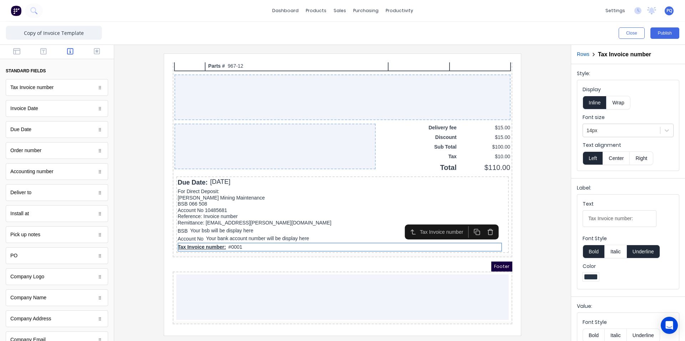
click at [644, 249] on button "Underline" at bounding box center [643, 252] width 33 height 14
click at [600, 251] on button "Bold" at bounding box center [594, 252] width 22 height 14
drag, startPoint x: 583, startPoint y: 224, endPoint x: 547, endPoint y: 212, distance: 37.9
click at [547, 220] on div "Close Publish Components standard fields Tax Invoice number Tax Invoice number …" at bounding box center [342, 182] width 685 height 320
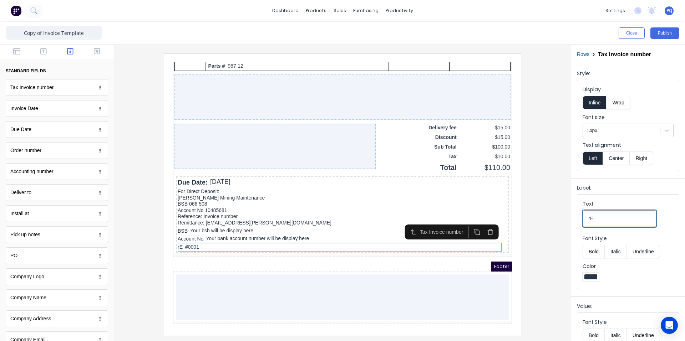
type input "r"
type input "Reference:"
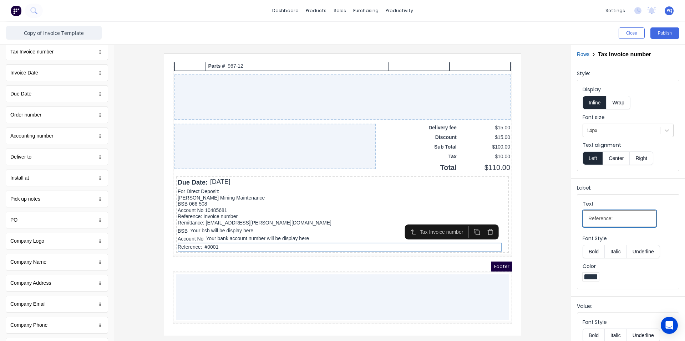
scroll to position [71, 0]
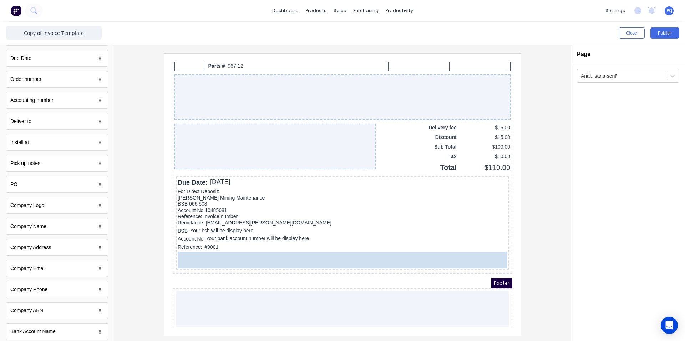
drag, startPoint x: 132, startPoint y: 268, endPoint x: 115, endPoint y: 188, distance: 82.0
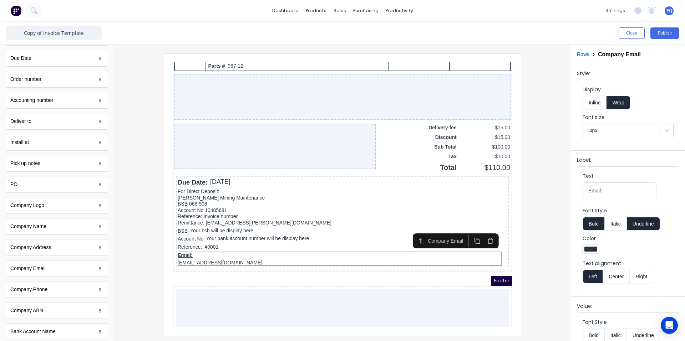
click at [641, 225] on button "Underline" at bounding box center [643, 224] width 33 height 14
click at [593, 225] on button "Bold" at bounding box center [594, 224] width 22 height 14
click at [597, 101] on button "Inline" at bounding box center [595, 103] width 24 height 14
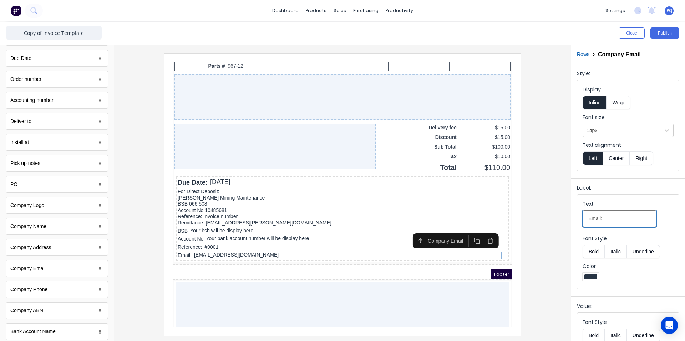
drag, startPoint x: 611, startPoint y: 220, endPoint x: 536, endPoint y: 227, distance: 75.2
click at [536, 227] on div "Close Publish Components standard fields Tax Invoice number Tax Invoice number …" at bounding box center [342, 182] width 685 height 320
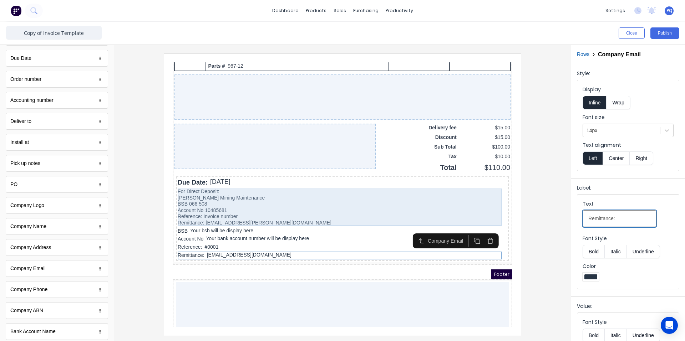
type input "Remittance:"
click at [219, 205] on div "For Direct Deposit: Madson Mining Maintenance BSB 066 508 Account No 10485681 R…" at bounding box center [334, 198] width 330 height 37
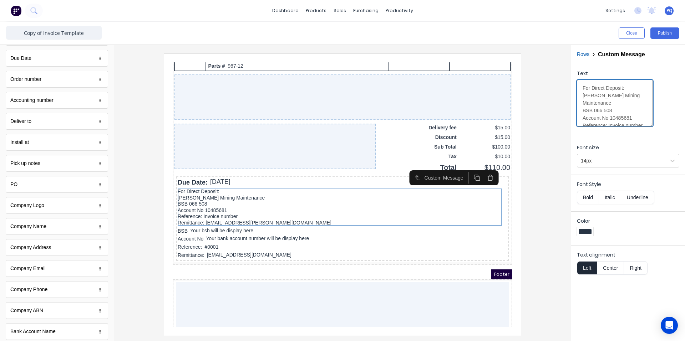
scroll to position [45, 0]
drag, startPoint x: 583, startPoint y: 96, endPoint x: 622, endPoint y: 146, distance: 62.7
click at [622, 146] on form "Text For Direct Deposit: Madson Mining Maintenance BSB 066 508 Account No 10485…" at bounding box center [628, 171] width 114 height 215
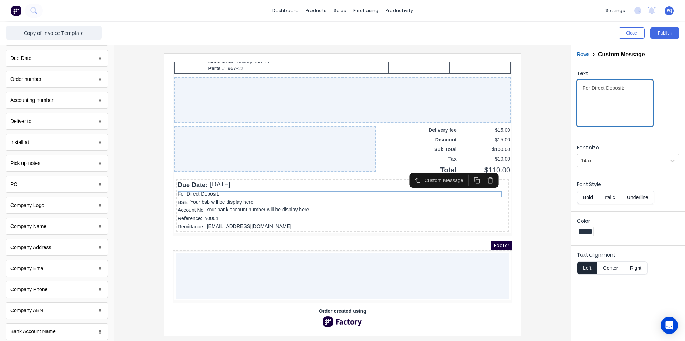
type textarea "For Direct Deposit:"
click at [540, 177] on div at bounding box center [342, 195] width 445 height 282
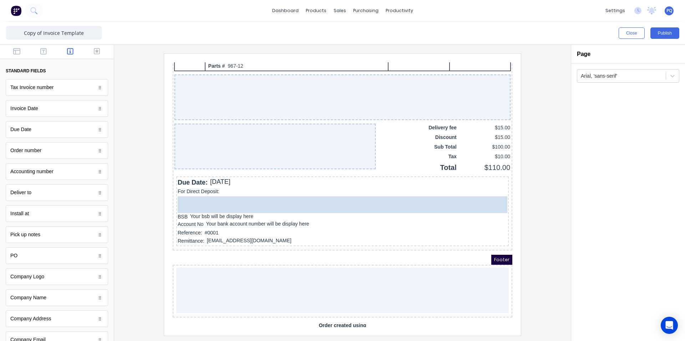
drag, startPoint x: 45, startPoint y: 300, endPoint x: 81, endPoint y: 137, distance: 166.3
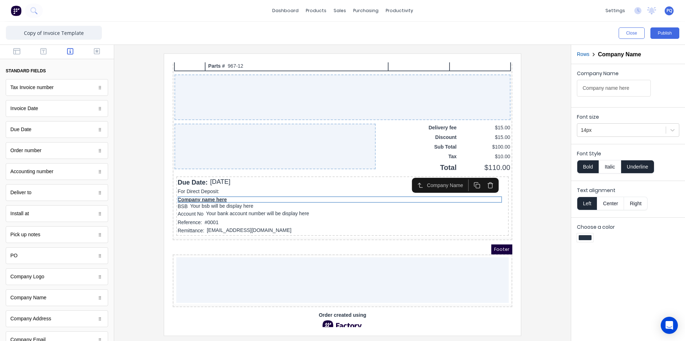
click at [641, 168] on button "Underline" at bounding box center [637, 167] width 33 height 14
click at [585, 164] on button "Bold" at bounding box center [588, 167] width 22 height 14
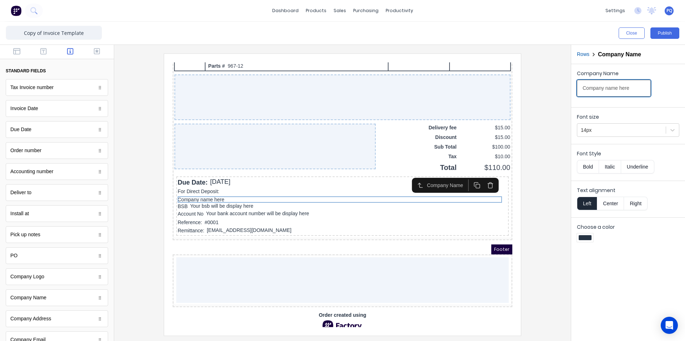
drag, startPoint x: 640, startPoint y: 90, endPoint x: 558, endPoint y: 96, distance: 81.6
click at [558, 96] on div "Close Publish Components standard fields Tax Invoice number Tax Invoice number …" at bounding box center [342, 182] width 685 height 320
click at [537, 145] on div at bounding box center [342, 195] width 445 height 282
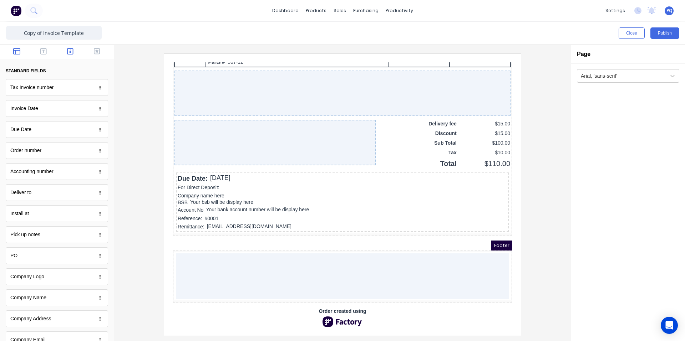
click at [13, 54] on icon "button" at bounding box center [16, 51] width 7 height 6
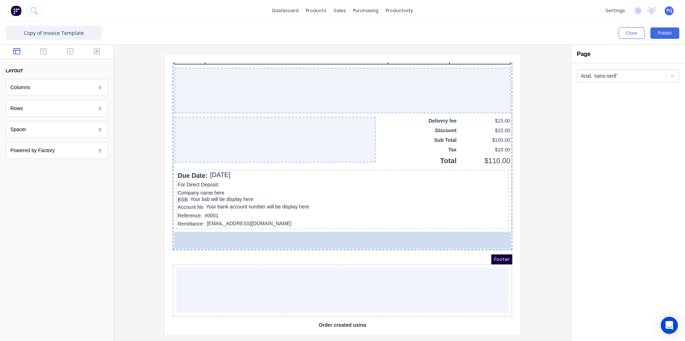
drag, startPoint x: 46, startPoint y: 110, endPoint x: 136, endPoint y: 178, distance: 112.4
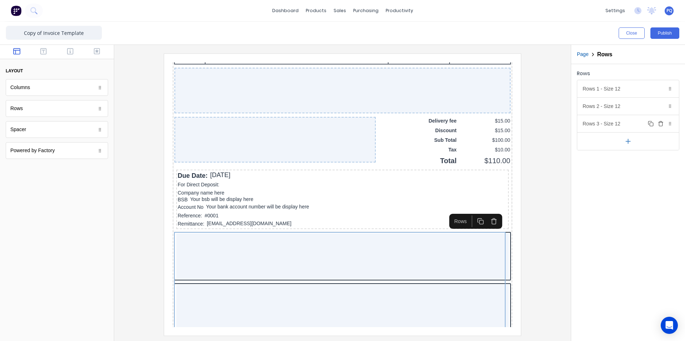
click at [661, 125] on icon "button" at bounding box center [661, 124] width 6 height 6
click at [650, 111] on div "Rows 2 - Size 12 Duplicate Delete" at bounding box center [628, 106] width 102 height 17
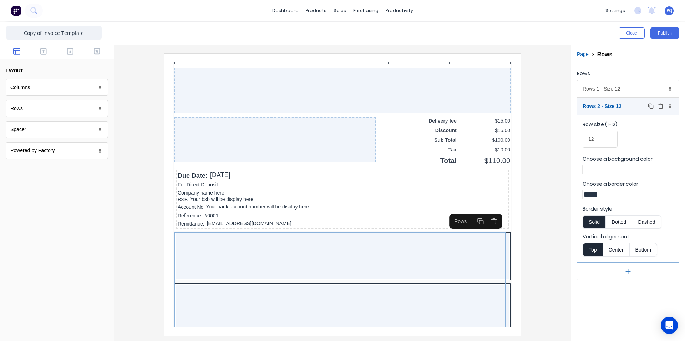
click at [660, 107] on icon "button" at bounding box center [661, 106] width 6 height 6
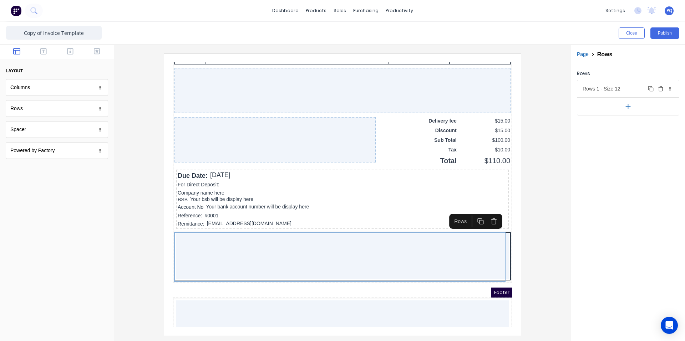
click at [625, 93] on div "Rows 1 - Size 12 Duplicate Delete" at bounding box center [628, 88] width 102 height 17
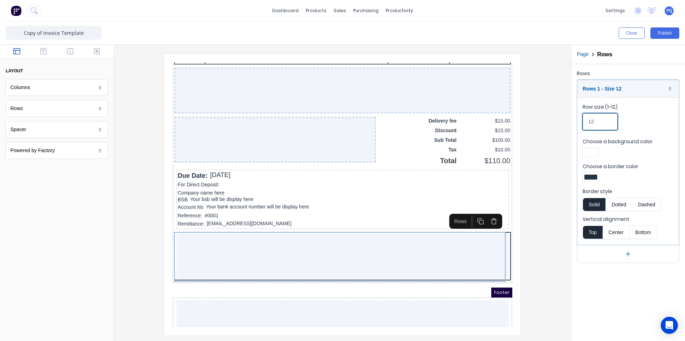
drag, startPoint x: 573, startPoint y: 122, endPoint x: 568, endPoint y: 122, distance: 4.7
click at [568, 122] on div "Close Publish Components layout Columns Columns Rows Rows Spacer Spacer Powered…" at bounding box center [342, 182] width 685 height 320
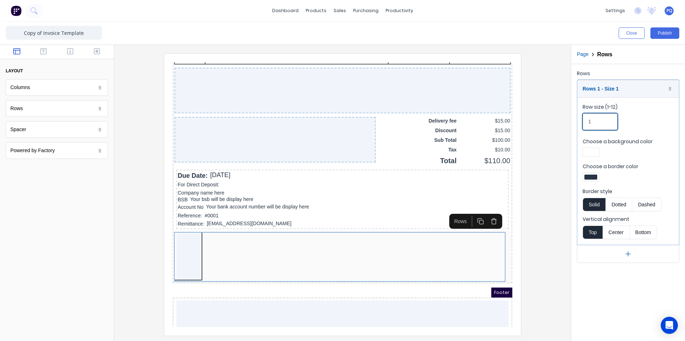
click at [593, 121] on input "1" at bounding box center [600, 121] width 35 height 17
type input "12"
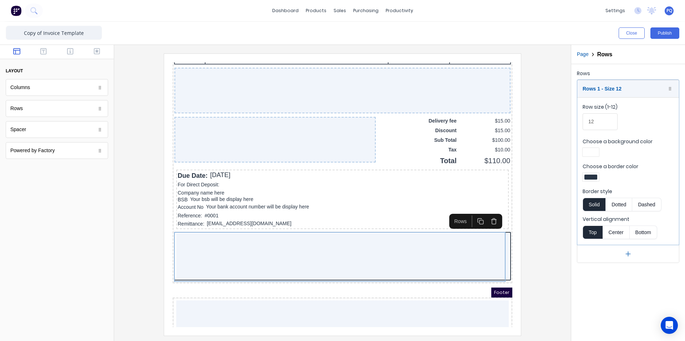
click at [547, 262] on div at bounding box center [342, 195] width 445 height 282
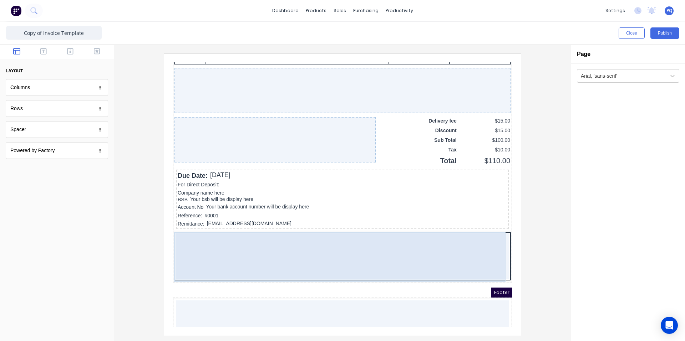
click at [417, 257] on div at bounding box center [334, 248] width 333 height 46
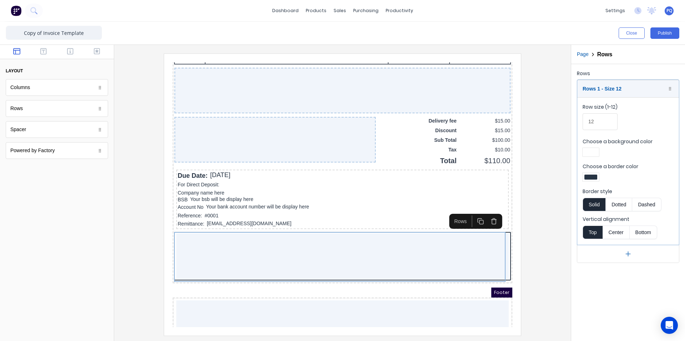
click at [587, 179] on div at bounding box center [590, 177] width 13 height 5
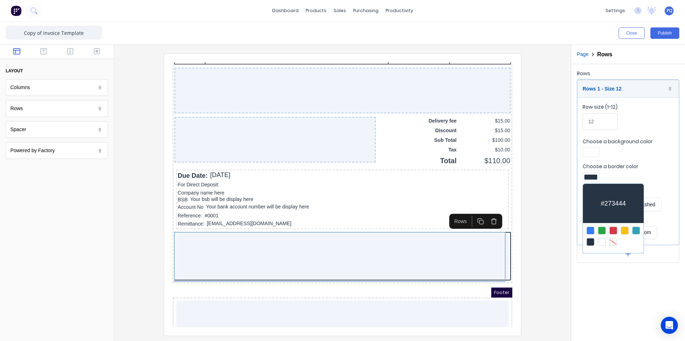
click at [613, 238] on div at bounding box center [613, 242] width 8 height 8
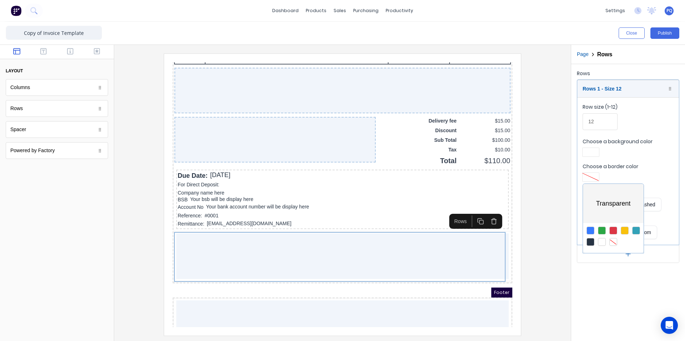
click at [553, 199] on div at bounding box center [342, 170] width 685 height 341
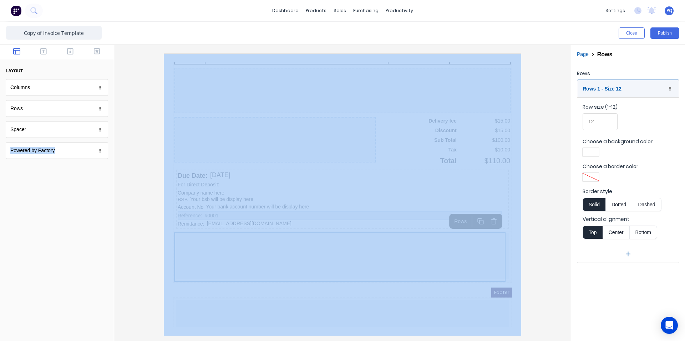
drag, startPoint x: 192, startPoint y: 192, endPoint x: 187, endPoint y: 194, distance: 5.3
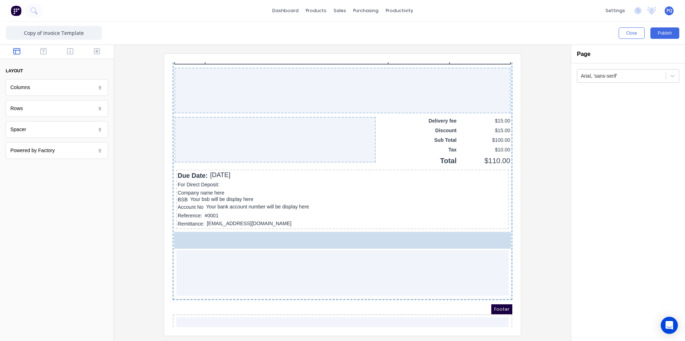
drag, startPoint x: 28, startPoint y: 128, endPoint x: 193, endPoint y: 169, distance: 169.9
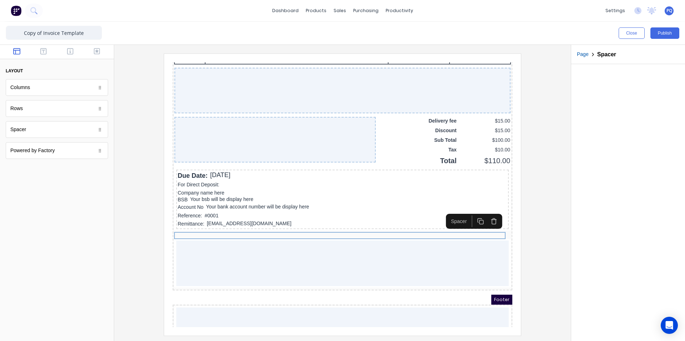
click at [473, 214] on icon "button" at bounding box center [472, 212] width 7 height 7
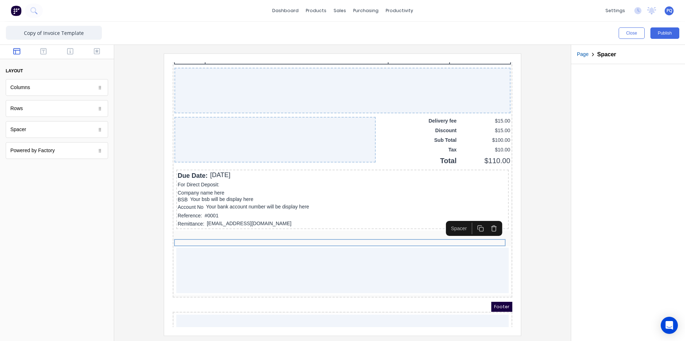
click at [473, 214] on button "button" at bounding box center [471, 220] width 13 height 12
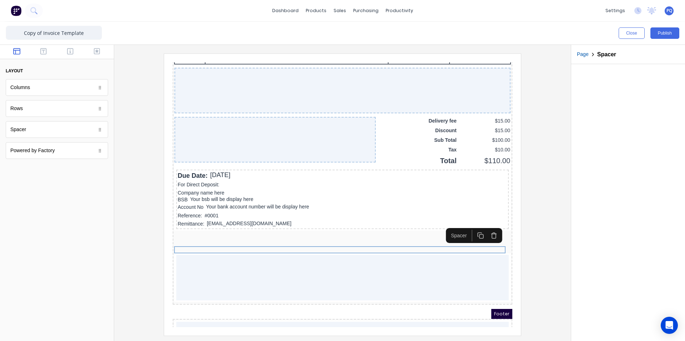
click at [472, 225] on icon "button" at bounding box center [472, 227] width 7 height 7
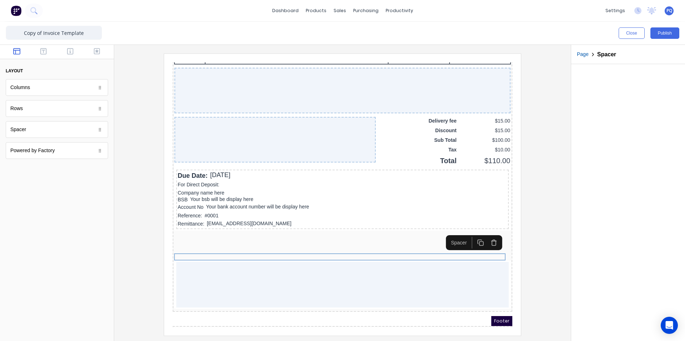
click at [472, 232] on icon "button" at bounding box center [472, 234] width 7 height 7
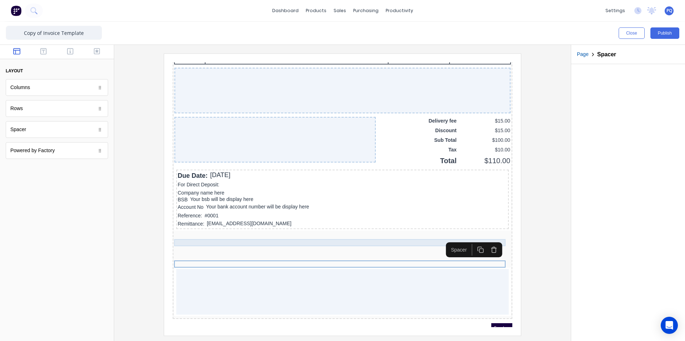
scroll to position [578, 0]
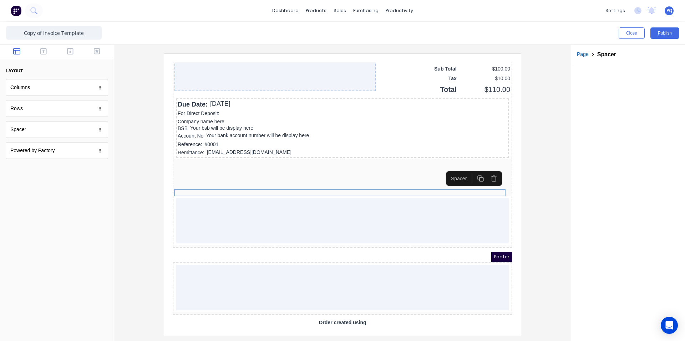
click at [469, 168] on icon "button" at bounding box center [472, 170] width 7 height 7
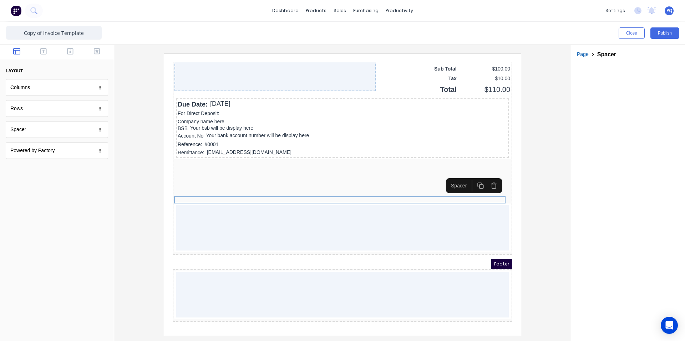
click at [475, 181] on icon "button" at bounding box center [472, 177] width 7 height 7
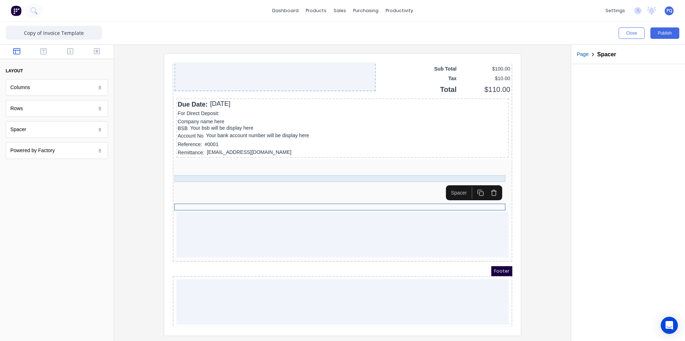
scroll to position [606, 0]
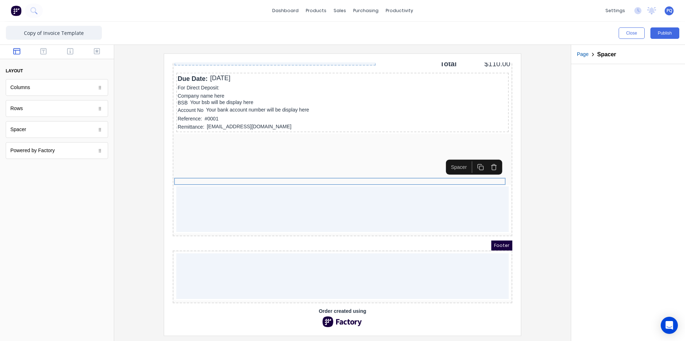
click at [473, 156] on icon "button" at bounding box center [472, 158] width 7 height 7
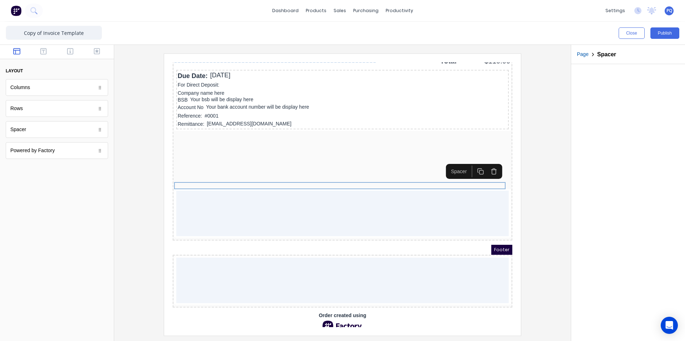
click at [581, 179] on div at bounding box center [628, 202] width 114 height 277
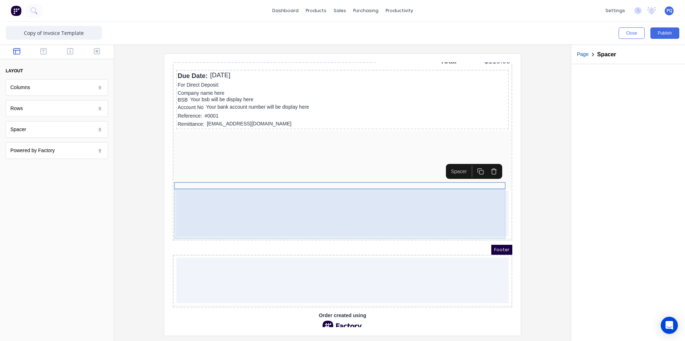
click at [395, 225] on div at bounding box center [334, 205] width 333 height 46
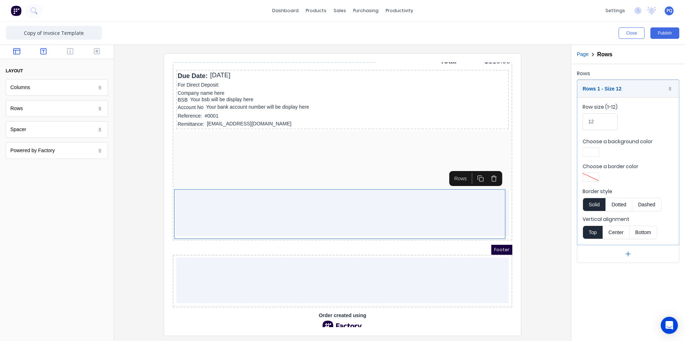
click at [49, 54] on button "button" at bounding box center [43, 52] width 22 height 9
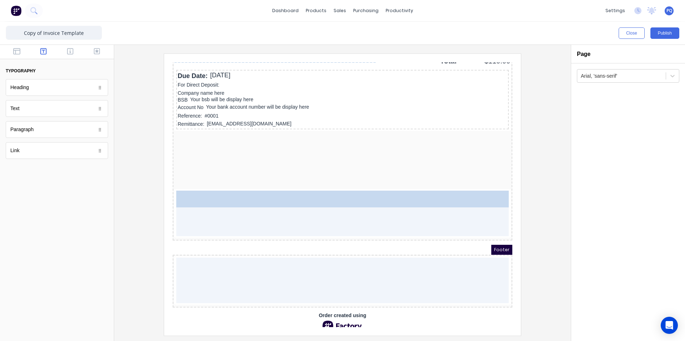
drag, startPoint x: 26, startPoint y: 91, endPoint x: 4, endPoint y: 35, distance: 60.2
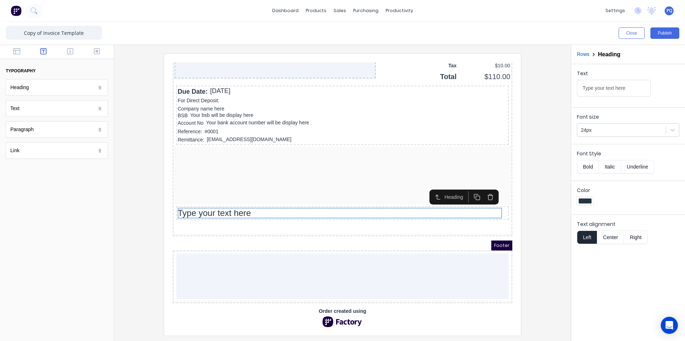
scroll to position [593, 0]
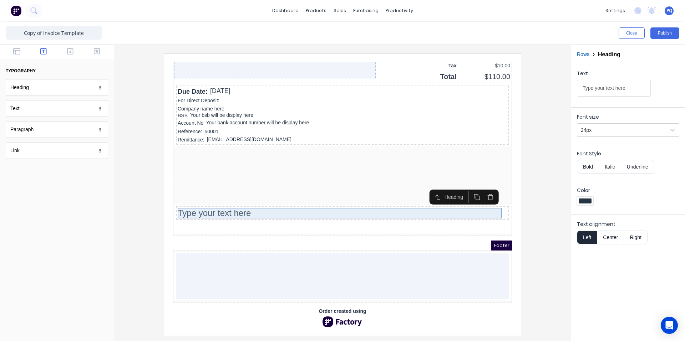
click at [282, 200] on div "Type your text here" at bounding box center [334, 204] width 330 height 11
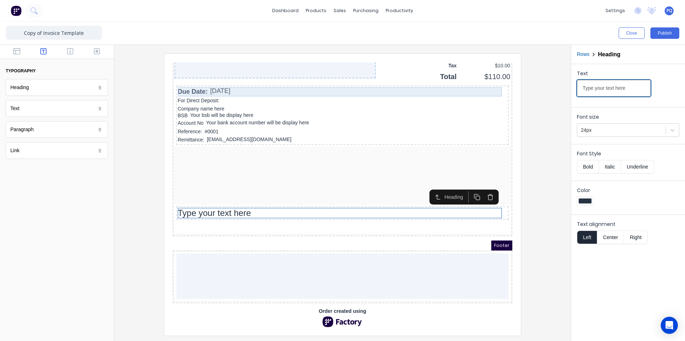
drag, startPoint x: 796, startPoint y: 145, endPoint x: 478, endPoint y: 89, distance: 323.5
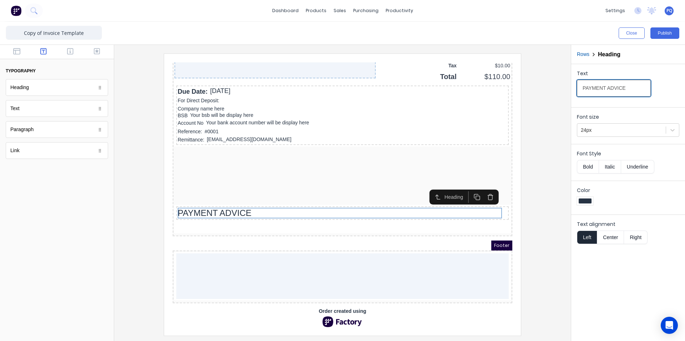
type input "PAYMENT ADVICE"
click at [593, 166] on button "Bold" at bounding box center [588, 167] width 22 height 14
click at [484, 185] on icon "button" at bounding box center [481, 188] width 7 height 7
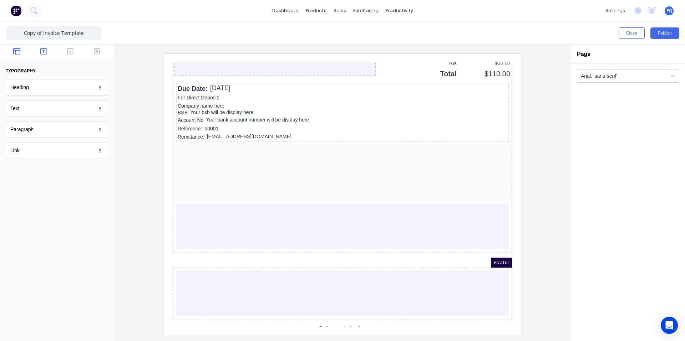
click at [14, 53] on icon "button" at bounding box center [16, 51] width 7 height 6
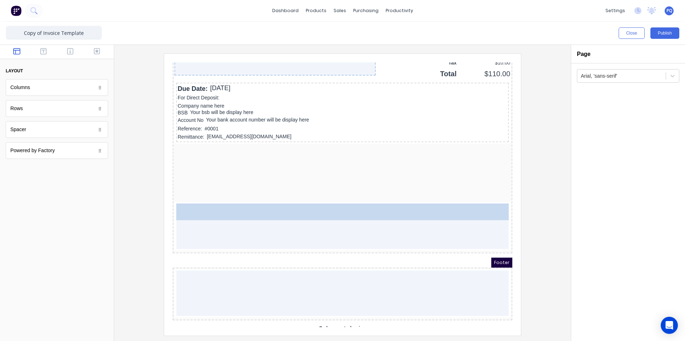
drag, startPoint x: 118, startPoint y: 129, endPoint x: 255, endPoint y: 174, distance: 144.6
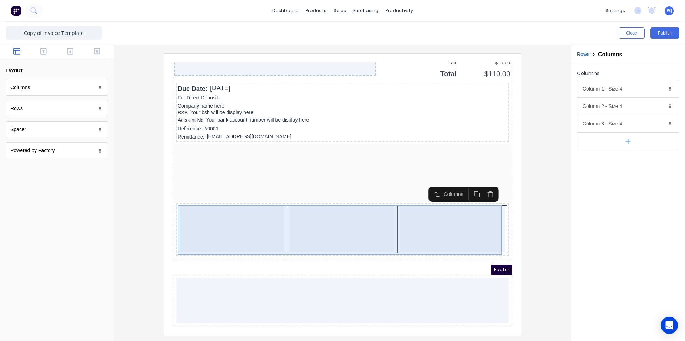
click at [406, 232] on div at bounding box center [444, 221] width 106 height 46
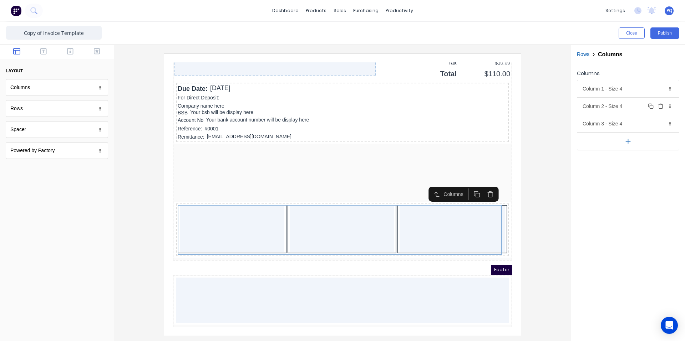
click at [629, 106] on div "Column 2 - Size 4 Duplicate Delete" at bounding box center [628, 106] width 102 height 17
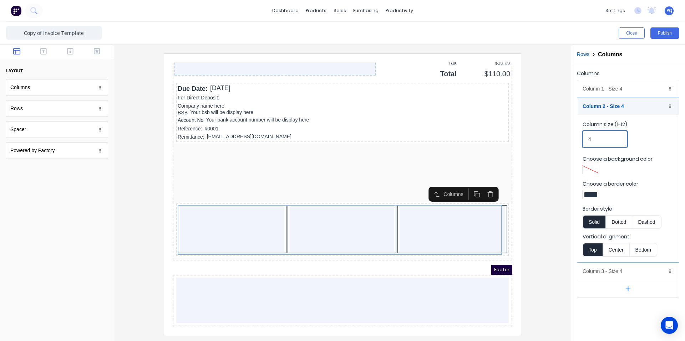
drag, startPoint x: 569, startPoint y: 140, endPoint x: 562, endPoint y: 141, distance: 6.9
click at [562, 141] on div "Close Publish Components layout Columns Columns Rows Rows Spacer Spacer Powered…" at bounding box center [342, 182] width 685 height 320
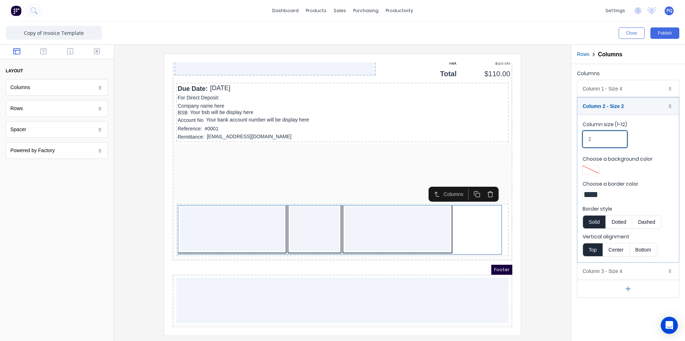
type input "2"
click at [624, 272] on div "Column 3 - Size 4 Duplicate Delete" at bounding box center [628, 271] width 102 height 17
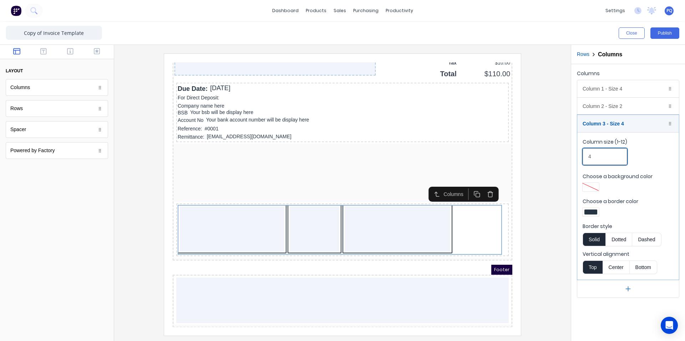
drag, startPoint x: 591, startPoint y: 156, endPoint x: 562, endPoint y: 151, distance: 29.7
click at [577, 155] on div "Columns Column 1 - Size 4 Duplicate Delete Column size (1-12) 4 Choose a backgr…" at bounding box center [628, 183] width 114 height 238
type input "5"
click at [600, 94] on div "Column 1 - Size 4 Duplicate Delete" at bounding box center [628, 88] width 102 height 17
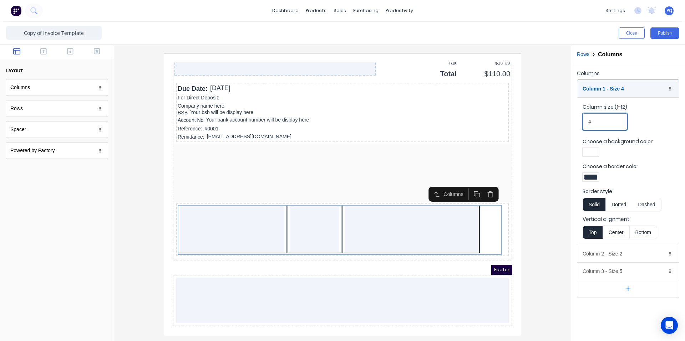
drag, startPoint x: 603, startPoint y: 124, endPoint x: 570, endPoint y: 122, distance: 33.3
click at [570, 122] on div "Close Publish Components layout Columns Columns Rows Rows Spacer Spacer Powered…" at bounding box center [342, 182] width 685 height 320
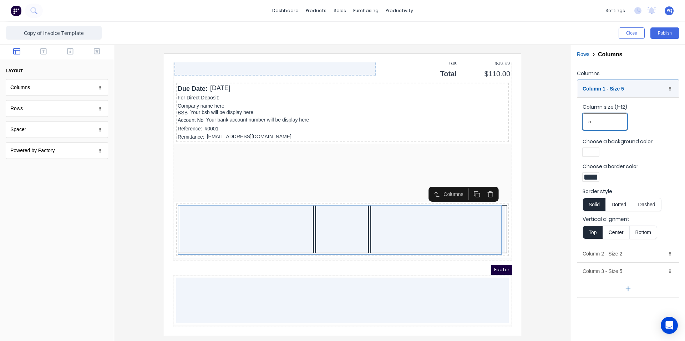
type input "5"
click at [592, 170] on div "Choose a border color" at bounding box center [628, 173] width 91 height 21
click at [593, 175] on div at bounding box center [590, 177] width 13 height 5
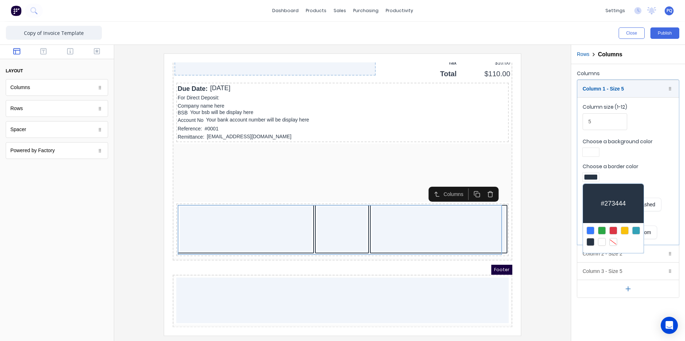
click at [611, 241] on div at bounding box center [613, 242] width 8 height 8
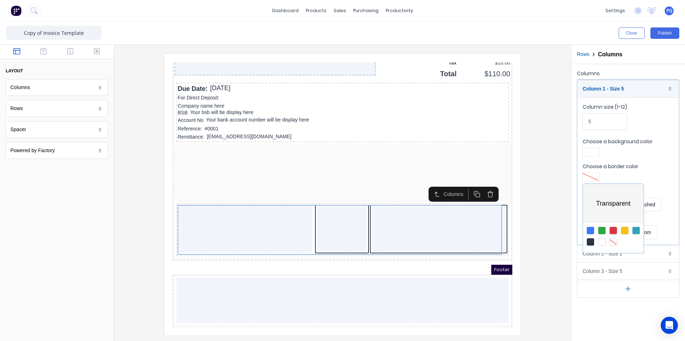
click at [635, 255] on div at bounding box center [342, 170] width 685 height 341
click at [614, 256] on div "Column 2 - Size 2 Duplicate Delete" at bounding box center [628, 253] width 102 height 17
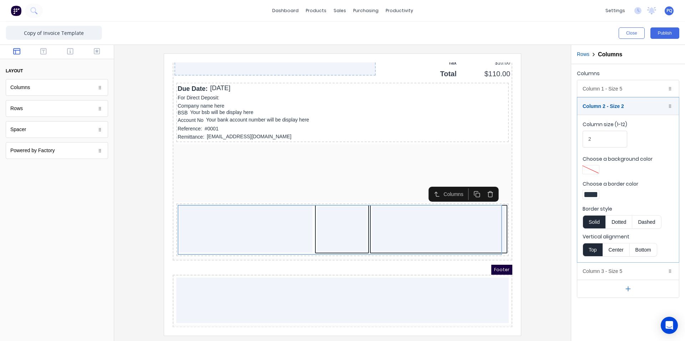
click at [595, 196] on div at bounding box center [590, 194] width 13 height 5
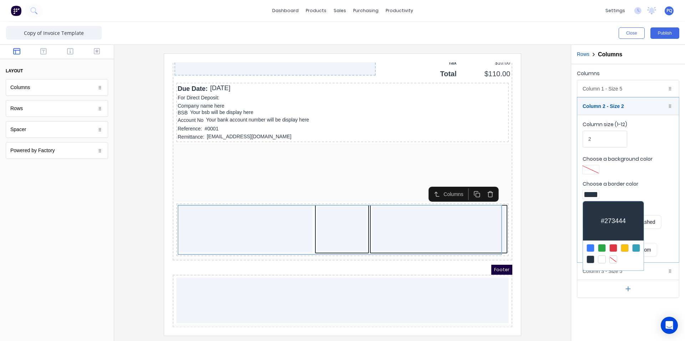
click at [611, 260] on div at bounding box center [613, 260] width 8 height 8
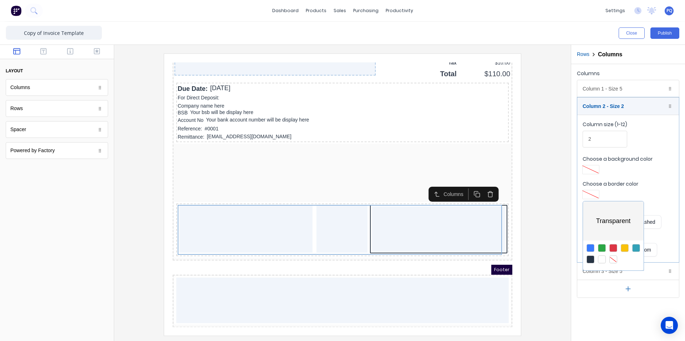
click at [650, 274] on div at bounding box center [342, 170] width 685 height 341
click at [630, 273] on div "Column 3 - Size 5 Duplicate Delete" at bounding box center [628, 271] width 102 height 17
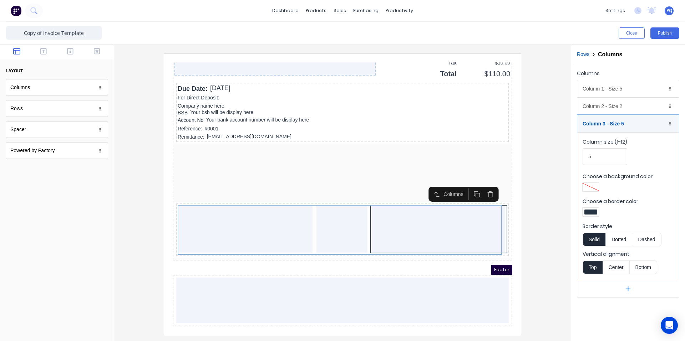
click at [595, 211] on div at bounding box center [590, 212] width 13 height 5
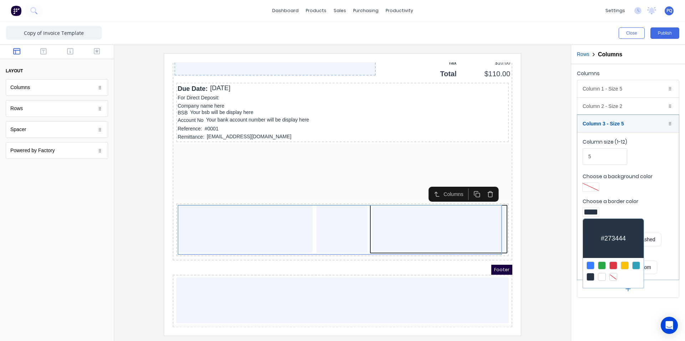
click at [613, 273] on div at bounding box center [613, 277] width 8 height 8
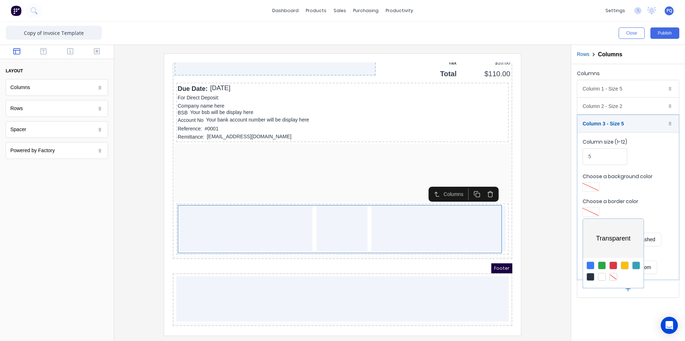
click at [615, 85] on div at bounding box center [342, 170] width 685 height 341
click at [615, 87] on div "Column 1 - Size 5 Duplicate Delete" at bounding box center [628, 88] width 102 height 17
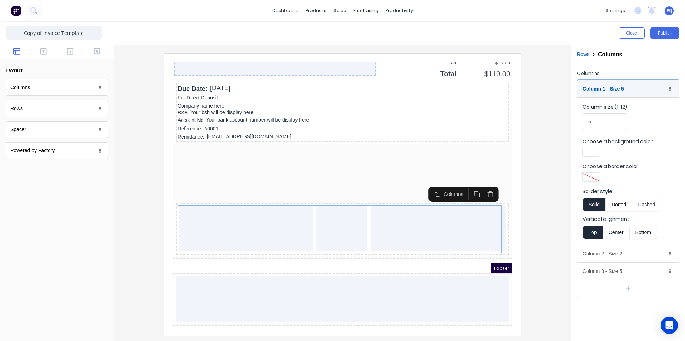
click at [590, 152] on div at bounding box center [590, 152] width 13 height 5
drag, startPoint x: 614, startPoint y: 216, endPoint x: 597, endPoint y: 217, distance: 16.4
click at [613, 216] on div at bounding box center [613, 217] width 8 height 8
drag, startPoint x: 548, startPoint y: 220, endPoint x: 572, endPoint y: 218, distance: 24.1
click at [548, 221] on div at bounding box center [342, 170] width 685 height 341
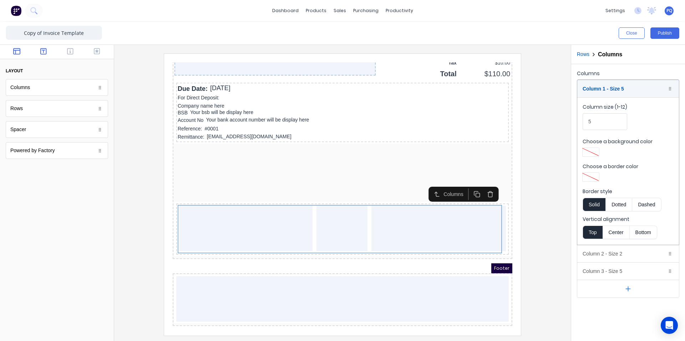
click at [34, 54] on button "button" at bounding box center [43, 52] width 22 height 9
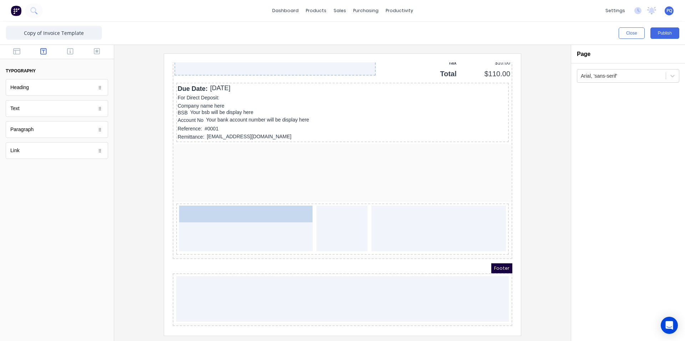
drag, startPoint x: 31, startPoint y: 93, endPoint x: 231, endPoint y: 232, distance: 243.0
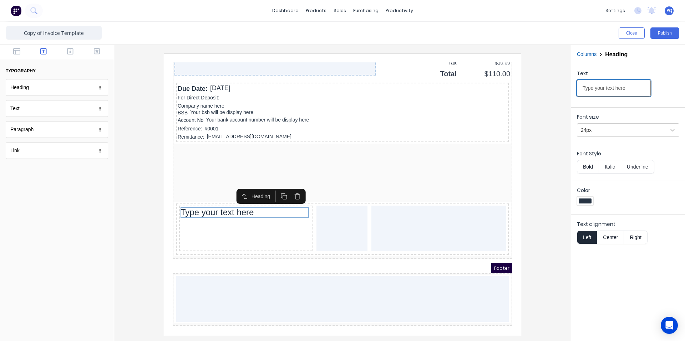
drag, startPoint x: 797, startPoint y: 148, endPoint x: 481, endPoint y: 103, distance: 319.3
type input "PAYMENT ADVICE"
click at [589, 171] on button "Bold" at bounding box center [588, 167] width 22 height 14
click at [549, 188] on div at bounding box center [342, 195] width 445 height 282
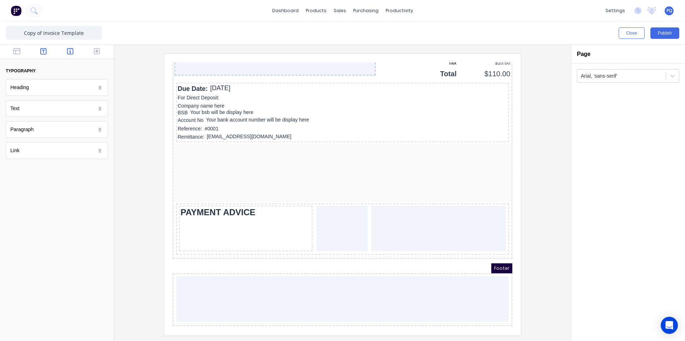
click at [69, 49] on icon "button" at bounding box center [70, 51] width 6 height 6
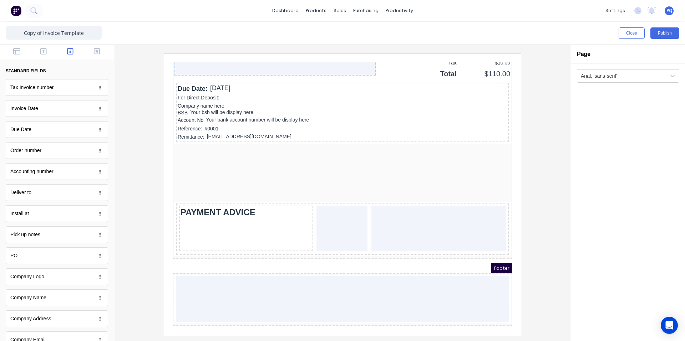
scroll to position [36, 0]
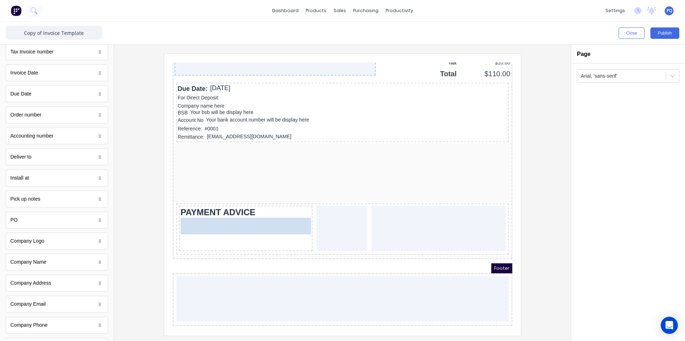
drag, startPoint x: 49, startPoint y: 158, endPoint x: 236, endPoint y: 234, distance: 202.1
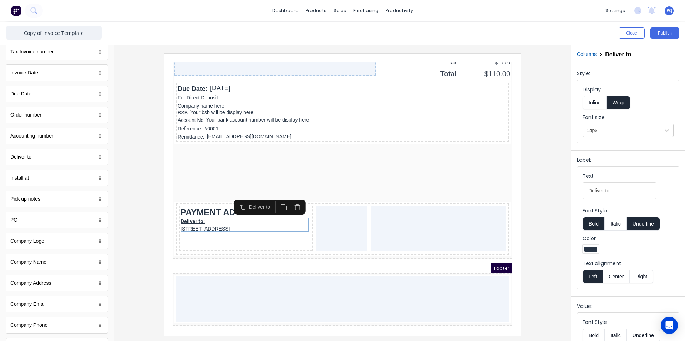
click at [289, 200] on icon "button" at bounding box center [288, 198] width 7 height 7
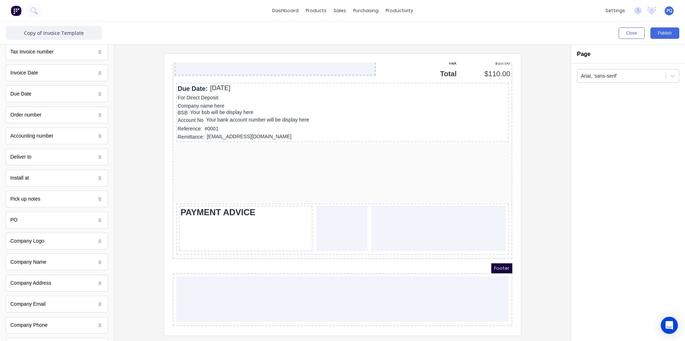
scroll to position [107, 0]
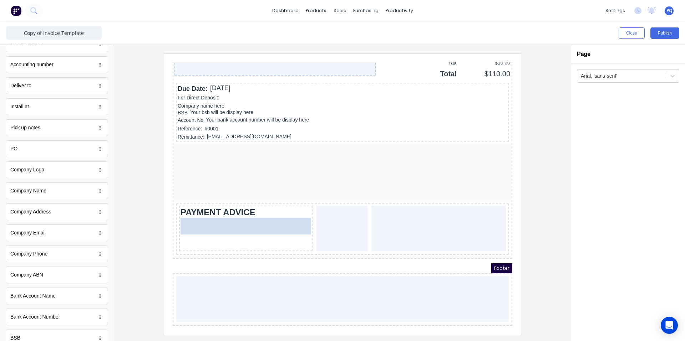
drag, startPoint x: 51, startPoint y: 197, endPoint x: 247, endPoint y: 230, distance: 198.7
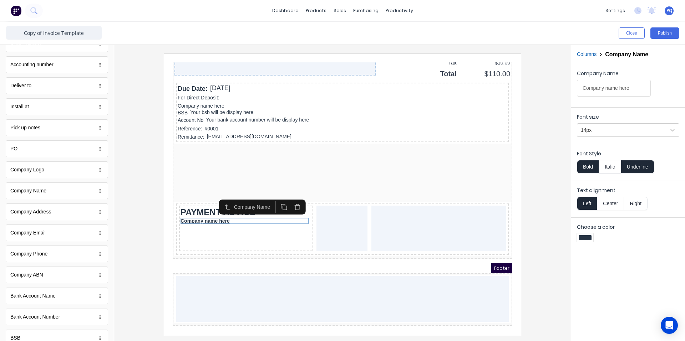
click at [209, 232] on div "PAYMENT ADVICE Company name here" at bounding box center [237, 220] width 133 height 46
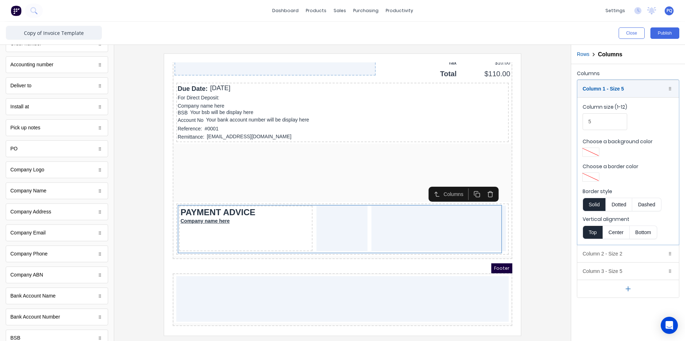
scroll to position [0, 0]
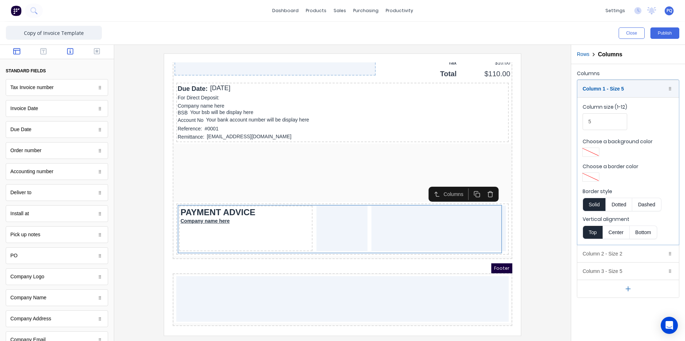
click at [15, 51] on icon "button" at bounding box center [16, 51] width 7 height 7
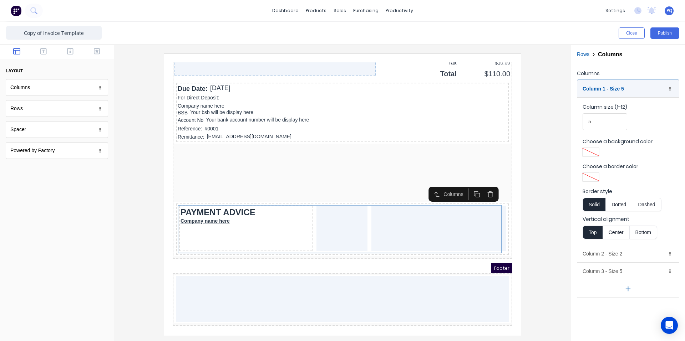
click at [33, 134] on div "Spacer" at bounding box center [57, 129] width 102 height 17
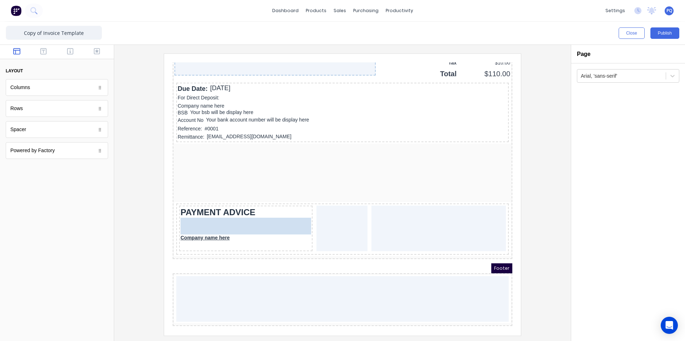
drag, startPoint x: 61, startPoint y: 136, endPoint x: 84, endPoint y: 163, distance: 35.2
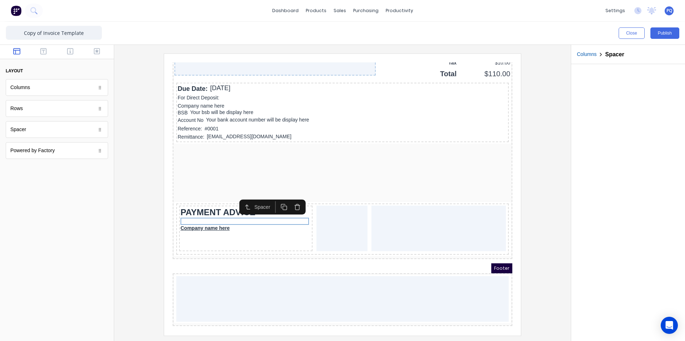
click at [278, 197] on icon "button" at bounding box center [275, 198] width 7 height 7
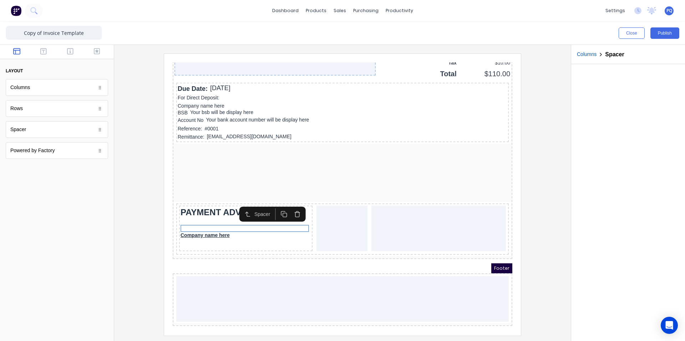
click at [532, 226] on div at bounding box center [342, 195] width 445 height 282
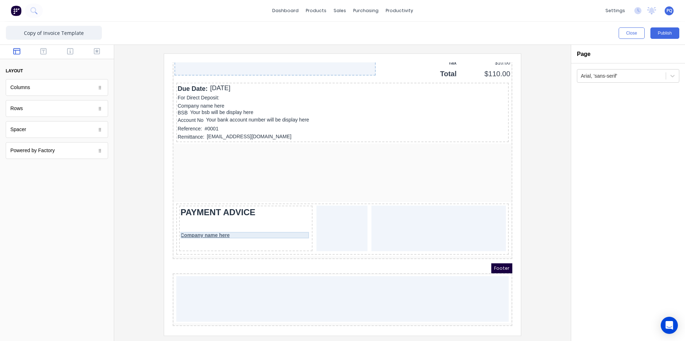
click at [218, 227] on div "Company name here" at bounding box center [237, 227] width 131 height 6
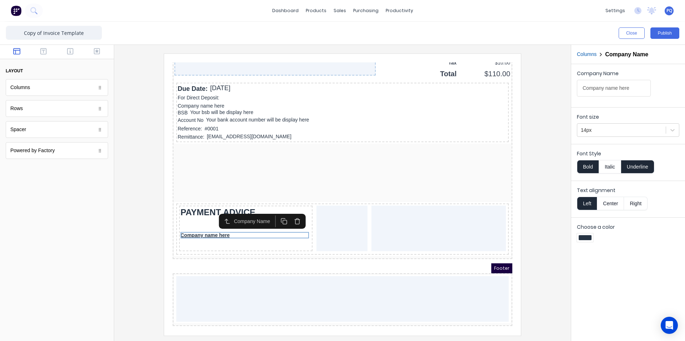
click at [610, 199] on button "Center" at bounding box center [610, 204] width 27 height 14
click at [639, 168] on button "Underline" at bounding box center [637, 167] width 33 height 14
click at [586, 165] on button "Bold" at bounding box center [588, 167] width 22 height 14
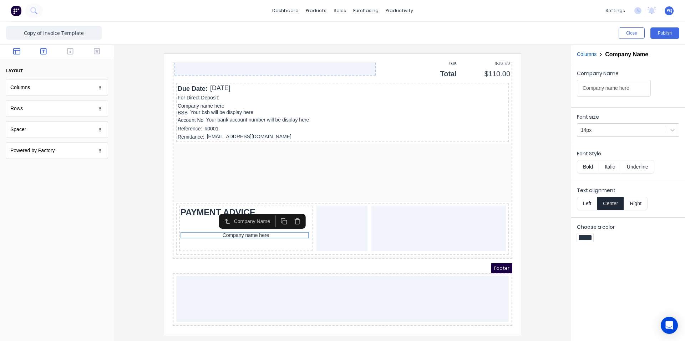
click at [40, 51] on button "button" at bounding box center [43, 52] width 22 height 9
click at [71, 51] on icon "button" at bounding box center [70, 51] width 6 height 6
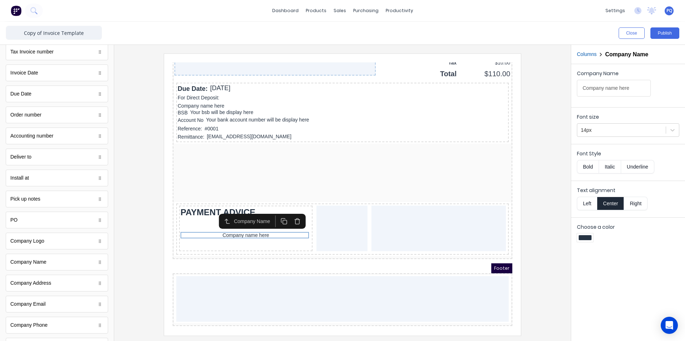
scroll to position [71, 0]
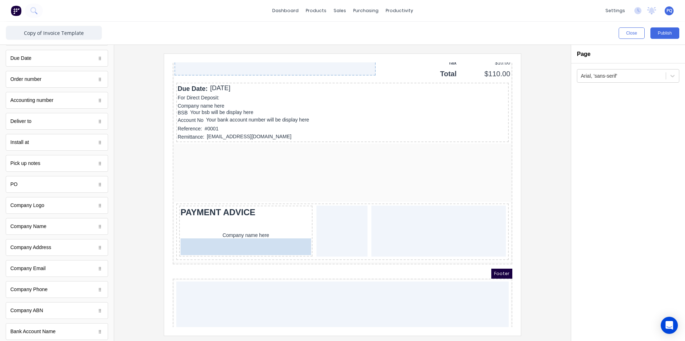
drag, startPoint x: 61, startPoint y: 252, endPoint x: 159, endPoint y: 204, distance: 109.0
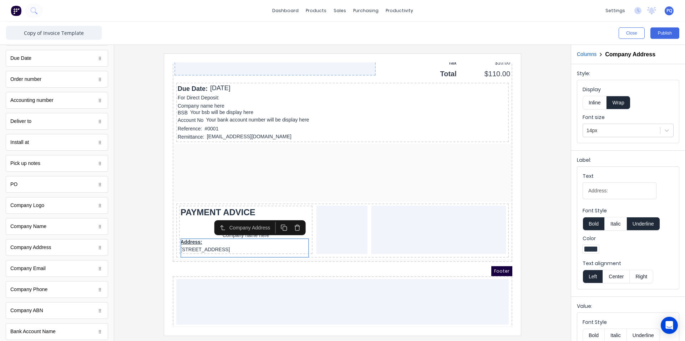
click at [637, 224] on button "Underline" at bounding box center [643, 224] width 33 height 14
click at [588, 223] on button "Bold" at bounding box center [594, 224] width 22 height 14
drag, startPoint x: 626, startPoint y: 190, endPoint x: 559, endPoint y: 151, distance: 77.4
click at [553, 184] on div "Close Publish Components standard fields Tax Invoice number Tax Invoice number …" at bounding box center [342, 182] width 685 height 320
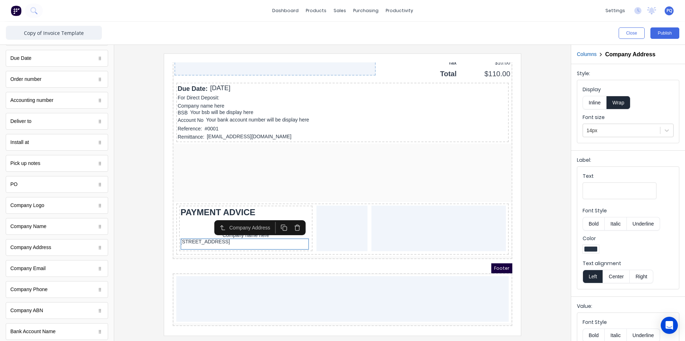
click at [595, 101] on button "Inline" at bounding box center [595, 103] width 24 height 14
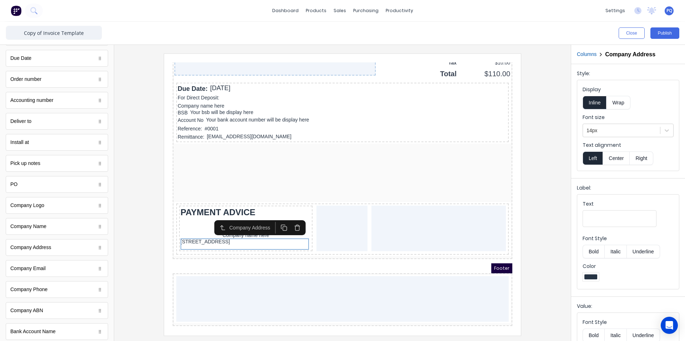
click at [620, 159] on button "Center" at bounding box center [616, 159] width 27 height 14
click at [277, 236] on div "[STREET_ADDRESS]" at bounding box center [237, 233] width 131 height 6
drag, startPoint x: 612, startPoint y: 98, endPoint x: 615, endPoint y: 103, distance: 6.2
click at [613, 99] on button "Wrap" at bounding box center [619, 103] width 24 height 14
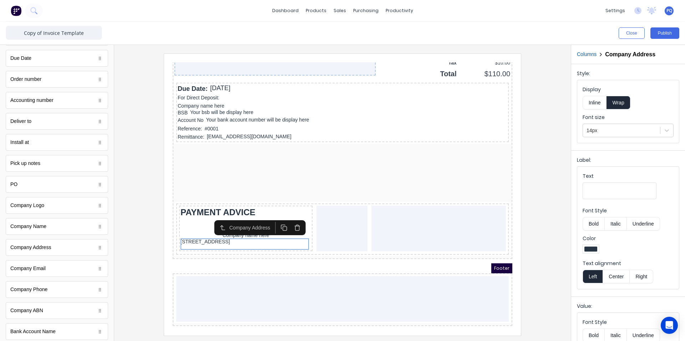
click at [598, 107] on button "Inline" at bounding box center [595, 103] width 24 height 14
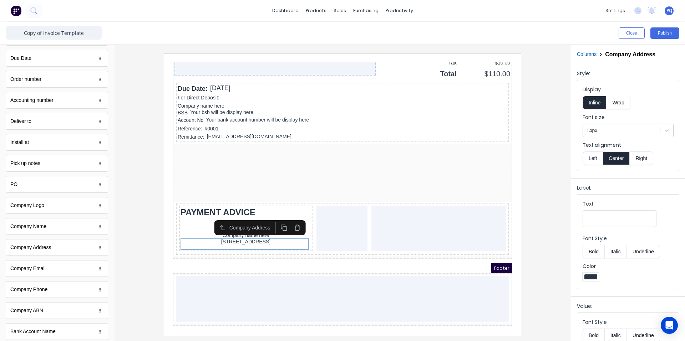
click at [619, 159] on button "Center" at bounding box center [616, 159] width 27 height 14
click at [593, 156] on button "Left" at bounding box center [593, 159] width 20 height 14
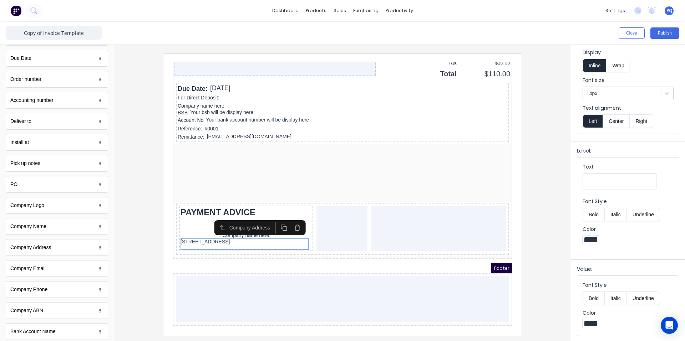
click at [615, 277] on fieldset "Font Style Bold Italic Underline Color" at bounding box center [628, 306] width 102 height 60
click at [597, 304] on button "Bold" at bounding box center [594, 299] width 22 height 14
click at [597, 303] on button "Bold" at bounding box center [594, 299] width 22 height 14
click at [626, 235] on div "Color" at bounding box center [628, 236] width 91 height 21
click at [263, 230] on div "[STREET_ADDRESS]" at bounding box center [237, 233] width 131 height 6
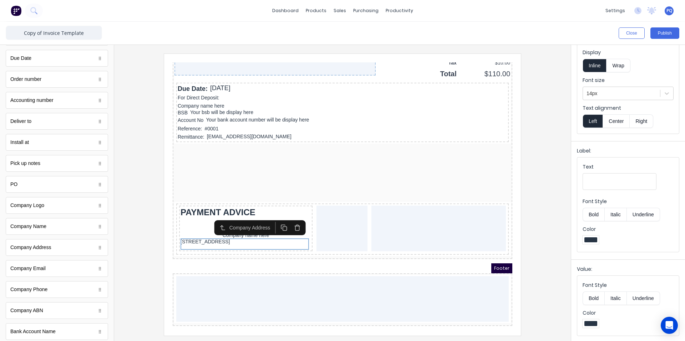
scroll to position [0, 0]
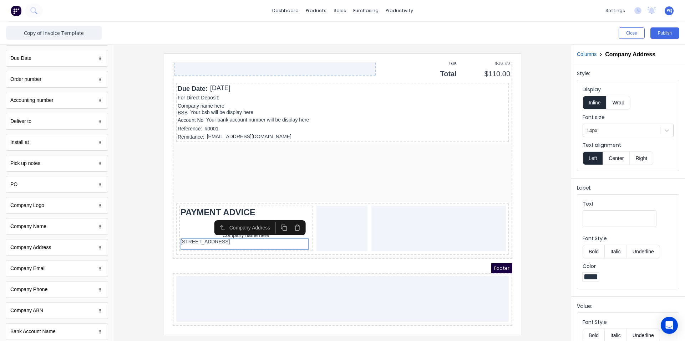
click at [611, 158] on button "Center" at bounding box center [616, 159] width 27 height 14
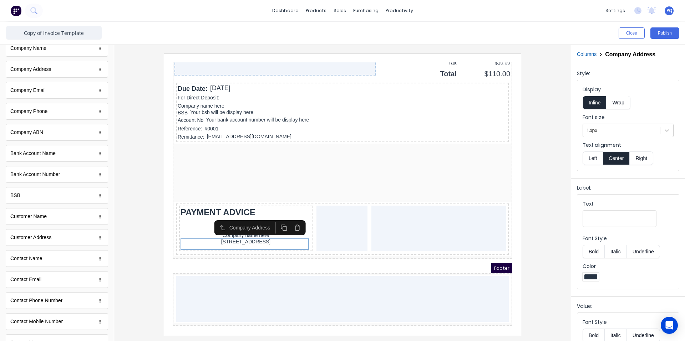
scroll to position [285, 0]
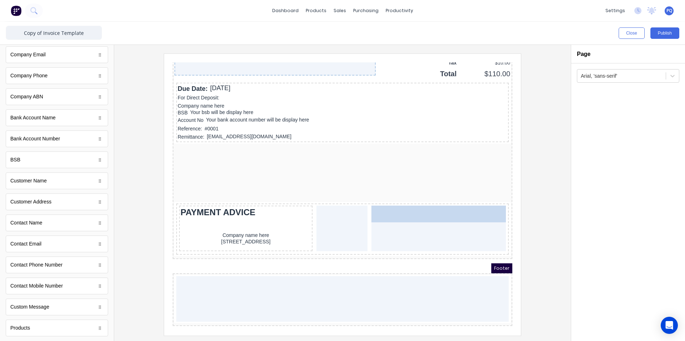
drag, startPoint x: 45, startPoint y: 187, endPoint x: 325, endPoint y: 145, distance: 283.5
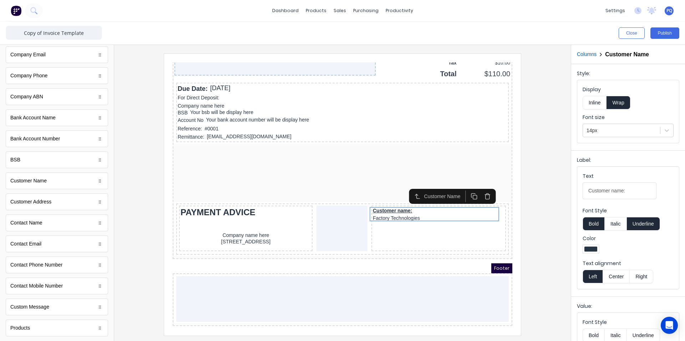
click at [600, 103] on button "Inline" at bounding box center [595, 103] width 24 height 14
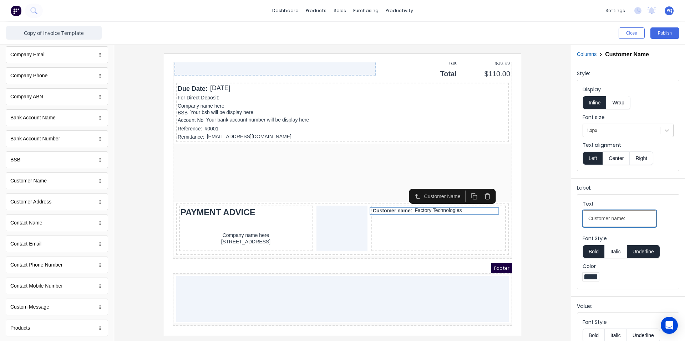
drag, startPoint x: 632, startPoint y: 217, endPoint x: 610, endPoint y: 220, distance: 21.6
click at [610, 220] on input "Customer name:" at bounding box center [620, 219] width 74 height 17
type input "Customer"
click at [638, 254] on button "Underline" at bounding box center [643, 252] width 33 height 14
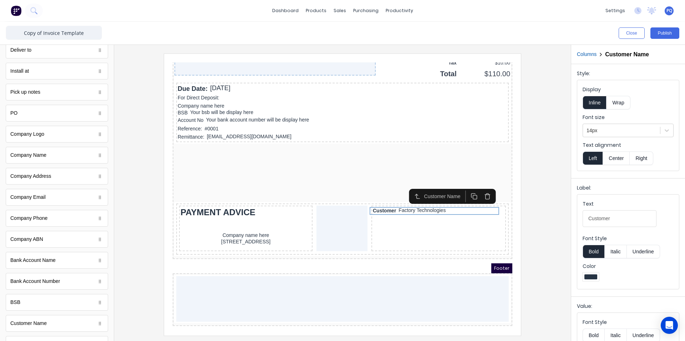
scroll to position [0, 0]
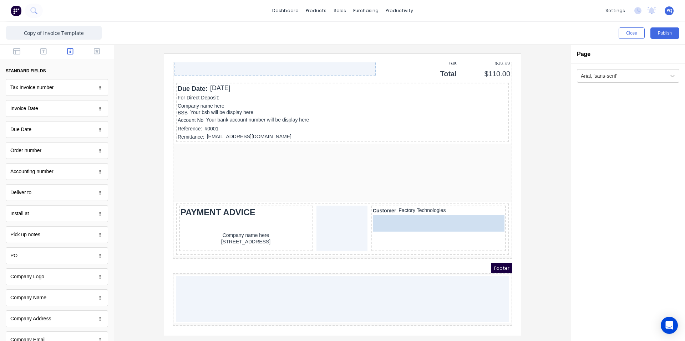
drag, startPoint x: 44, startPoint y: 93, endPoint x: 412, endPoint y: 226, distance: 391.9
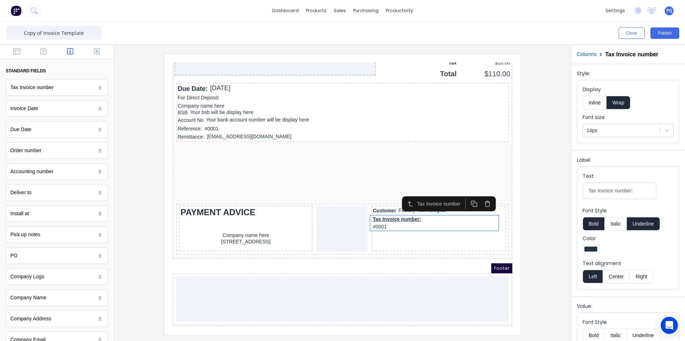
click at [589, 101] on button "Inline" at bounding box center [595, 103] width 24 height 14
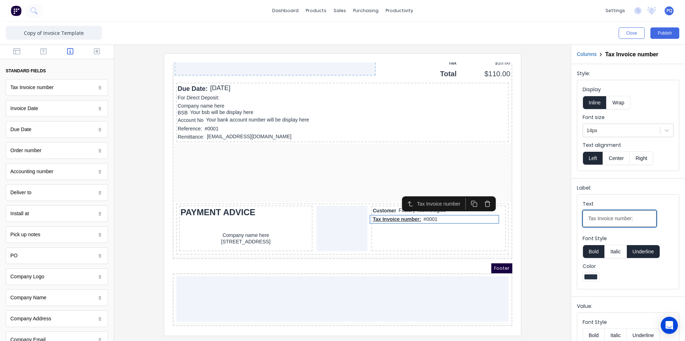
drag, startPoint x: 596, startPoint y: 220, endPoint x: 583, endPoint y: 219, distance: 12.9
click at [583, 219] on input "Tax Invoice number:" at bounding box center [620, 219] width 74 height 17
drag, startPoint x: 638, startPoint y: 254, endPoint x: 627, endPoint y: 238, distance: 19.6
click at [638, 254] on button "Underline" at bounding box center [643, 252] width 33 height 14
click at [625, 218] on input "Invoice number:" at bounding box center [620, 219] width 74 height 17
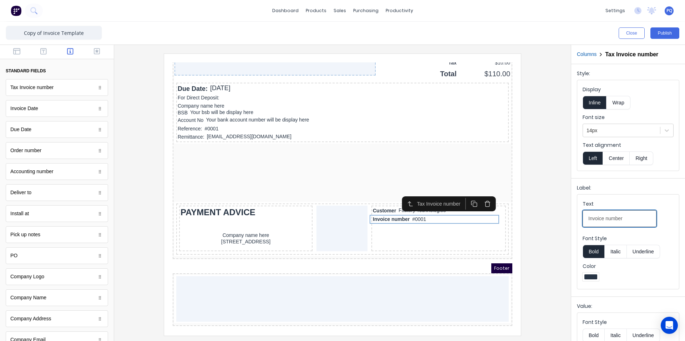
click at [609, 220] on input "Invoice number" at bounding box center [620, 219] width 74 height 17
type input "Invoice Number"
click at [14, 45] on div "Close Publish" at bounding box center [342, 33] width 685 height 23
click at [14, 50] on icon "button" at bounding box center [16, 51] width 7 height 7
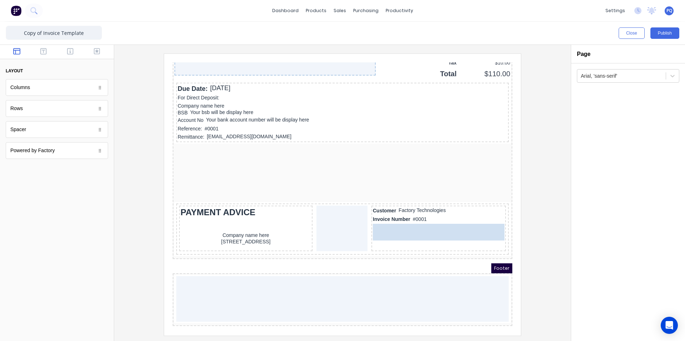
drag, startPoint x: 20, startPoint y: 133, endPoint x: 250, endPoint y: 176, distance: 234.8
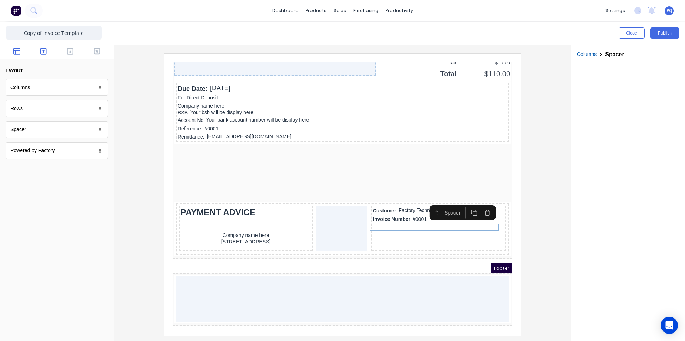
click at [53, 49] on button "button" at bounding box center [43, 52] width 22 height 9
click at [70, 44] on div "Close Publish" at bounding box center [342, 33] width 685 height 23
click at [69, 50] on icon "button" at bounding box center [70, 51] width 6 height 7
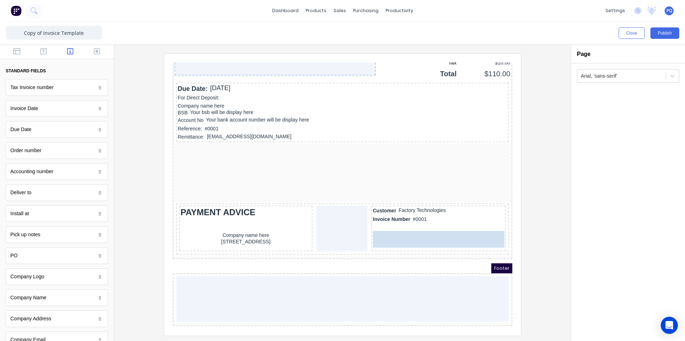
drag, startPoint x: 32, startPoint y: 132, endPoint x: 282, endPoint y: 181, distance: 255.1
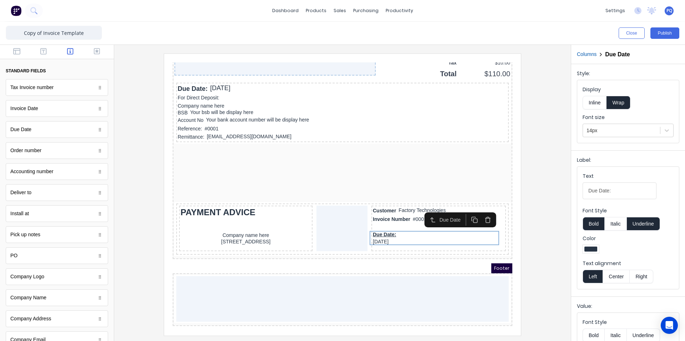
click at [589, 106] on button "Inline" at bounding box center [595, 103] width 24 height 14
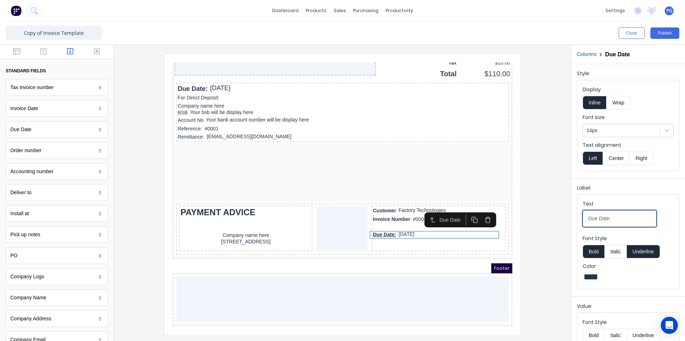
click at [613, 217] on input "Due Date:" at bounding box center [620, 219] width 74 height 17
type input "Due Date"
click at [643, 251] on button "Underline" at bounding box center [643, 252] width 33 height 14
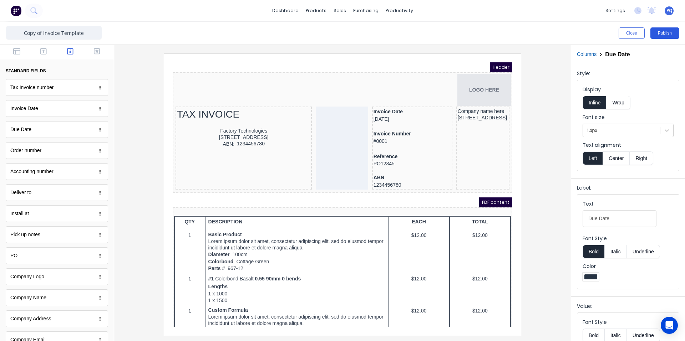
click at [663, 31] on button "Publish" at bounding box center [664, 32] width 29 height 11
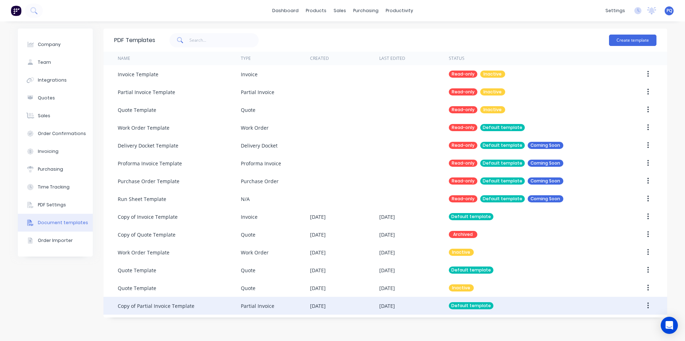
click at [192, 302] on div "Copy of Partial Invoice Template" at bounding box center [179, 306] width 123 height 18
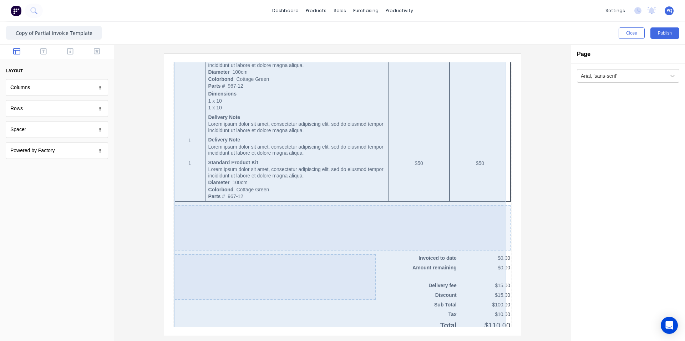
scroll to position [583, 0]
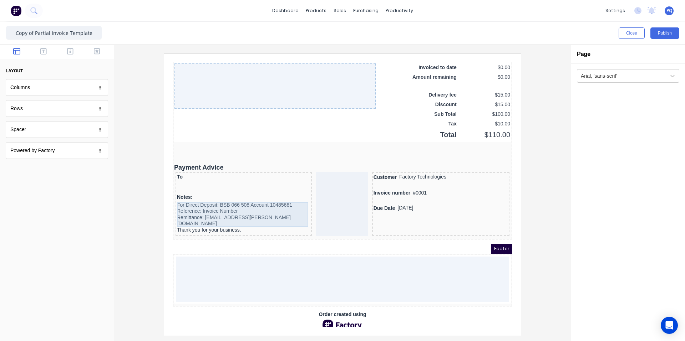
click at [174, 203] on div "For Direct Deposit: BSB 066 508 Account 10485681 Reference: Invoice Number Remi…" at bounding box center [234, 209] width 133 height 31
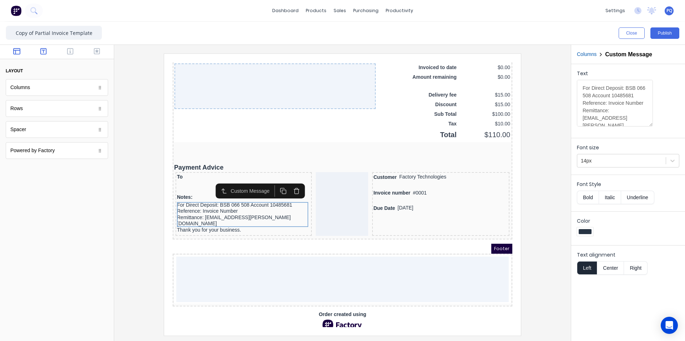
click at [42, 53] on icon "button" at bounding box center [43, 51] width 6 height 7
click at [69, 55] on icon "button" at bounding box center [70, 51] width 6 height 7
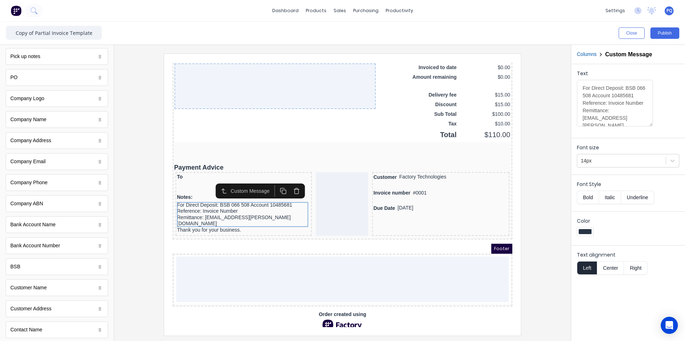
scroll to position [214, 0]
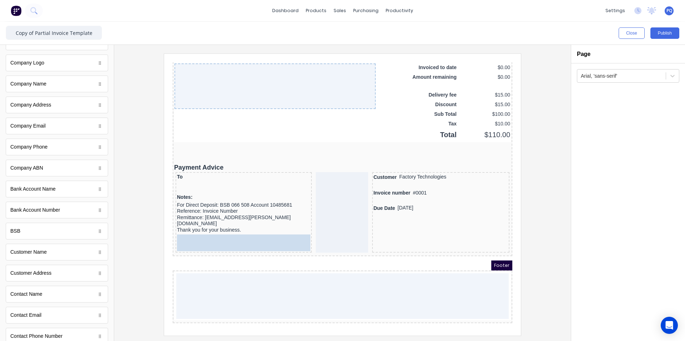
drag, startPoint x: 56, startPoint y: 232, endPoint x: 246, endPoint y: 227, distance: 190.3
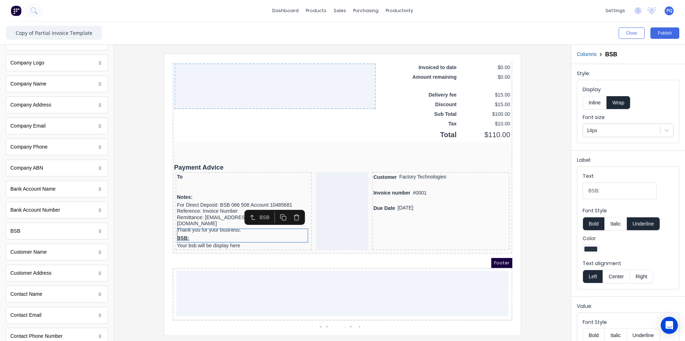
drag, startPoint x: 590, startPoint y: 103, endPoint x: 620, endPoint y: 166, distance: 70.5
click at [590, 103] on button "Inline" at bounding box center [595, 103] width 24 height 14
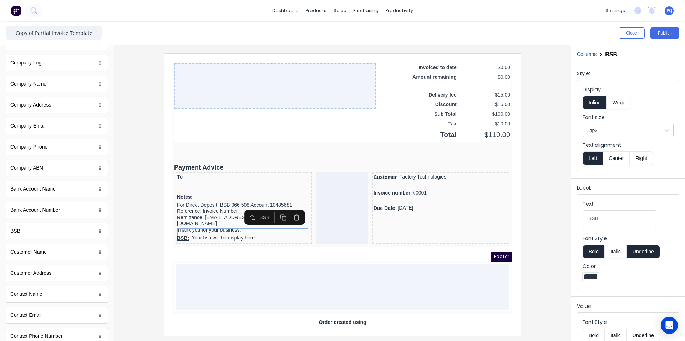
click at [635, 248] on button "Underline" at bounding box center [643, 252] width 33 height 14
click at [592, 250] on button "Bold" at bounding box center [594, 252] width 22 height 14
click at [588, 219] on input "BSB:" at bounding box center [620, 219] width 74 height 17
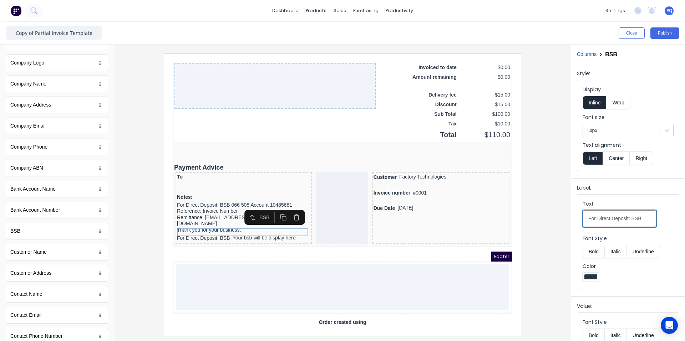
type input "For Direct Deposit: BSB"
click at [538, 233] on div at bounding box center [342, 195] width 445 height 282
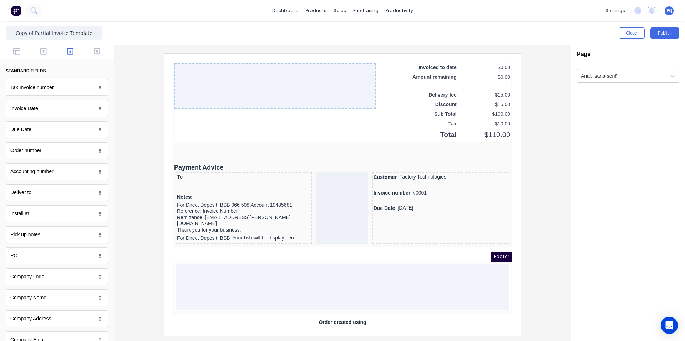
scroll to position [178, 0]
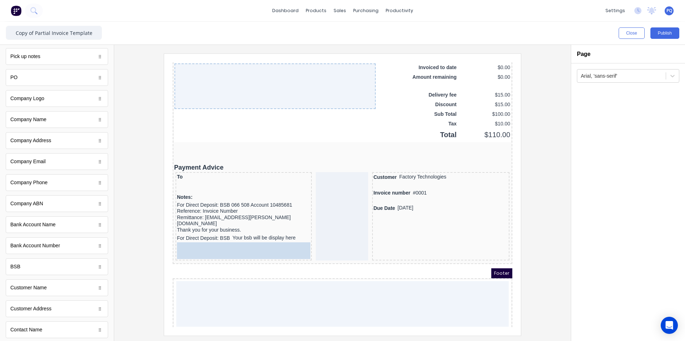
drag, startPoint x: 63, startPoint y: 246, endPoint x: 266, endPoint y: 238, distance: 203.5
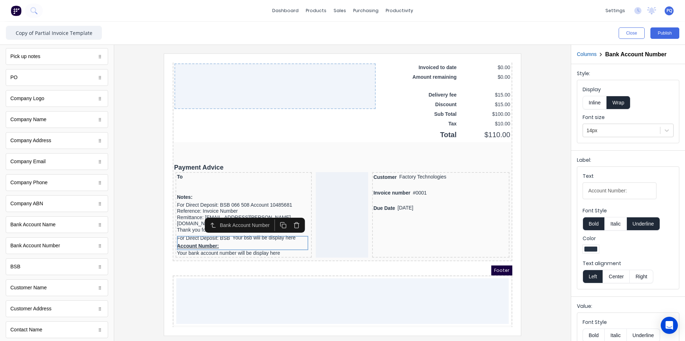
click at [600, 101] on button "Inline" at bounding box center [595, 103] width 24 height 14
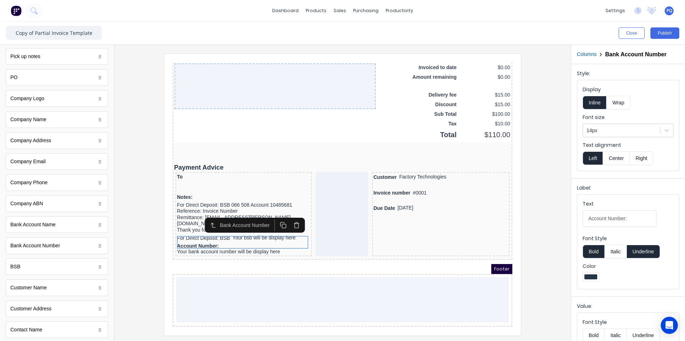
click at [616, 103] on button "Wrap" at bounding box center [619, 103] width 24 height 14
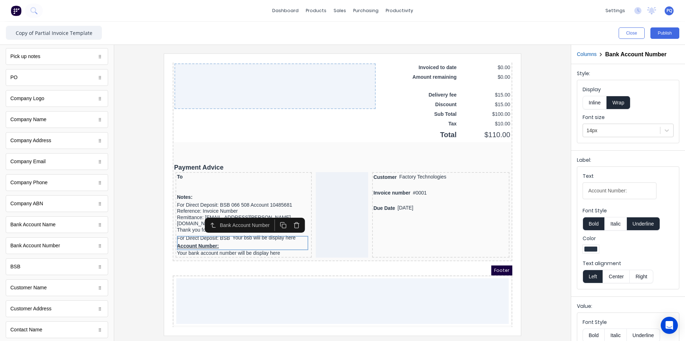
click at [599, 103] on button "Inline" at bounding box center [595, 103] width 24 height 14
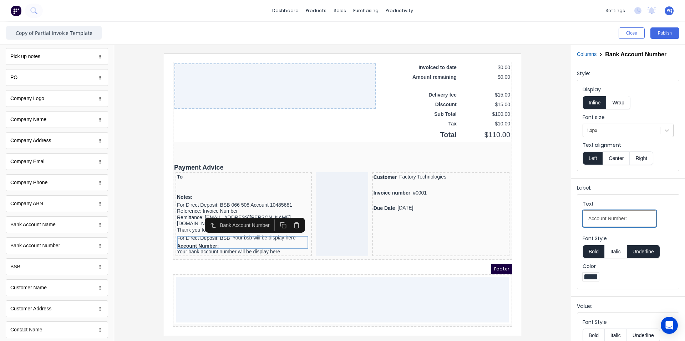
drag, startPoint x: 632, startPoint y: 220, endPoint x: 607, endPoint y: 224, distance: 25.9
click at [607, 224] on input "Account Number:" at bounding box center [620, 219] width 74 height 17
type input "Account"
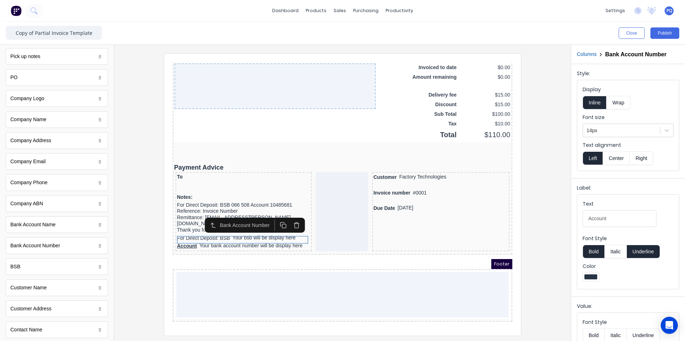
drag, startPoint x: 650, startPoint y: 252, endPoint x: 644, endPoint y: 253, distance: 6.1
click at [649, 252] on button "Underline" at bounding box center [643, 252] width 33 height 14
click at [594, 254] on button "Bold" at bounding box center [594, 252] width 22 height 14
click at [200, 234] on div "Account Your bank account number will be display here" at bounding box center [234, 238] width 133 height 8
click at [535, 220] on div at bounding box center [342, 195] width 445 height 282
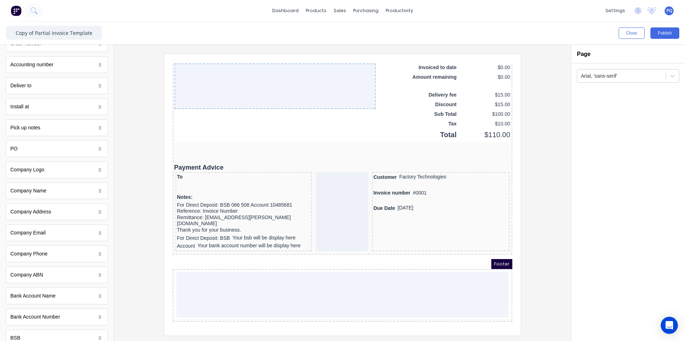
scroll to position [0, 0]
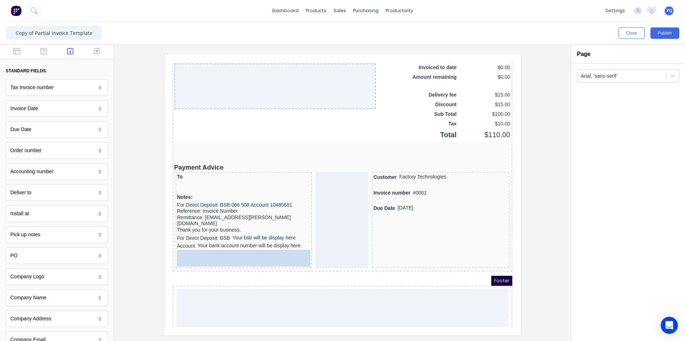
drag, startPoint x: 38, startPoint y: 91, endPoint x: 44, endPoint y: 183, distance: 92.6
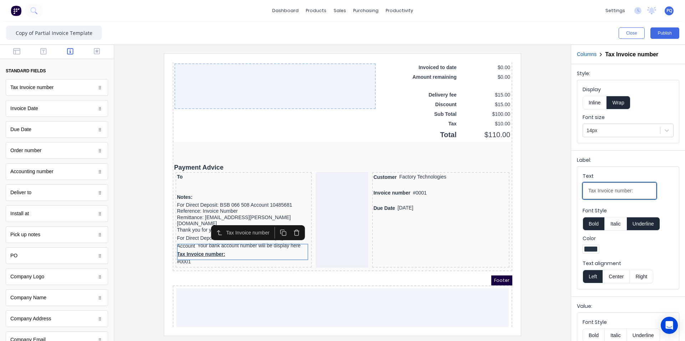
drag, startPoint x: 633, startPoint y: 191, endPoint x: 552, endPoint y: 190, distance: 81.4
click at [552, 190] on div "Close Publish Components standard fields Tax Invoice number Tax Invoice number …" at bounding box center [342, 182] width 685 height 320
type input "r"
type input "Reference:"
click at [650, 221] on button "Underline" at bounding box center [643, 224] width 33 height 14
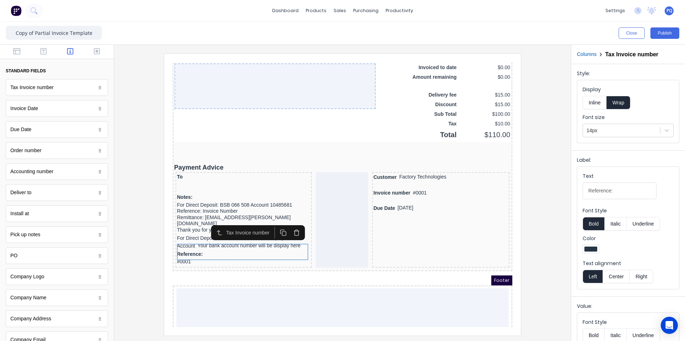
click at [590, 227] on button "Bold" at bounding box center [594, 224] width 22 height 14
click at [592, 107] on button "Inline" at bounding box center [595, 103] width 24 height 14
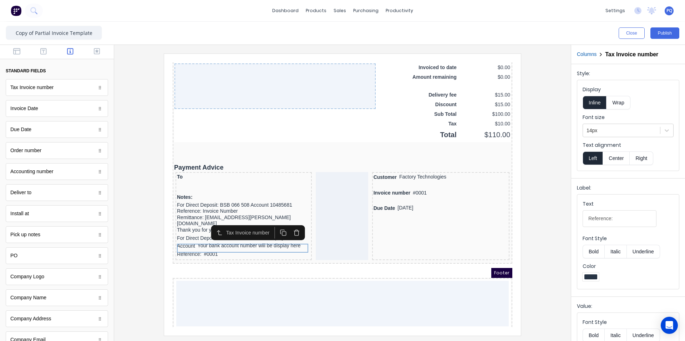
scroll to position [37, 0]
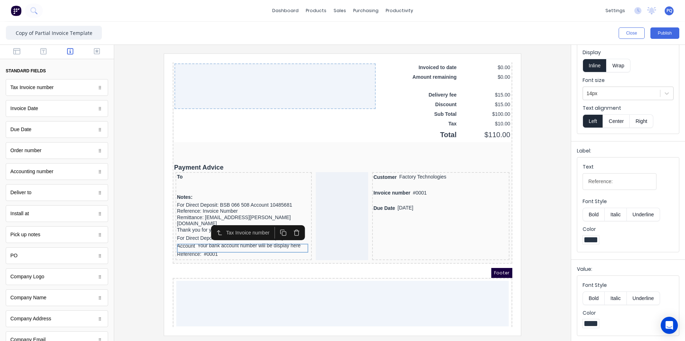
click at [152, 231] on div at bounding box center [342, 195] width 445 height 282
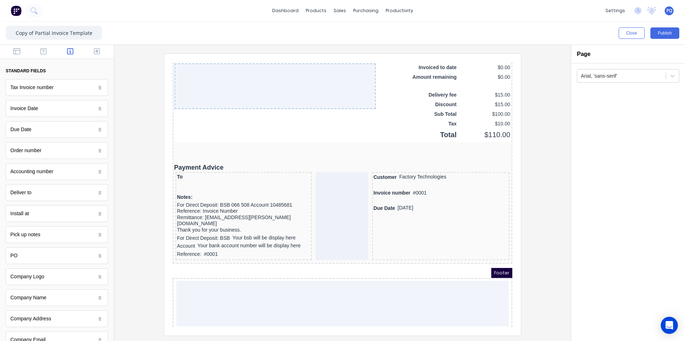
scroll to position [143, 0]
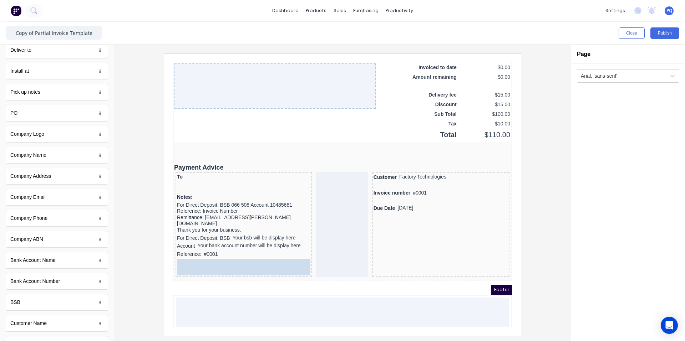
drag, startPoint x: 40, startPoint y: 199, endPoint x: 209, endPoint y: 187, distance: 169.5
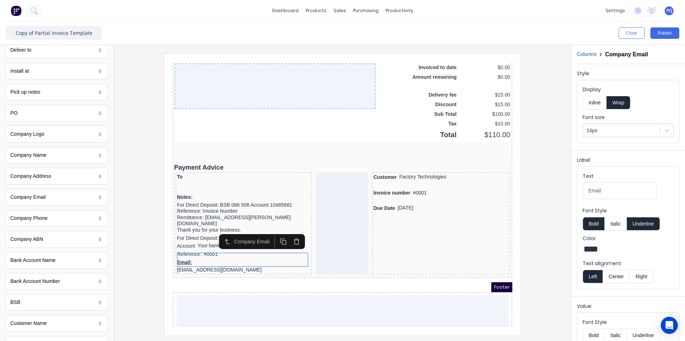
click at [597, 105] on button "Inline" at bounding box center [595, 103] width 24 height 14
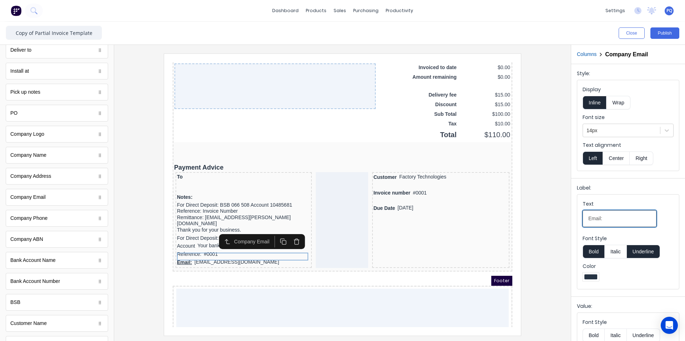
drag, startPoint x: 607, startPoint y: 220, endPoint x: 562, endPoint y: 221, distance: 45.0
click at [562, 221] on div "Close Publish Components standard fields Tax Invoice number Tax Invoice number …" at bounding box center [342, 182] width 685 height 320
type input "Remittance:"
drag, startPoint x: 639, startPoint y: 252, endPoint x: 617, endPoint y: 254, distance: 21.8
click at [639, 252] on button "Underline" at bounding box center [643, 252] width 33 height 14
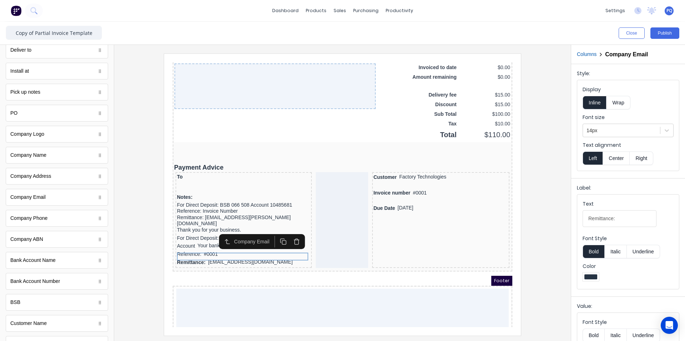
click at [592, 253] on button "Bold" at bounding box center [594, 252] width 22 height 14
drag, startPoint x: 540, startPoint y: 194, endPoint x: 290, endPoint y: 151, distance: 253.4
click at [540, 194] on div at bounding box center [342, 195] width 445 height 282
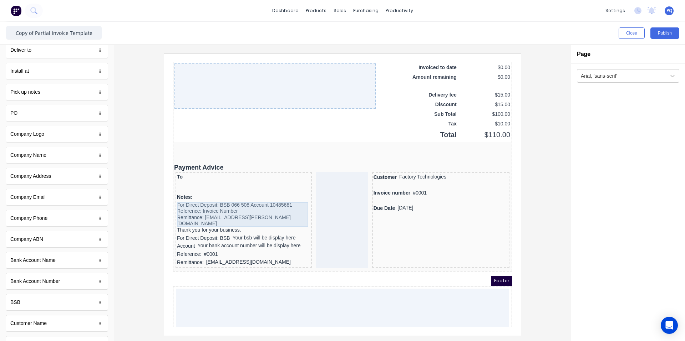
click at [234, 206] on div "For Direct Deposit: BSB 066 508 Account 10485681 Reference: Invoice Number Remi…" at bounding box center [234, 209] width 133 height 31
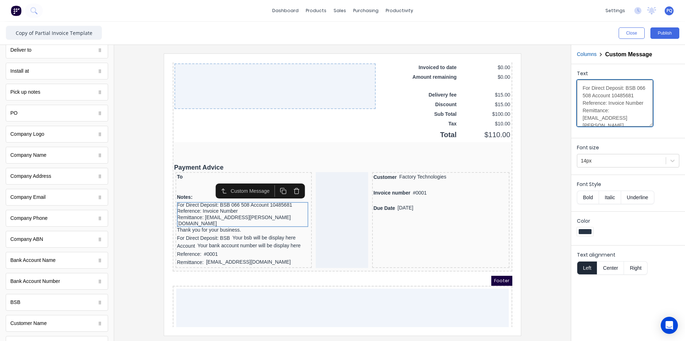
scroll to position [37, 0]
drag, startPoint x: 583, startPoint y: 87, endPoint x: 614, endPoint y: 104, distance: 35.1
click at [614, 104] on textarea "For Direct Deposit: BSB 066 508 Account 10485681 Reference: Invoice Number Remi…" at bounding box center [615, 103] width 76 height 47
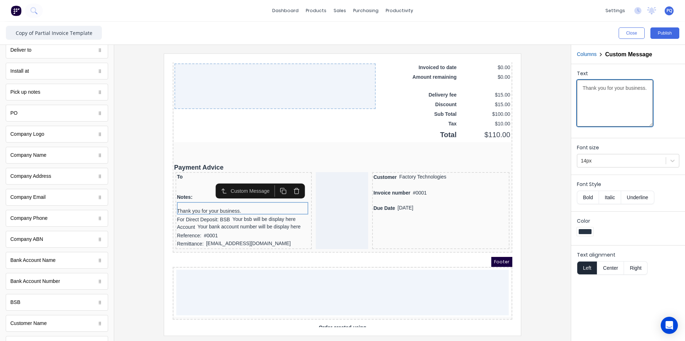
click at [582, 95] on textarea "Thank you for your business." at bounding box center [615, 103] width 76 height 47
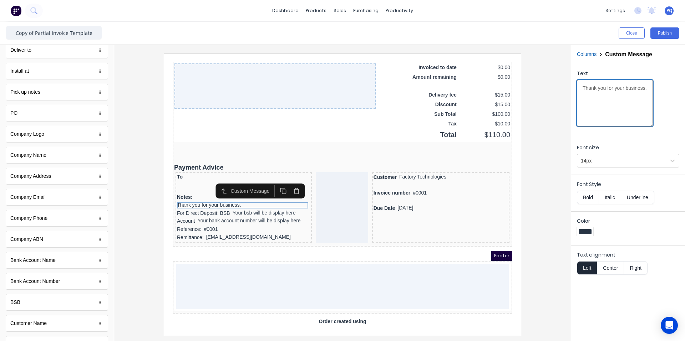
type textarea "Thank you for your business."
click at [546, 153] on div at bounding box center [342, 195] width 445 height 282
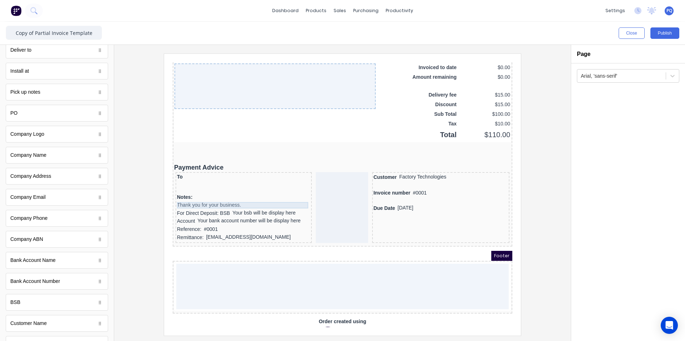
click at [204, 196] on div "Thank you for your business." at bounding box center [234, 197] width 133 height 6
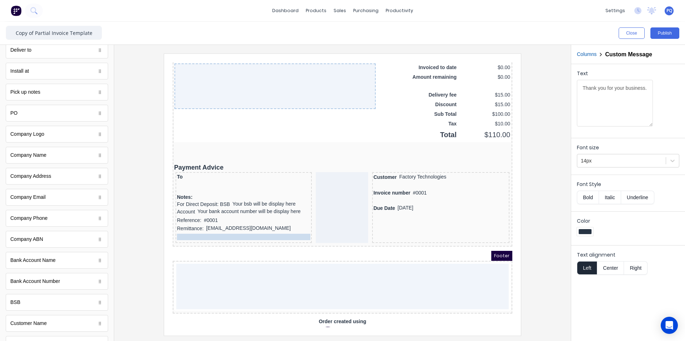
drag, startPoint x: 240, startPoint y: 196, endPoint x: 235, endPoint y: 230, distance: 35.3
click at [543, 206] on div at bounding box center [342, 195] width 445 height 282
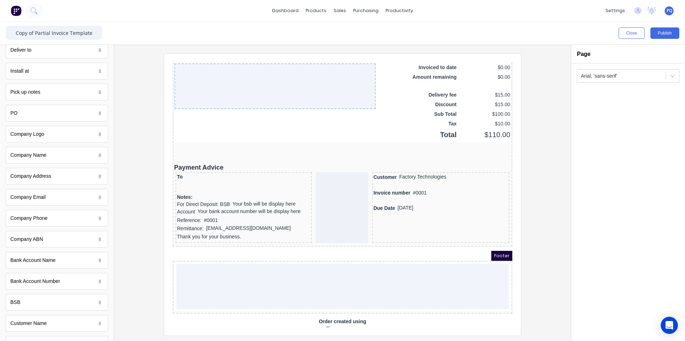
drag, startPoint x: 827, startPoint y: 91, endPoint x: 166, endPoint y: 195, distance: 669.6
click at [174, 168] on div "To" at bounding box center [234, 168] width 133 height 6
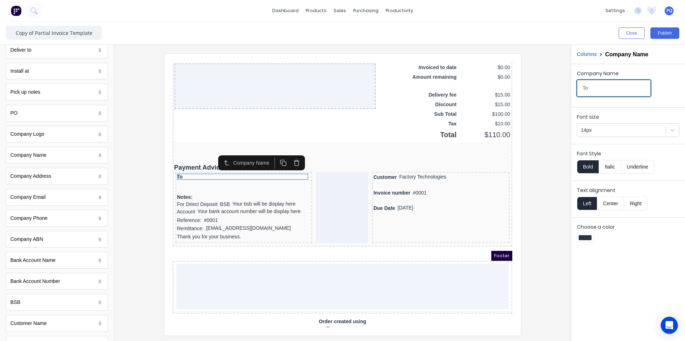
drag, startPoint x: 598, startPoint y: 90, endPoint x: 546, endPoint y: 90, distance: 51.4
click at [546, 90] on div "Close Publish Components standard fields Tax Invoice number Tax Invoice number …" at bounding box center [342, 182] width 685 height 320
type input "Company name here"
click at [553, 128] on div at bounding box center [342, 195] width 445 height 282
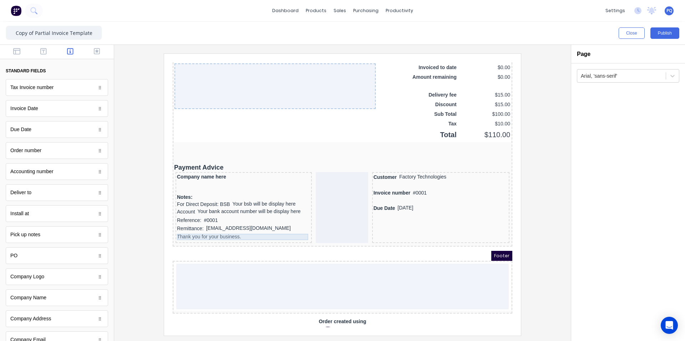
click at [190, 227] on div "Thank you for your business." at bounding box center [234, 228] width 133 height 6
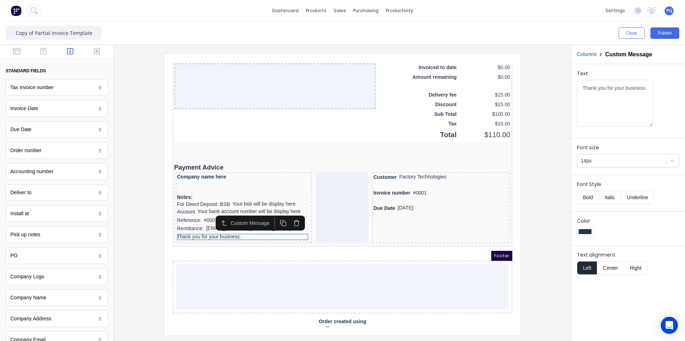
click at [272, 217] on icon "button" at bounding box center [275, 214] width 7 height 7
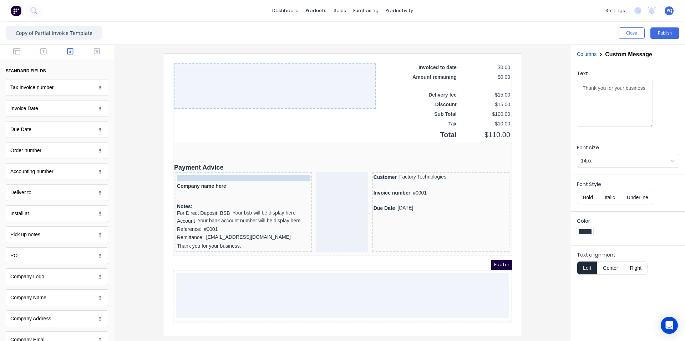
drag, startPoint x: 217, startPoint y: 234, endPoint x: 227, endPoint y: 169, distance: 65.6
click at [224, 170] on div "Thank you for your business." at bounding box center [234, 170] width 133 height 6
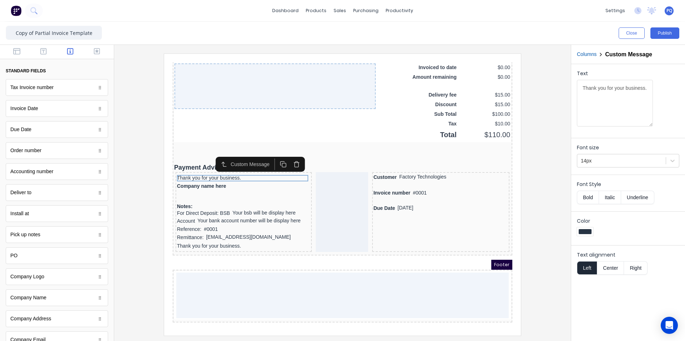
drag, startPoint x: 601, startPoint y: 92, endPoint x: 561, endPoint y: 81, distance: 42.2
click at [563, 82] on div "Close Publish Components standard fields Tax Invoice number Tax Invoice number …" at bounding box center [342, 182] width 685 height 320
type textarea "To"
click at [585, 194] on button "Bold" at bounding box center [588, 198] width 22 height 14
click at [289, 156] on icon "button" at bounding box center [288, 155] width 7 height 7
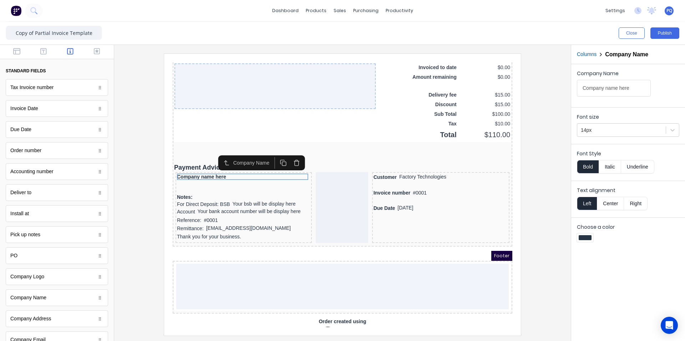
click at [527, 191] on div at bounding box center [342, 195] width 445 height 282
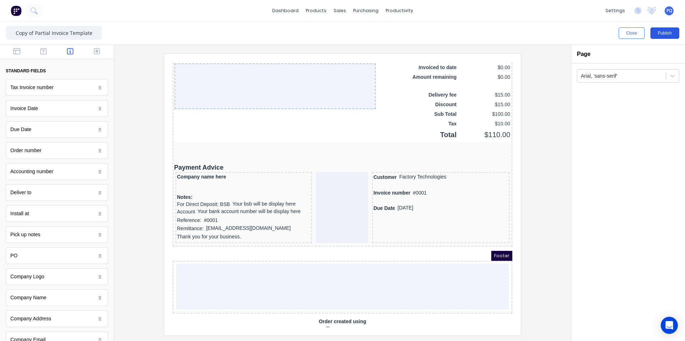
click at [656, 32] on button "Publish" at bounding box center [664, 32] width 29 height 11
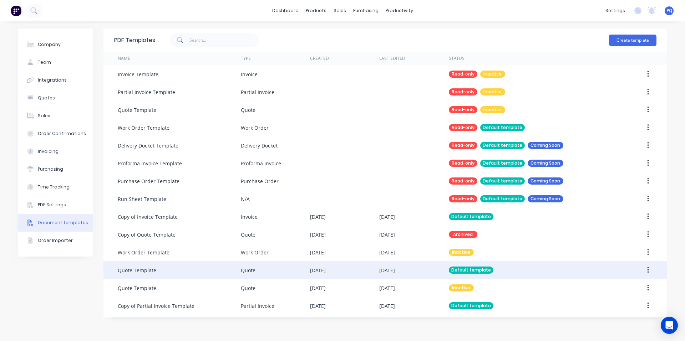
click at [203, 273] on div "Quote Template" at bounding box center [179, 271] width 123 height 18
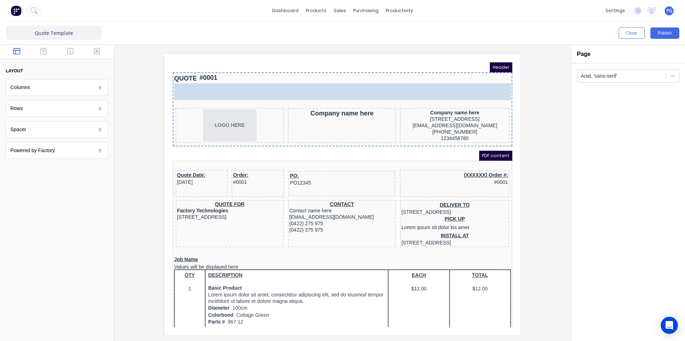
drag, startPoint x: 52, startPoint y: 89, endPoint x: 301, endPoint y: 79, distance: 249.6
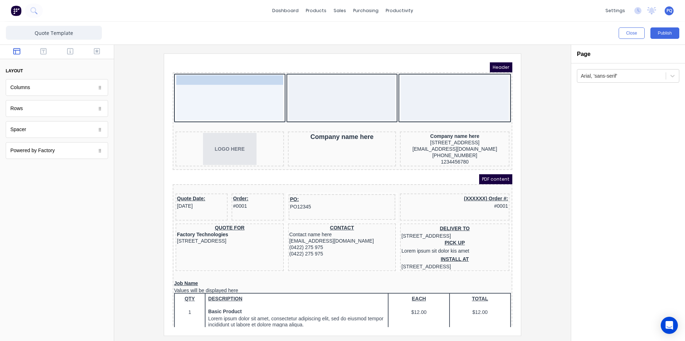
drag, startPoint x: 199, startPoint y: 67, endPoint x: 204, endPoint y: 84, distance: 17.8
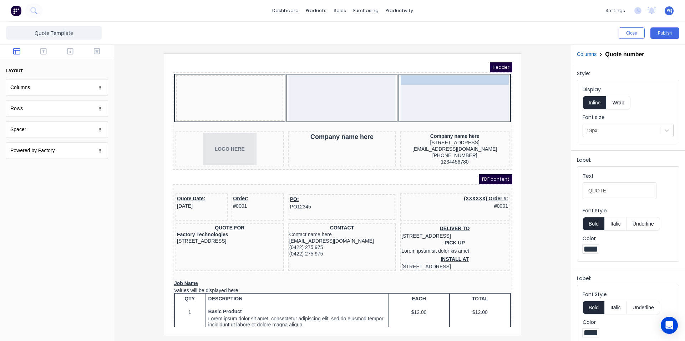
drag, startPoint x: 199, startPoint y: 74, endPoint x: 433, endPoint y: 79, distance: 234.5
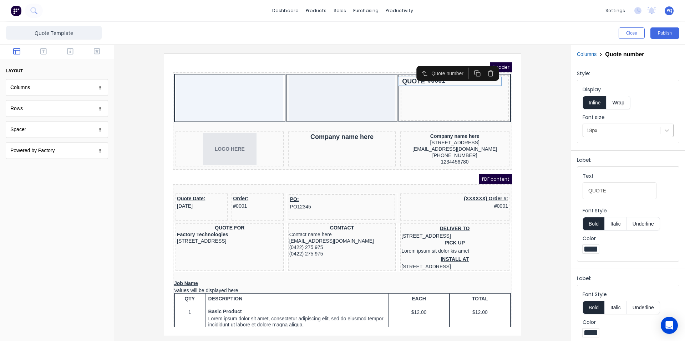
click at [612, 137] on div "18px" at bounding box center [628, 131] width 91 height 14
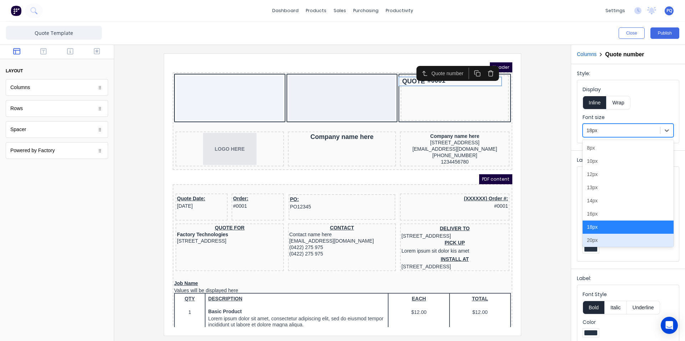
click at [612, 240] on div "20px" at bounding box center [628, 240] width 91 height 13
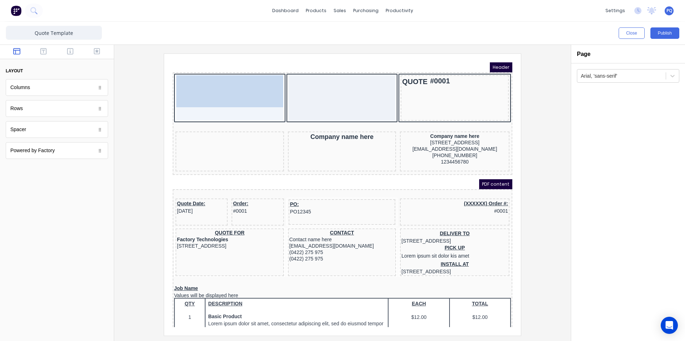
drag, startPoint x: 232, startPoint y: 138, endPoint x: 231, endPoint y: 82, distance: 56.0
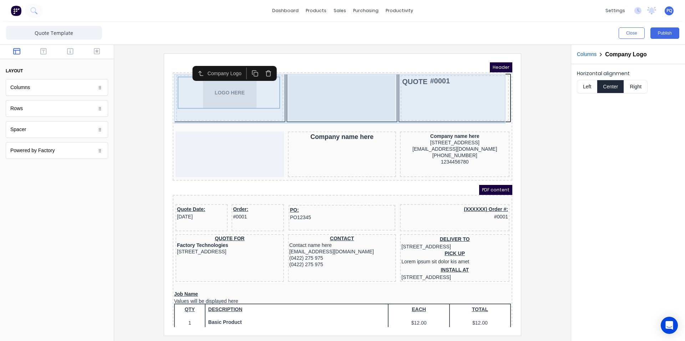
click at [402, 86] on div "QUOTE #0001" at bounding box center [446, 90] width 108 height 46
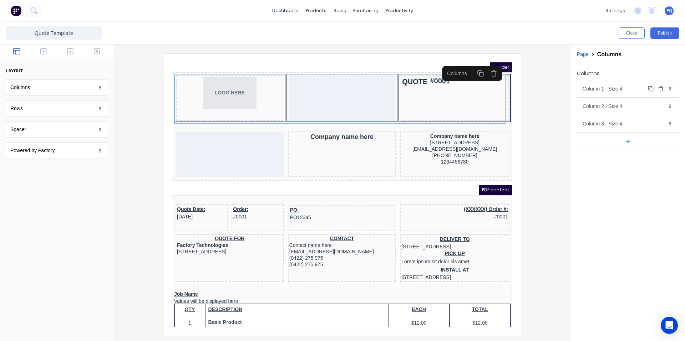
click at [617, 83] on div "Column 1 - Size 4 Duplicate Delete" at bounding box center [628, 88] width 102 height 17
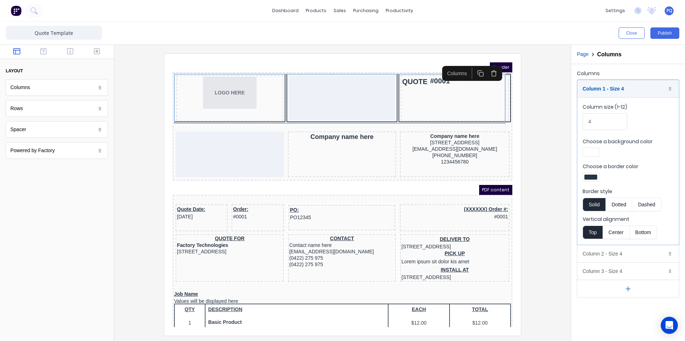
click at [590, 175] on div at bounding box center [590, 177] width 13 height 5
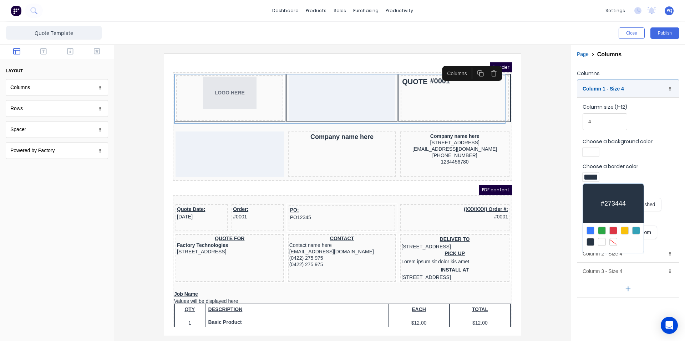
click at [612, 240] on div at bounding box center [613, 242] width 8 height 8
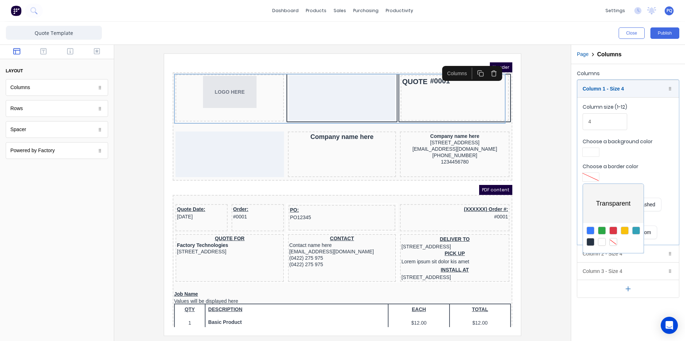
click at [651, 148] on div at bounding box center [342, 170] width 685 height 341
drag, startPoint x: 621, startPoint y: 256, endPoint x: 612, endPoint y: 224, distance: 32.9
click at [621, 256] on div "Column 2 - Size 4 Duplicate Delete" at bounding box center [628, 253] width 102 height 17
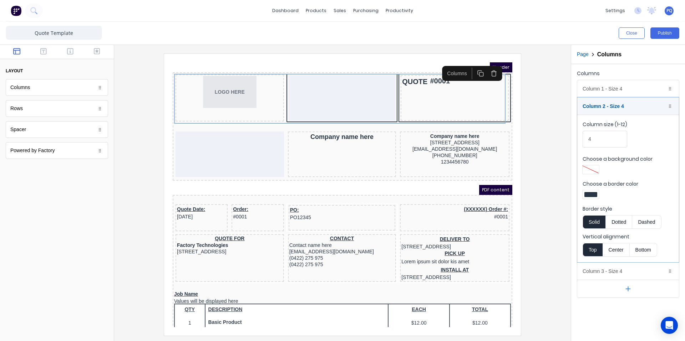
click at [589, 194] on div at bounding box center [590, 194] width 13 height 5
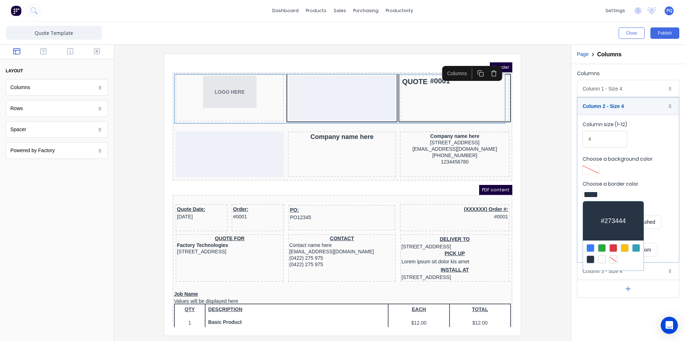
drag, startPoint x: 615, startPoint y: 259, endPoint x: 604, endPoint y: 218, distance: 42.2
click at [615, 258] on div at bounding box center [613, 260] width 8 height 8
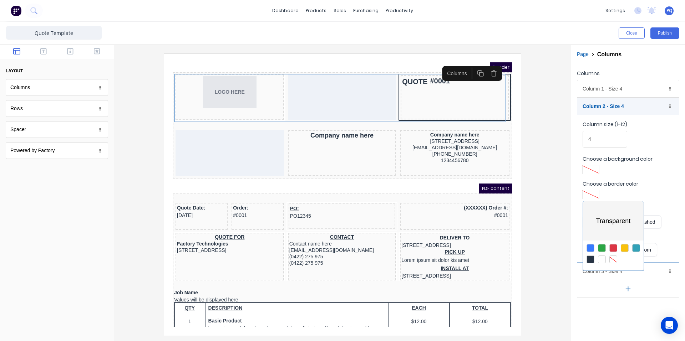
drag, startPoint x: 596, startPoint y: 83, endPoint x: 596, endPoint y: 118, distance: 34.6
click at [596, 84] on div at bounding box center [342, 170] width 685 height 341
click at [600, 90] on div "Column 1 - Size 4 Duplicate Delete" at bounding box center [628, 88] width 102 height 17
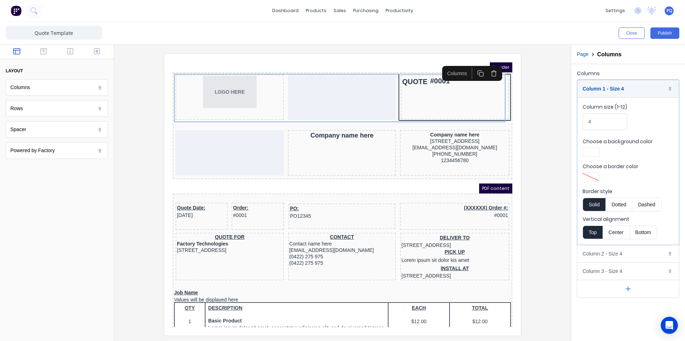
click at [588, 153] on div at bounding box center [590, 152] width 13 height 5
click at [614, 218] on div at bounding box center [613, 217] width 8 height 8
click at [612, 270] on div at bounding box center [342, 170] width 685 height 341
click at [614, 270] on div "Column 3 - Size 4 Duplicate Delete" at bounding box center [628, 271] width 102 height 17
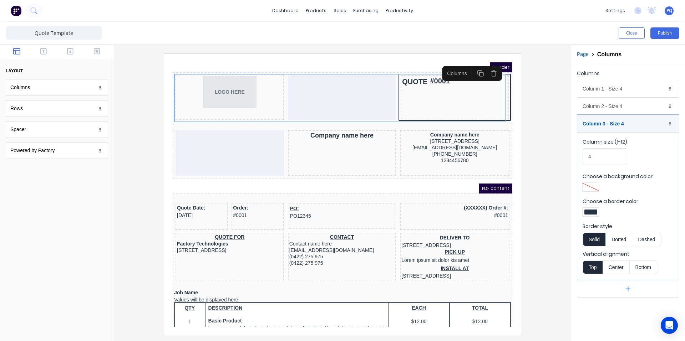
click at [601, 212] on div at bounding box center [628, 213] width 91 height 11
click at [589, 213] on div at bounding box center [590, 212] width 13 height 5
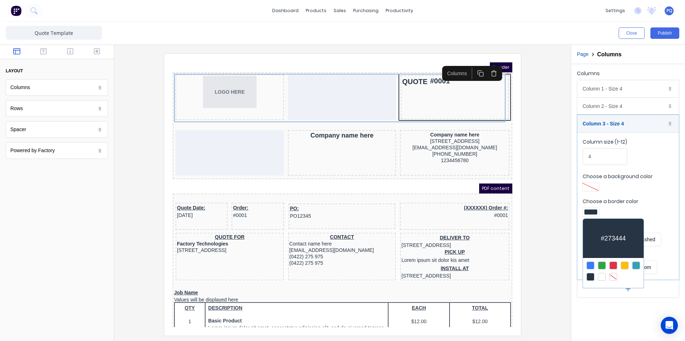
click at [613, 274] on div at bounding box center [613, 277] width 8 height 8
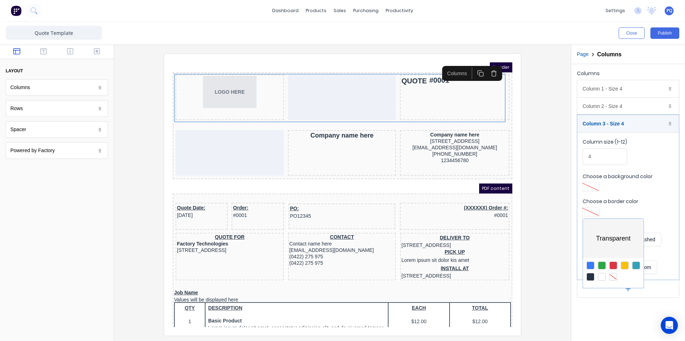
click at [543, 227] on div at bounding box center [342, 170] width 685 height 341
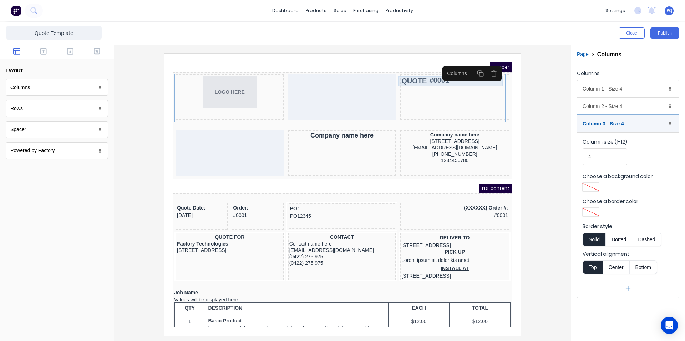
click at [405, 73] on div "QUOTE #0001" at bounding box center [446, 72] width 107 height 10
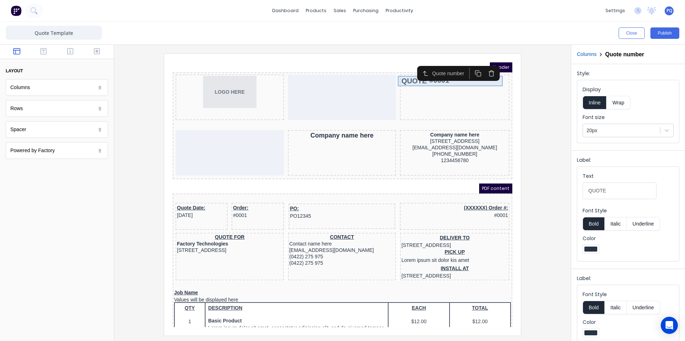
click at [448, 74] on body "Header LOGO HERE QUOTE #0001 Company name here Company name here [STREET_ADDRES…" at bounding box center [334, 186] width 340 height 265
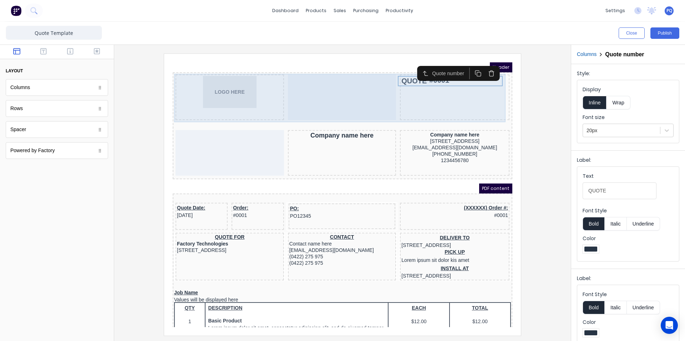
click at [290, 102] on div at bounding box center [333, 89] width 108 height 46
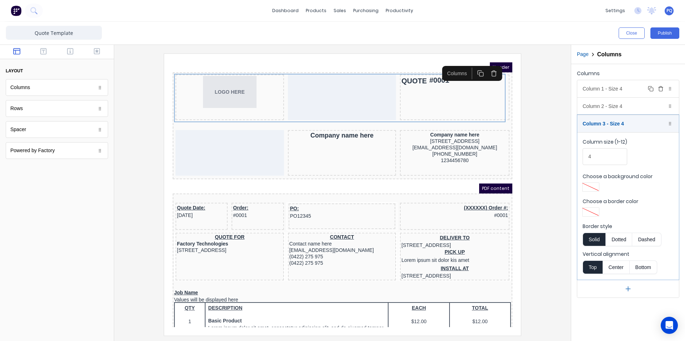
click at [603, 84] on div "Column 1 - Size 4 Duplicate Delete" at bounding box center [628, 88] width 102 height 17
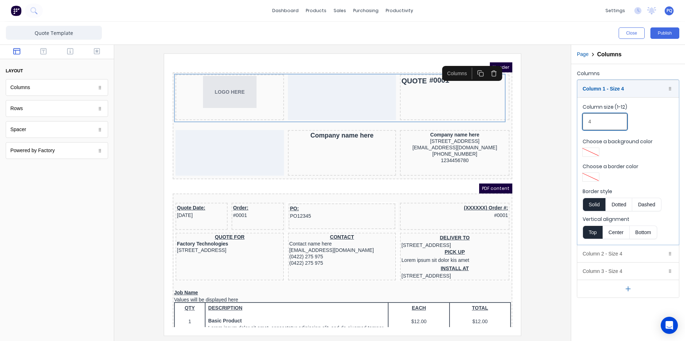
drag, startPoint x: 598, startPoint y: 123, endPoint x: 577, endPoint y: 123, distance: 21.4
click at [577, 123] on div "Column 1 - Size 4 Duplicate Delete Column size (1-12) 4 Choose a background col…" at bounding box center [628, 189] width 102 height 218
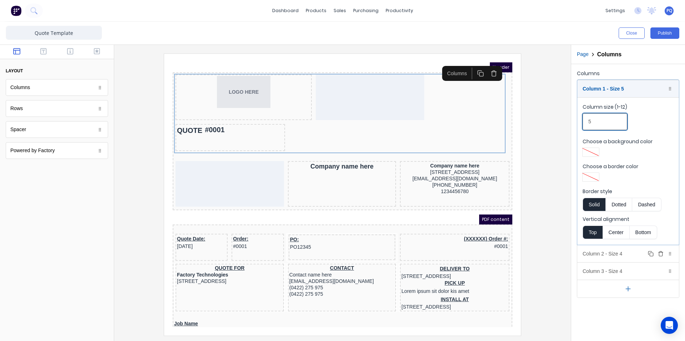
type input "5"
click at [618, 254] on div "Column 2 - Size 4 Duplicate Delete" at bounding box center [628, 253] width 102 height 17
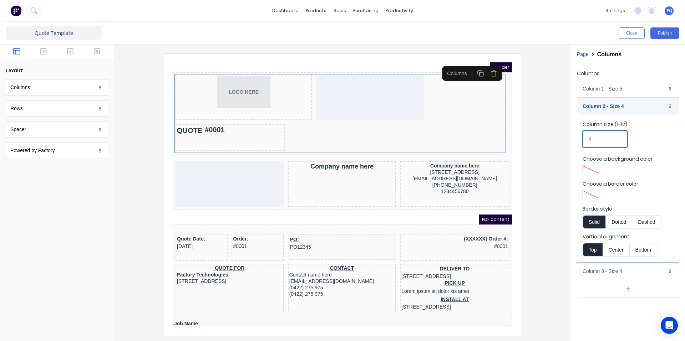
drag, startPoint x: 594, startPoint y: 139, endPoint x: 564, endPoint y: 141, distance: 29.7
click at [569, 137] on div "Close Publish Components layout Columns Columns Rows Rows Spacer Spacer Powered…" at bounding box center [342, 182] width 685 height 320
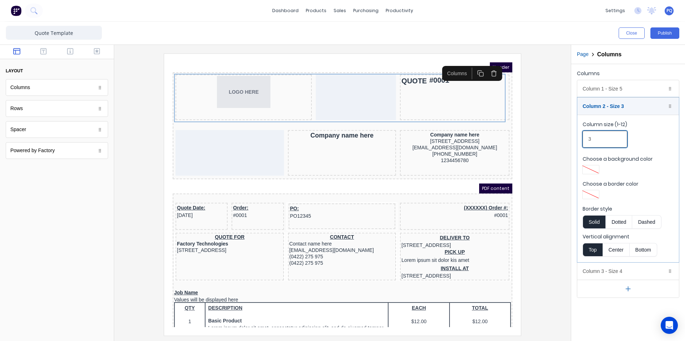
type input "3"
click at [614, 270] on div "Column 3 - Size 4 Duplicate Delete" at bounding box center [628, 271] width 102 height 17
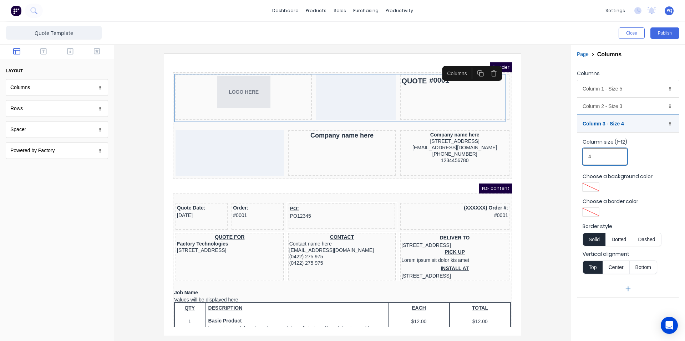
drag, startPoint x: 597, startPoint y: 161, endPoint x: 572, endPoint y: 157, distance: 25.4
click at [572, 157] on div "Columns Column 1 - Size 5 Duplicate Delete Column size (1-12) 5 Choose a backgr…" at bounding box center [628, 183] width 114 height 238
drag, startPoint x: 603, startPoint y: 157, endPoint x: 544, endPoint y: 152, distance: 59.1
click at [547, 153] on div "Close Publish Components layout Columns Columns Rows Rows Spacer Spacer Powered…" at bounding box center [342, 182] width 685 height 320
type input "4"
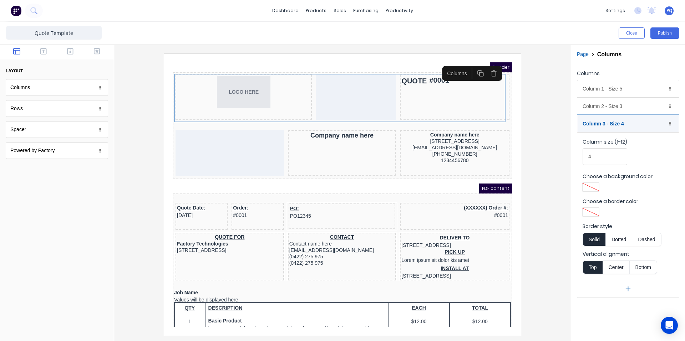
click at [549, 168] on div at bounding box center [342, 195] width 445 height 282
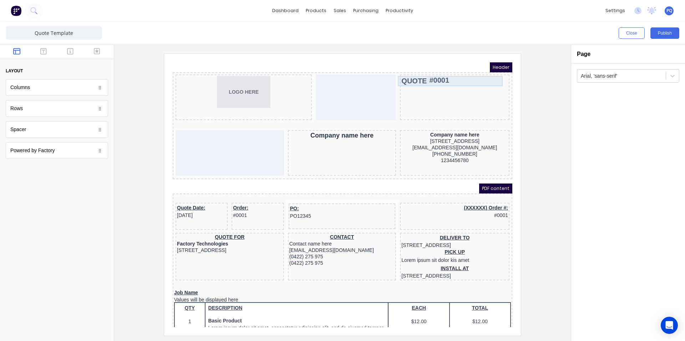
click at [418, 73] on div "QUOTE #0001" at bounding box center [446, 72] width 107 height 10
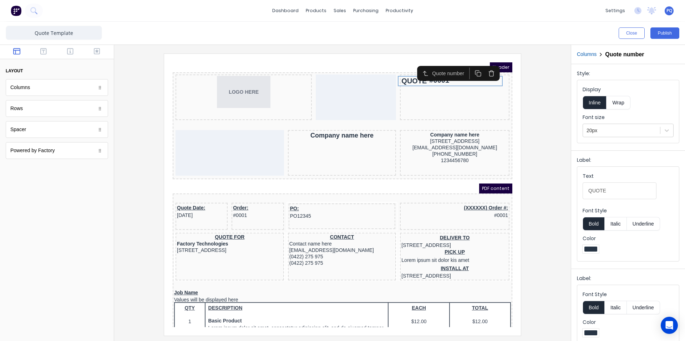
scroll to position [9, 0]
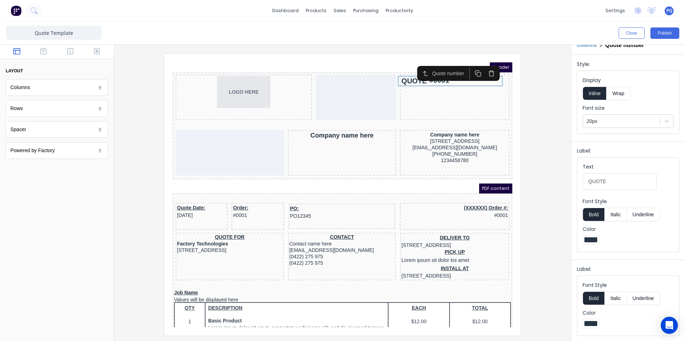
click at [612, 92] on button "Wrap" at bounding box center [619, 94] width 24 height 14
click at [596, 92] on button "Inline" at bounding box center [595, 94] width 24 height 14
drag, startPoint x: 617, startPoint y: 183, endPoint x: 539, endPoint y: 191, distance: 77.8
click at [540, 191] on div "Close Publish Components layout Columns Columns Rows Rows Spacer Spacer Powered…" at bounding box center [342, 182] width 685 height 320
type input "QUOTATION"
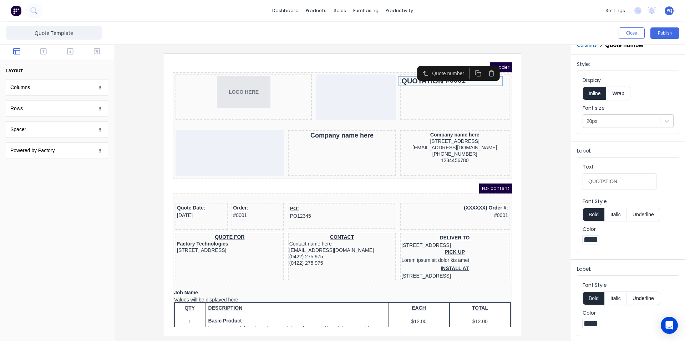
click at [623, 87] on button "Wrap" at bounding box center [619, 94] width 24 height 14
click at [599, 218] on button "Bold" at bounding box center [594, 215] width 22 height 14
click at [539, 110] on div at bounding box center [342, 195] width 445 height 282
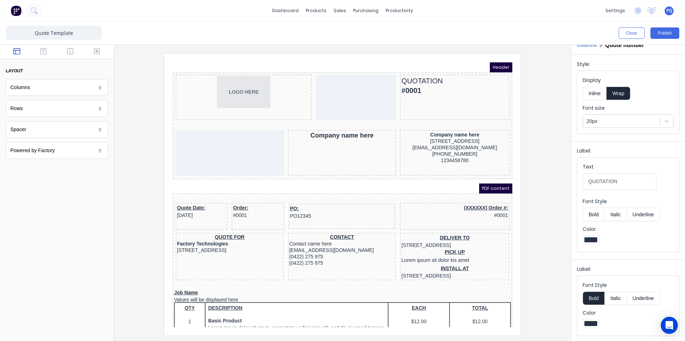
scroll to position [0, 0]
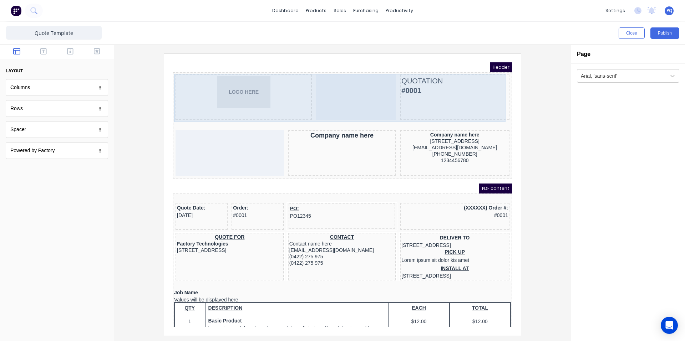
click at [347, 96] on div at bounding box center [347, 89] width 80 height 46
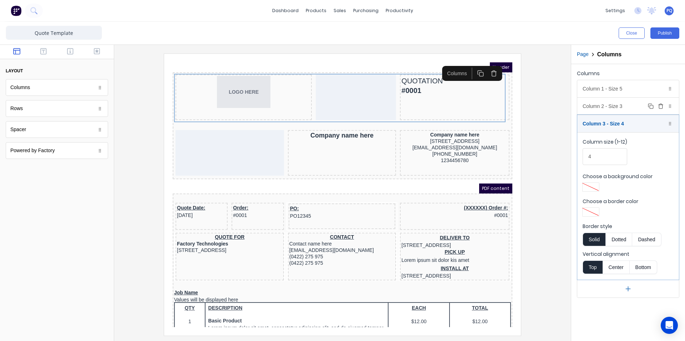
click at [616, 105] on div "Column 2 - Size 3 Duplicate Delete" at bounding box center [628, 106] width 102 height 17
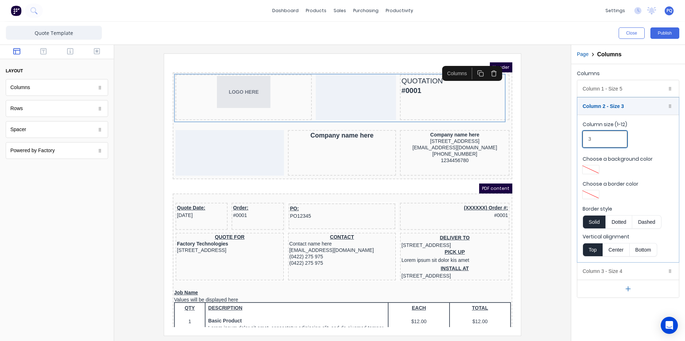
drag, startPoint x: 590, startPoint y: 141, endPoint x: 559, endPoint y: 138, distance: 31.2
click at [559, 138] on div "Close Publish Components layout Columns Columns Rows Rows Spacer Spacer Powered…" at bounding box center [342, 182] width 685 height 320
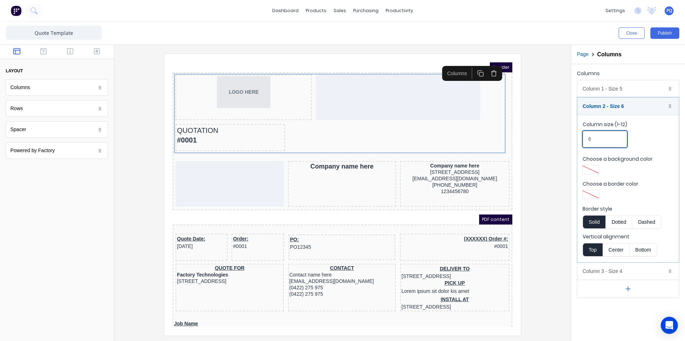
click at [581, 141] on fieldset "Column size (1-12) 6 Choose a background color Choose a border color Border sty…" at bounding box center [628, 189] width 102 height 148
drag, startPoint x: 590, startPoint y: 140, endPoint x: 583, endPoint y: 140, distance: 7.8
click at [583, 140] on input "5" at bounding box center [605, 139] width 45 height 17
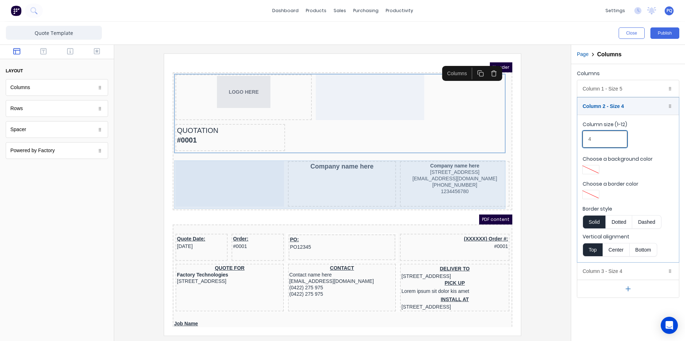
type input "4"
click at [234, 174] on div at bounding box center [221, 176] width 108 height 46
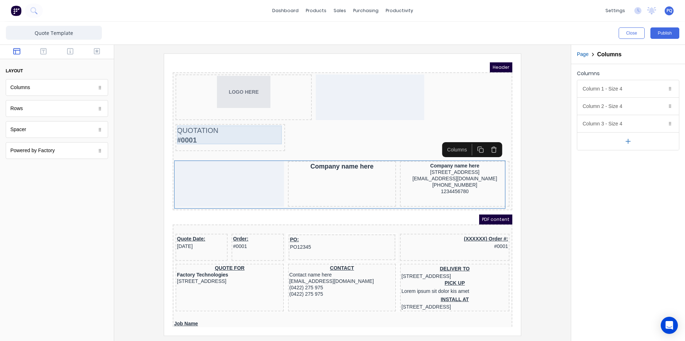
click at [233, 123] on div "QUOTATION #0001" at bounding box center [221, 126] width 107 height 19
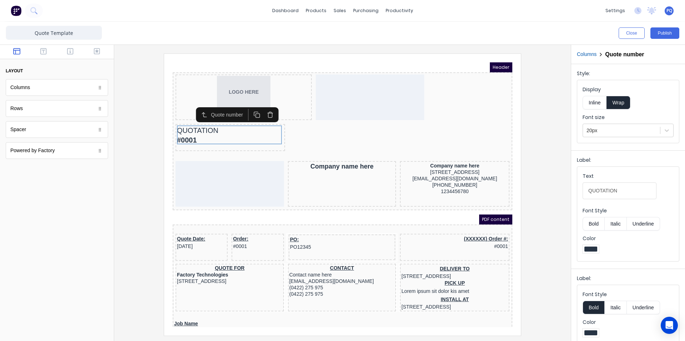
click at [551, 160] on div at bounding box center [342, 195] width 445 height 282
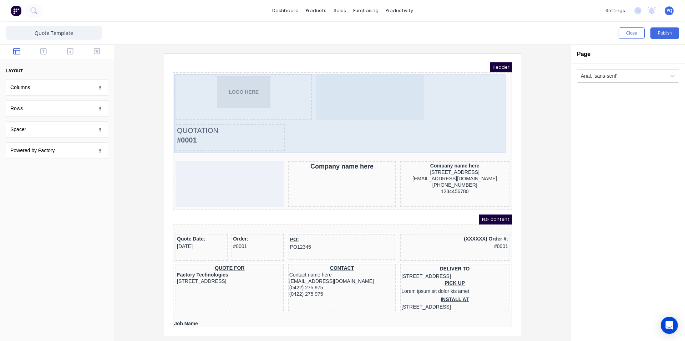
click at [316, 135] on div "LOGO HERE QUOTATION #0001" at bounding box center [334, 105] width 337 height 80
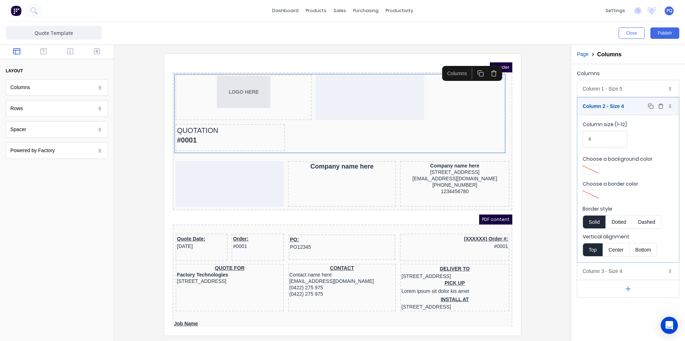
click at [633, 111] on div "Column 2 - Size 4 Duplicate Delete" at bounding box center [628, 106] width 102 height 17
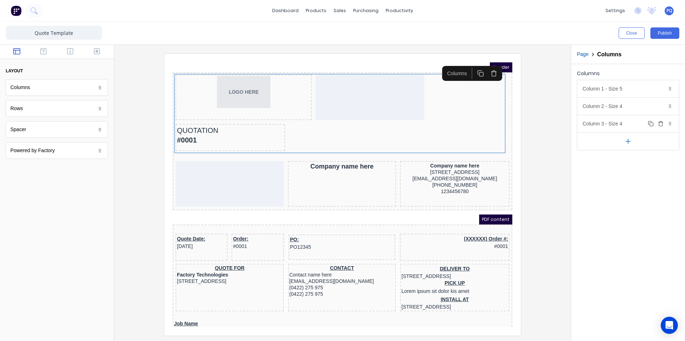
click at [626, 124] on div "Column 3 - Size 4 Duplicate Delete" at bounding box center [628, 123] width 102 height 17
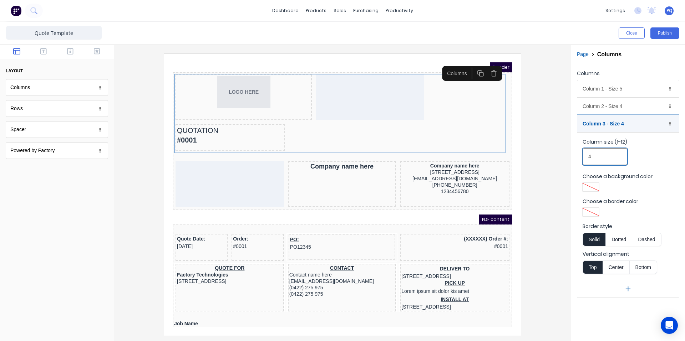
drag, startPoint x: 592, startPoint y: 157, endPoint x: 576, endPoint y: 155, distance: 15.9
click at [577, 155] on div "Columns Column 1 - Size 5 Duplicate Delete Column size (1-12) 5 Choose a backgr…" at bounding box center [628, 183] width 114 height 238
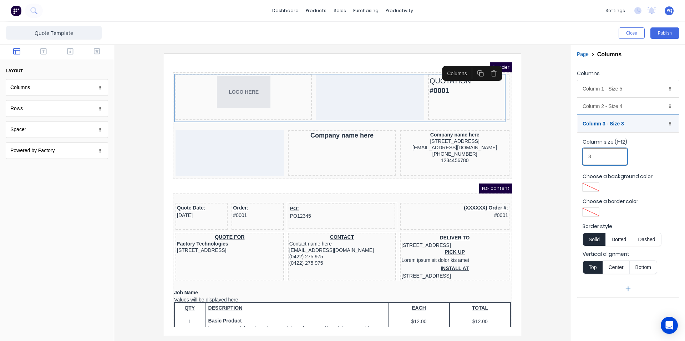
type input "3"
click at [545, 128] on div at bounding box center [342, 195] width 445 height 282
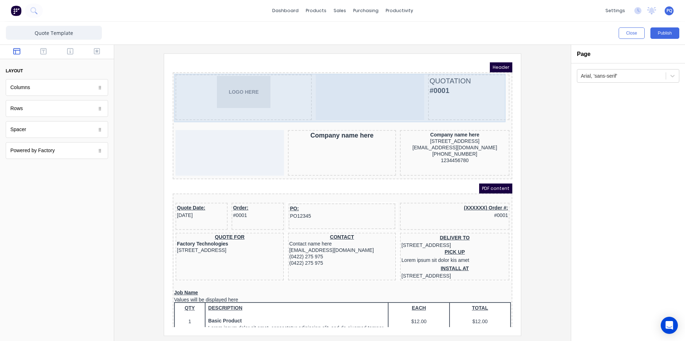
click at [463, 95] on div "QUOTATION #0001" at bounding box center [460, 89] width 81 height 46
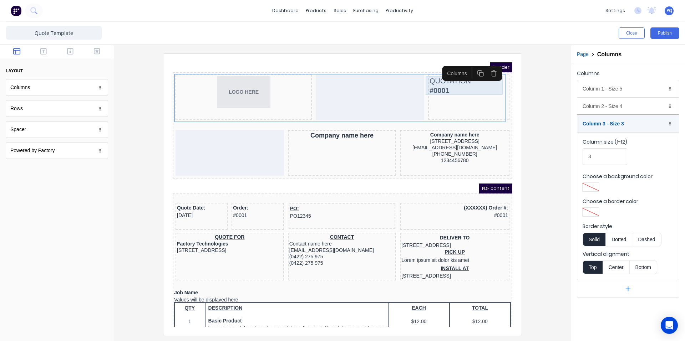
click at [440, 73] on div "QUOTATION #0001" at bounding box center [460, 76] width 78 height 19
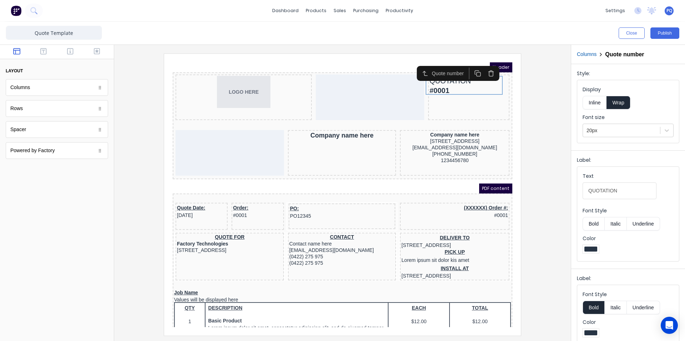
scroll to position [9, 0]
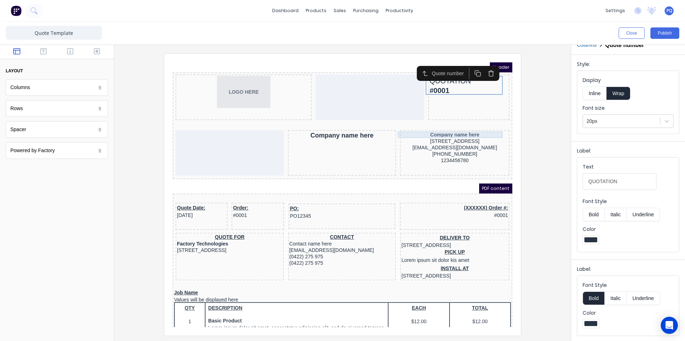
click at [424, 126] on div "Company name here" at bounding box center [446, 126] width 107 height 6
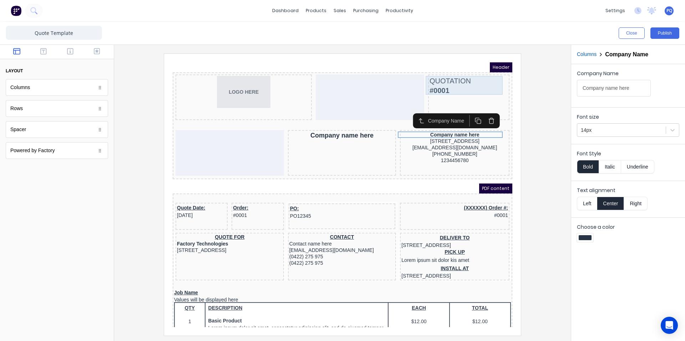
click at [428, 69] on div "QUOTATION #0001" at bounding box center [460, 76] width 78 height 19
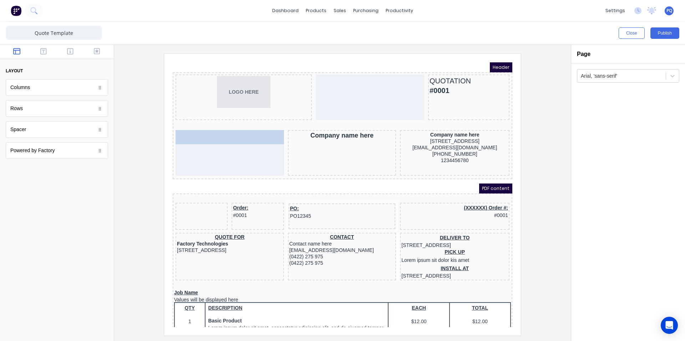
drag, startPoint x: 186, startPoint y: 206, endPoint x: 194, endPoint y: 132, distance: 74.4
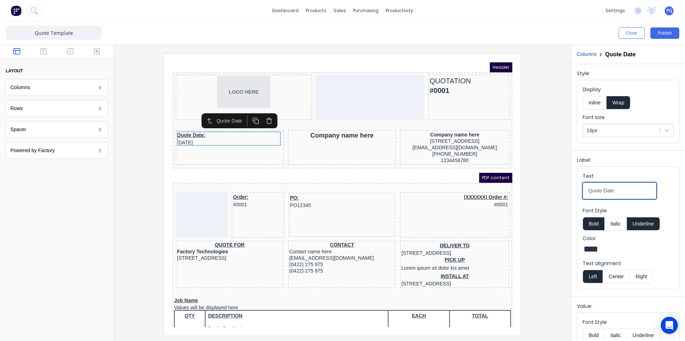
drag, startPoint x: 604, startPoint y: 191, endPoint x: 549, endPoint y: 180, distance: 55.8
click at [553, 184] on div "Close Publish Components layout Columns Columns Rows Rows Spacer Spacer Powered…" at bounding box center [342, 182] width 685 height 320
type input "Date:"
click at [641, 227] on button "Underline" at bounding box center [643, 224] width 33 height 14
click at [39, 56] on div at bounding box center [57, 52] width 114 height 14
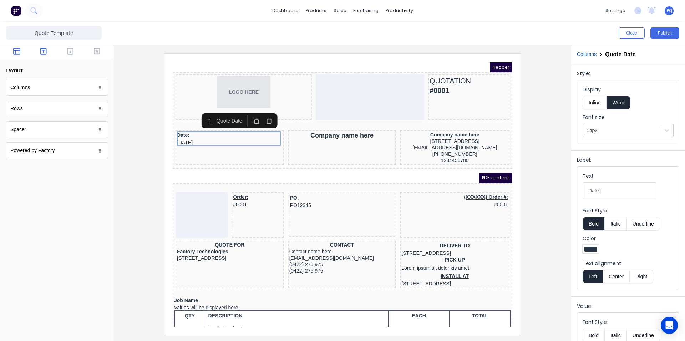
click at [40, 53] on button "button" at bounding box center [43, 52] width 22 height 9
click at [70, 51] on icon "button" at bounding box center [70, 51] width 6 height 6
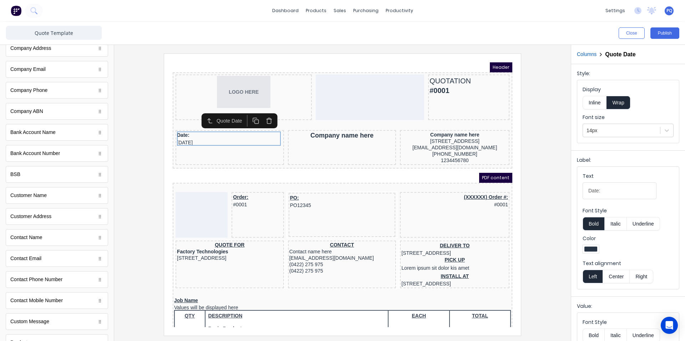
scroll to position [281, 0]
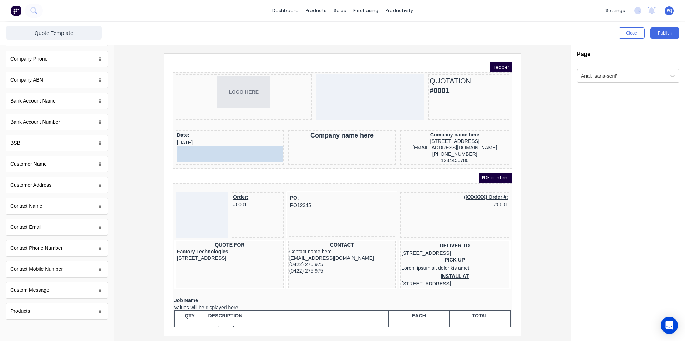
drag, startPoint x: 49, startPoint y: 169, endPoint x: 46, endPoint y: 91, distance: 78.9
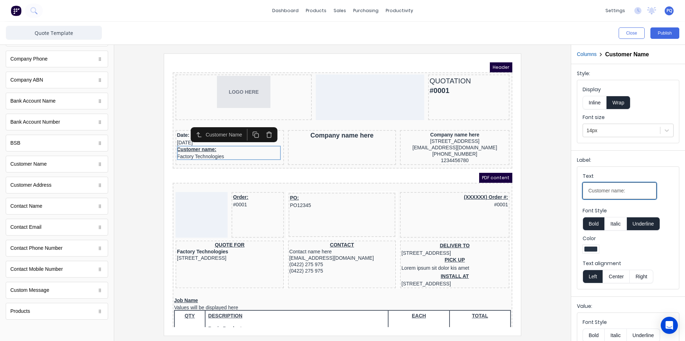
drag, startPoint x: 631, startPoint y: 194, endPoint x: 554, endPoint y: 181, distance: 78.3
click at [555, 181] on div "Close Publish Components standard fields Quote number Quote number Quote Date Q…" at bounding box center [342, 182] width 685 height 320
type input "Quotation for"
drag, startPoint x: 656, startPoint y: 222, endPoint x: 628, endPoint y: 224, distance: 27.9
click at [655, 222] on button "Underline" at bounding box center [643, 224] width 33 height 14
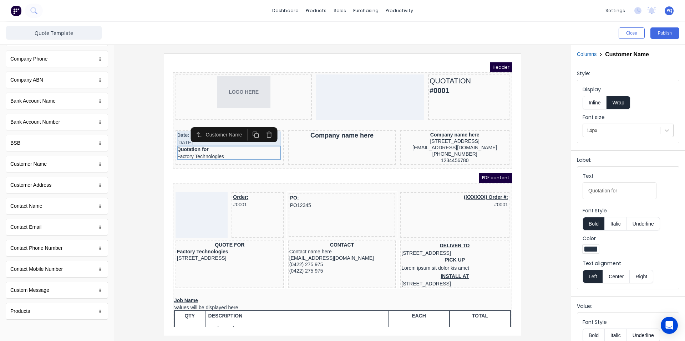
click at [174, 132] on div "Date: 29/10/2024" at bounding box center [221, 130] width 106 height 14
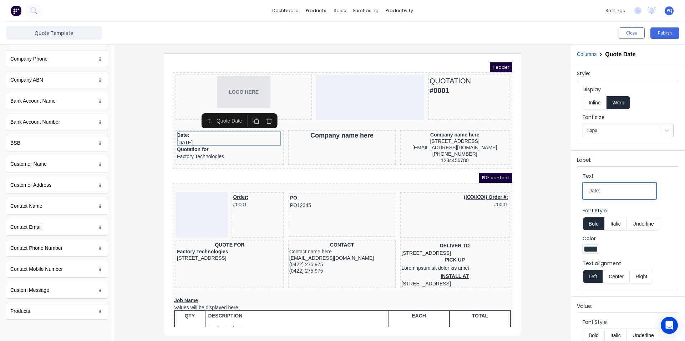
click at [619, 193] on input "Date:" at bounding box center [620, 191] width 74 height 17
type input "Date"
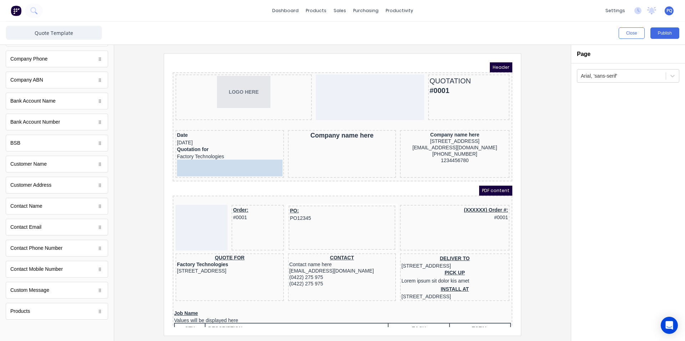
drag, startPoint x: 56, startPoint y: 167, endPoint x: 213, endPoint y: 164, distance: 157.0
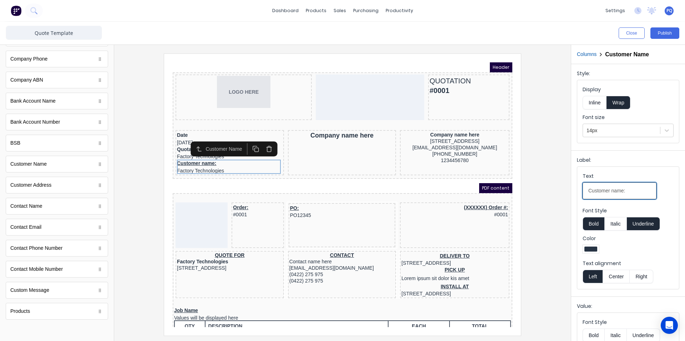
drag, startPoint x: 634, startPoint y: 192, endPoint x: 534, endPoint y: 197, distance: 99.7
click at [534, 197] on div "Close Publish Components standard fields Quote number Quote number Quote Date Q…" at bounding box center [342, 182] width 685 height 320
type input "Client"
click at [642, 229] on button "Underline" at bounding box center [643, 224] width 33 height 14
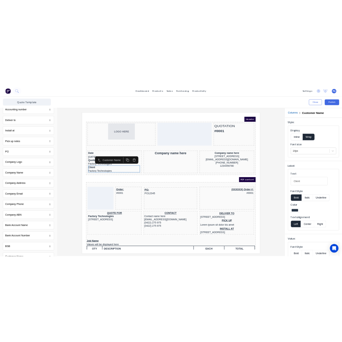
scroll to position [0, 0]
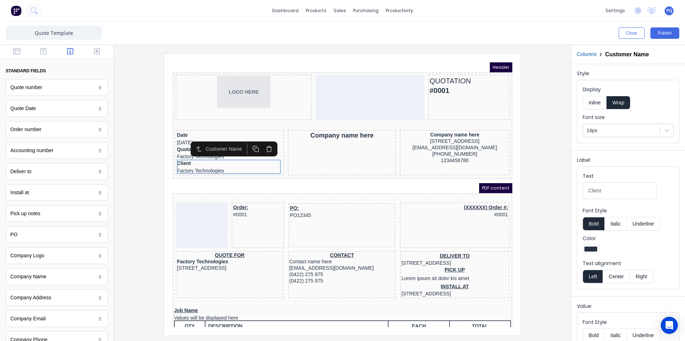
click at [16, 46] on div at bounding box center [57, 52] width 114 height 14
click at [23, 51] on button "button" at bounding box center [17, 52] width 22 height 9
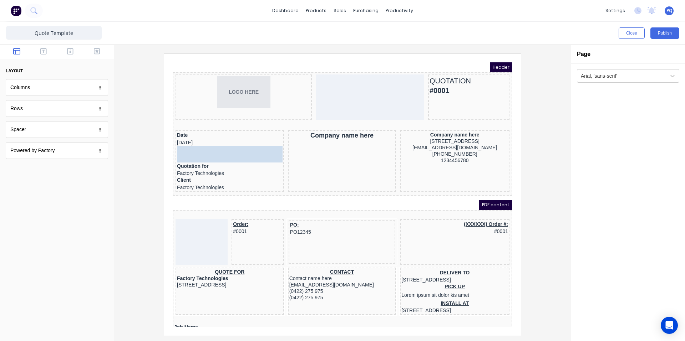
drag, startPoint x: 66, startPoint y: 132, endPoint x: 72, endPoint y: 91, distance: 41.9
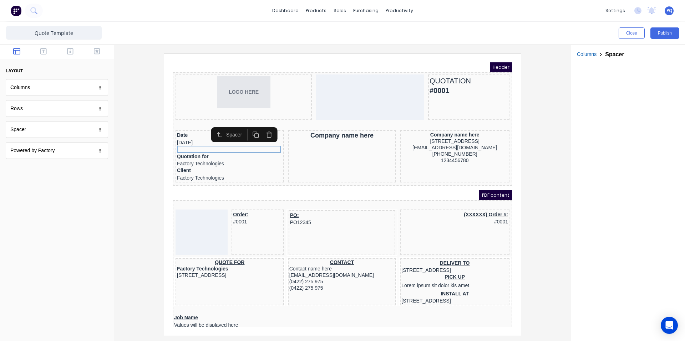
click at [250, 127] on button "button" at bounding box center [246, 127] width 13 height 12
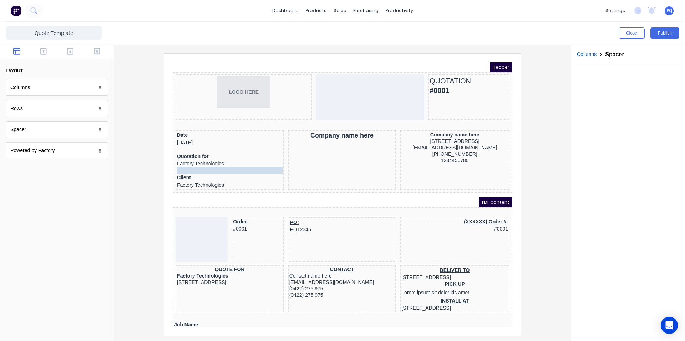
drag, startPoint x: 219, startPoint y: 149, endPoint x: 217, endPoint y: 162, distance: 12.7
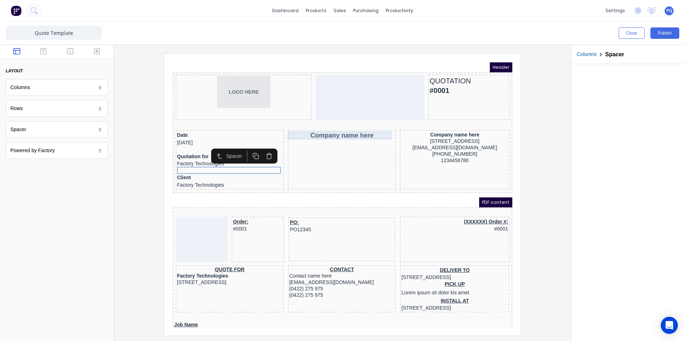
click at [304, 130] on div "Company name here" at bounding box center [334, 127] width 106 height 8
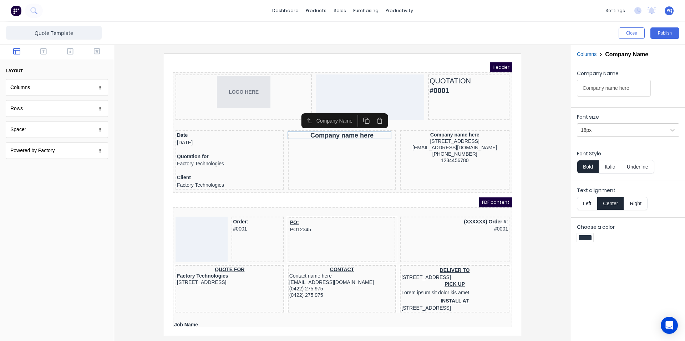
click at [371, 113] on icon "button" at bounding box center [371, 112] width 7 height 7
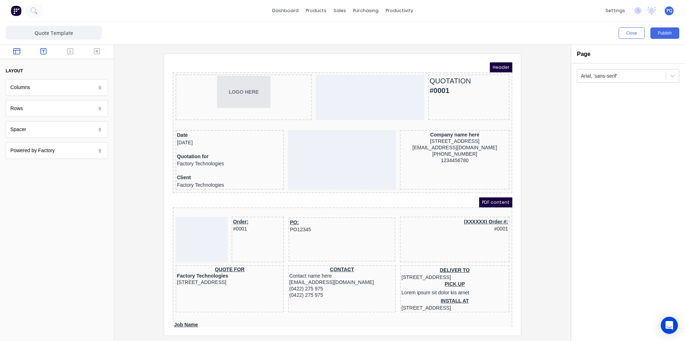
click at [37, 55] on button "button" at bounding box center [43, 52] width 22 height 9
click at [67, 55] on button "button" at bounding box center [70, 52] width 22 height 9
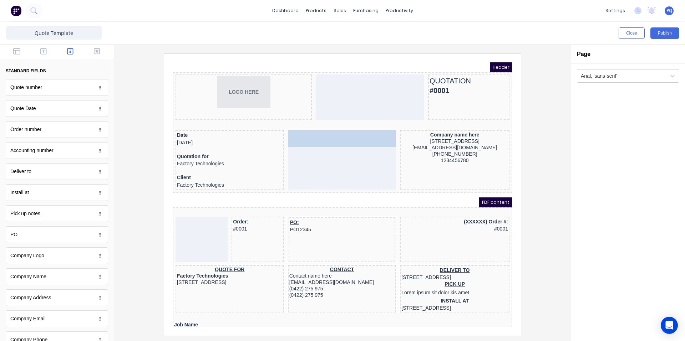
drag, startPoint x: 50, startPoint y: 296, endPoint x: 316, endPoint y: 131, distance: 313.8
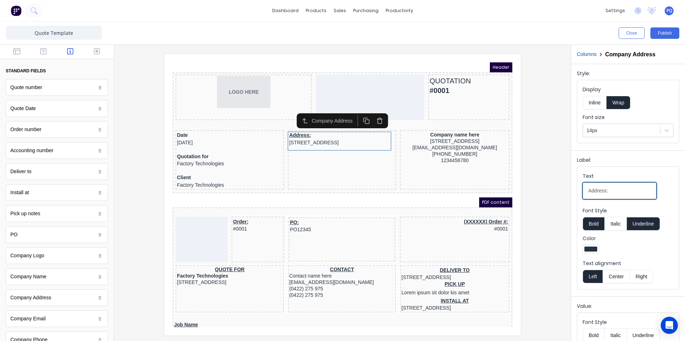
drag, startPoint x: 610, startPoint y: 189, endPoint x: 522, endPoint y: 199, distance: 89.1
click at [536, 198] on div "Close Publish Components standard fields Quote number Quote number Quote Date Q…" at bounding box center [342, 182] width 685 height 320
type input "Site"
click at [639, 225] on button "Underline" at bounding box center [643, 224] width 33 height 14
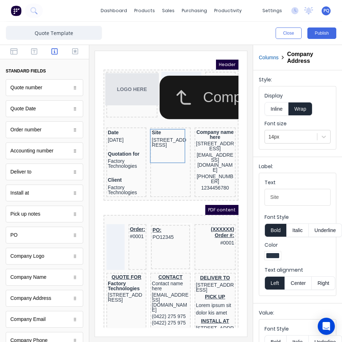
click at [169, 57] on iframe at bounding box center [171, 193] width 152 height 285
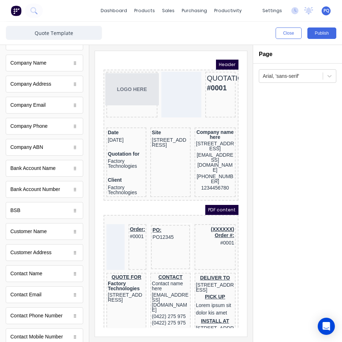
scroll to position [281, 0]
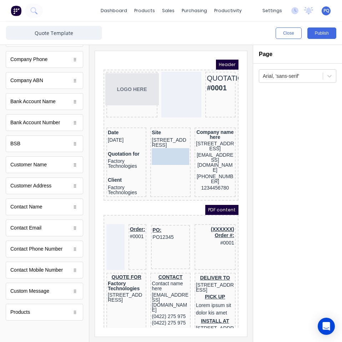
drag, startPoint x: 17, startPoint y: 212, endPoint x: 55, endPoint y: 108, distance: 110.6
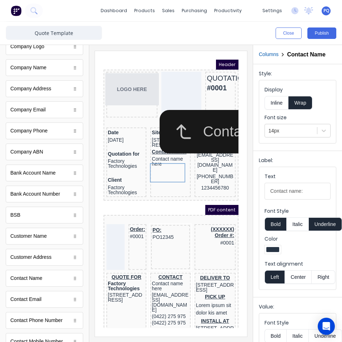
scroll to position [174, 0]
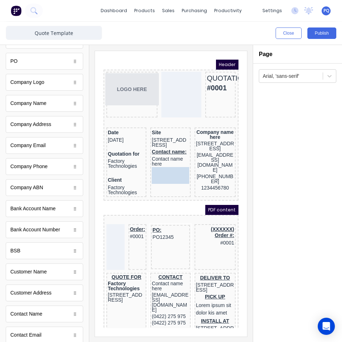
drag, startPoint x: 51, startPoint y: 188, endPoint x: 163, endPoint y: 183, distance: 111.8
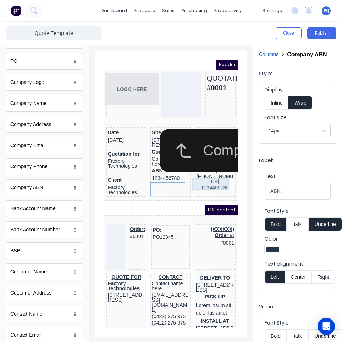
click at [194, 176] on div "(042) 2222 3333" at bounding box center [206, 169] width 38 height 11
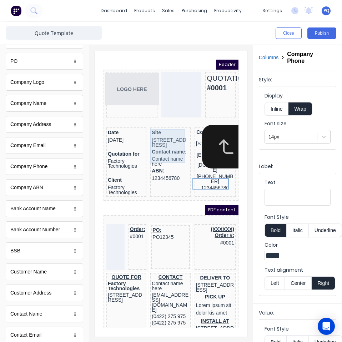
click at [159, 123] on div "Site 234 Beach Road Gold Coast, Queensland, Australia, 4217" at bounding box center [161, 129] width 37 height 19
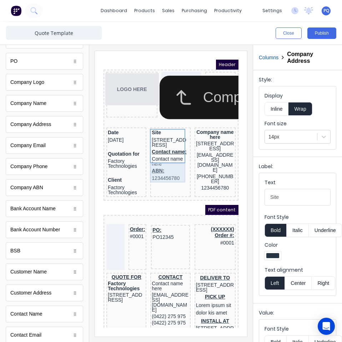
click at [159, 159] on div "Contact name: Contact name here" at bounding box center [161, 149] width 37 height 19
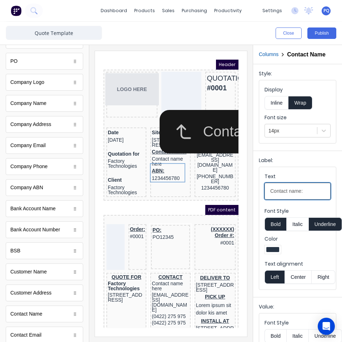
drag, startPoint x: 303, startPoint y: 191, endPoint x: 256, endPoint y: 192, distance: 47.1
click at [256, 192] on div "Label: Text Contact name: Font Style Bold Italic Underline Color Text alignment…" at bounding box center [297, 222] width 89 height 143
type input "Client Contact"
click at [326, 224] on button "Underline" at bounding box center [325, 224] width 33 height 14
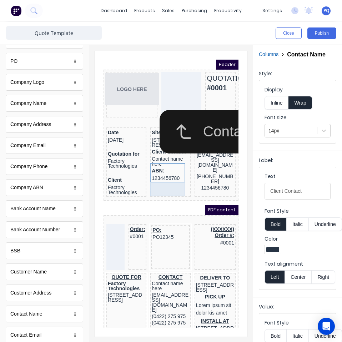
click at [147, 173] on div "ABN: 1234456780" at bounding box center [161, 165] width 37 height 14
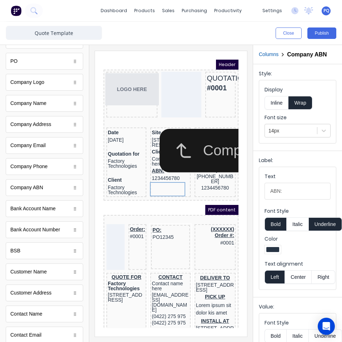
drag, startPoint x: 370, startPoint y: 248, endPoint x: 227, endPoint y: 187, distance: 155.9
type input "ABN#"
drag, startPoint x: 324, startPoint y: 234, endPoint x: 317, endPoint y: 237, distance: 7.2
click at [323, 231] on button "Underline" at bounding box center [325, 224] width 33 height 14
click at [112, 165] on div at bounding box center [117, 164] width 37 height 7
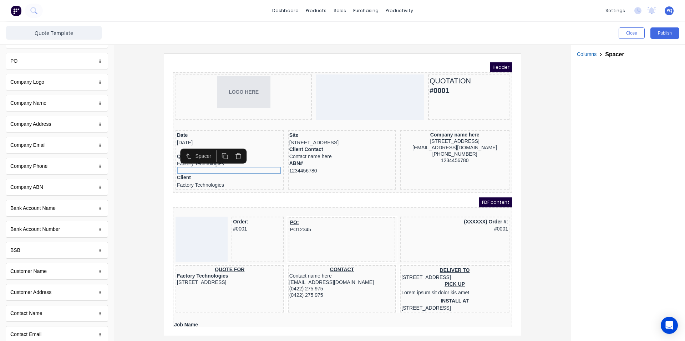
click at [216, 147] on rect "button" at bounding box center [217, 149] width 4 height 4
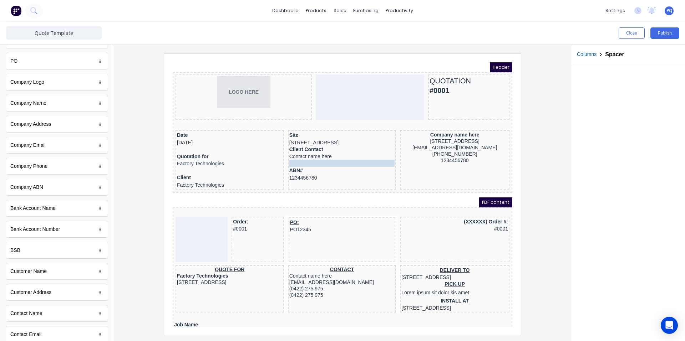
drag, startPoint x: 206, startPoint y: 168, endPoint x: 294, endPoint y: 162, distance: 88.4
click at [359, 146] on icon "button" at bounding box center [357, 145] width 7 height 7
drag, startPoint x: 315, startPoint y: 167, endPoint x: 316, endPoint y: 145, distance: 22.9
click at [316, 145] on body "Header LOGO HERE QUOTATION #0001 Date 29/10/2024 Quotation for Factory Technolo…" at bounding box center [334, 186] width 340 height 265
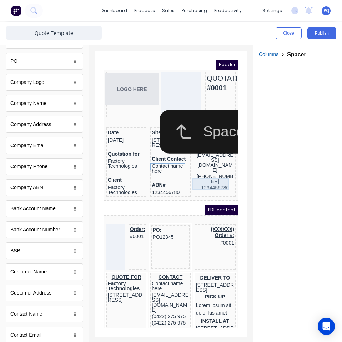
click at [207, 176] on div "(042) 2222 3333" at bounding box center [206, 169] width 38 height 11
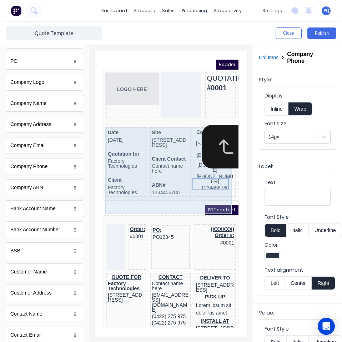
click at [178, 134] on div "Date 29/10/2024 Quotation for Factory Technologies Client Factory Technologies …" at bounding box center [162, 154] width 132 height 72
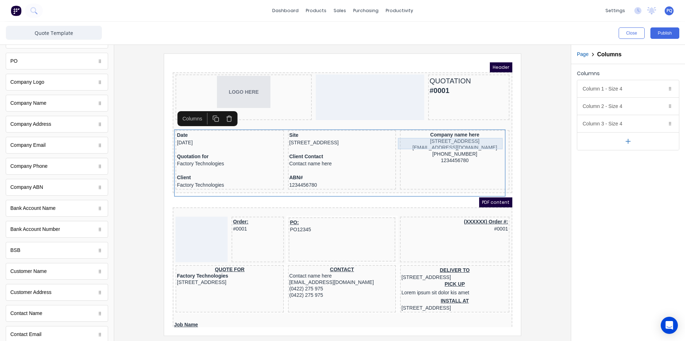
click at [463, 131] on div "[STREET_ADDRESS]" at bounding box center [446, 133] width 107 height 6
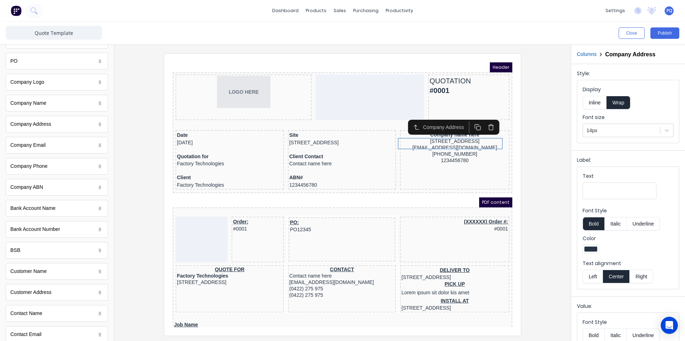
click at [483, 118] on icon "button" at bounding box center [482, 118] width 7 height 7
click at [481, 118] on icon "button" at bounding box center [482, 118] width 7 height 7
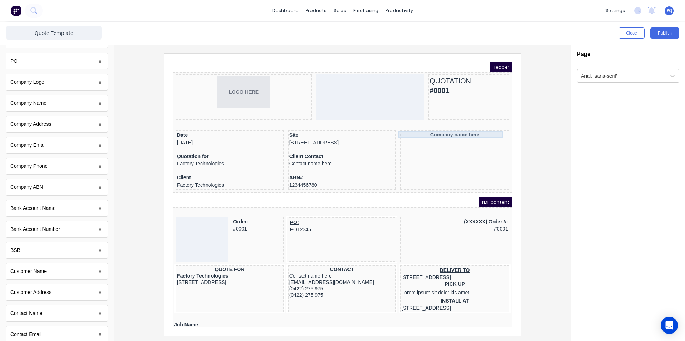
click at [470, 125] on div "Company name here" at bounding box center [446, 126] width 107 height 6
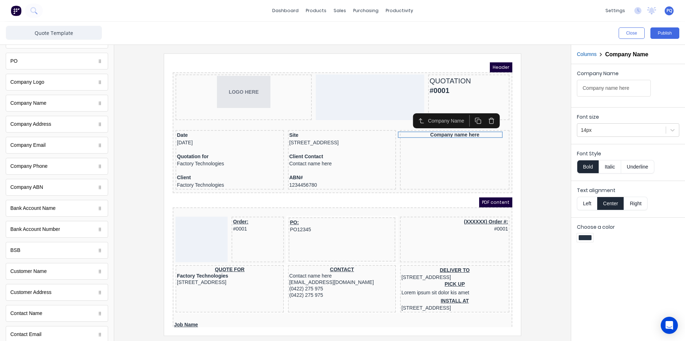
click at [481, 115] on icon "button" at bounding box center [483, 113] width 4 height 4
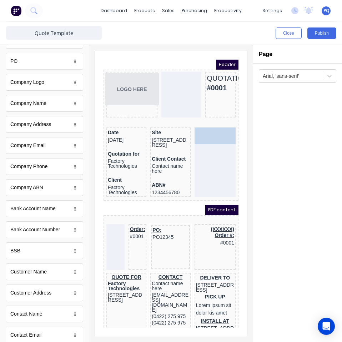
drag, startPoint x: 37, startPoint y: 104, endPoint x: 208, endPoint y: 137, distance: 174.4
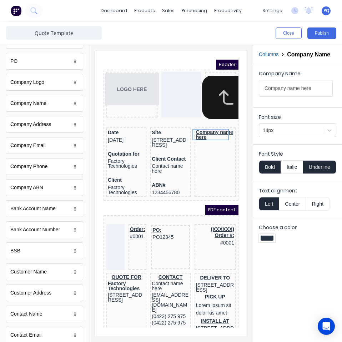
scroll to position [138, 0]
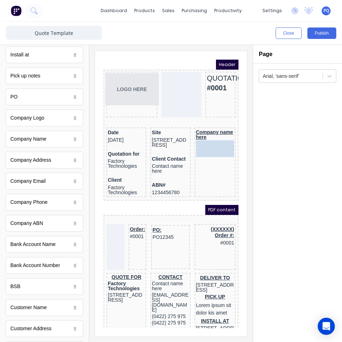
drag, startPoint x: 36, startPoint y: 249, endPoint x: 114, endPoint y: 87, distance: 179.7
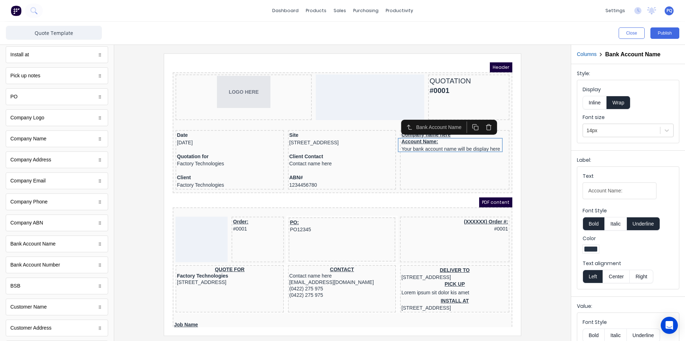
click at [518, 153] on iframe at bounding box center [342, 195] width 357 height 282
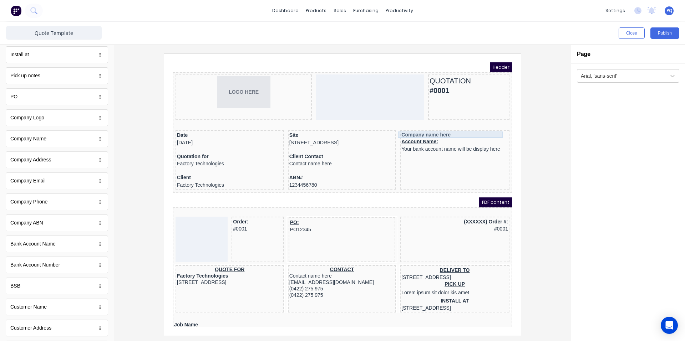
click at [441, 126] on div "Company name here" at bounding box center [446, 126] width 107 height 6
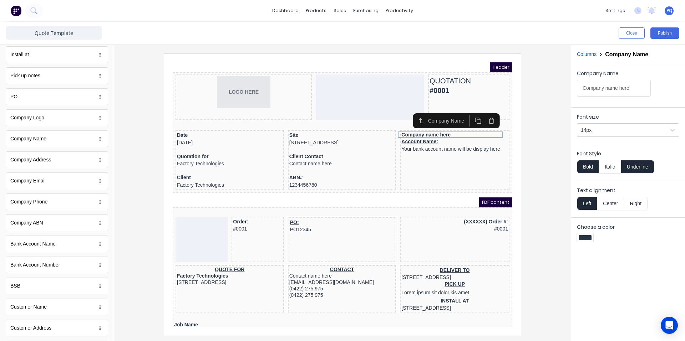
click at [518, 141] on iframe at bounding box center [342, 195] width 357 height 282
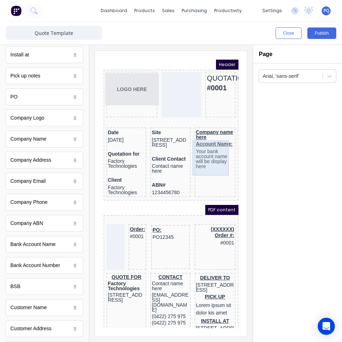
click at [189, 136] on div "Account Name: Your bank account name will be display here" at bounding box center [206, 146] width 38 height 29
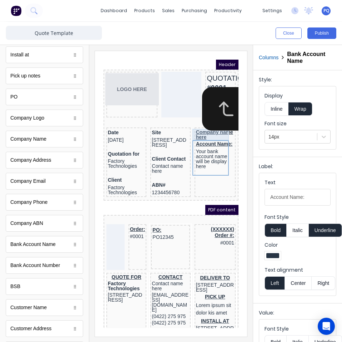
click at [187, 128] on div "Company name here" at bounding box center [206, 125] width 38 height 11
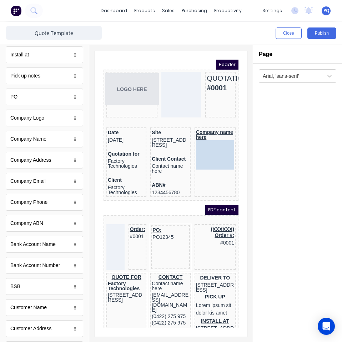
click at [186, 141] on body "Header LOGO HERE QUOTATION #0001 Date 29/10/2024 Quotation for Factory Technolo…" at bounding box center [162, 185] width 135 height 268
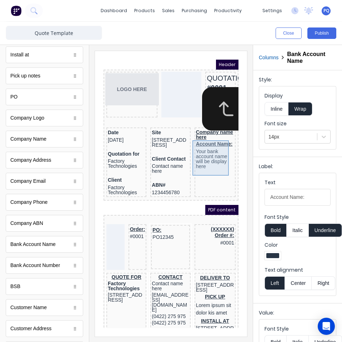
click at [196, 135] on div "Account Name: Your bank account name will be display here" at bounding box center [206, 146] width 38 height 29
click at [196, 124] on div "Company name here" at bounding box center [206, 125] width 38 height 11
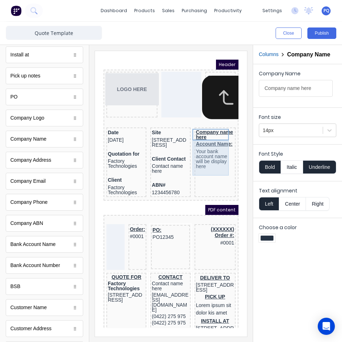
click at [204, 146] on div "Account Name: Your bank account name will be display here" at bounding box center [206, 146] width 38 height 29
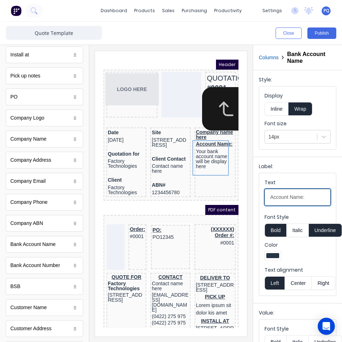
drag, startPoint x: 307, startPoint y: 197, endPoint x: 254, endPoint y: 193, distance: 52.5
click at [254, 193] on div "Label: Text Account Name: Font Style Bold Italic Underline Color Text alignment…" at bounding box center [297, 228] width 89 height 143
paste input "Billable Company"
type input "Billable Company"
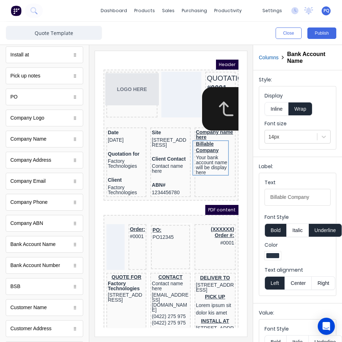
click at [324, 229] on button "Underline" at bounding box center [325, 230] width 33 height 14
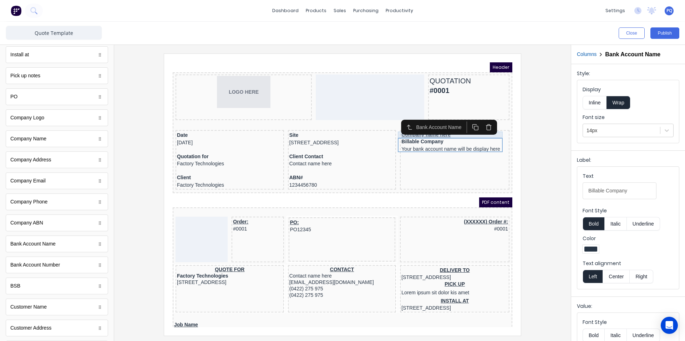
click at [398, 126] on div "Bank Account Name" at bounding box center [441, 118] width 96 height 15
click at [446, 128] on div "Company name here" at bounding box center [446, 126] width 107 height 6
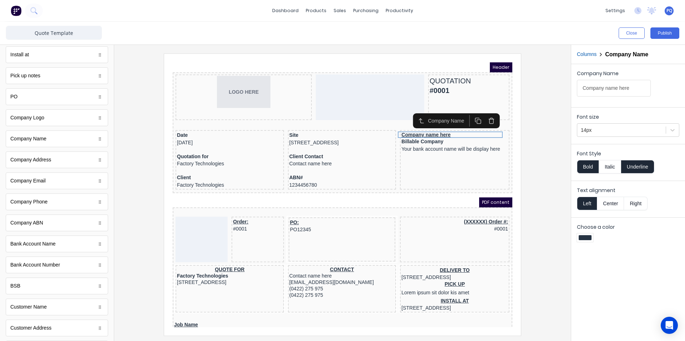
click at [487, 113] on button "button" at bounding box center [482, 112] width 13 height 12
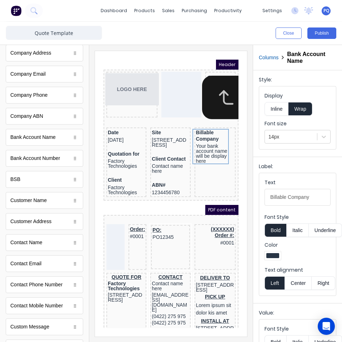
scroll to position [281, 0]
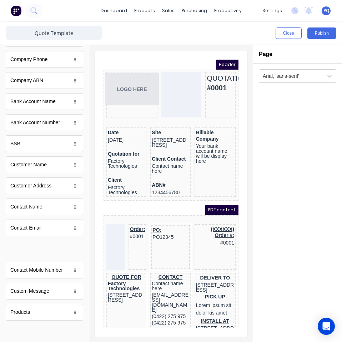
drag, startPoint x: 33, startPoint y: 250, endPoint x: 60, endPoint y: 243, distance: 27.9
click at [60, 243] on body "dashboard products sales purchasing productivity dashboard products Product Cat…" at bounding box center [171, 171] width 342 height 342
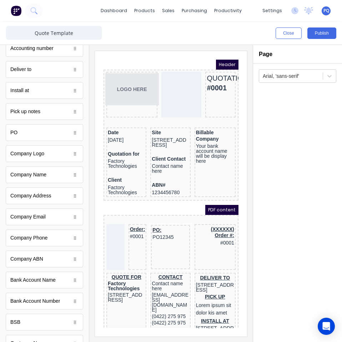
scroll to position [67, 0]
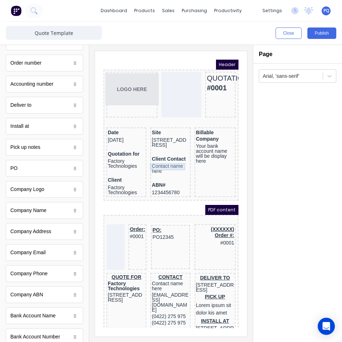
click at [169, 147] on div at bounding box center [161, 143] width 37 height 7
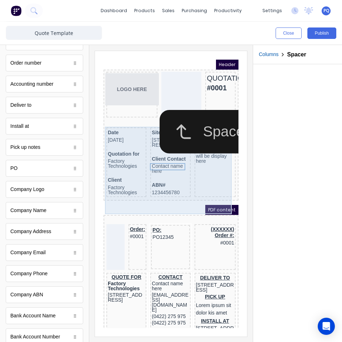
click at [202, 166] on div "Billable Company Your bank account name will be display here" at bounding box center [206, 154] width 41 height 70
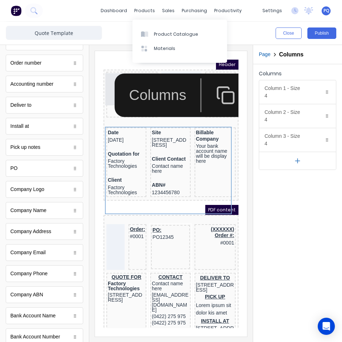
click at [119, 57] on iframe at bounding box center [171, 193] width 152 height 285
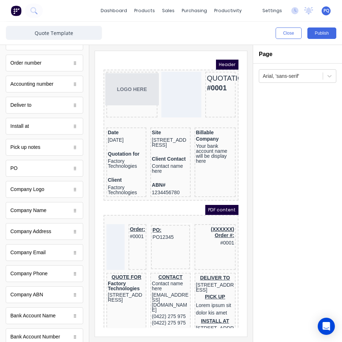
scroll to position [0, 0]
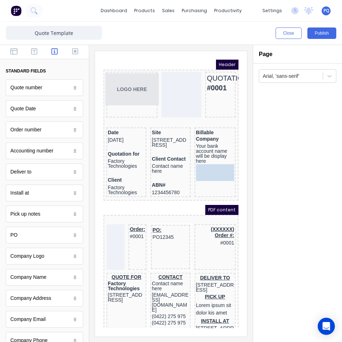
drag, startPoint x: 23, startPoint y: 132, endPoint x: 210, endPoint y: 170, distance: 190.7
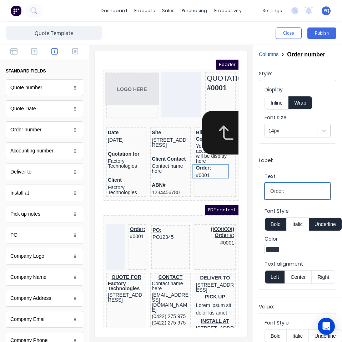
drag, startPoint x: 288, startPoint y: 189, endPoint x: 252, endPoint y: 189, distance: 36.4
click at [244, 191] on div "Close Publish Components standard fields Quote number Quote number Quote Date Q…" at bounding box center [171, 182] width 342 height 320
paste input "Vendor Number"
type input "Vendor Number"
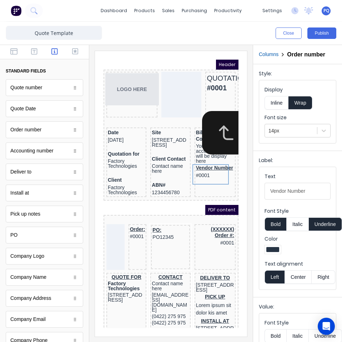
click at [314, 223] on button "Underline" at bounding box center [325, 224] width 33 height 14
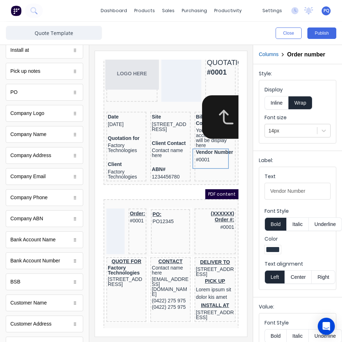
scroll to position [281, 0]
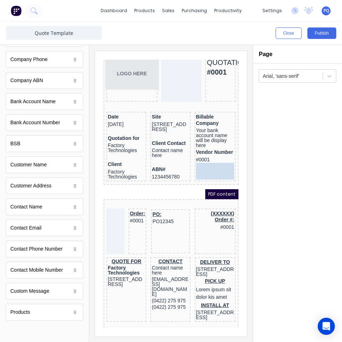
drag, startPoint x: 35, startPoint y: 212, endPoint x: 210, endPoint y: 181, distance: 177.3
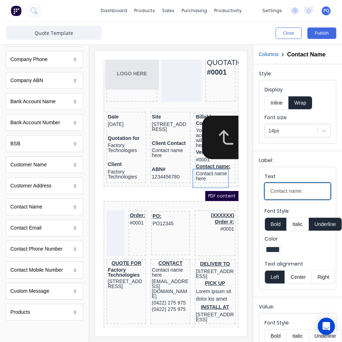
drag, startPoint x: 272, startPoint y: 189, endPoint x: 240, endPoint y: 190, distance: 31.1
click at [240, 190] on div "Close Publish Components standard fields Quote number Quote number Quote Date Q…" at bounding box center [171, 182] width 342 height 320
paste input "Responsible Staff"
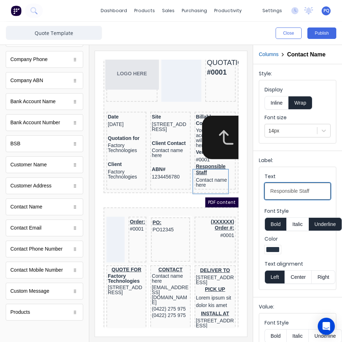
type input "Responsible Staff"
click at [323, 224] on button "Underline" at bounding box center [325, 224] width 33 height 14
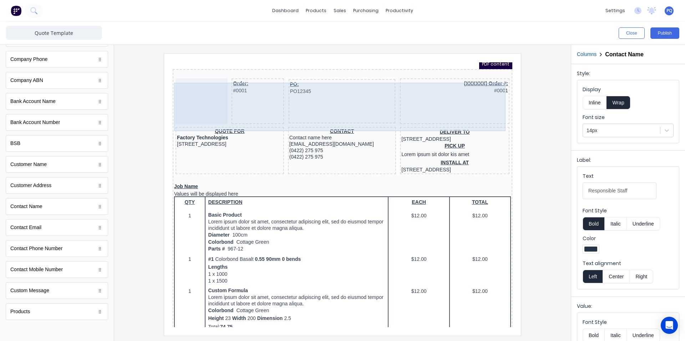
scroll to position [0, 0]
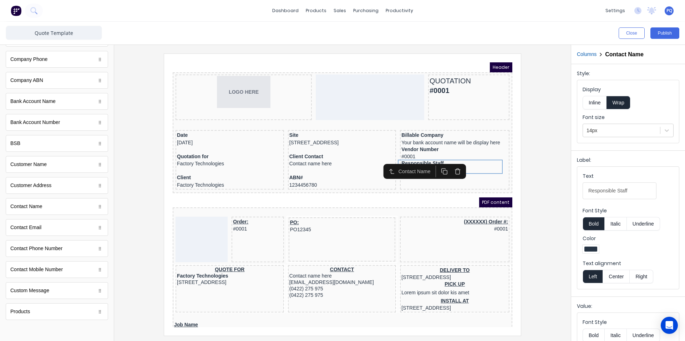
click at [543, 195] on div at bounding box center [342, 195] width 445 height 282
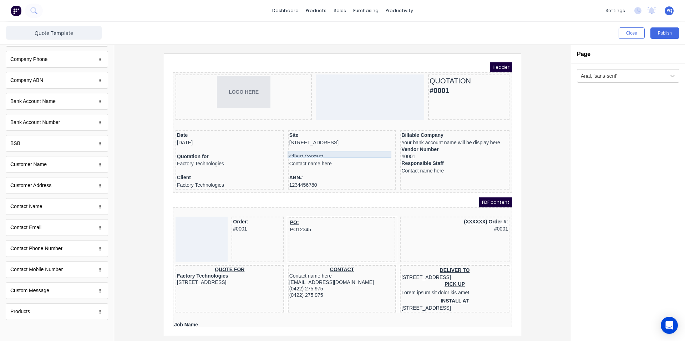
click at [345, 145] on div at bounding box center [334, 140] width 106 height 7
click at [356, 134] on icon "button" at bounding box center [357, 131] width 7 height 7
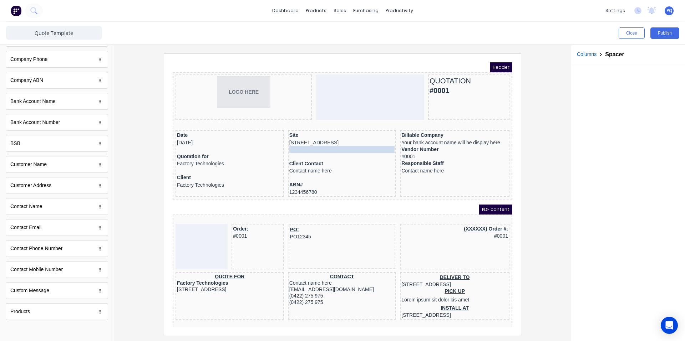
drag, startPoint x: 436, startPoint y: 141, endPoint x: 362, endPoint y: 148, distance: 73.8
click at [362, 148] on body "Header LOGO HERE QUOTATION #0001 Date 29/10/2024 Quotation for Factory Technolo…" at bounding box center [334, 186] width 340 height 265
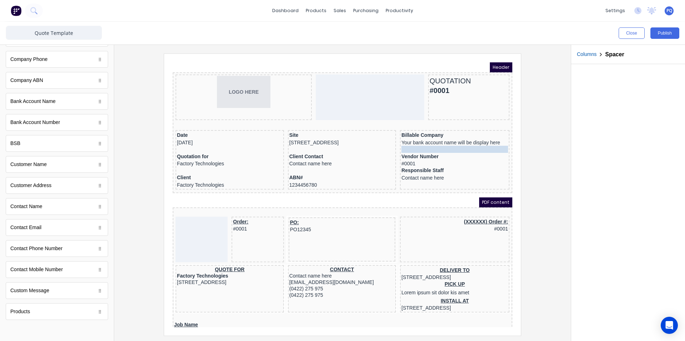
click at [370, 157] on div "Client Contact Contact name here" at bounding box center [334, 152] width 106 height 14
click at [541, 100] on div at bounding box center [342, 195] width 445 height 282
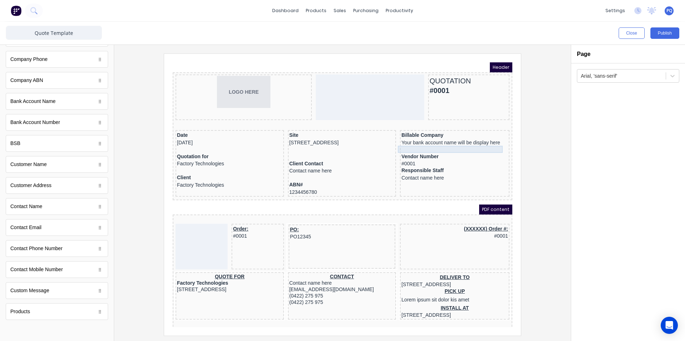
click at [454, 140] on div at bounding box center [446, 140] width 107 height 7
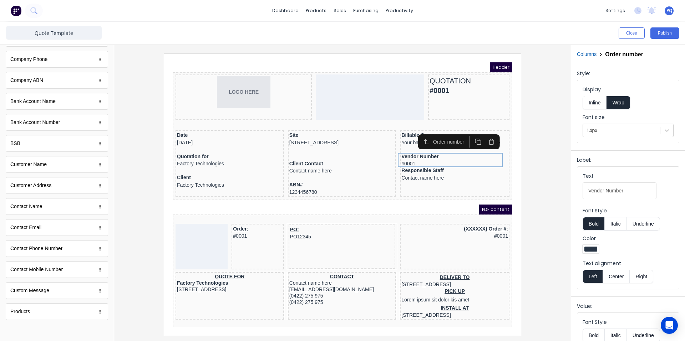
click at [473, 132] on button "button" at bounding box center [468, 134] width 13 height 12
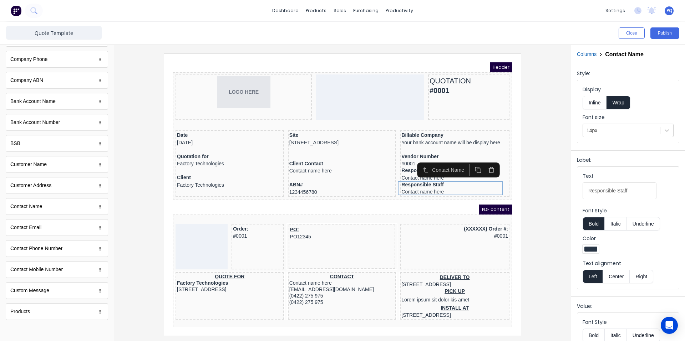
click at [482, 162] on icon "button" at bounding box center [482, 161] width 7 height 7
click at [402, 139] on div at bounding box center [446, 140] width 107 height 7
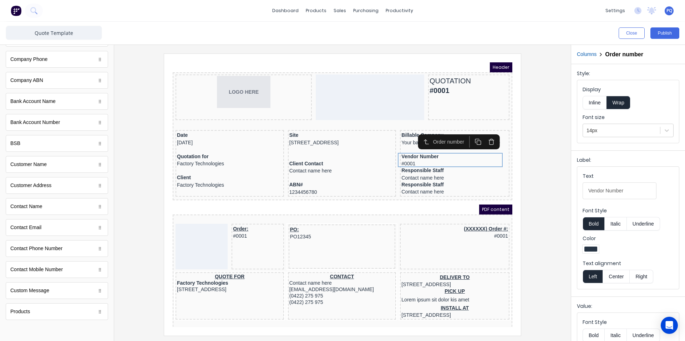
click at [467, 133] on icon "button" at bounding box center [469, 133] width 7 height 7
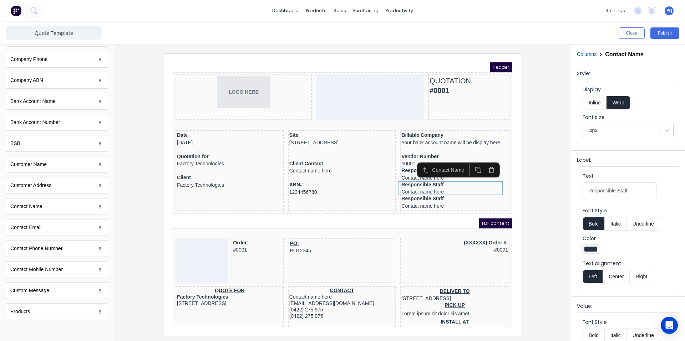
click at [482, 161] on icon "button" at bounding box center [482, 161] width 7 height 7
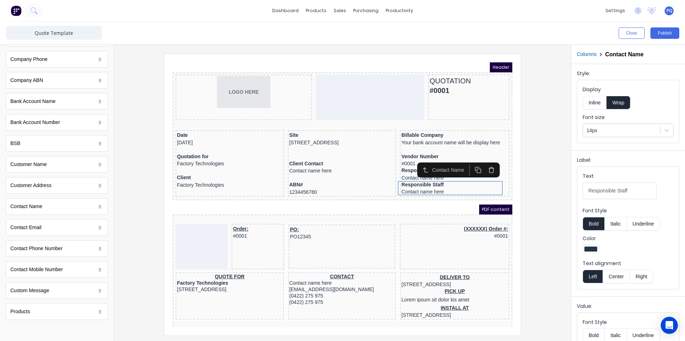
click at [482, 161] on icon "button" at bounding box center [482, 161] width 7 height 7
click at [483, 159] on icon "button" at bounding box center [482, 159] width 2 height 1
click at [402, 169] on div "Responsible Staff Contact name here" at bounding box center [446, 165] width 107 height 14
click at [671, 32] on button "Publish" at bounding box center [664, 32] width 29 height 11
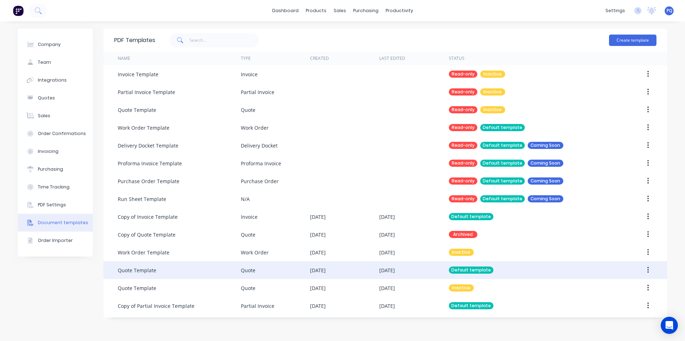
click at [203, 274] on div "Quote Template" at bounding box center [179, 271] width 123 height 18
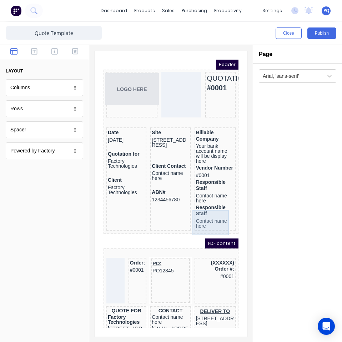
click at [194, 216] on div "Responsible Staff Contact name here" at bounding box center [206, 207] width 38 height 25
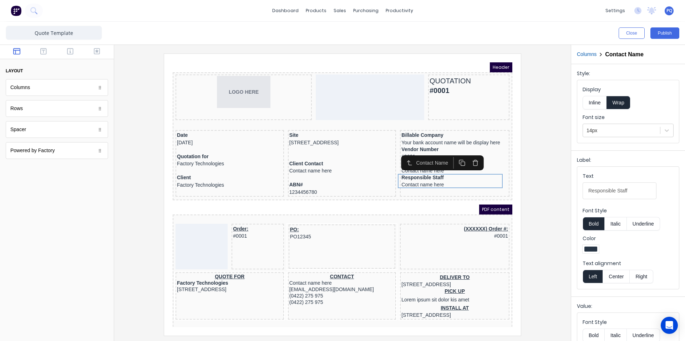
click at [467, 153] on icon "button" at bounding box center [466, 154] width 7 height 7
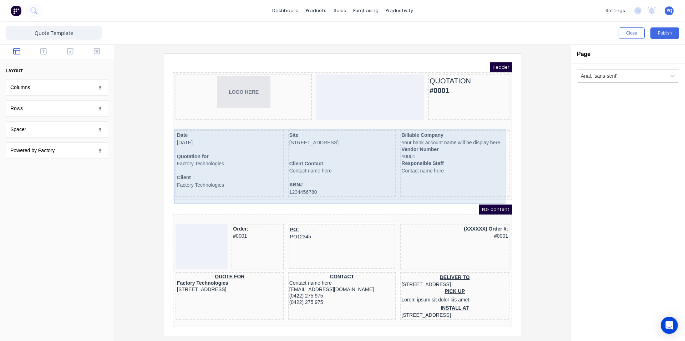
click at [410, 181] on div "Billable Company Your bank account name will be display here Vendor Number #000…" at bounding box center [446, 155] width 110 height 67
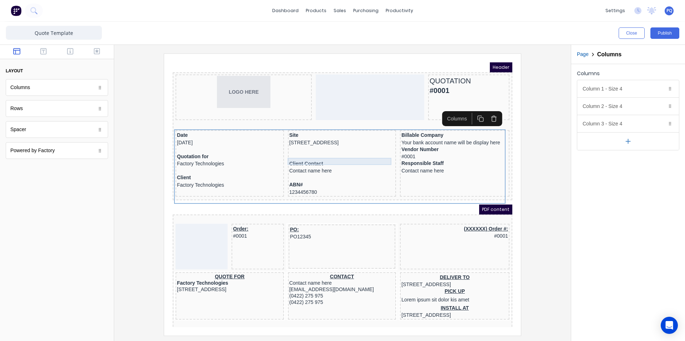
click at [326, 152] on div at bounding box center [334, 148] width 106 height 7
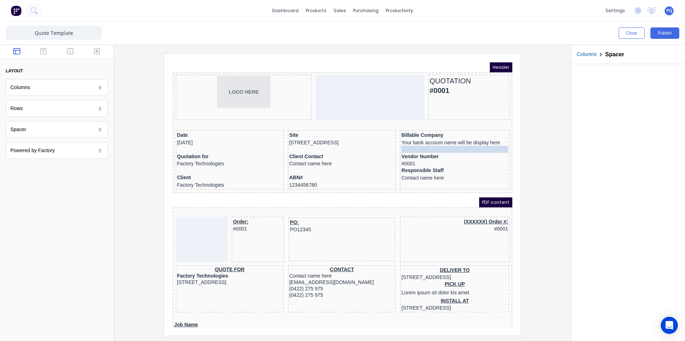
drag, startPoint x: 337, startPoint y: 154, endPoint x: 425, endPoint y: 139, distance: 89.7
click at [467, 125] on icon "button" at bounding box center [469, 126] width 7 height 7
drag, startPoint x: 456, startPoint y: 148, endPoint x: 455, endPoint y: 166, distance: 18.2
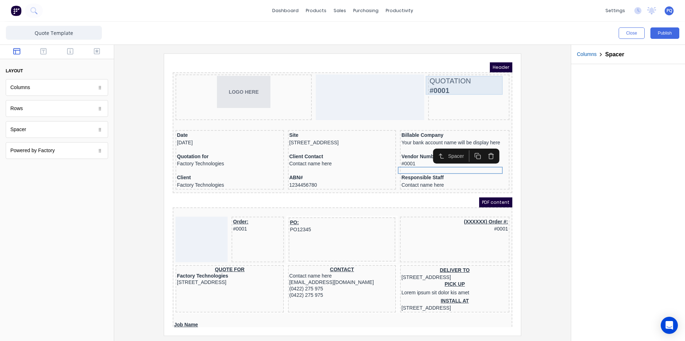
click at [441, 76] on div "QUOTATION #0001" at bounding box center [460, 76] width 78 height 19
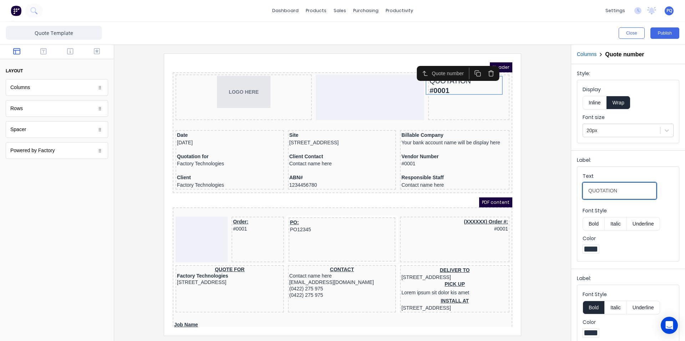
click at [621, 193] on input "QUOTATION" at bounding box center [620, 191] width 74 height 17
click at [176, 127] on div "Date [DATE]" at bounding box center [221, 130] width 106 height 14
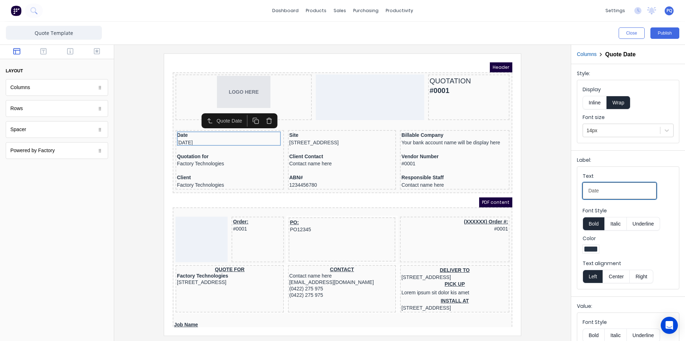
click at [587, 191] on input "Date" at bounding box center [620, 191] width 74 height 17
type input "Quote Date"
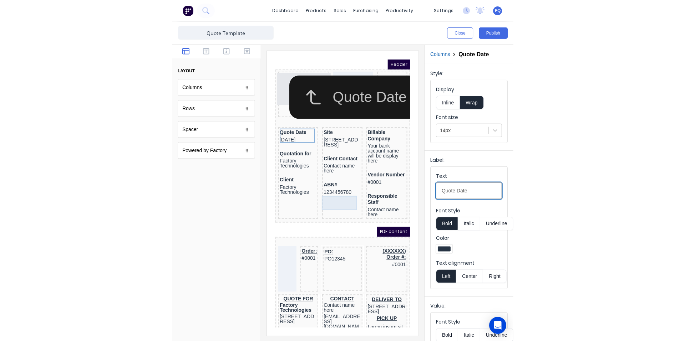
scroll to position [107, 0]
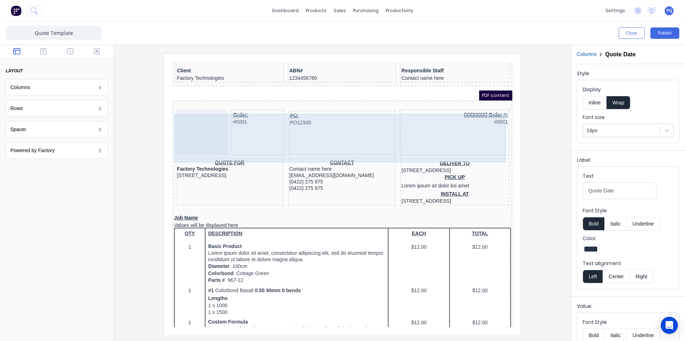
drag, startPoint x: 256, startPoint y: 129, endPoint x: 261, endPoint y: 131, distance: 5.6
click at [256, 129] on div "Order: #0001" at bounding box center [249, 124] width 52 height 46
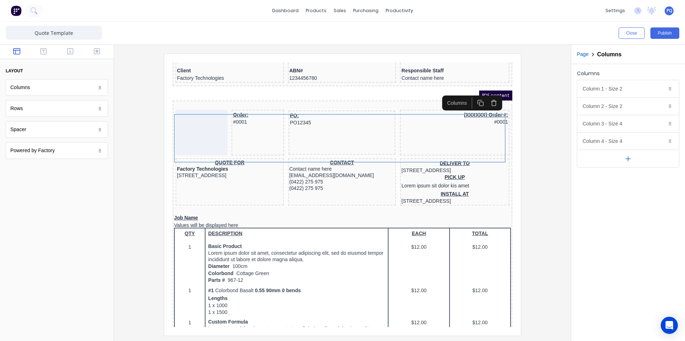
click at [483, 94] on icon "button" at bounding box center [485, 95] width 4 height 4
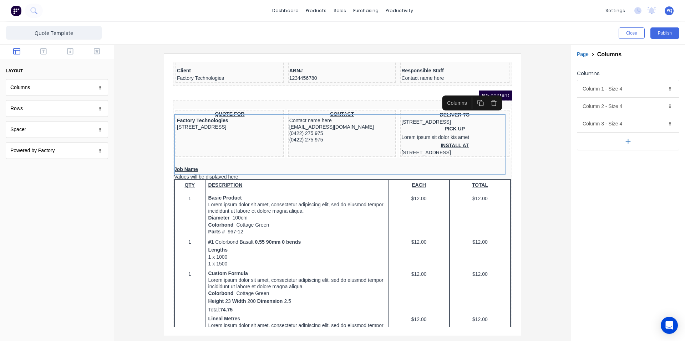
click at [487, 96] on icon "button" at bounding box center [485, 94] width 7 height 7
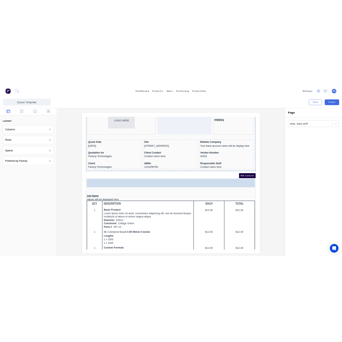
scroll to position [17, 0]
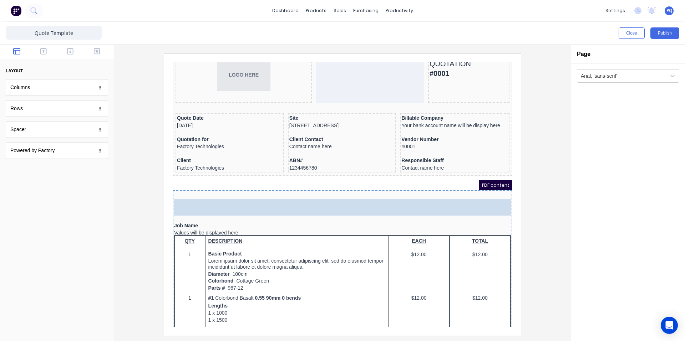
drag, startPoint x: 58, startPoint y: 114, endPoint x: 303, endPoint y: 200, distance: 259.3
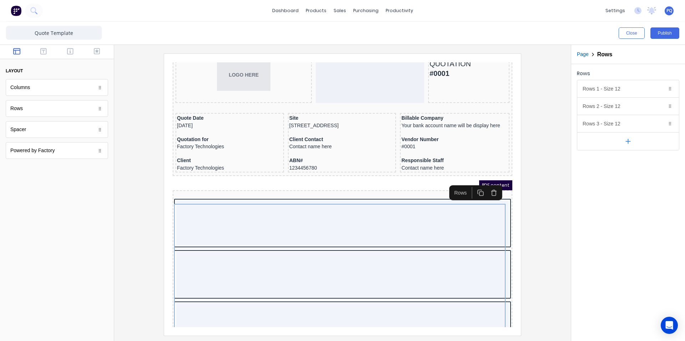
click at [488, 187] on icon "button" at bounding box center [485, 184] width 7 height 7
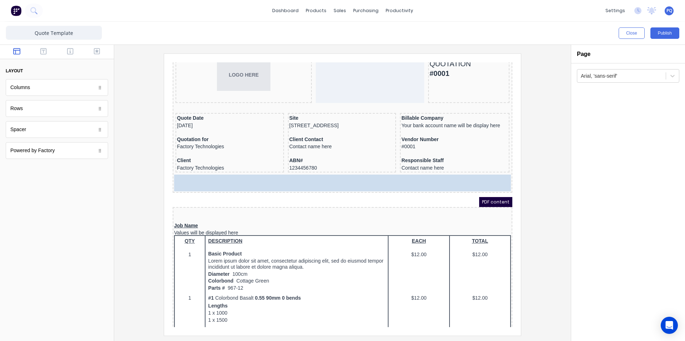
drag, startPoint x: 31, startPoint y: 112, endPoint x: 300, endPoint y: 174, distance: 276.2
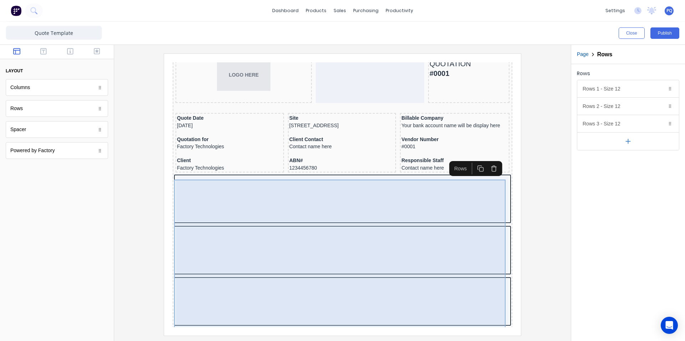
click at [445, 236] on div at bounding box center [334, 242] width 333 height 46
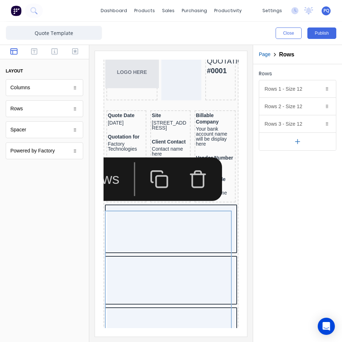
click at [267, 219] on div "Rows Rows 1 - Size 12 Duplicate Delete Row size (1-12) 12 Choose a background c…" at bounding box center [297, 203] width 89 height 278
click at [239, 216] on iframe at bounding box center [171, 193] width 152 height 285
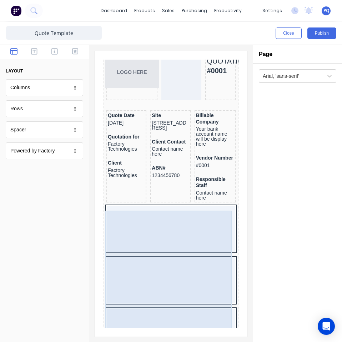
click at [188, 227] on div at bounding box center [162, 220] width 128 height 46
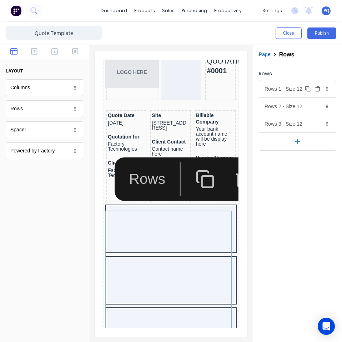
click at [293, 85] on div "Rows 1 - Size 12 Duplicate Delete" at bounding box center [297, 88] width 77 height 17
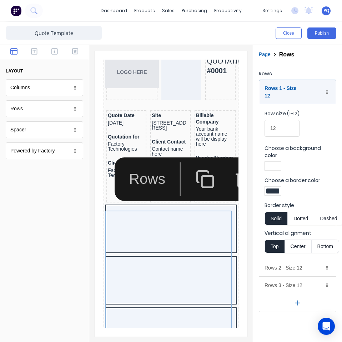
click at [268, 188] on div at bounding box center [272, 190] width 13 height 5
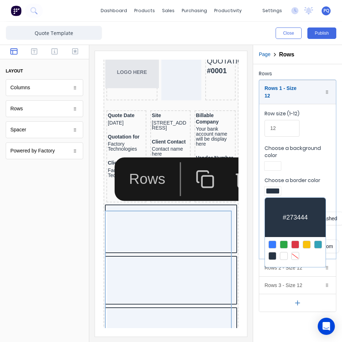
click at [295, 252] on div at bounding box center [295, 256] width 8 height 8
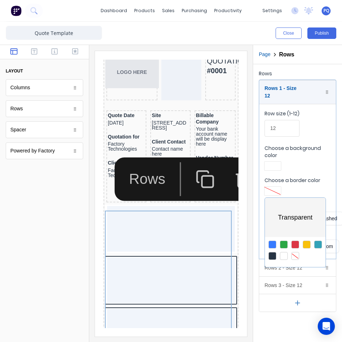
click at [270, 159] on div at bounding box center [171, 171] width 342 height 342
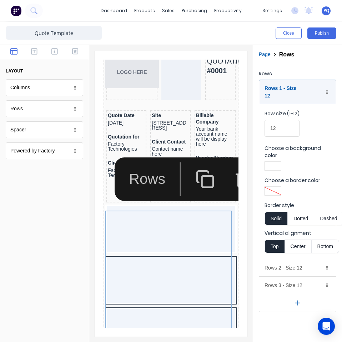
click at [271, 163] on div at bounding box center [272, 165] width 13 height 5
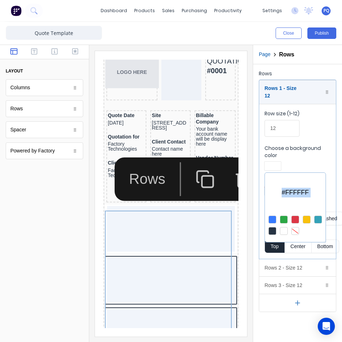
click at [294, 227] on div at bounding box center [295, 231] width 8 height 8
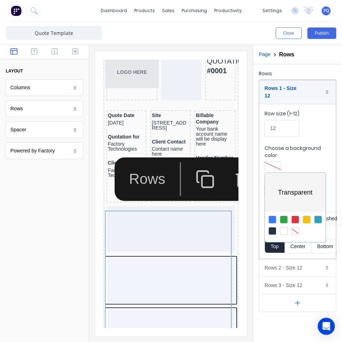
click at [314, 153] on div at bounding box center [171, 171] width 342 height 342
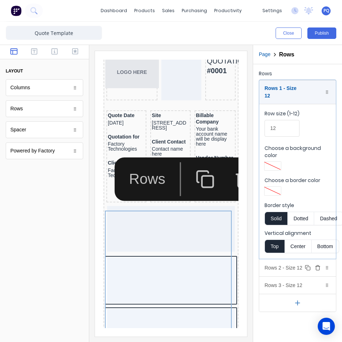
click at [296, 266] on div "Rows 2 - Size 12 Duplicate Delete" at bounding box center [297, 267] width 77 height 17
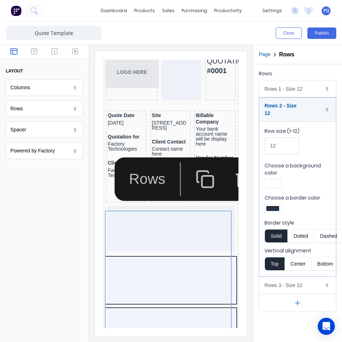
click at [272, 181] on div at bounding box center [272, 183] width 13 height 5
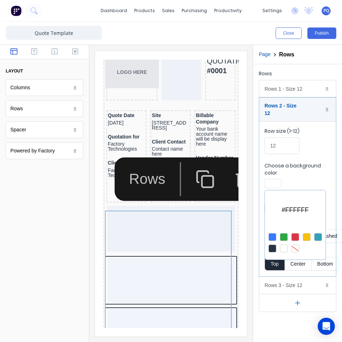
click at [294, 244] on div at bounding box center [295, 248] width 8 height 8
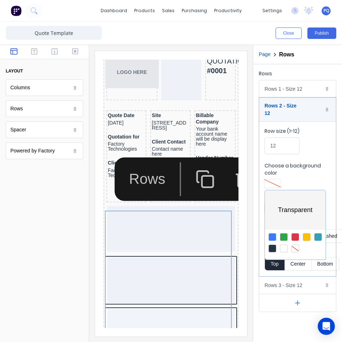
click at [305, 157] on div at bounding box center [171, 171] width 342 height 342
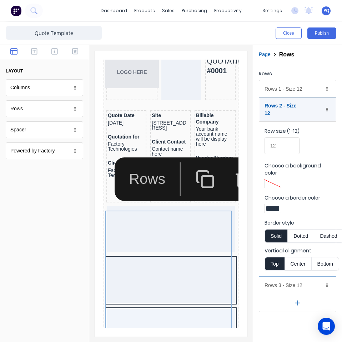
click at [270, 206] on div at bounding box center [272, 208] width 13 height 5
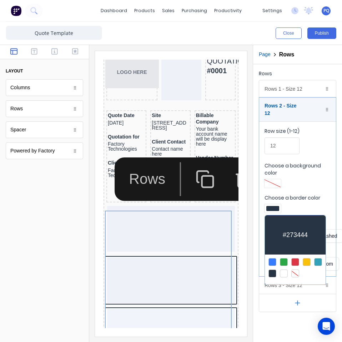
click at [299, 269] on div at bounding box center [295, 273] width 8 height 8
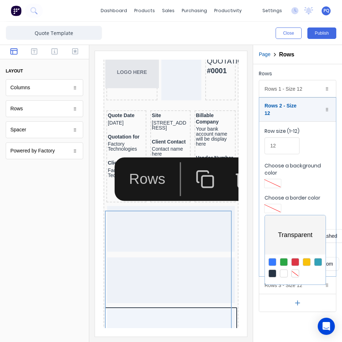
click at [309, 190] on div at bounding box center [171, 171] width 342 height 342
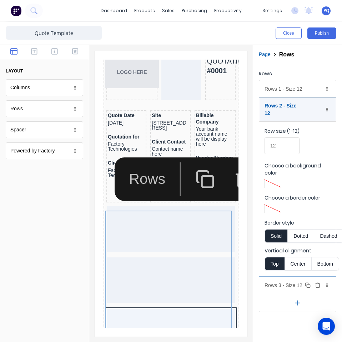
click at [287, 278] on div "Rows 3 - Size 12 Duplicate Delete" at bounding box center [297, 285] width 77 height 17
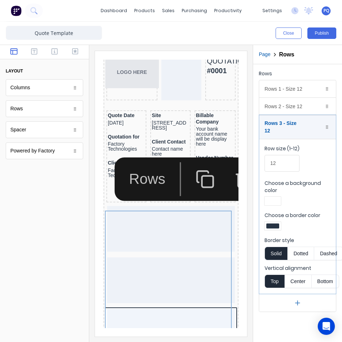
click at [276, 198] on div at bounding box center [272, 200] width 13 height 5
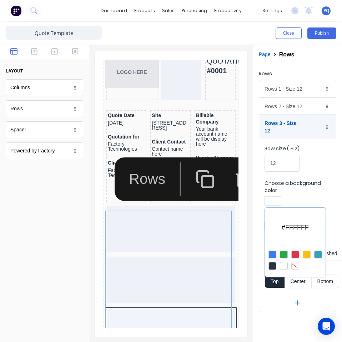
click at [294, 262] on div at bounding box center [295, 266] width 8 height 8
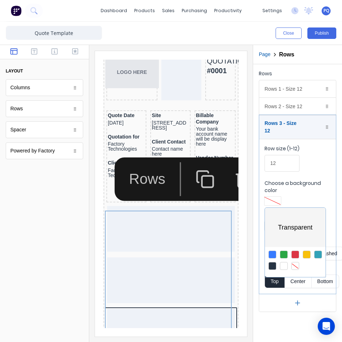
click at [294, 183] on div at bounding box center [171, 171] width 342 height 342
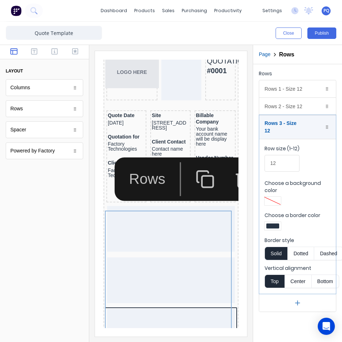
click at [275, 223] on div at bounding box center [272, 225] width 13 height 5
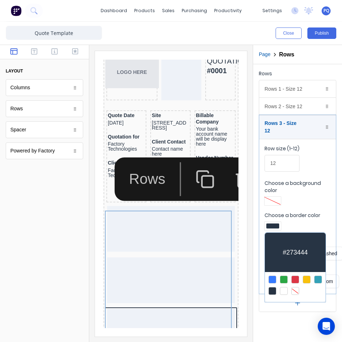
click at [295, 287] on div at bounding box center [295, 291] width 8 height 8
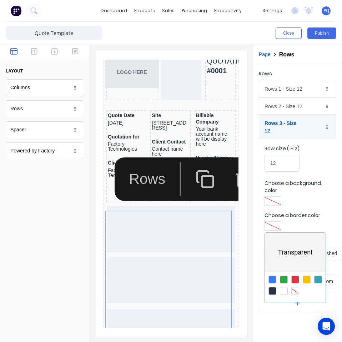
click at [269, 326] on div at bounding box center [171, 171] width 342 height 342
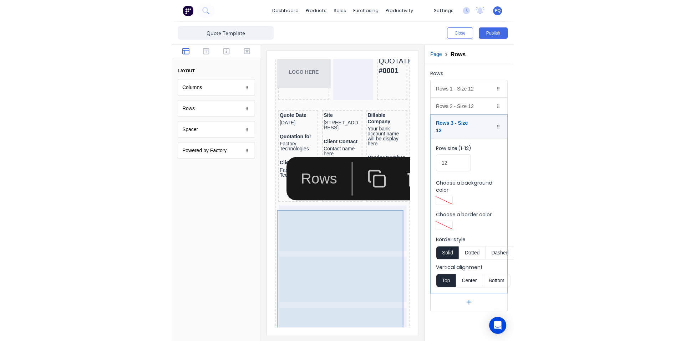
scroll to position [88, 0]
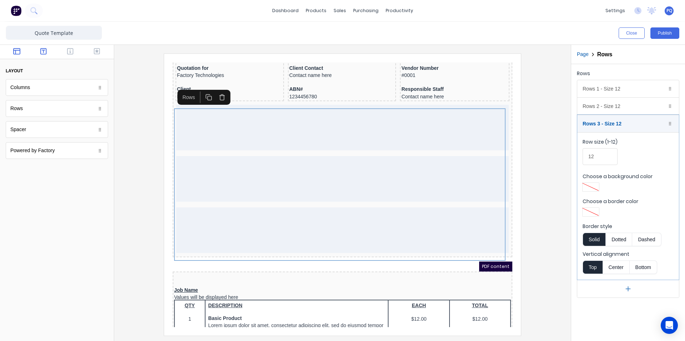
click at [40, 50] on button "button" at bounding box center [43, 52] width 22 height 9
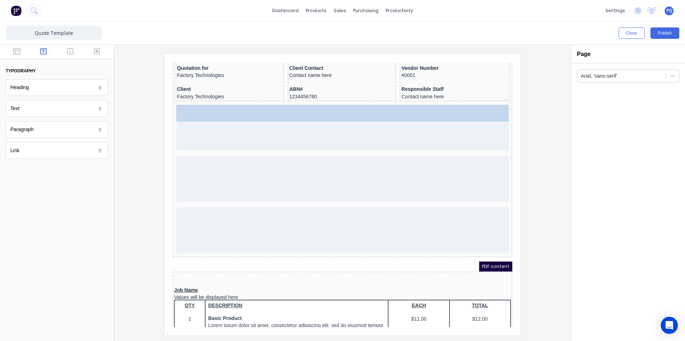
drag, startPoint x: 22, startPoint y: 90, endPoint x: 348, endPoint y: 113, distance: 326.6
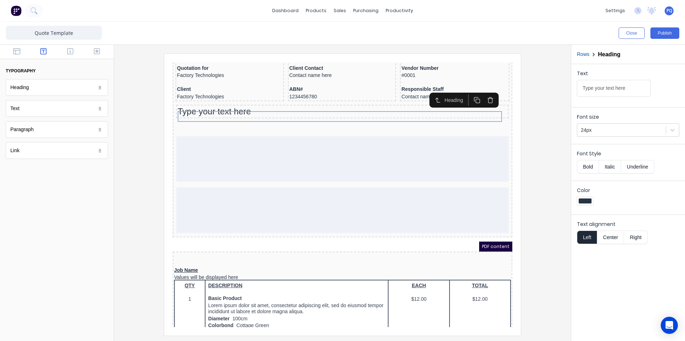
click at [609, 233] on button "Center" at bounding box center [610, 238] width 27 height 14
click at [595, 125] on div "24px" at bounding box center [621, 131] width 88 height 12
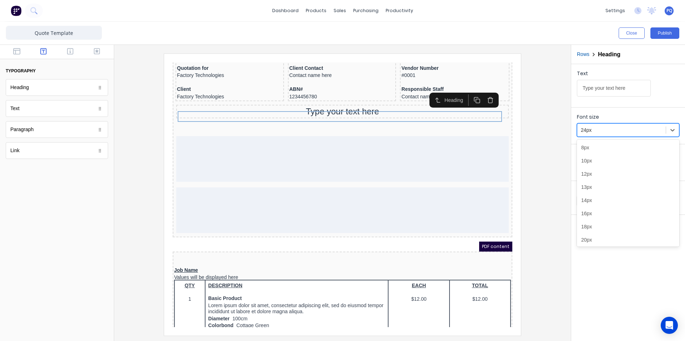
scroll to position [17, 0]
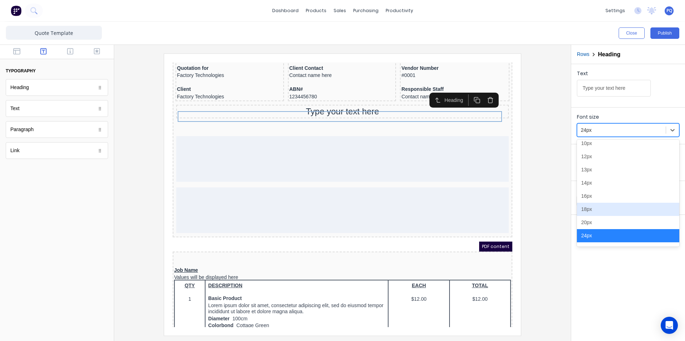
click at [593, 207] on div "18px" at bounding box center [628, 209] width 102 height 13
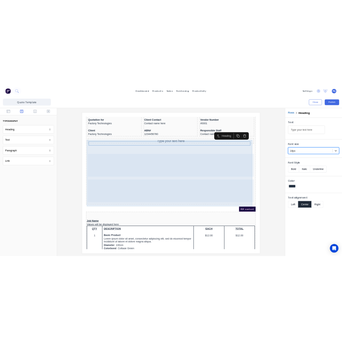
scroll to position [0, 0]
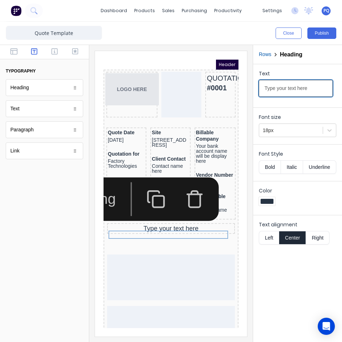
click at [302, 85] on input "Type your text here" at bounding box center [296, 88] width 74 height 17
paste input "Client Referenc"
type input "Client Reference"
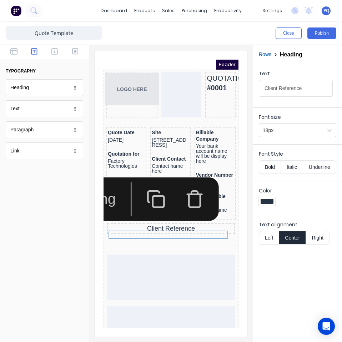
click at [259, 164] on button "Bold" at bounding box center [270, 167] width 22 height 14
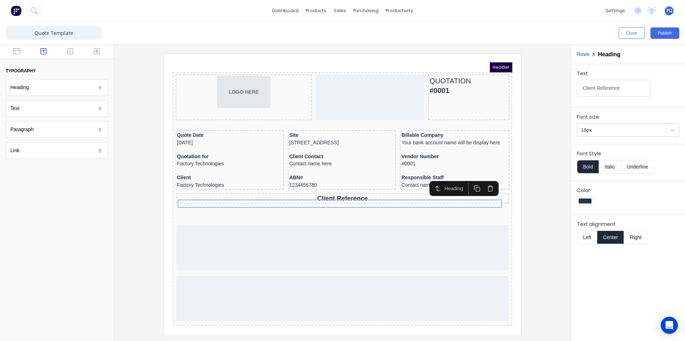
click at [529, 211] on div at bounding box center [342, 195] width 445 height 282
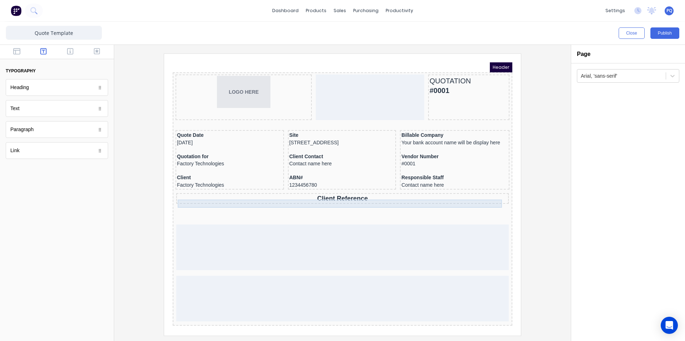
click at [309, 194] on div "Client Reference" at bounding box center [334, 190] width 330 height 8
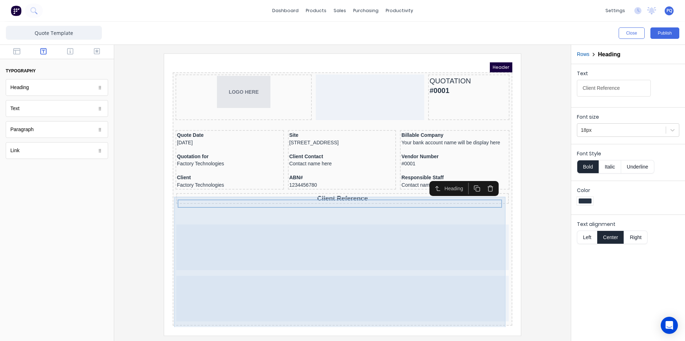
click at [282, 297] on div at bounding box center [334, 291] width 333 height 46
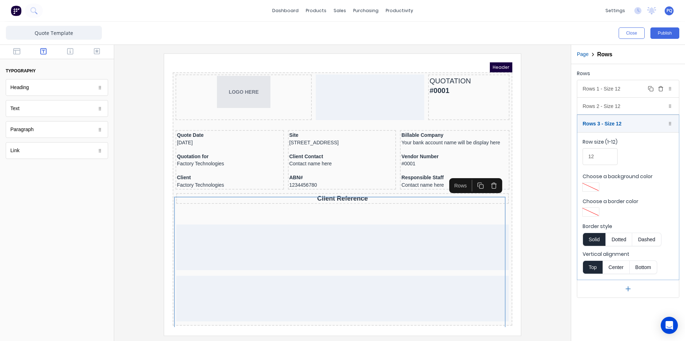
click at [598, 92] on div "Rows 1 - Size 12 Duplicate Delete" at bounding box center [628, 88] width 102 height 17
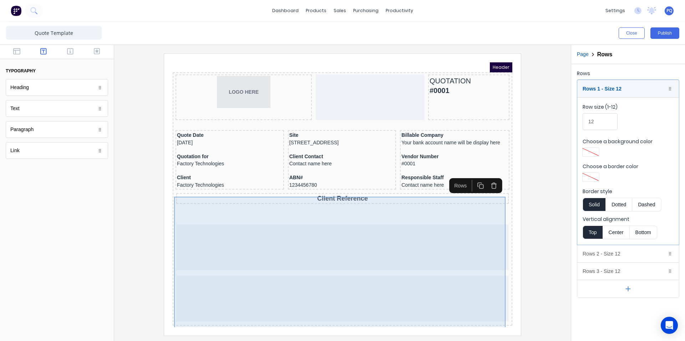
click at [411, 208] on div "Client Reference" at bounding box center [334, 249] width 337 height 133
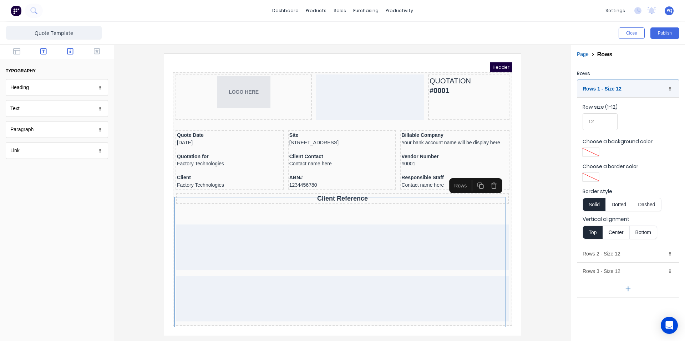
click at [67, 49] on icon "button" at bounding box center [70, 51] width 6 height 6
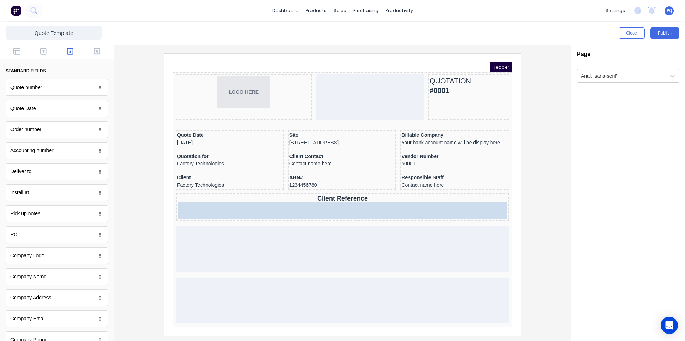
drag, startPoint x: 27, startPoint y: 239, endPoint x: 303, endPoint y: 212, distance: 277.9
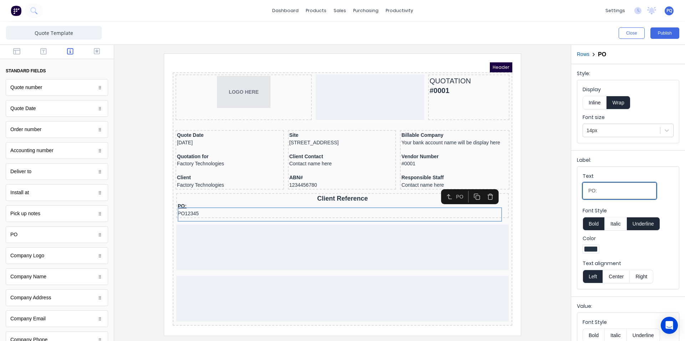
drag, startPoint x: 584, startPoint y: 193, endPoint x: 567, endPoint y: 194, distance: 16.4
click at [567, 194] on div "Close Publish Components standard fields Quote number Quote number Quote Date Q…" at bounding box center [342, 182] width 685 height 320
click at [13, 49] on icon "button" at bounding box center [16, 51] width 7 height 6
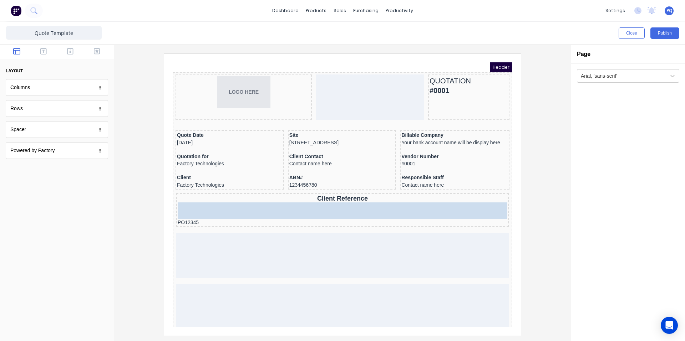
drag, startPoint x: 24, startPoint y: 131, endPoint x: 305, endPoint y: 211, distance: 291.4
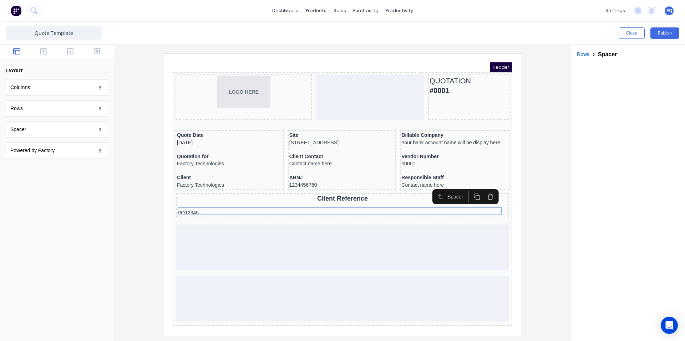
click at [528, 227] on div at bounding box center [342, 195] width 445 height 282
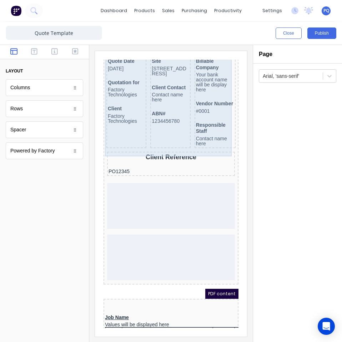
scroll to position [107, 0]
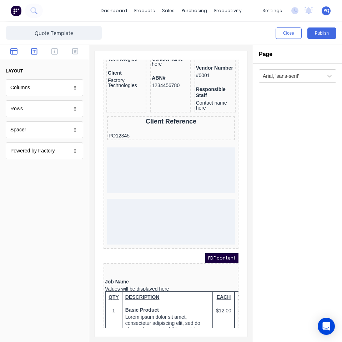
click at [36, 54] on icon "button" at bounding box center [34, 51] width 6 height 7
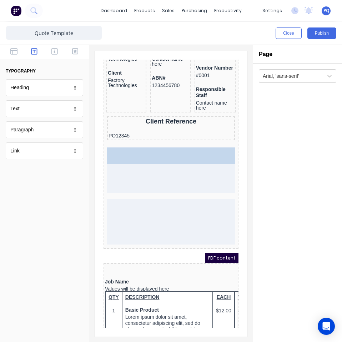
drag, startPoint x: 22, startPoint y: 91, endPoint x: 171, endPoint y: 174, distance: 170.9
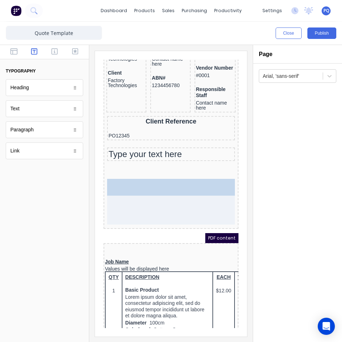
drag, startPoint x: 30, startPoint y: 90, endPoint x: 159, endPoint y: 197, distance: 167.7
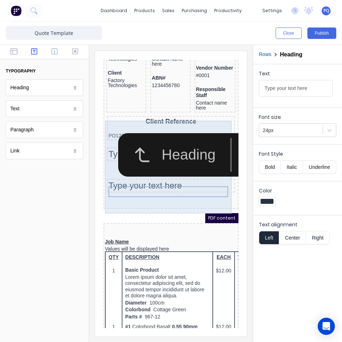
click at [100, 153] on div "Heading" at bounding box center [302, 147] width 404 height 44
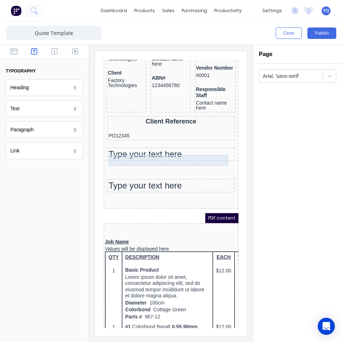
click at [131, 148] on div "Type your text here" at bounding box center [162, 145] width 125 height 11
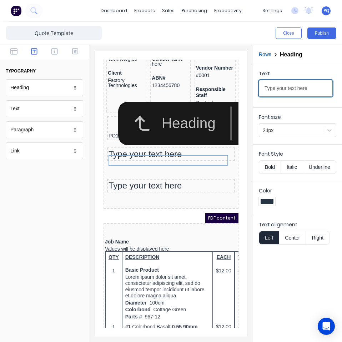
click at [278, 89] on input "Type your text here" at bounding box center [296, 88] width 74 height 17
paste input "Assumptions and Qualifications"
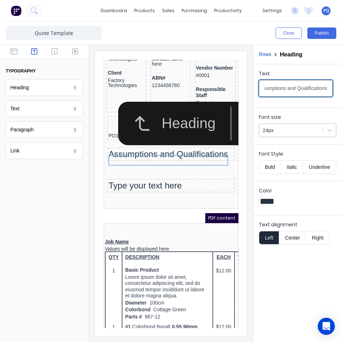
type input "Assumptions and Qualifications"
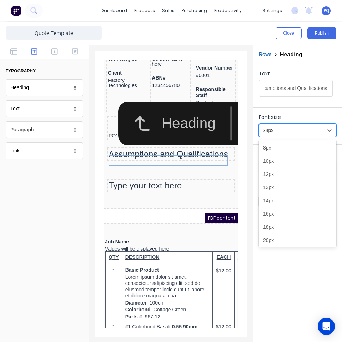
scroll to position [0, 0]
click at [294, 132] on div at bounding box center [291, 130] width 56 height 9
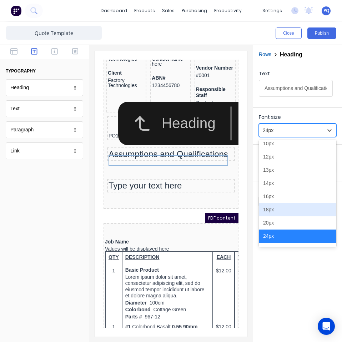
click at [280, 212] on div "18px" at bounding box center [297, 209] width 77 height 13
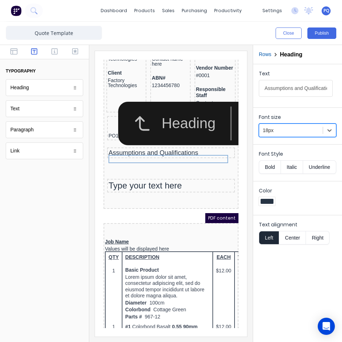
click at [290, 235] on button "Center" at bounding box center [292, 238] width 27 height 14
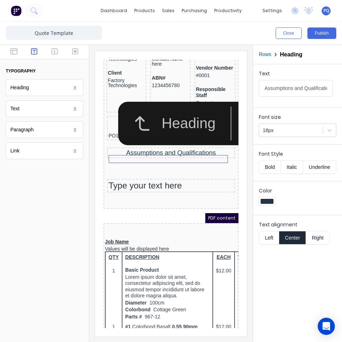
click at [277, 284] on div "Text Assumptions and Qualifications Font size 18px Font Style Bold Italic Under…" at bounding box center [297, 203] width 89 height 278
click at [186, 182] on div "Type your text here" at bounding box center [162, 177] width 125 height 11
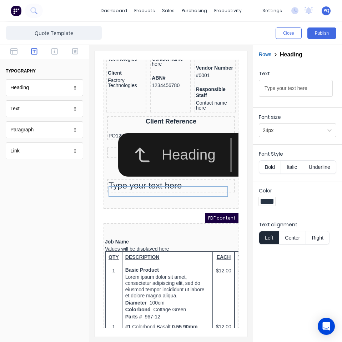
click at [278, 89] on input "Type your text here" at bounding box center [296, 88] width 74 height 17
drag, startPoint x: 278, startPoint y: 89, endPoint x: 301, endPoint y: 147, distance: 62.9
click at [278, 90] on input "Type your text here" at bounding box center [296, 88] width 74 height 17
type input "Inclusions and Exclusions"
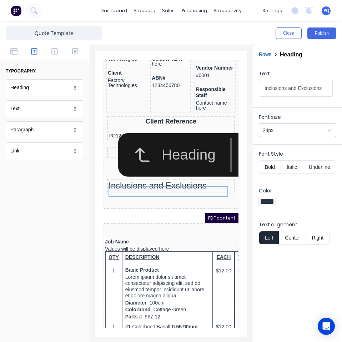
click at [288, 129] on div at bounding box center [291, 130] width 56 height 9
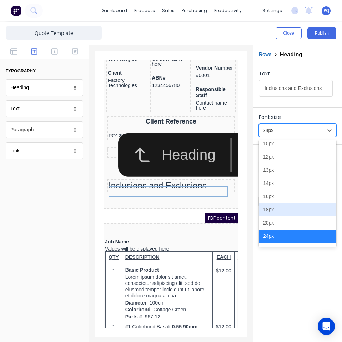
click at [288, 205] on div "18px" at bounding box center [297, 209] width 77 height 13
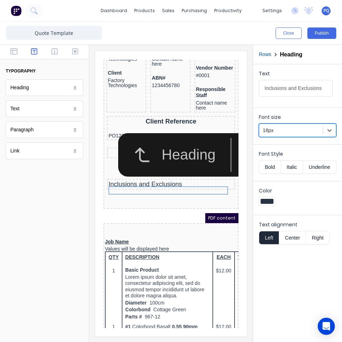
click at [290, 278] on div "Text Inclusions and Exclusions Font size option 18px, selected. 18px Font Style…" at bounding box center [297, 203] width 89 height 278
click at [269, 165] on button "Bold" at bounding box center [270, 167] width 22 height 14
click at [297, 238] on button "Center" at bounding box center [292, 238] width 27 height 14
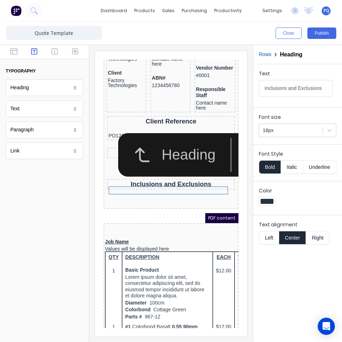
click at [295, 281] on div "Text Inclusions and Exclusions Font size 18px Font Style Bold Italic Underline …" at bounding box center [297, 203] width 89 height 278
click at [132, 117] on div "Client Reference" at bounding box center [162, 113] width 125 height 8
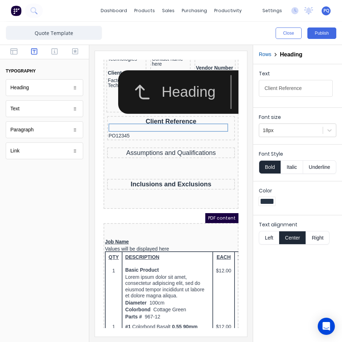
click at [103, 78] on div "Heading" at bounding box center [302, 84] width 404 height 44
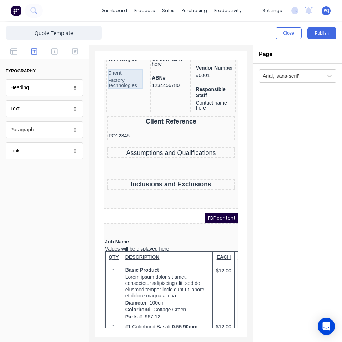
click at [103, 75] on div "Client Factory Technologies" at bounding box center [117, 70] width 37 height 19
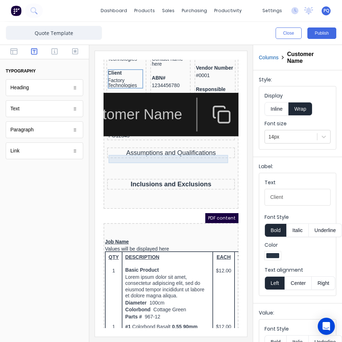
click at [149, 148] on div "Assumptions and Qualifications" at bounding box center [162, 144] width 125 height 8
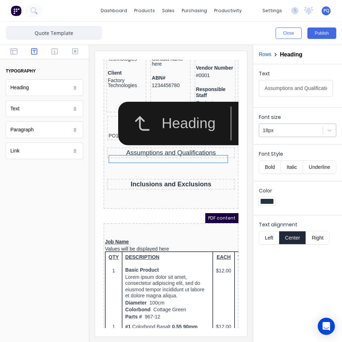
drag, startPoint x: 296, startPoint y: 127, endPoint x: 294, endPoint y: 130, distance: 3.7
click at [295, 127] on div at bounding box center [291, 130] width 56 height 9
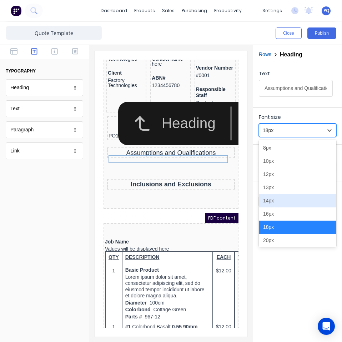
click at [278, 201] on div "14px" at bounding box center [297, 200] width 77 height 13
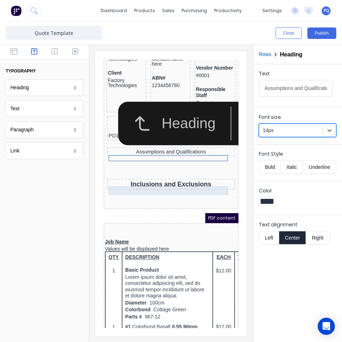
click at [184, 180] on div "Inclusions and Exclusions" at bounding box center [162, 176] width 125 height 8
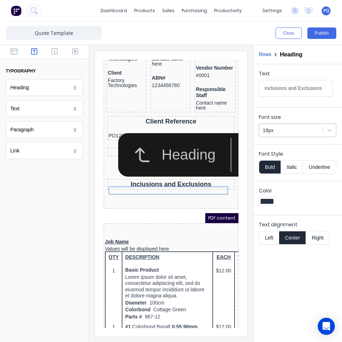
click at [281, 131] on div at bounding box center [291, 130] width 56 height 9
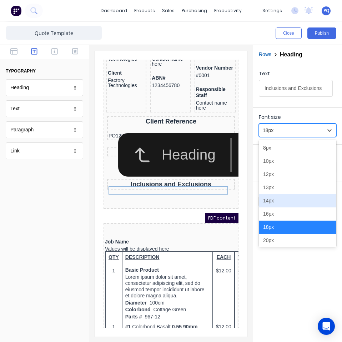
click at [278, 203] on div "14px" at bounding box center [297, 200] width 77 height 13
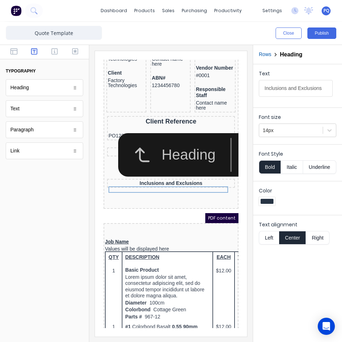
click at [261, 277] on div "Text Inclusions and Exclusions Font size 14px Font Style Bold Italic Underline …" at bounding box center [297, 203] width 89 height 278
drag, startPoint x: 158, startPoint y: 116, endPoint x: 342, endPoint y: 188, distance: 197.8
click at [158, 116] on div "Client Reference" at bounding box center [162, 113] width 125 height 8
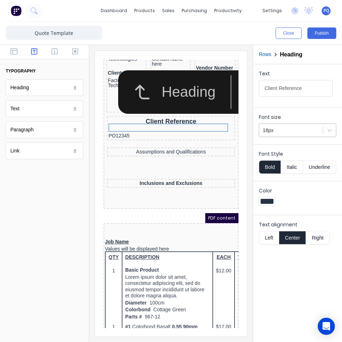
click at [294, 131] on div at bounding box center [291, 130] width 56 height 9
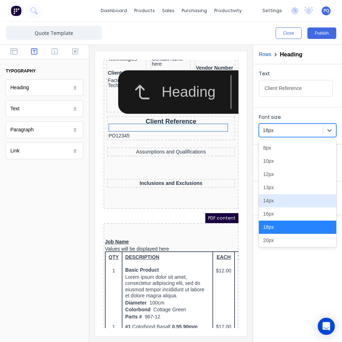
click at [267, 201] on div "14px" at bounding box center [297, 200] width 77 height 13
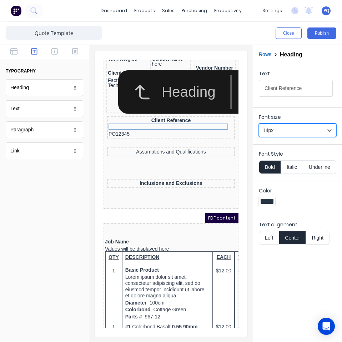
click at [272, 287] on div "Text Client Reference Font size option 14px, selected. 14px Font Style Bold Ita…" at bounding box center [297, 203] width 89 height 278
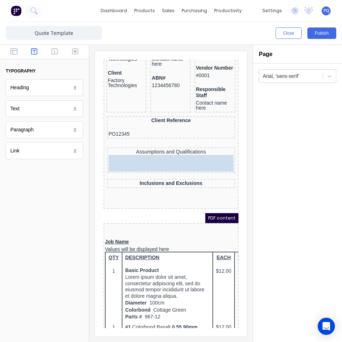
drag, startPoint x: 39, startPoint y: 110, endPoint x: 157, endPoint y: 168, distance: 131.6
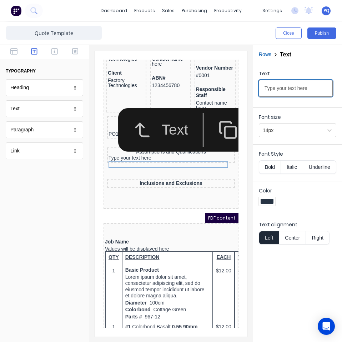
click at [295, 87] on input "Type your text here" at bounding box center [296, 88] width 74 height 17
drag, startPoint x: 295, startPoint y: 87, endPoint x: 300, endPoint y: 60, distance: 27.3
click at [295, 87] on input "Type your text here" at bounding box center [296, 88] width 74 height 17
paste input "NA"
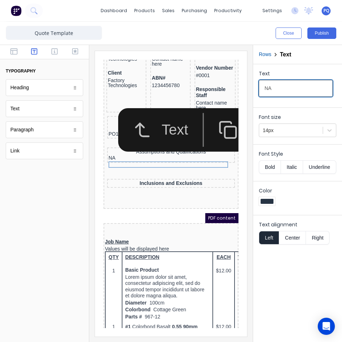
type input "NA"
click at [213, 121] on icon "button" at bounding box center [219, 121] width 19 height 19
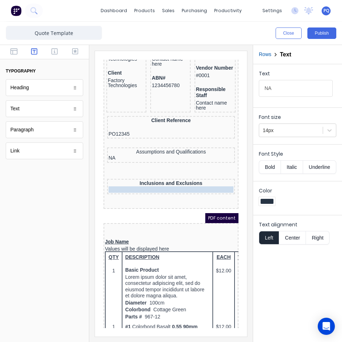
drag, startPoint x: 136, startPoint y: 162, endPoint x: 135, endPoint y: 185, distance: 22.5
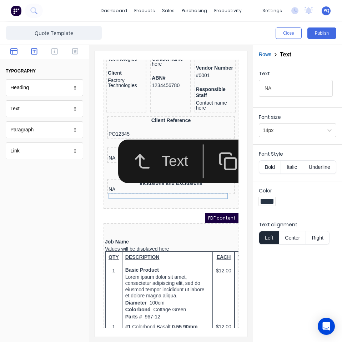
click at [14, 53] on icon "button" at bounding box center [13, 51] width 7 height 7
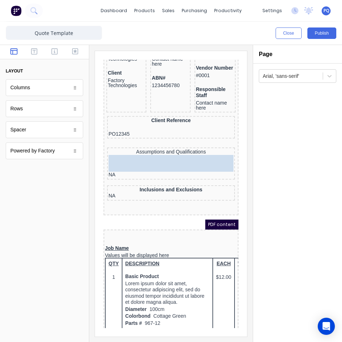
drag, startPoint x: 19, startPoint y: 133, endPoint x: 122, endPoint y: 165, distance: 108.4
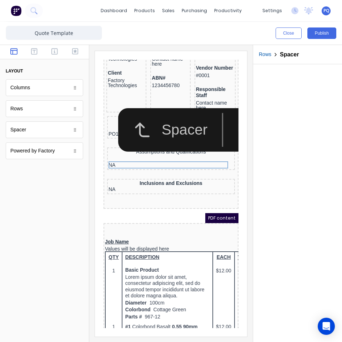
click at [221, 125] on button "button" at bounding box center [238, 121] width 39 height 34
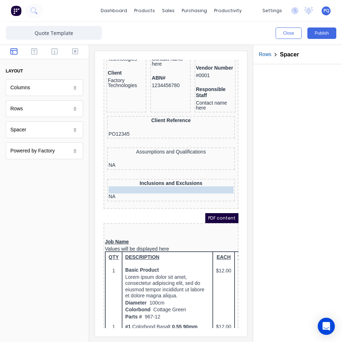
drag, startPoint x: 169, startPoint y: 164, endPoint x: 168, endPoint y: 190, distance: 26.1
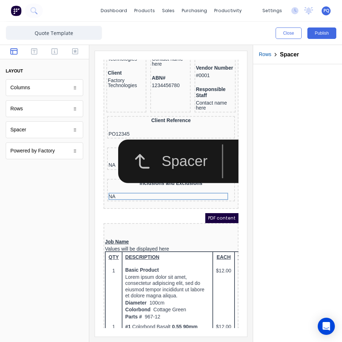
click at [290, 248] on div at bounding box center [297, 203] width 89 height 278
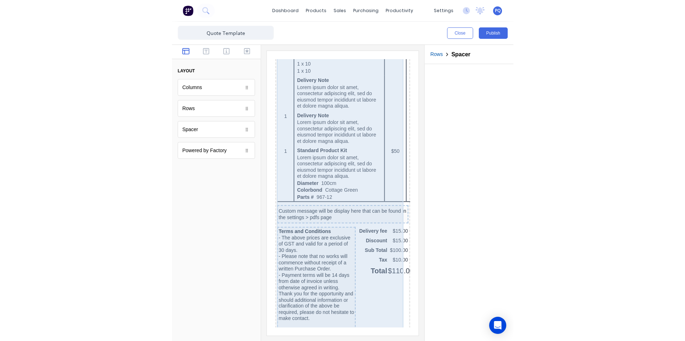
scroll to position [642, 0]
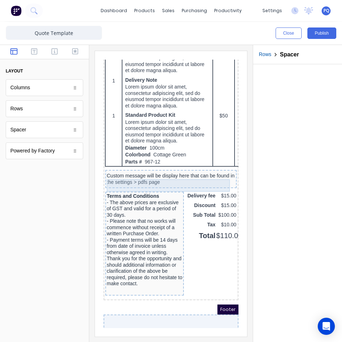
click at [181, 177] on div "Custom message will be display here that can be found in the settings > pdfs pa…" at bounding box center [162, 170] width 128 height 12
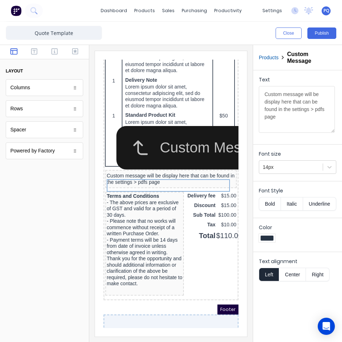
click at [13, 52] on icon "button" at bounding box center [13, 51] width 7 height 7
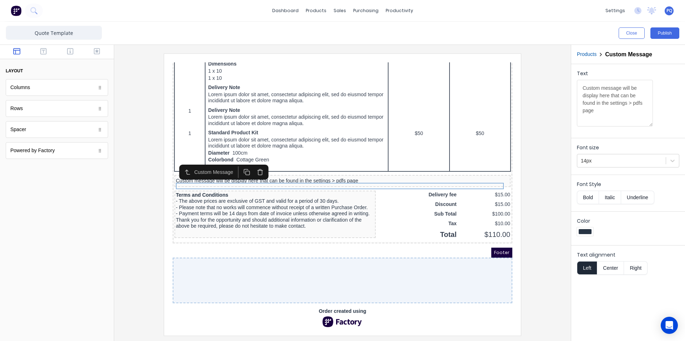
scroll to position [519, 0]
click at [248, 160] on icon "button" at bounding box center [251, 163] width 7 height 7
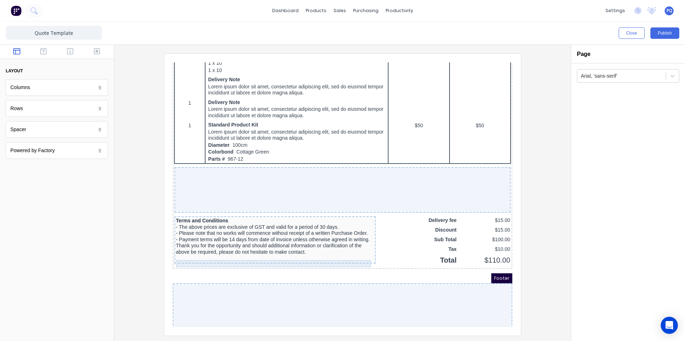
click at [338, 254] on div at bounding box center [266, 250] width 198 height 7
click at [353, 240] on icon "button" at bounding box center [351, 241] width 7 height 7
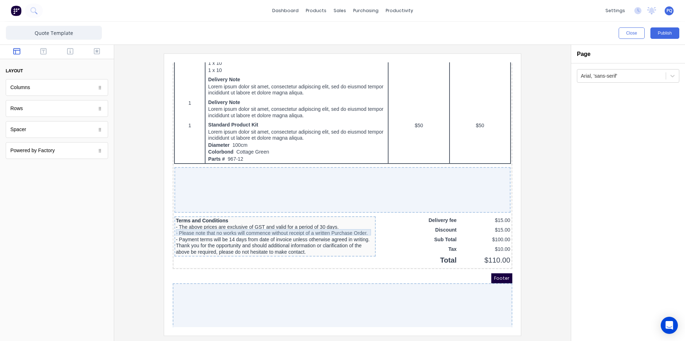
click at [348, 222] on div "- The above prices are exclusive of GST and valid for a period of 30 days." at bounding box center [266, 219] width 198 height 6
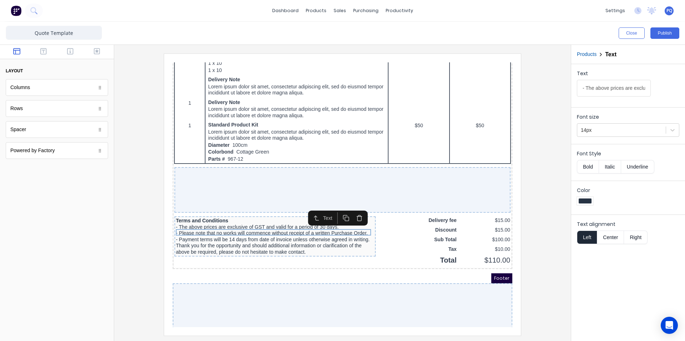
click at [352, 212] on icon "button" at bounding box center [351, 210] width 7 height 7
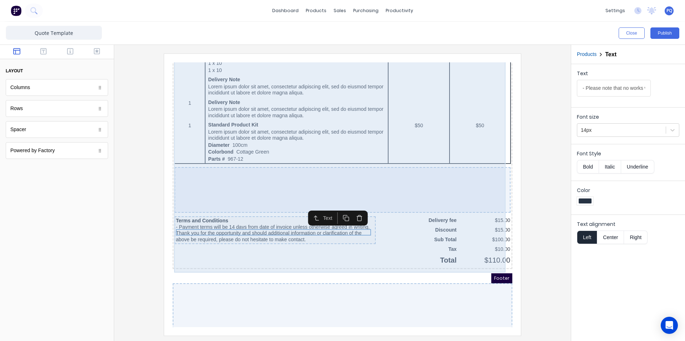
click at [352, 212] on icon "button" at bounding box center [351, 210] width 7 height 7
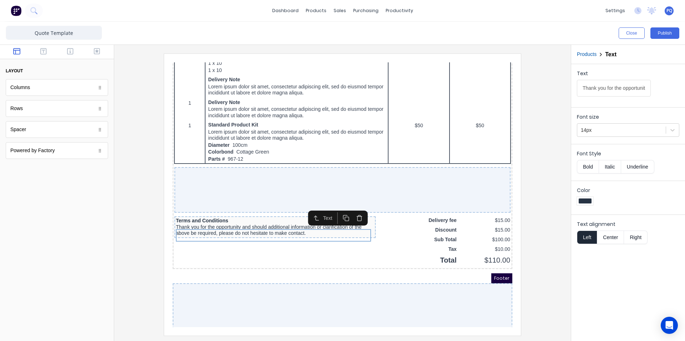
click at [352, 212] on icon "button" at bounding box center [351, 210] width 7 height 7
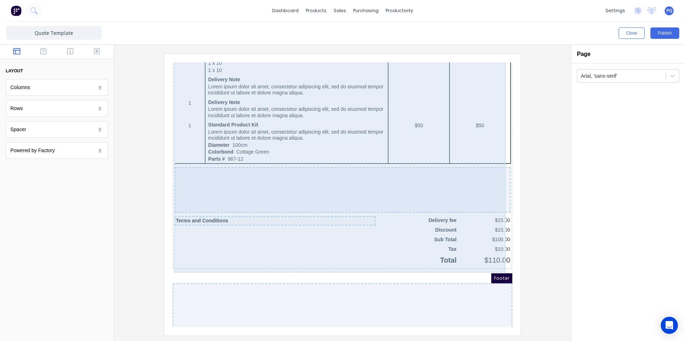
click at [352, 212] on div "QTY DESCRIPTION EACH TOTAL 1 Basic Product Lorem ipsum dolor sit amet, consecte…" at bounding box center [334, 30] width 337 height 458
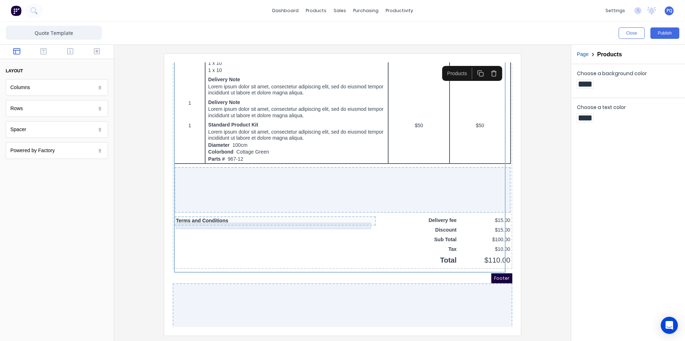
click at [348, 216] on div "Terms and Conditions" at bounding box center [266, 212] width 198 height 6
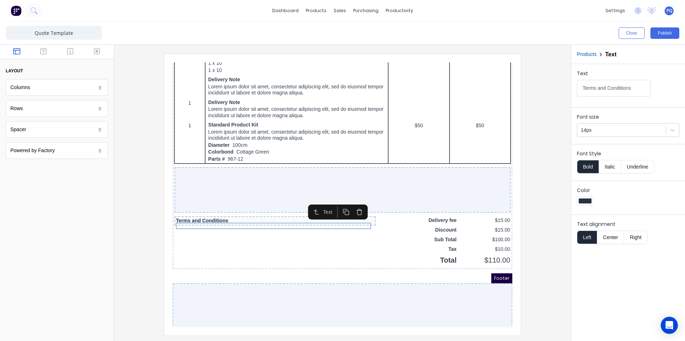
click at [352, 206] on icon "button" at bounding box center [351, 203] width 7 height 7
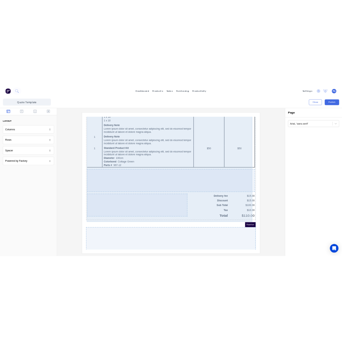
scroll to position [553, 0]
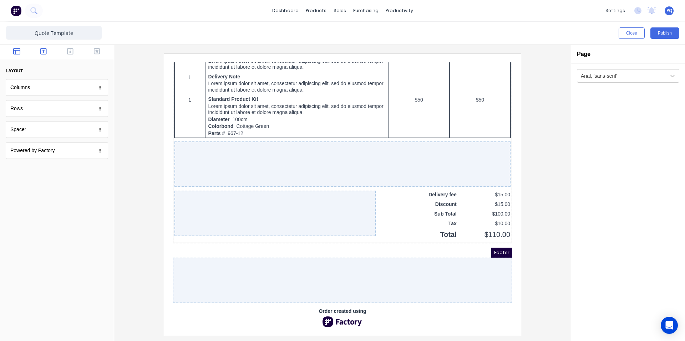
click at [41, 49] on icon "button" at bounding box center [43, 51] width 6 height 6
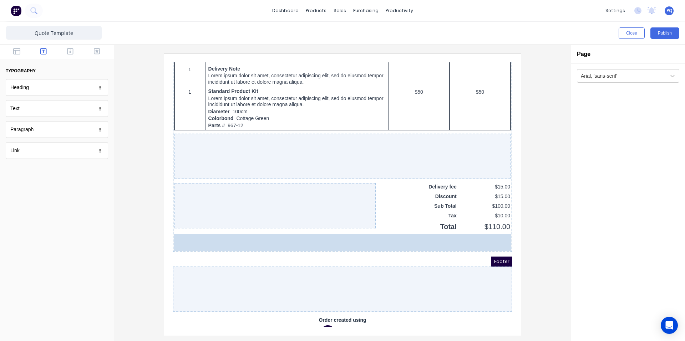
drag, startPoint x: 21, startPoint y: 131, endPoint x: 326, endPoint y: 244, distance: 325.1
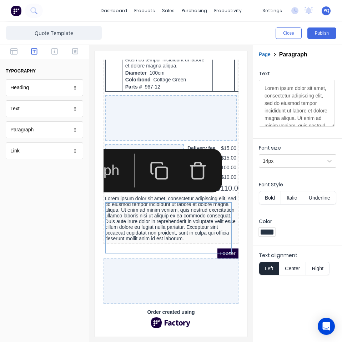
scroll to position [735, 0]
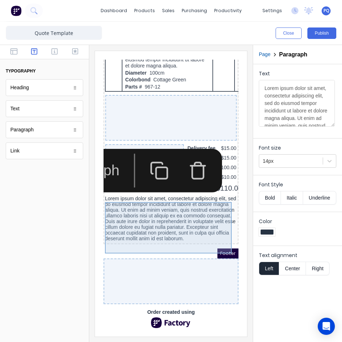
click at [155, 210] on div "Lorem ipsum dolor sit amet, consectetur adipiscing elit, sed do eiusmod tempor …" at bounding box center [162, 210] width 132 height 46
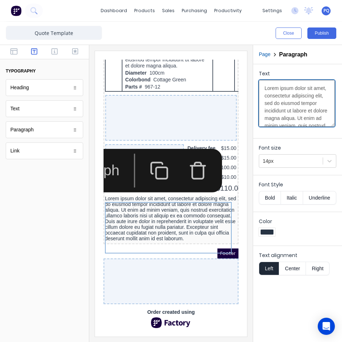
click at [301, 91] on textarea "Lorem ipsum dolor sit amet, consectetur adipiscing elit, sed do eiusmod tempor …" at bounding box center [297, 103] width 76 height 47
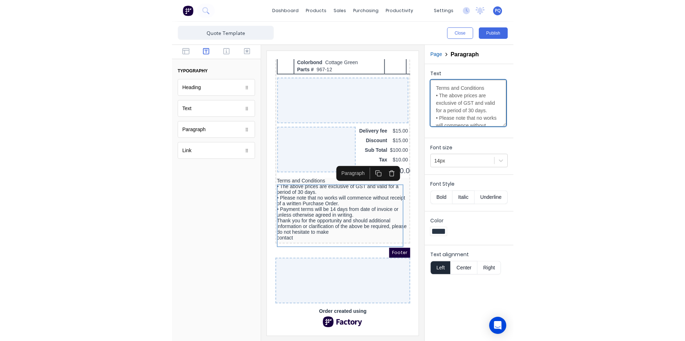
scroll to position [588, 0]
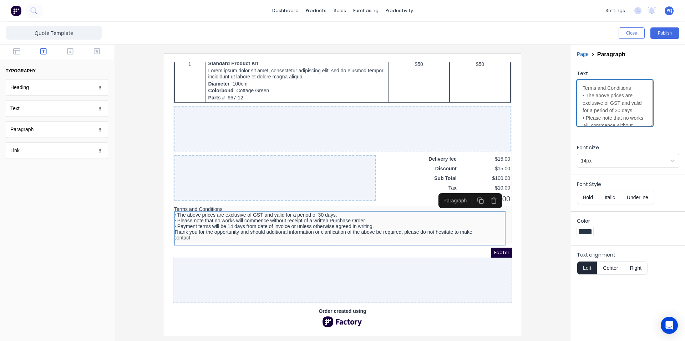
click at [612, 96] on textarea "Terms and Conditions • The above prices are exclusive of GST and valid for a pe…" at bounding box center [615, 103] width 76 height 47
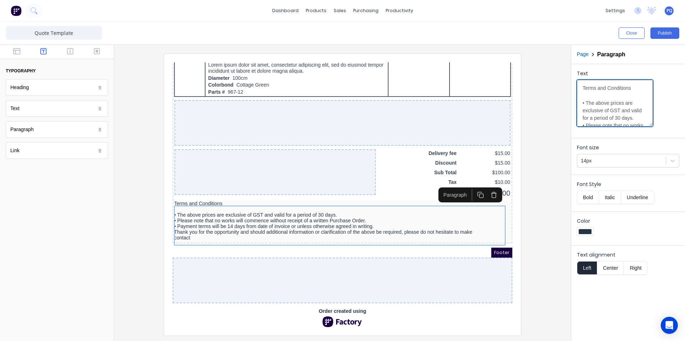
scroll to position [107, 0]
click at [623, 103] on textarea "Terms and Conditions • The above prices are exclusive of GST and valid for a pe…" at bounding box center [615, 103] width 76 height 47
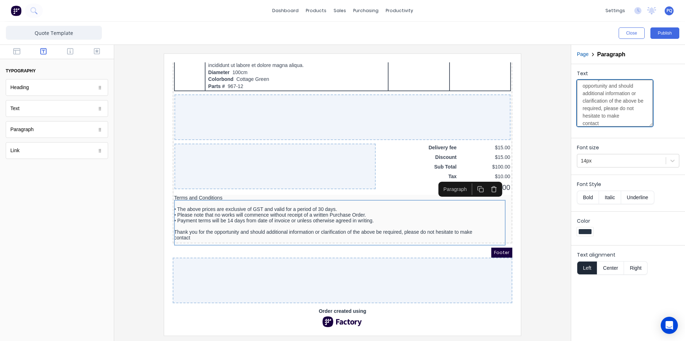
scroll to position [0, 0]
drag, startPoint x: 578, startPoint y: 93, endPoint x: 574, endPoint y: 91, distance: 4.9
click at [574, 91] on div "Text Terms and Conditions • The above prices are exclusive of GST and valid for…" at bounding box center [628, 99] width 114 height 71
type textarea "• The above prices are exclusive of GST and valid for a period of 30 days. • Pl…"
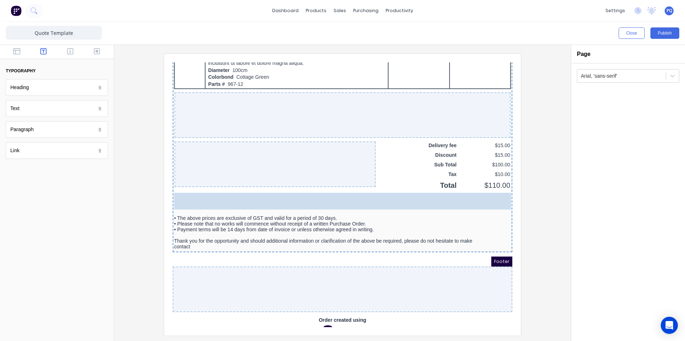
scroll to position [611, 0]
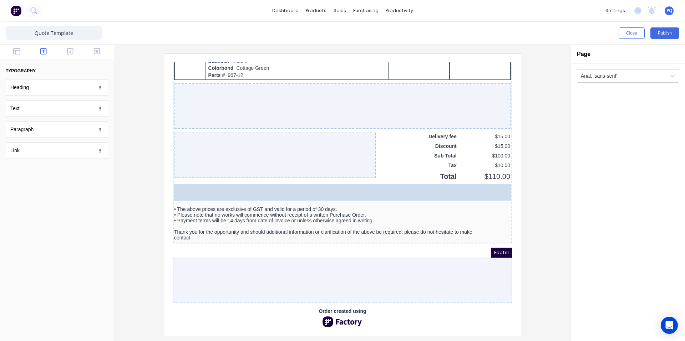
drag, startPoint x: 115, startPoint y: 161, endPoint x: 82, endPoint y: 132, distance: 43.7
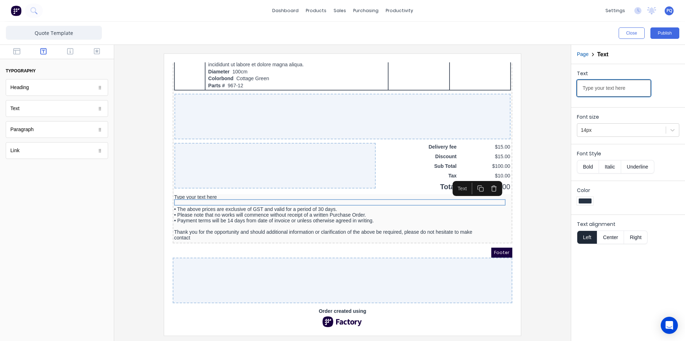
drag, startPoint x: 639, startPoint y: 87, endPoint x: 552, endPoint y: 86, distance: 87.1
click at [552, 86] on div "Close Publish Components typography Heading Heading Text Text Paragraph Paragra…" at bounding box center [342, 182] width 685 height 320
paste input "erms and Conditions"
type input "Terms and Conditions"
click at [587, 167] on button "Bold" at bounding box center [588, 167] width 22 height 14
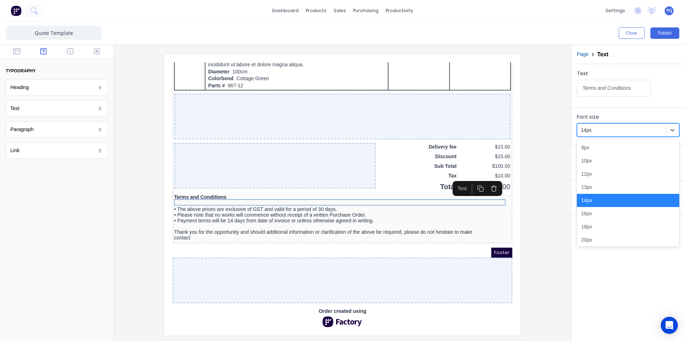
click at [599, 135] on div "14px" at bounding box center [621, 131] width 88 height 12
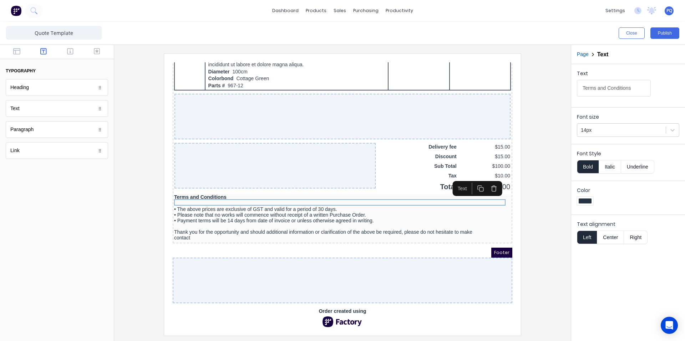
click at [613, 296] on div "Text Terms and Conditions Font size 14px Font Style Bold Italic Underline Color…" at bounding box center [628, 202] width 114 height 277
click at [527, 199] on div at bounding box center [342, 195] width 445 height 282
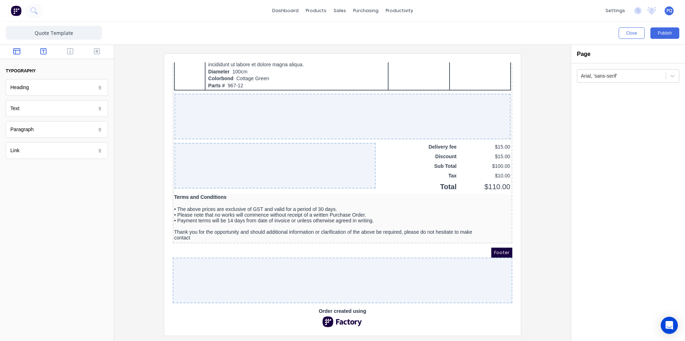
click at [11, 52] on button "button" at bounding box center [17, 52] width 22 height 9
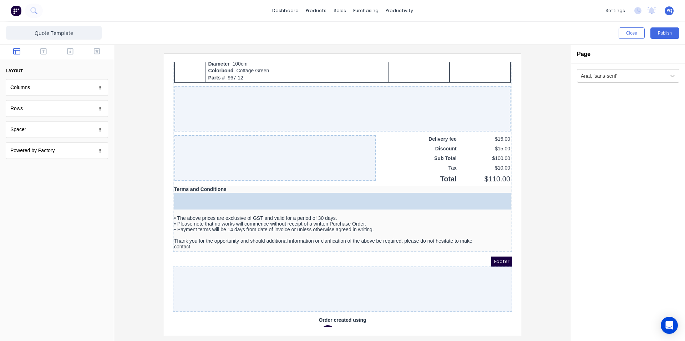
drag, startPoint x: 36, startPoint y: 131, endPoint x: 445, endPoint y: 196, distance: 413.7
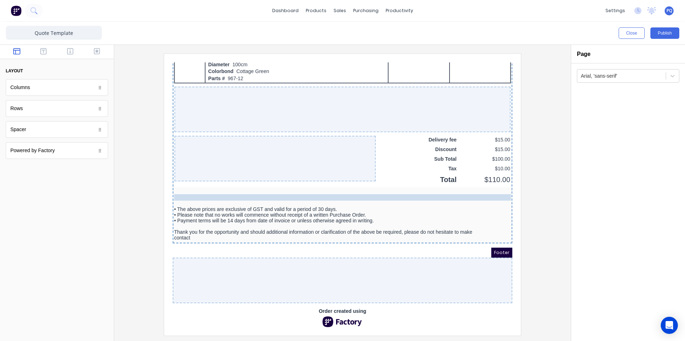
drag, startPoint x: 205, startPoint y: 186, endPoint x: 205, endPoint y: 201, distance: 15.0
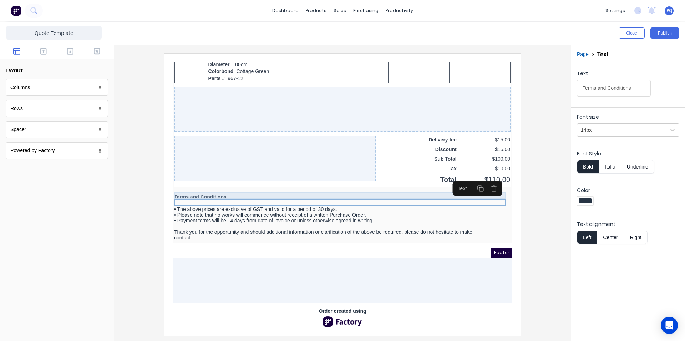
click at [252, 186] on div at bounding box center [334, 182] width 337 height 7
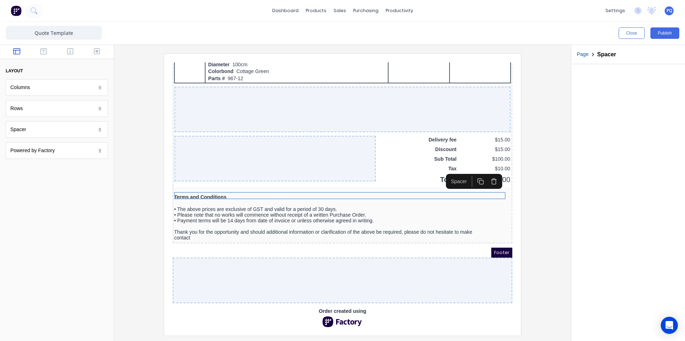
click at [471, 173] on rect "button" at bounding box center [473, 174] width 4 height 4
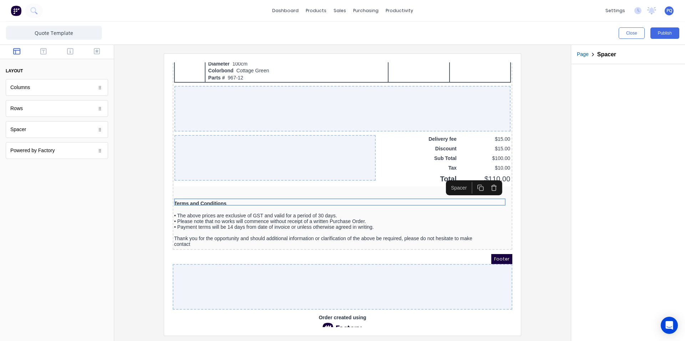
click at [474, 179] on icon "button" at bounding box center [472, 179] width 7 height 7
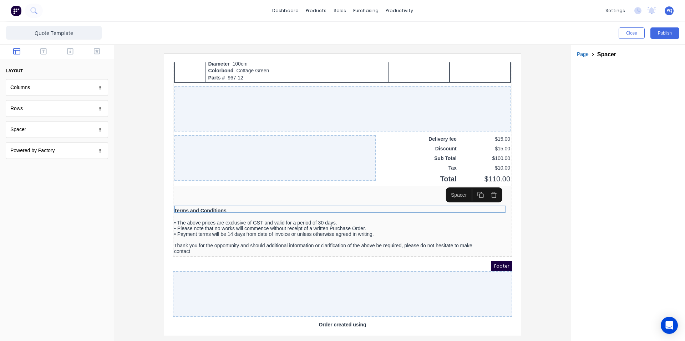
click at [473, 189] on icon "button" at bounding box center [472, 186] width 7 height 7
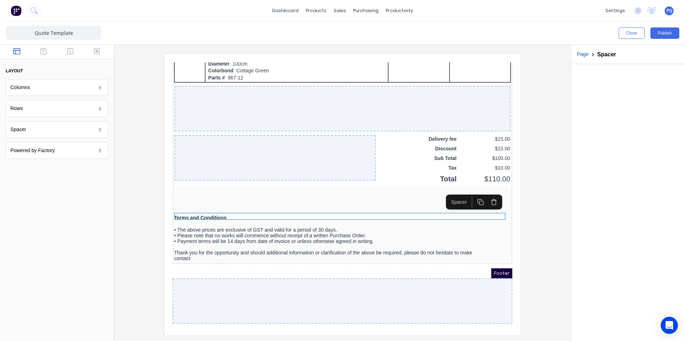
click at [523, 186] on div at bounding box center [342, 195] width 445 height 282
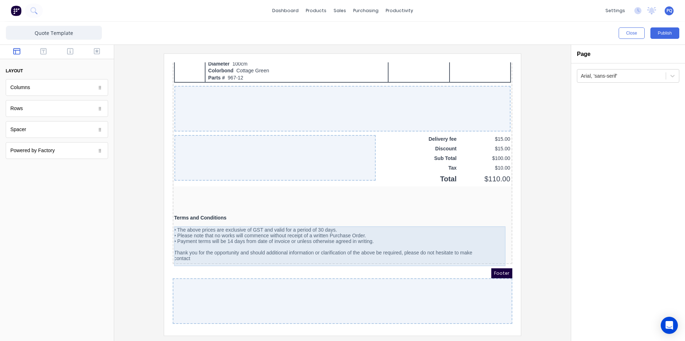
scroll to position [629, 0]
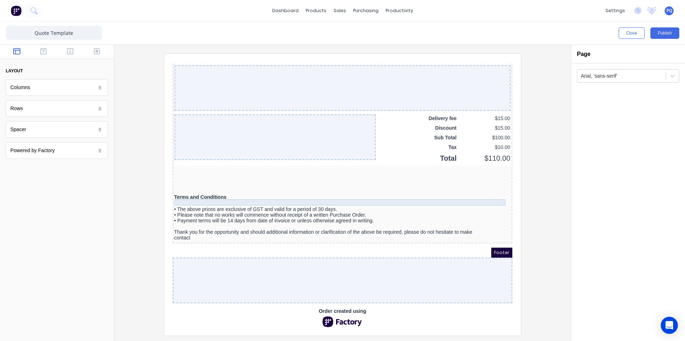
click at [193, 186] on div "Terms and Conditions" at bounding box center [334, 189] width 337 height 6
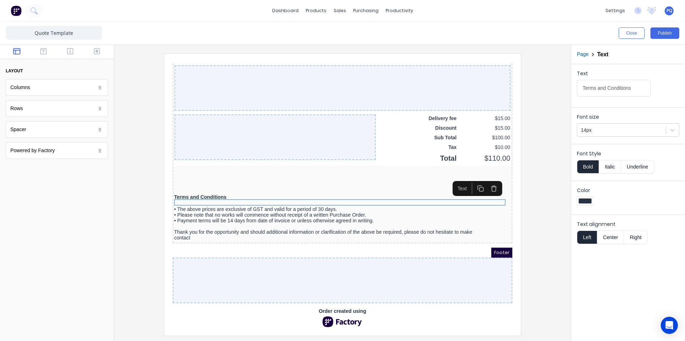
click at [471, 179] on rect "button" at bounding box center [473, 181] width 4 height 4
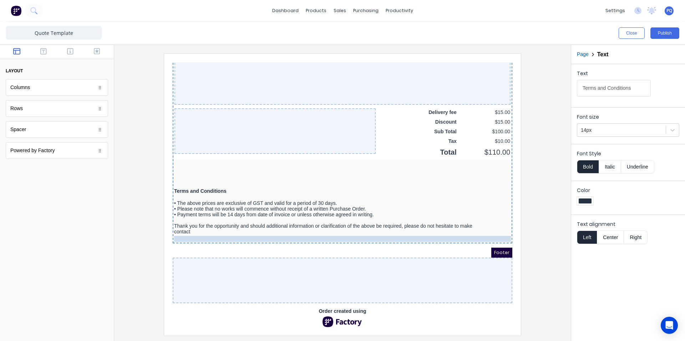
drag, startPoint x: 263, startPoint y: 191, endPoint x: 262, endPoint y: 233, distance: 41.8
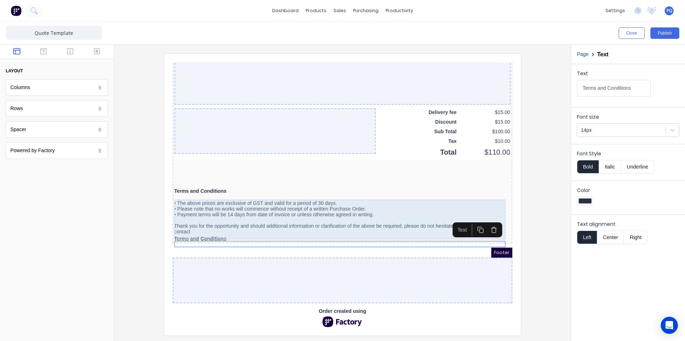
click at [187, 222] on div "• The above prices are exclusive of GST and valid for a period of 30 days. • Pl…" at bounding box center [334, 206] width 337 height 40
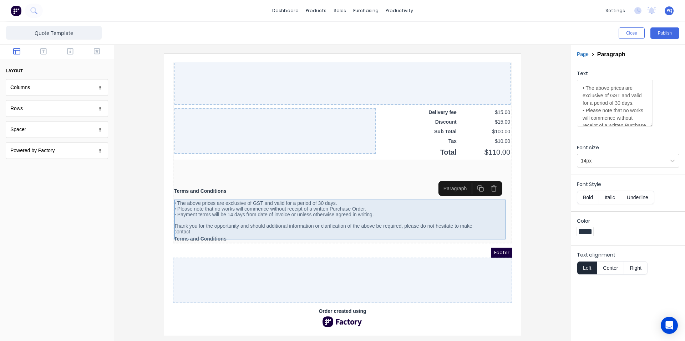
click at [187, 220] on div "• The above prices are exclusive of GST and valid for a period of 30 days. • Pl…" at bounding box center [334, 206] width 337 height 40
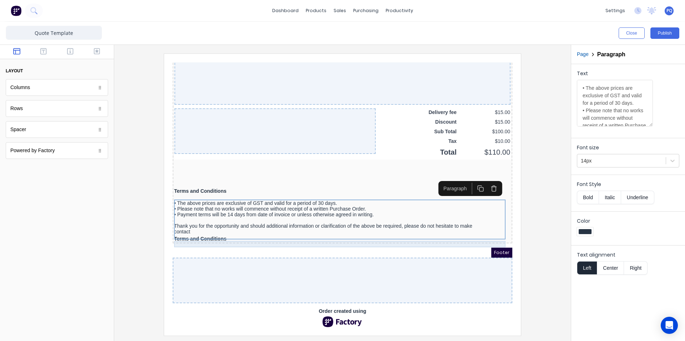
click at [187, 233] on div "Terms and Conditions" at bounding box center [334, 231] width 337 height 6
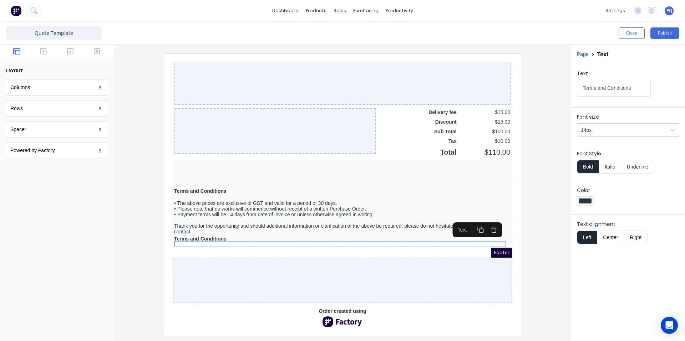
click at [487, 220] on icon "button" at bounding box center [485, 221] width 7 height 7
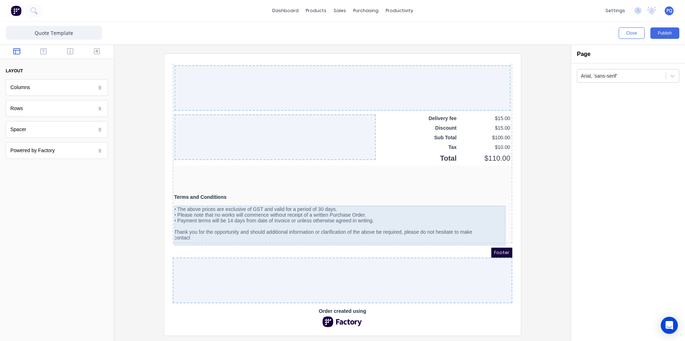
click at [187, 208] on div "• The above prices are exclusive of GST and valid for a period of 30 days. • Pl…" at bounding box center [334, 212] width 337 height 40
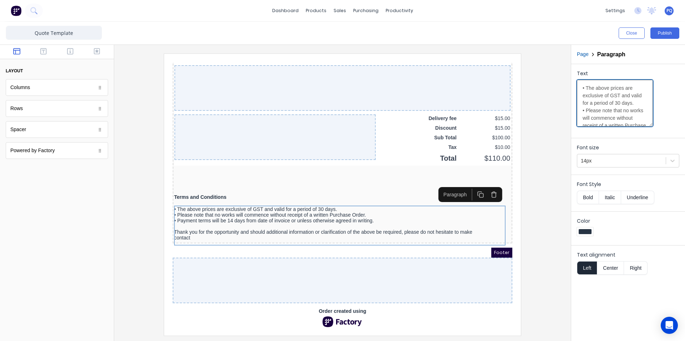
click at [582, 97] on textarea "• The above prices are exclusive of GST and valid for a period of 30 days. • Pl…" at bounding box center [615, 103] width 76 height 47
click at [582, 92] on textarea "• The above prices are exclusive of GST and valid for a period of 30 days. • Pl…" at bounding box center [615, 103] width 76 height 47
click at [582, 117] on textarea "• The above prices are exclusive of GST and valid for a period of 30 days. • Pl…" at bounding box center [615, 103] width 76 height 47
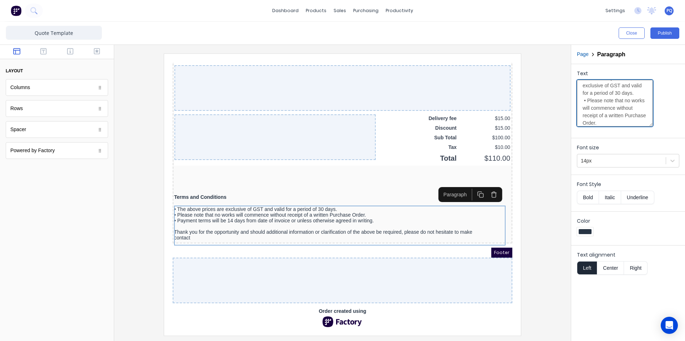
type textarea "• The above prices are exclusive of GST and valid for a period of 30 days. • Pl…"
click at [553, 141] on div at bounding box center [342, 195] width 445 height 282
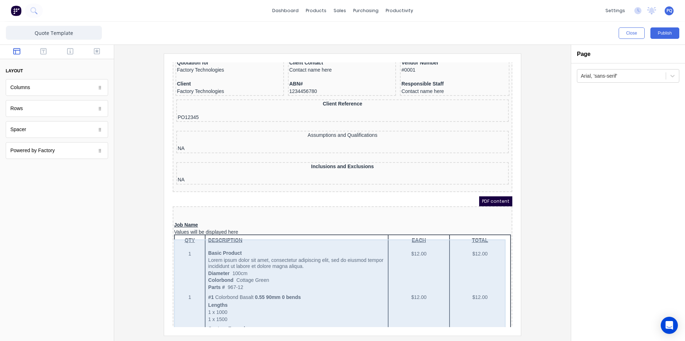
scroll to position [0, 0]
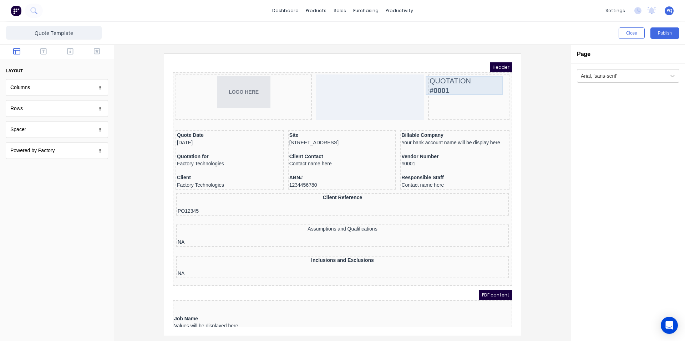
click at [435, 73] on div "QUOTATION #0001" at bounding box center [460, 76] width 78 height 19
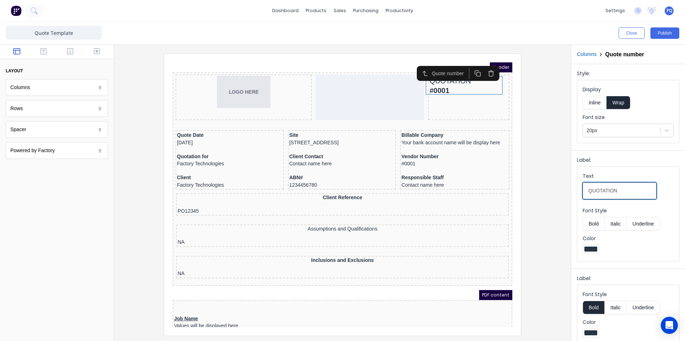
drag, startPoint x: 635, startPoint y: 191, endPoint x: 602, endPoint y: 191, distance: 33.2
click at [602, 191] on input "QUOTATION" at bounding box center [620, 191] width 74 height 17
type input "QUOTE NUMBER"
click at [659, 34] on button "Publish" at bounding box center [664, 32] width 29 height 11
